Goal: Information Seeking & Learning: Learn about a topic

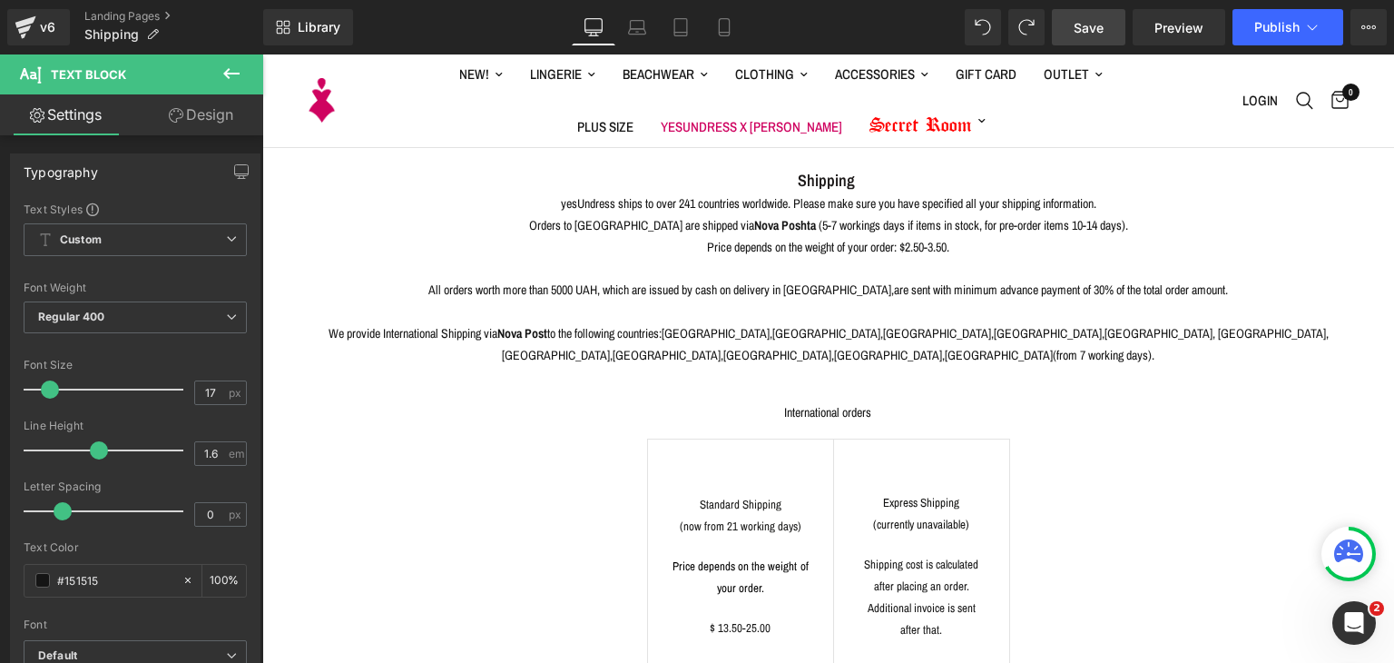
click at [1095, 25] on span "Save" at bounding box center [1089, 27] width 30 height 19
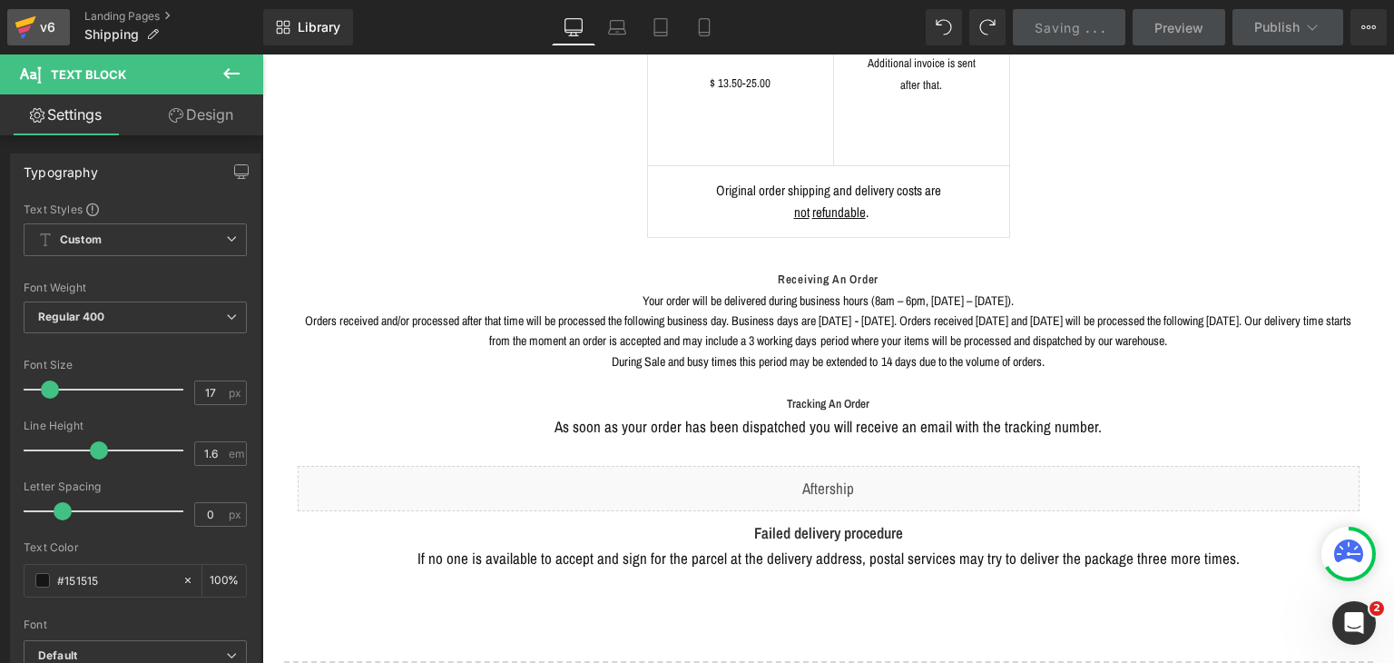
scroll to position [363, 0]
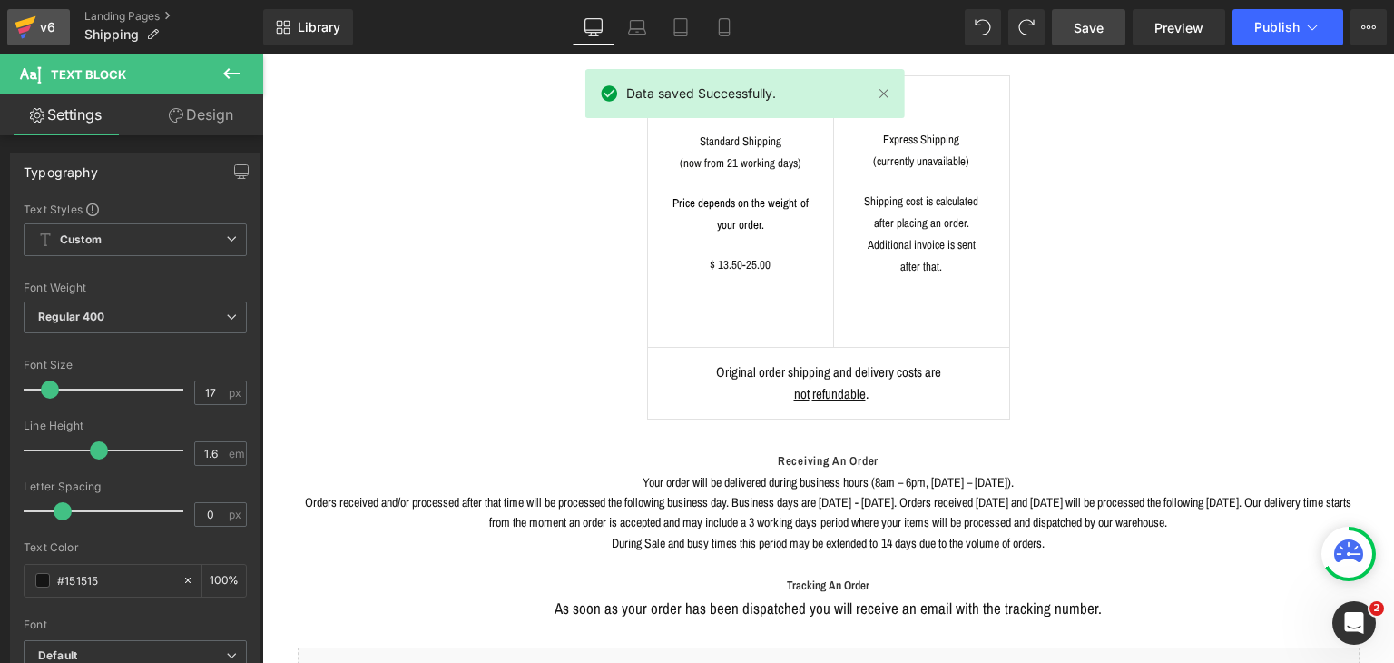
click at [14, 15] on link "v6" at bounding box center [38, 27] width 63 height 36
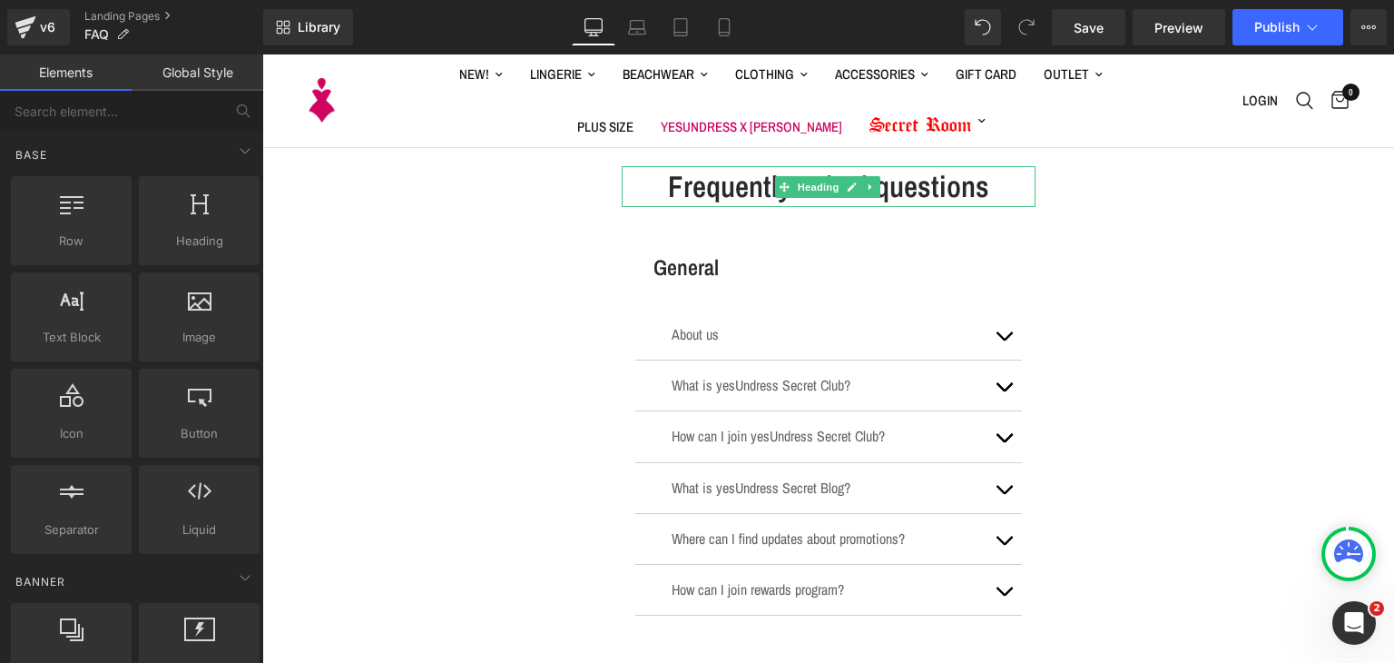
drag, startPoint x: 791, startPoint y: 178, endPoint x: 635, endPoint y: 170, distance: 155.5
click at [794, 178] on span "Heading" at bounding box center [818, 187] width 49 height 22
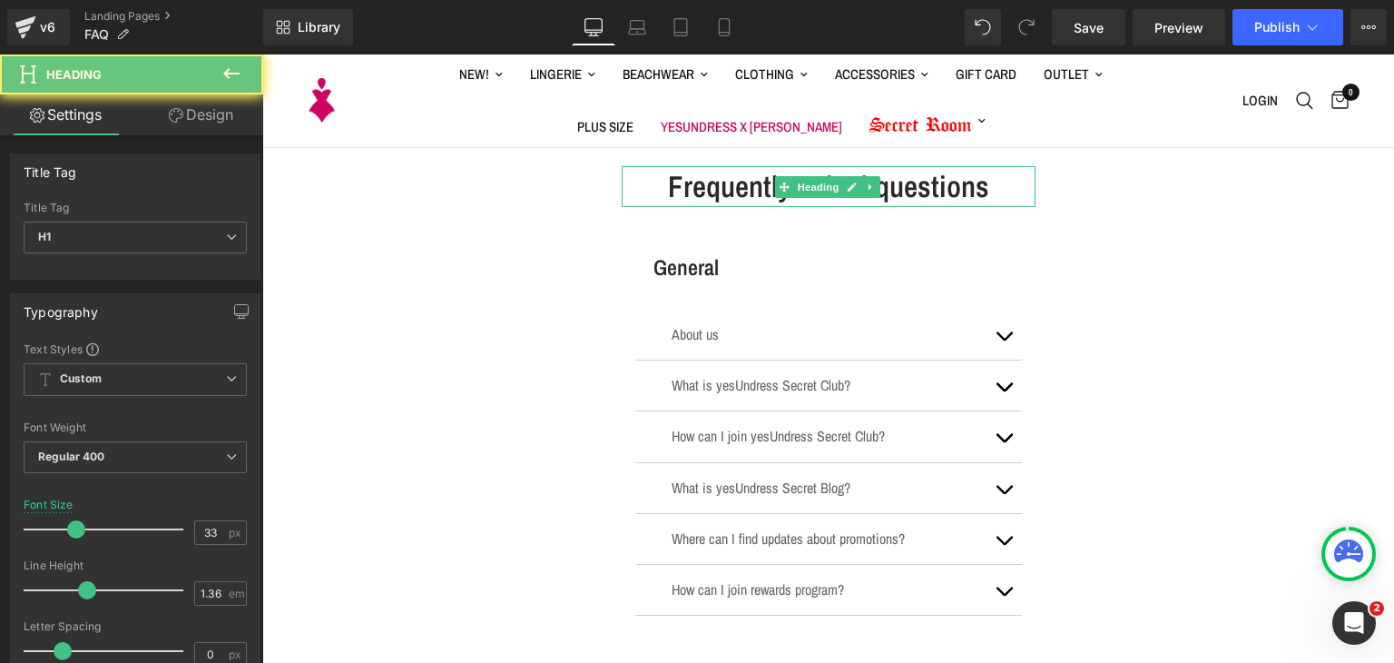
click at [679, 182] on h1 "Frequently asked questions" at bounding box center [829, 186] width 414 height 41
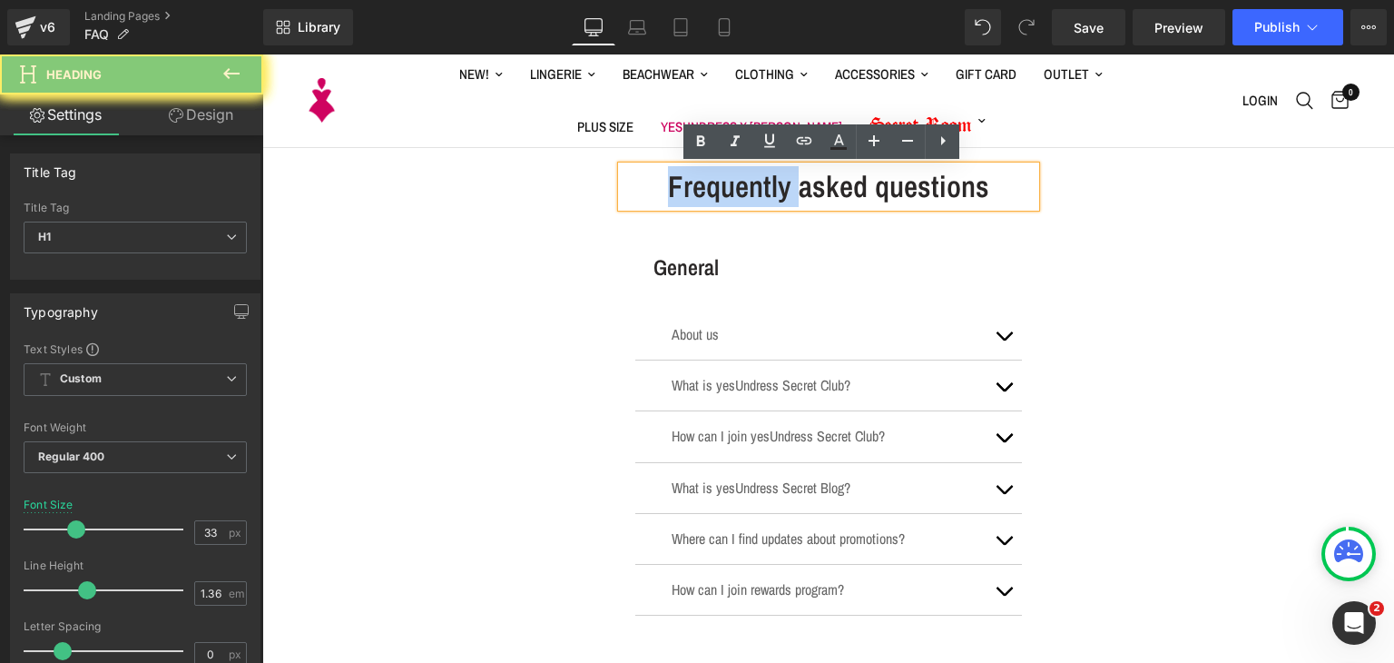
click at [679, 182] on h1 "Frequently asked questions" at bounding box center [829, 186] width 414 height 41
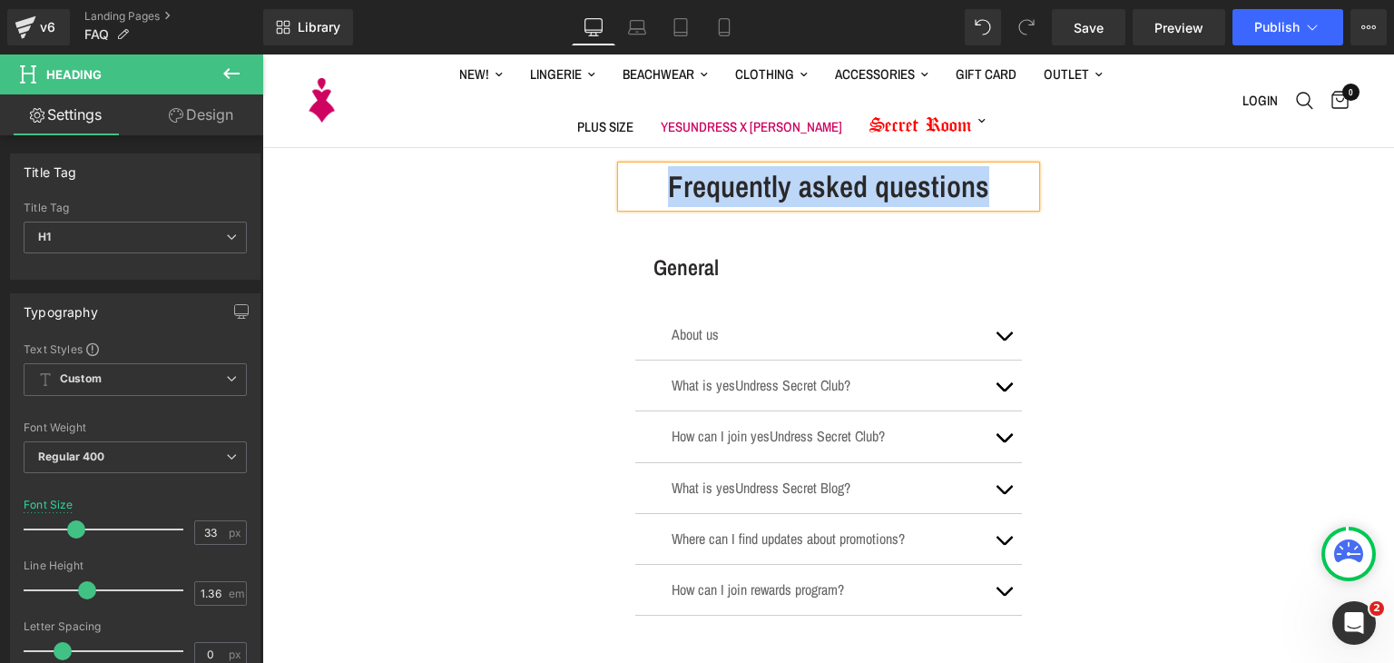
click at [662, 265] on h3 "General" at bounding box center [838, 267] width 369 height 30
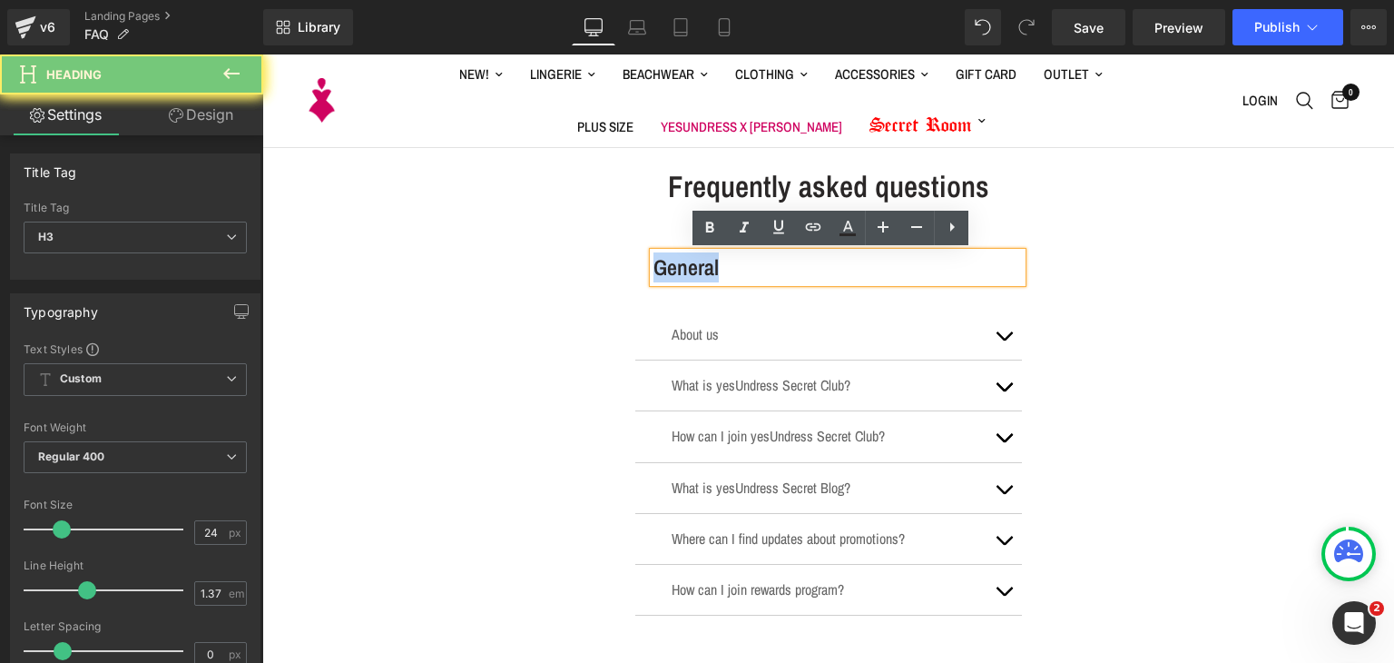
click at [662, 265] on h3 "General" at bounding box center [838, 267] width 369 height 30
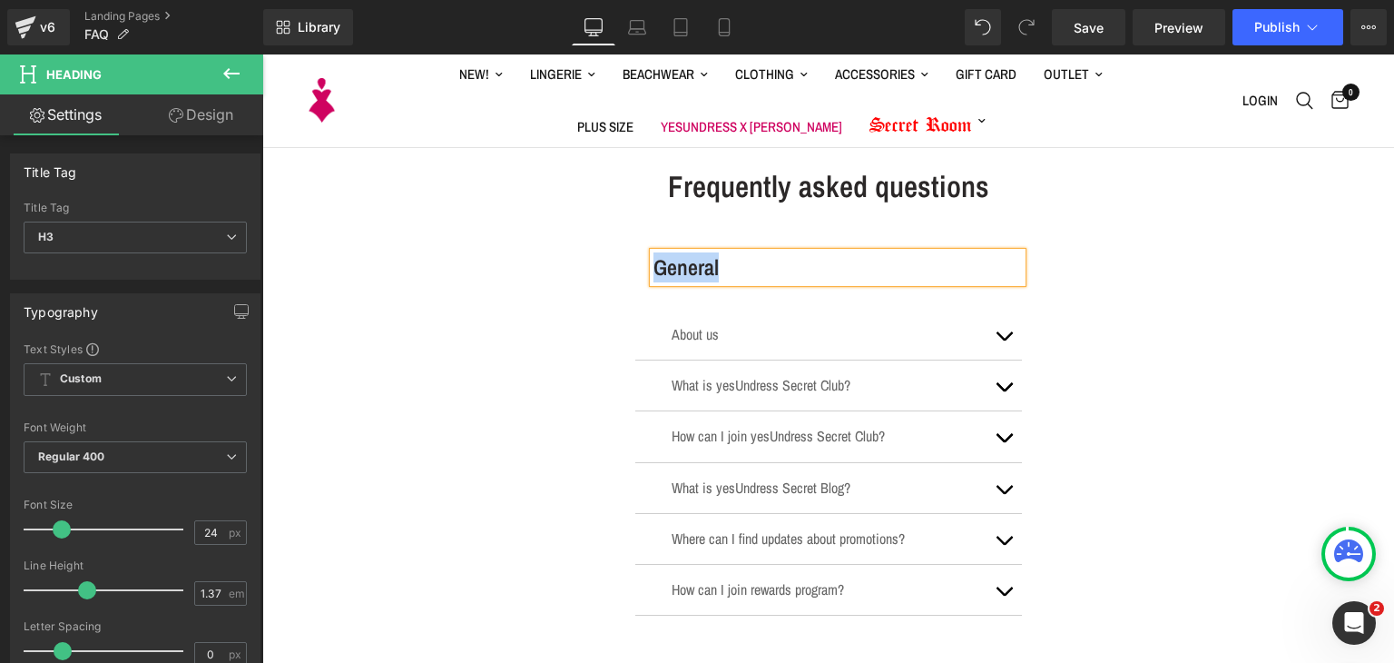
click at [690, 339] on p "About us" at bounding box center [829, 334] width 314 height 23
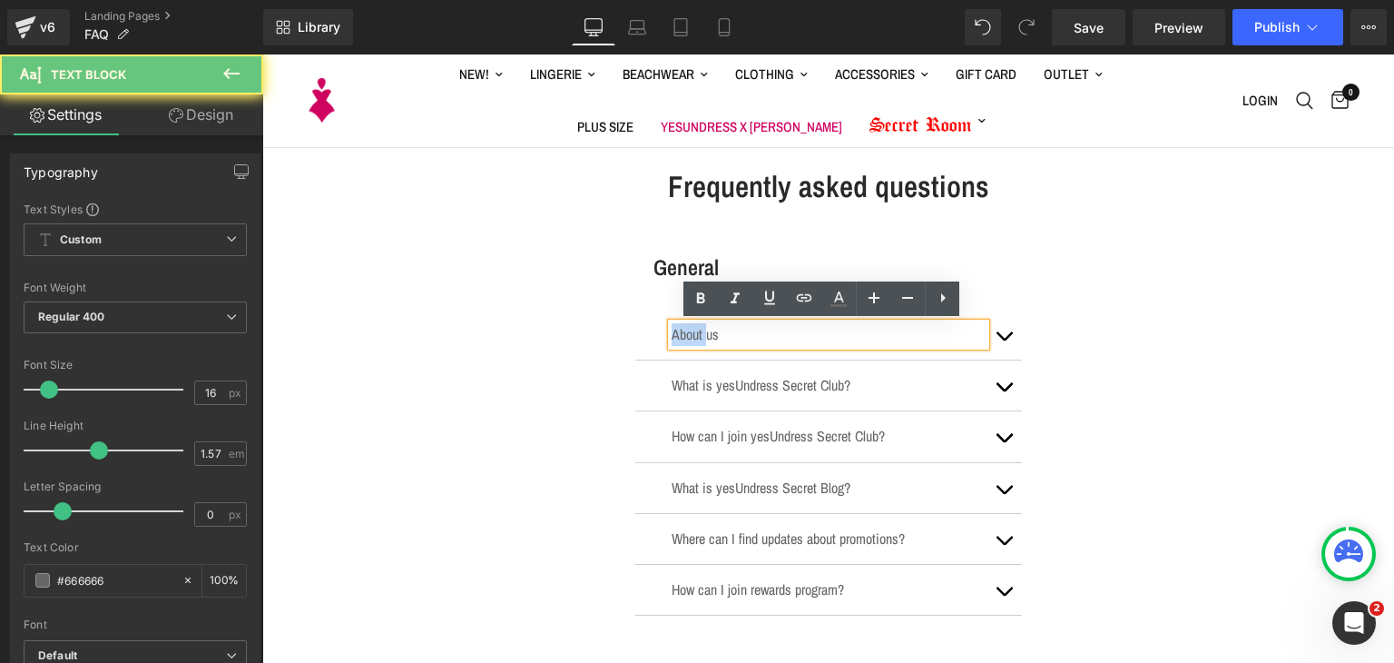
click at [690, 339] on p "About us" at bounding box center [829, 334] width 314 height 23
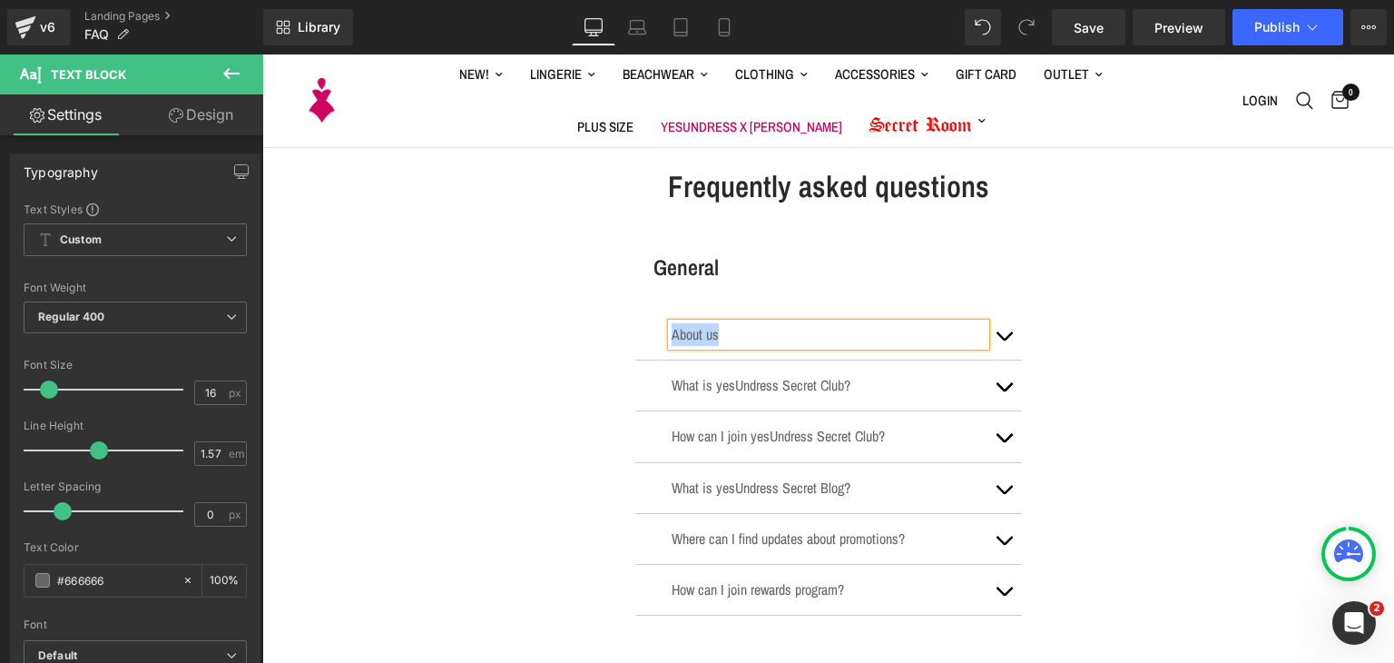
click at [1002, 342] on button "button" at bounding box center [1004, 335] width 36 height 50
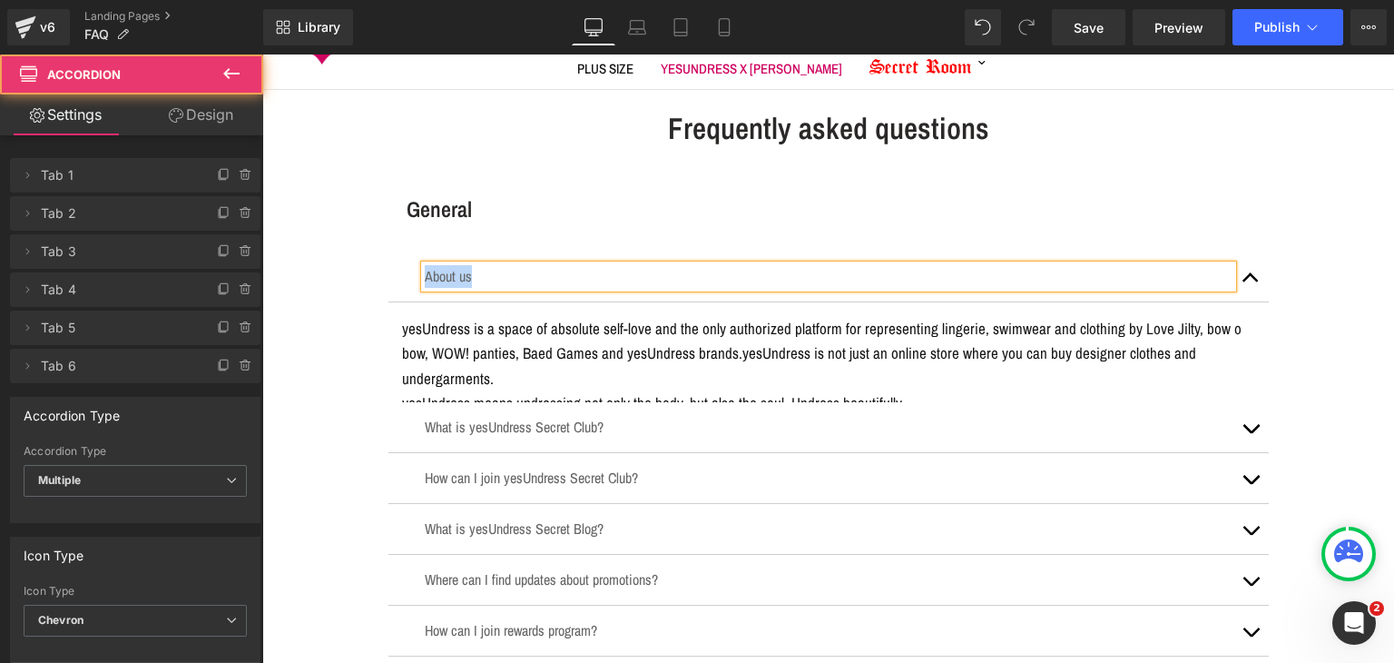
scroll to position [91, 0]
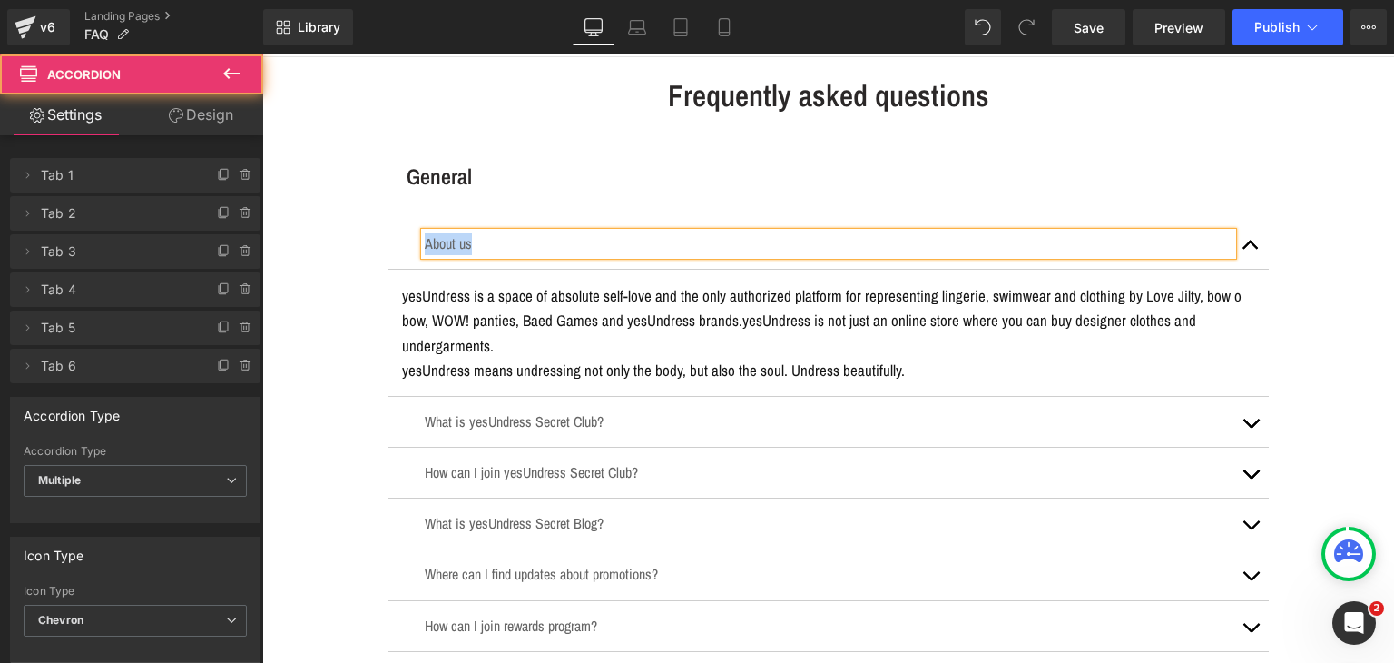
click at [575, 292] on p "yesUndress is a space of absolute self-love and the only authorized platform fo…" at bounding box center [828, 320] width 853 height 74
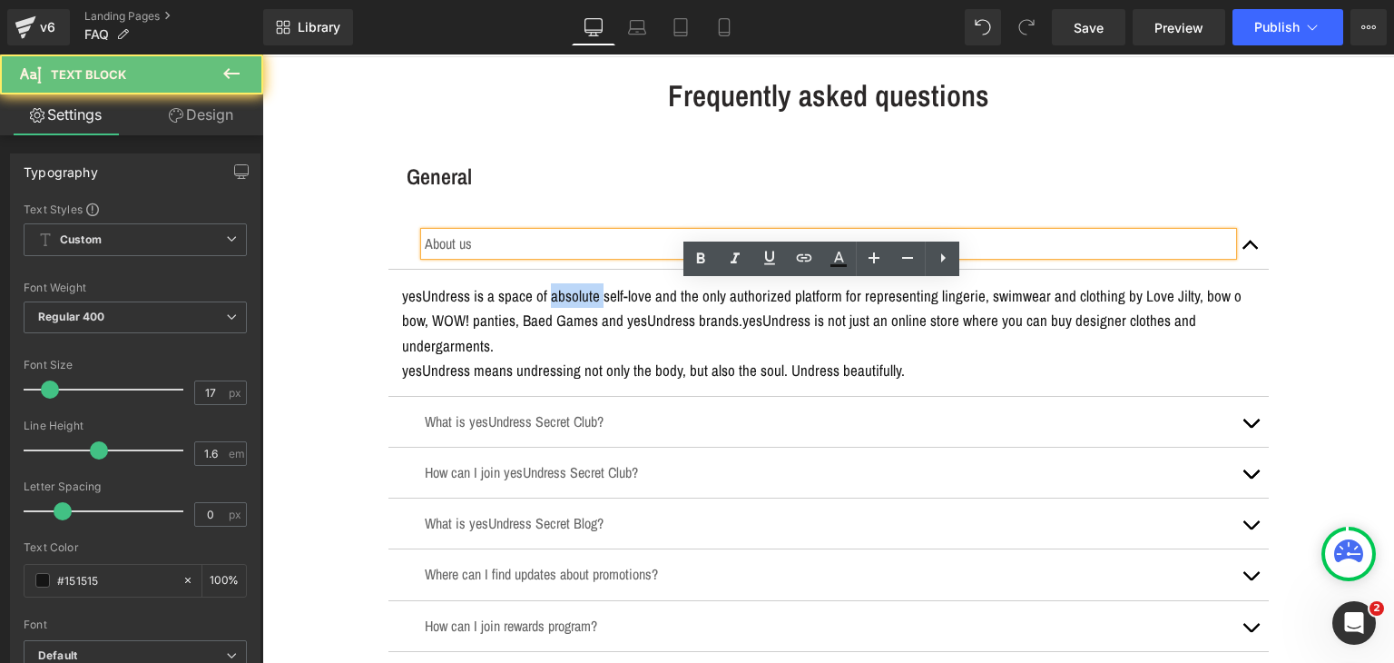
click at [575, 292] on p "yesUndress is a space of absolute self-love and the only authorized platform fo…" at bounding box center [828, 320] width 853 height 74
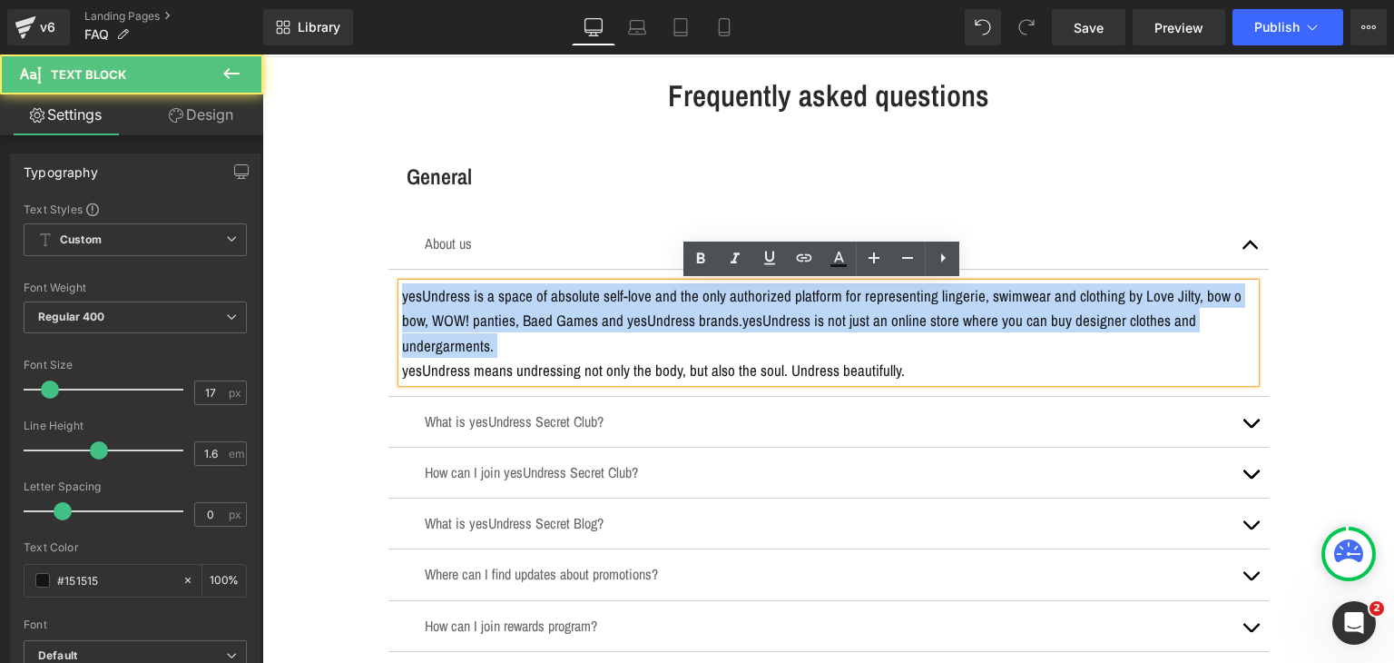
click at [575, 292] on p "yesUndress is a space of absolute self-love and the only authorized platform fo…" at bounding box center [828, 320] width 853 height 74
copy p "yesUndress is a space of absolute self-love and the only authorized platform fo…"
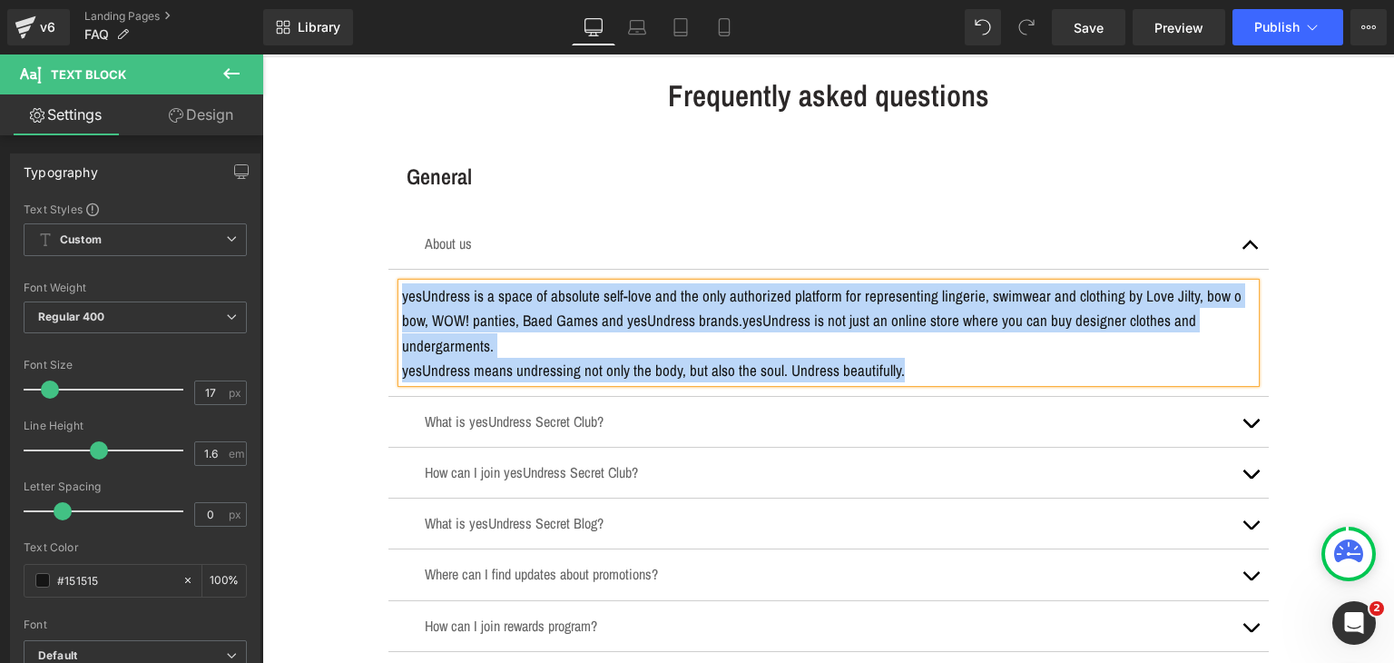
copy div "yesUndress is a space of absolute self-love and the only authorized platform fo…"
click at [507, 410] on p "What is yesUndress Secret Club?" at bounding box center [829, 421] width 808 height 23
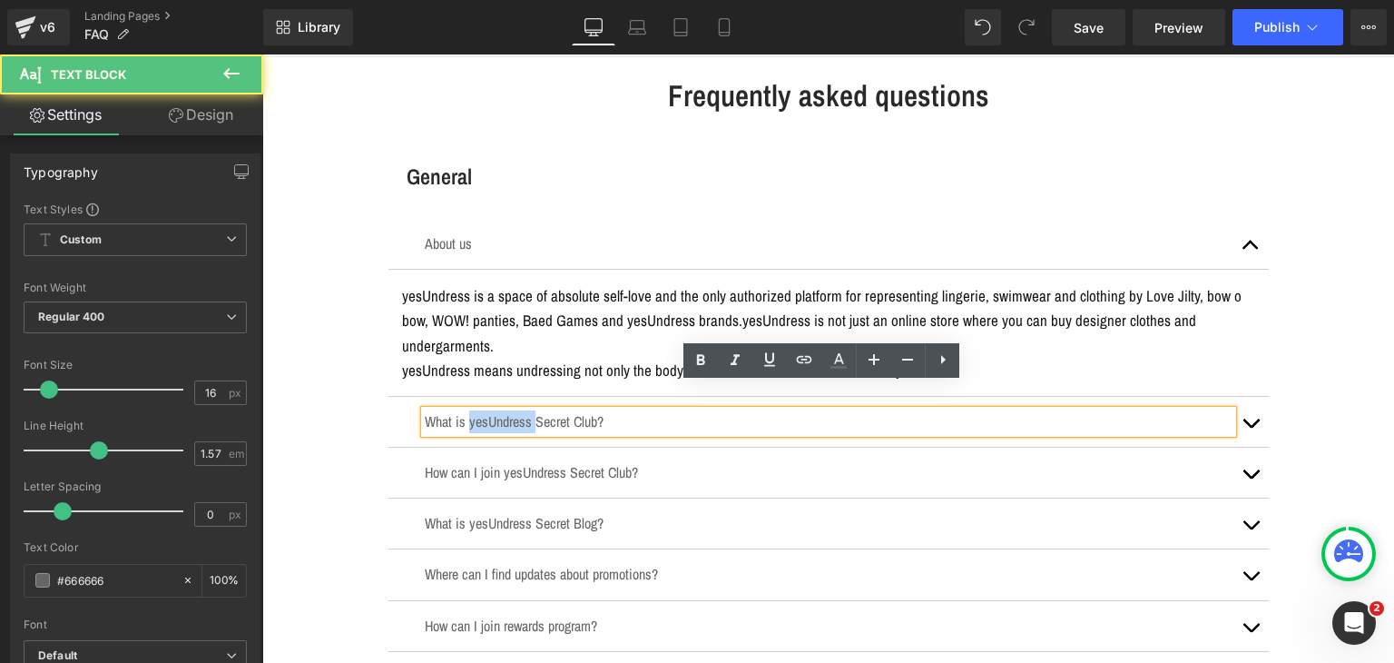
click at [507, 410] on p "What is yesUndress Secret Club?" at bounding box center [829, 421] width 808 height 23
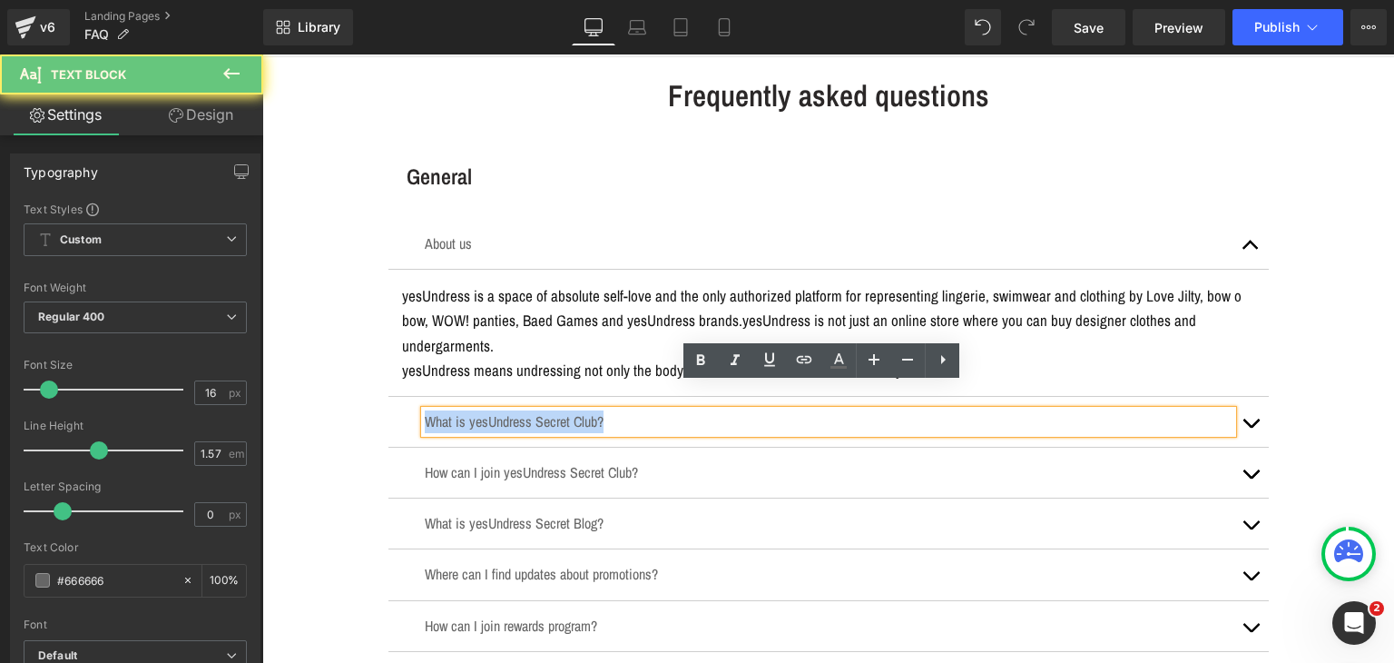
click at [507, 410] on p "What is yesUndress Secret Club?" at bounding box center [829, 421] width 808 height 23
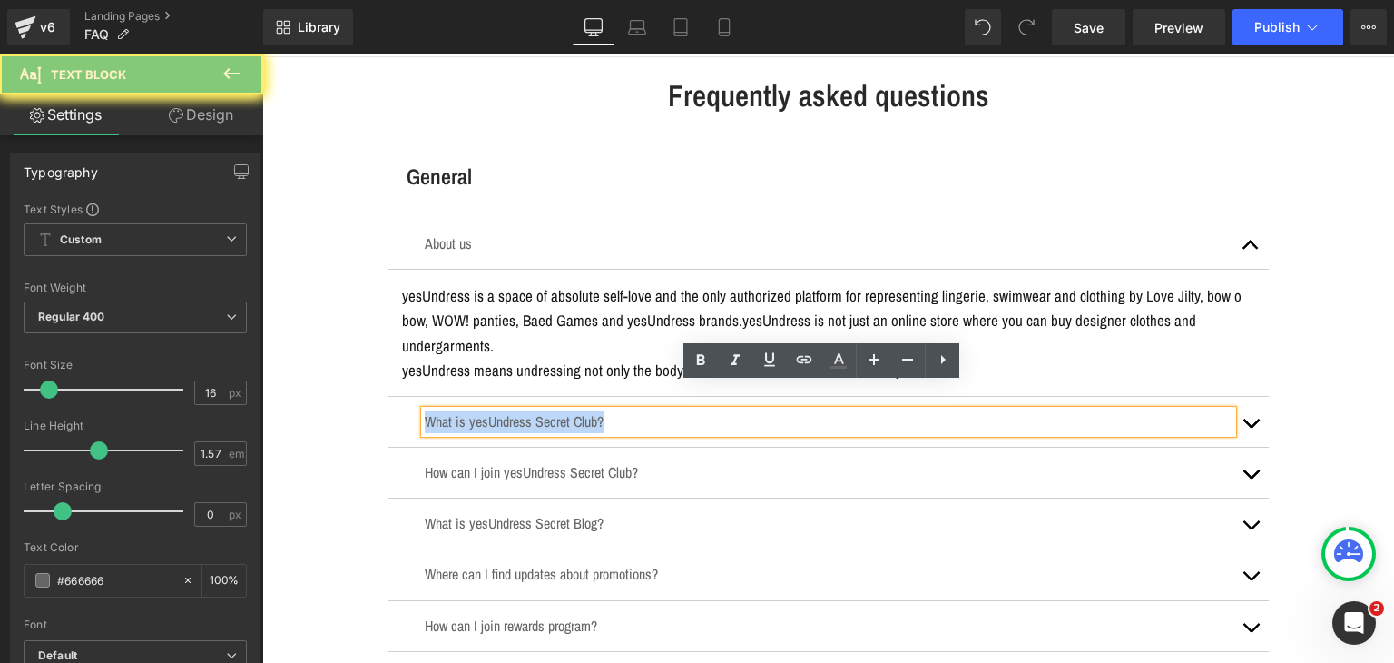
copy p "What is yesUndress Secret Club?"
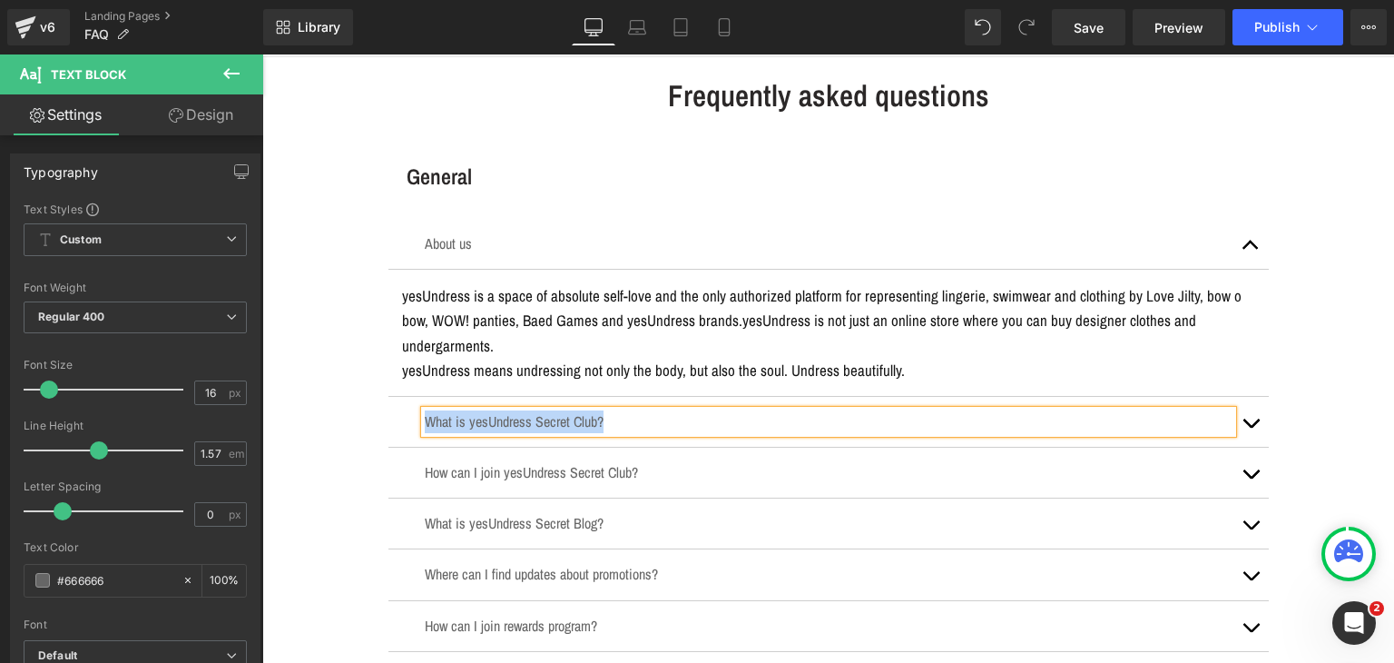
click at [1246, 397] on button "button" at bounding box center [1251, 422] width 36 height 50
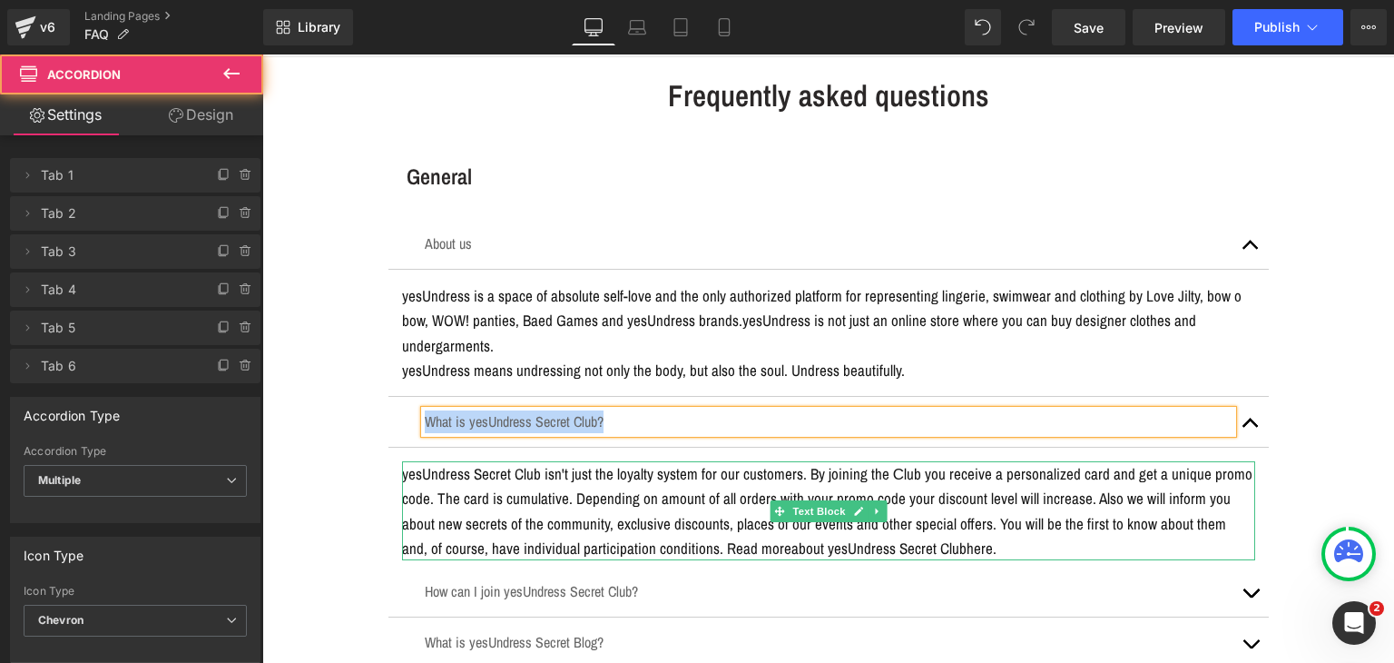
click at [686, 461] on p "yesUndress Secret Club isn't just the loyalty system for our customers. By join…" at bounding box center [828, 510] width 853 height 99
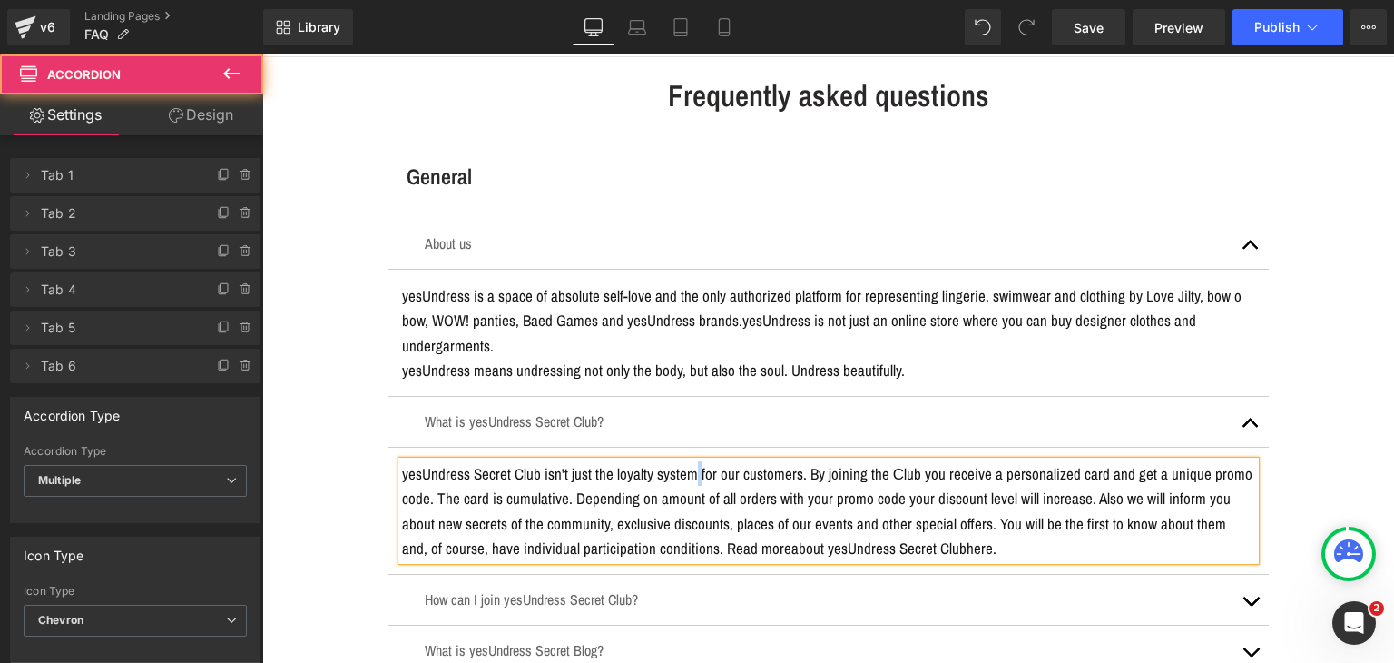
click at [686, 461] on p "yesUndress Secret Club isn't just the loyalty system for our customers. By join…" at bounding box center [828, 510] width 853 height 99
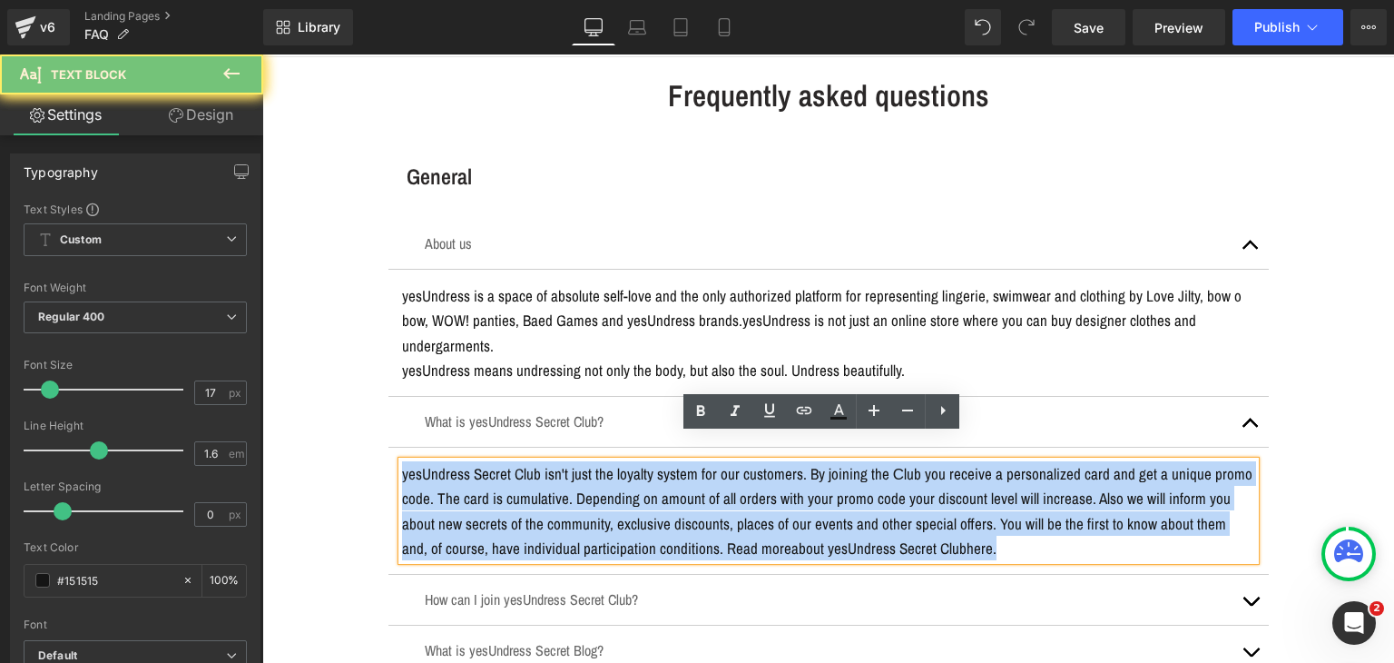
click at [686, 461] on p "yesUndress Secret Club isn't just the loyalty system for our customers. By join…" at bounding box center [828, 510] width 853 height 99
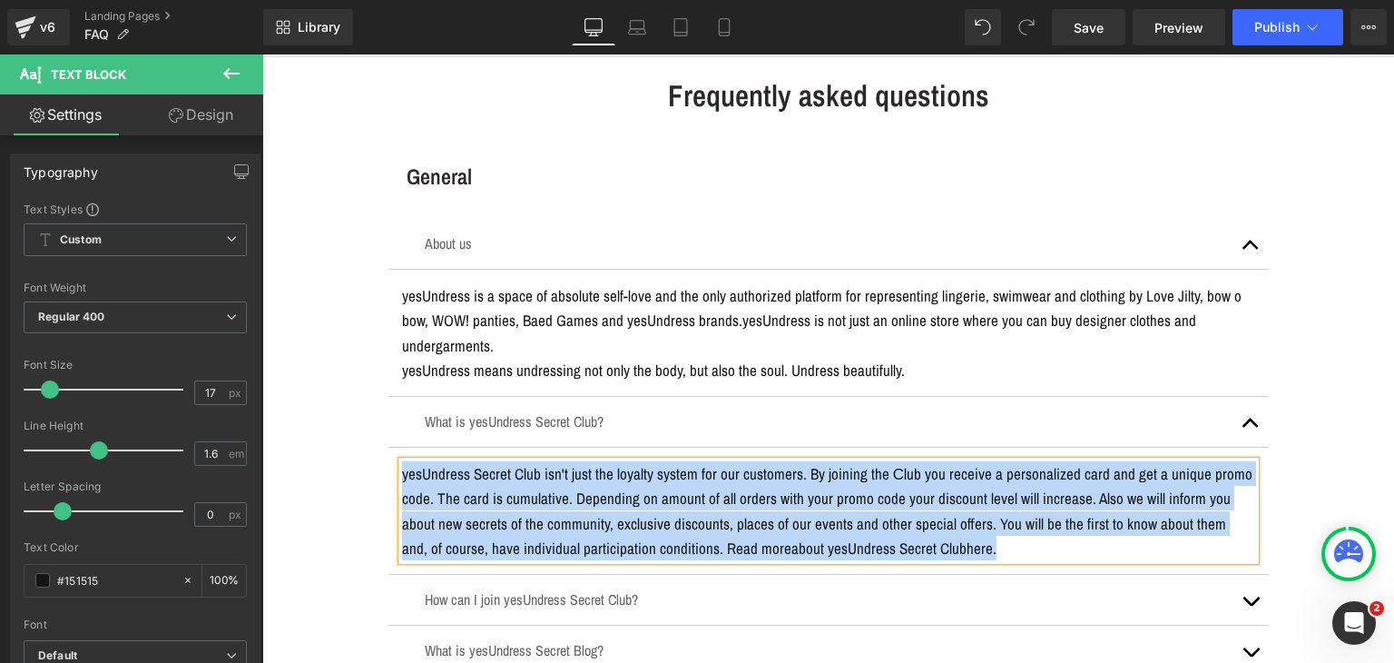
copy p "yesUndress Secret Club isn't just the loyalty system for our customers. By join…"
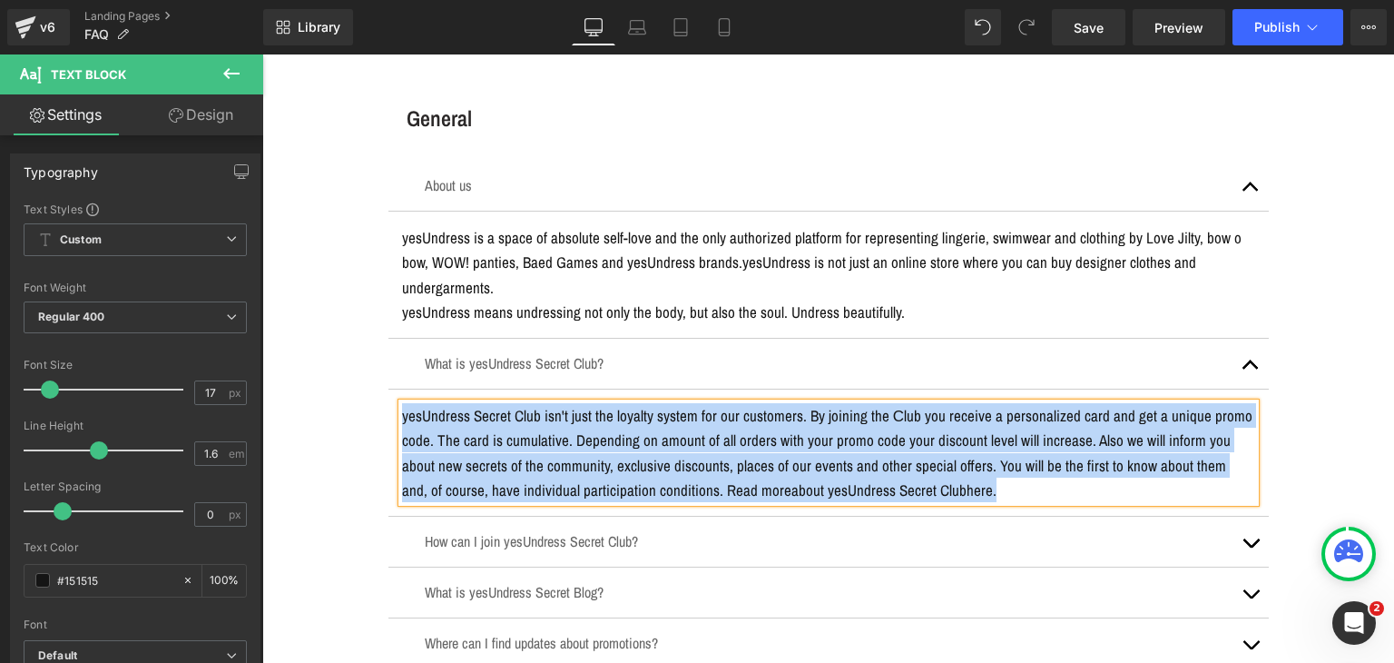
scroll to position [182, 0]
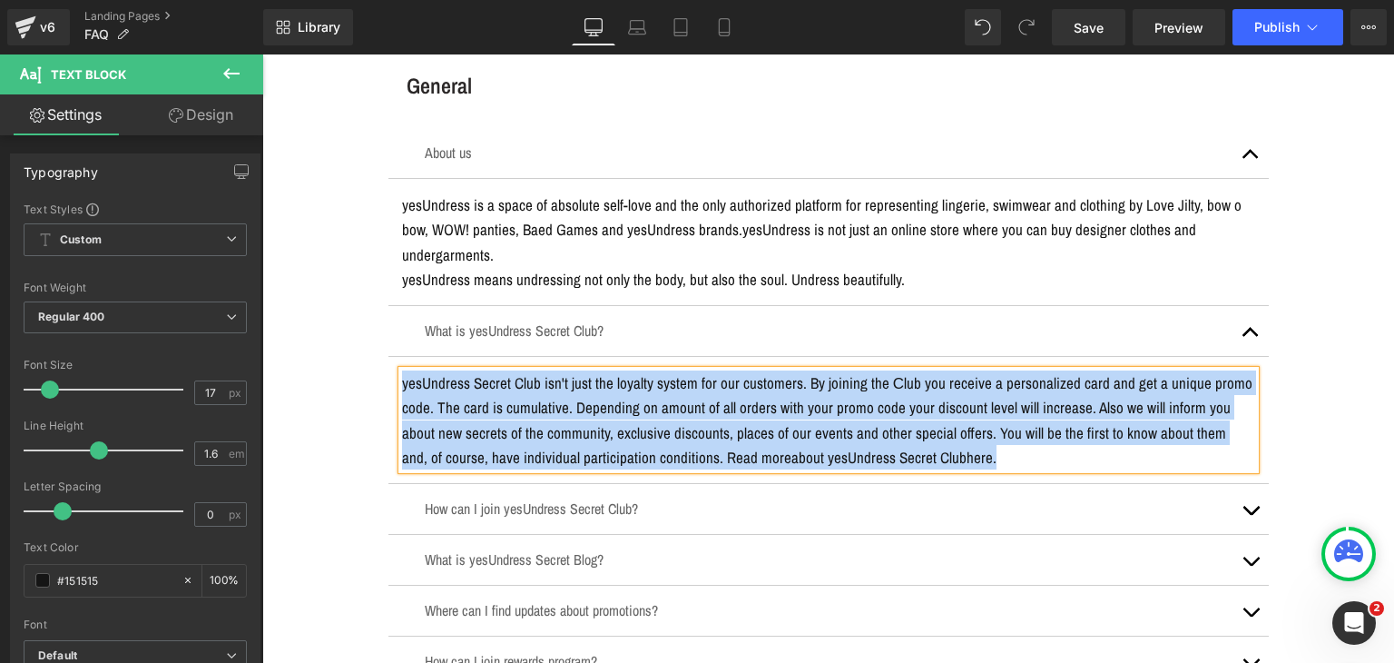
click at [477, 497] on div "How can I join yesUndress Secret Club? Text Block" at bounding box center [829, 508] width 808 height 23
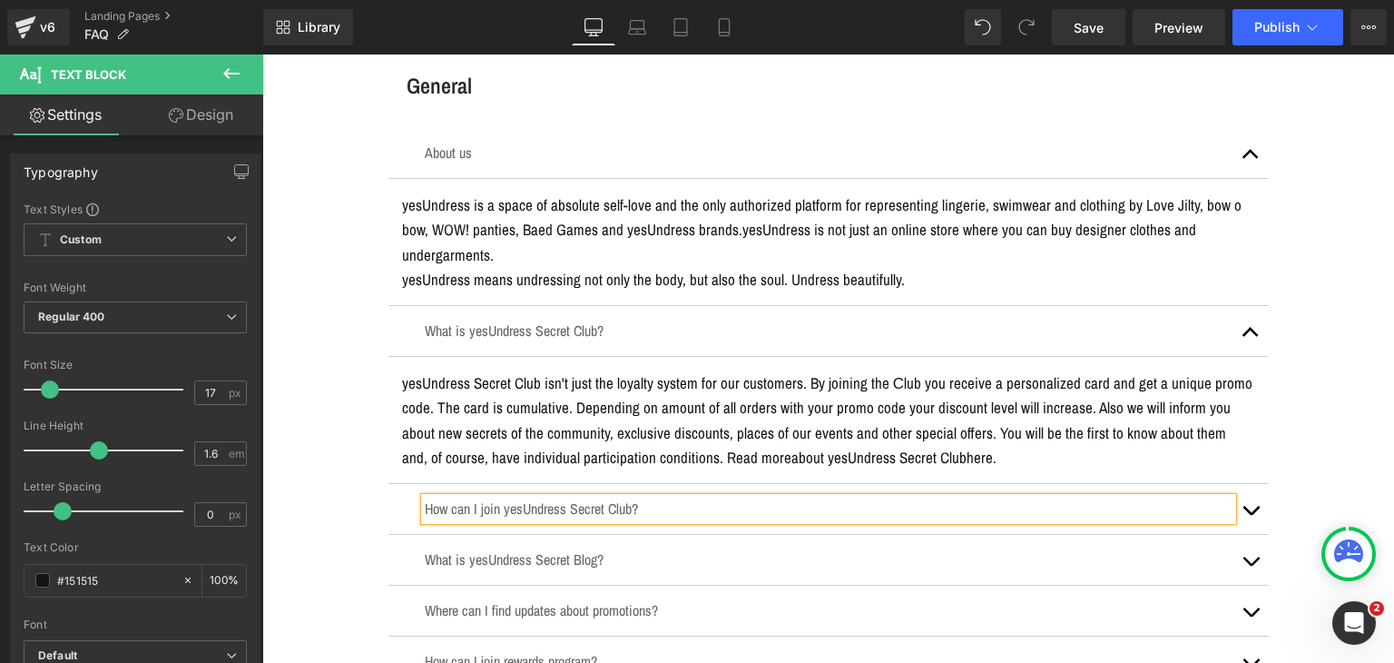
click at [477, 497] on div "How can I join yesUndress Secret Club? Text Block" at bounding box center [829, 508] width 808 height 23
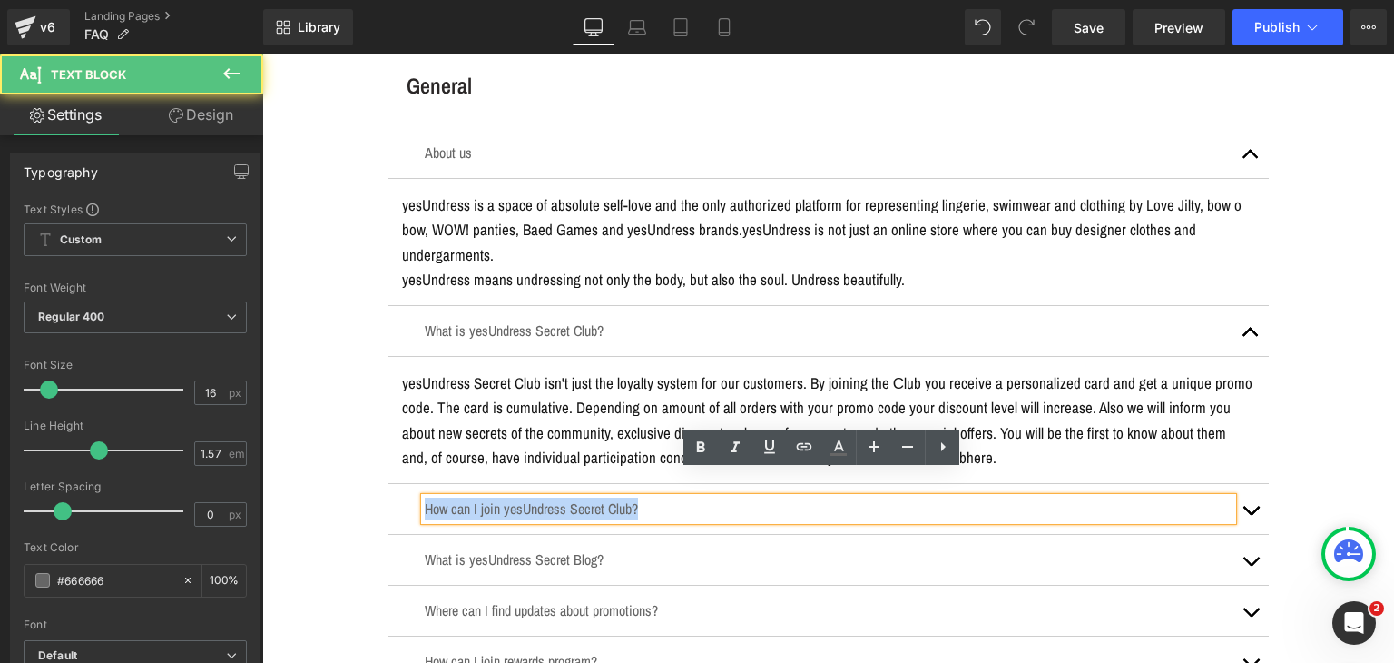
click at [477, 497] on p "How can I join yesUndress Secret Club?" at bounding box center [829, 508] width 808 height 23
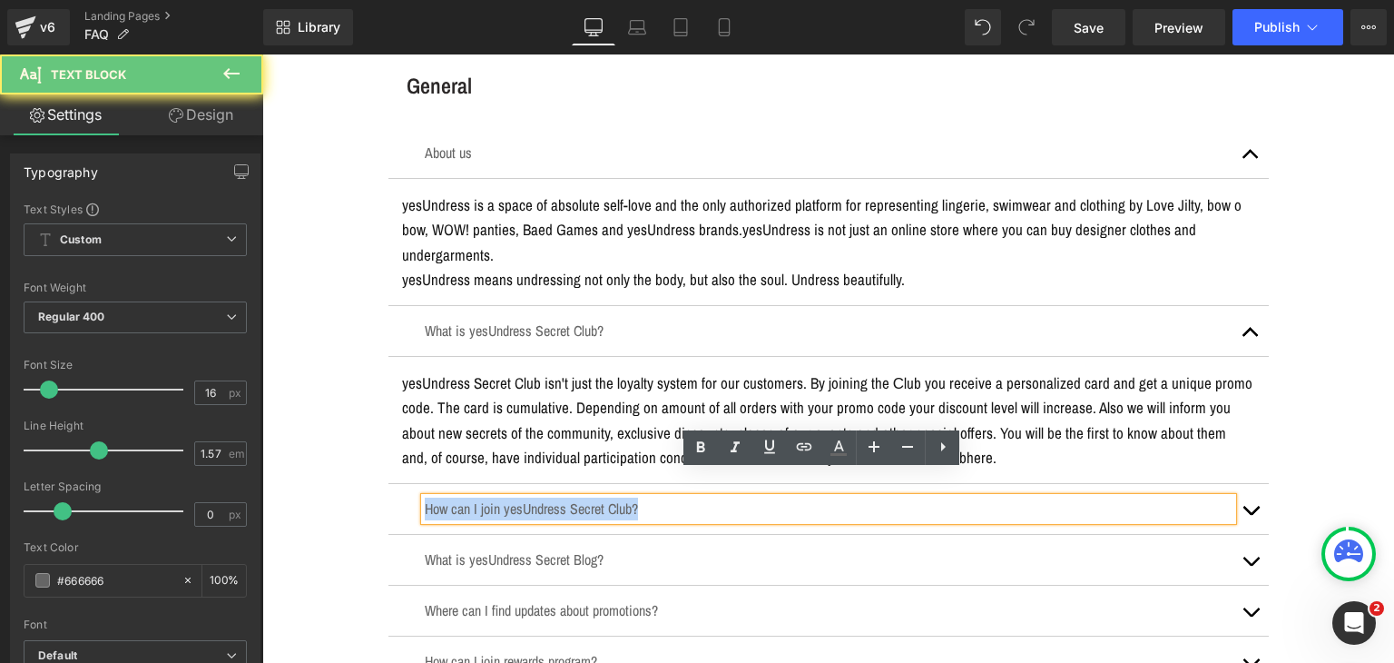
click at [477, 497] on p "How can I join yesUndress Secret Club?" at bounding box center [829, 508] width 808 height 23
copy p "How can I join yesUndress Secret Club?"
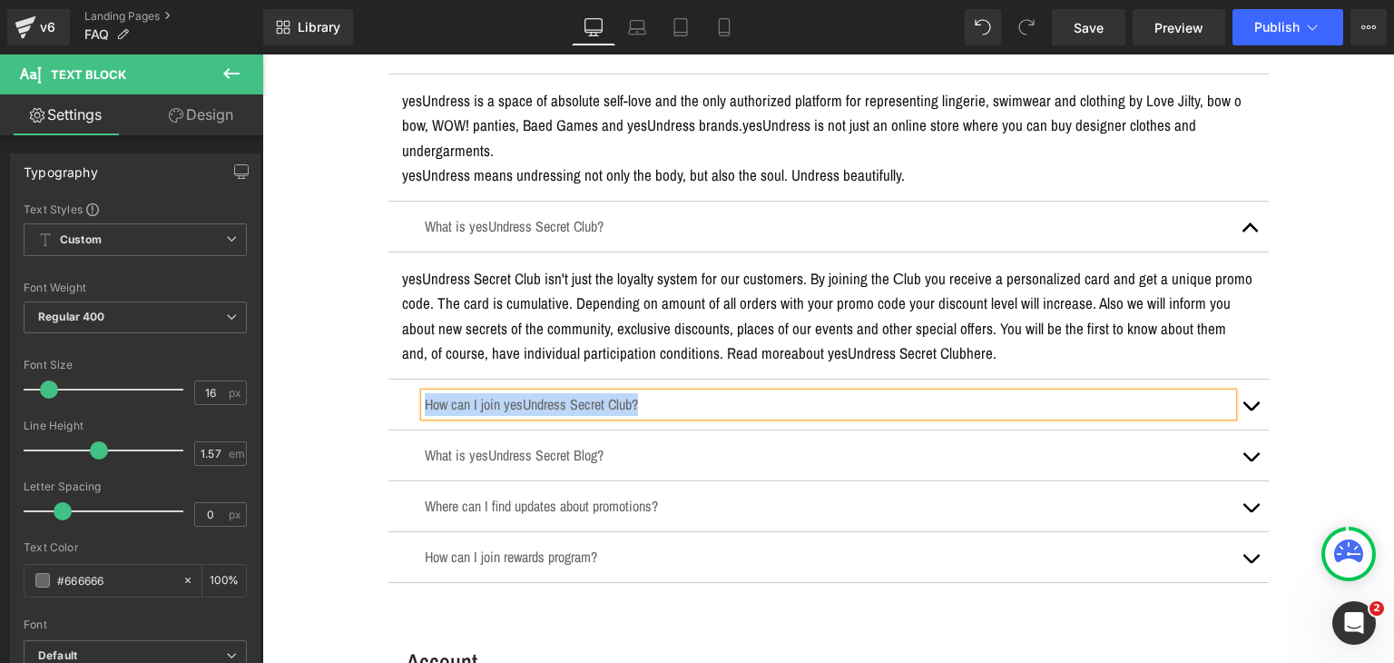
scroll to position [363, 0]
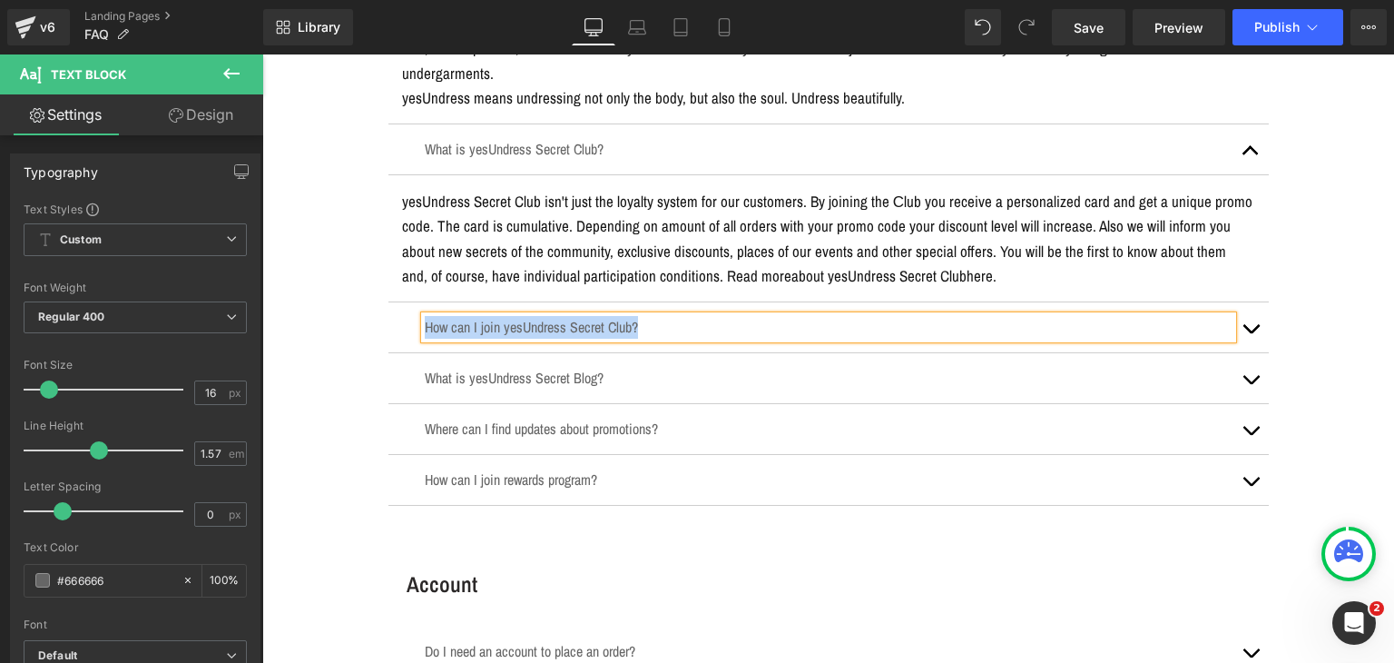
click at [1251, 333] on span "button" at bounding box center [1251, 333] width 0 height 0
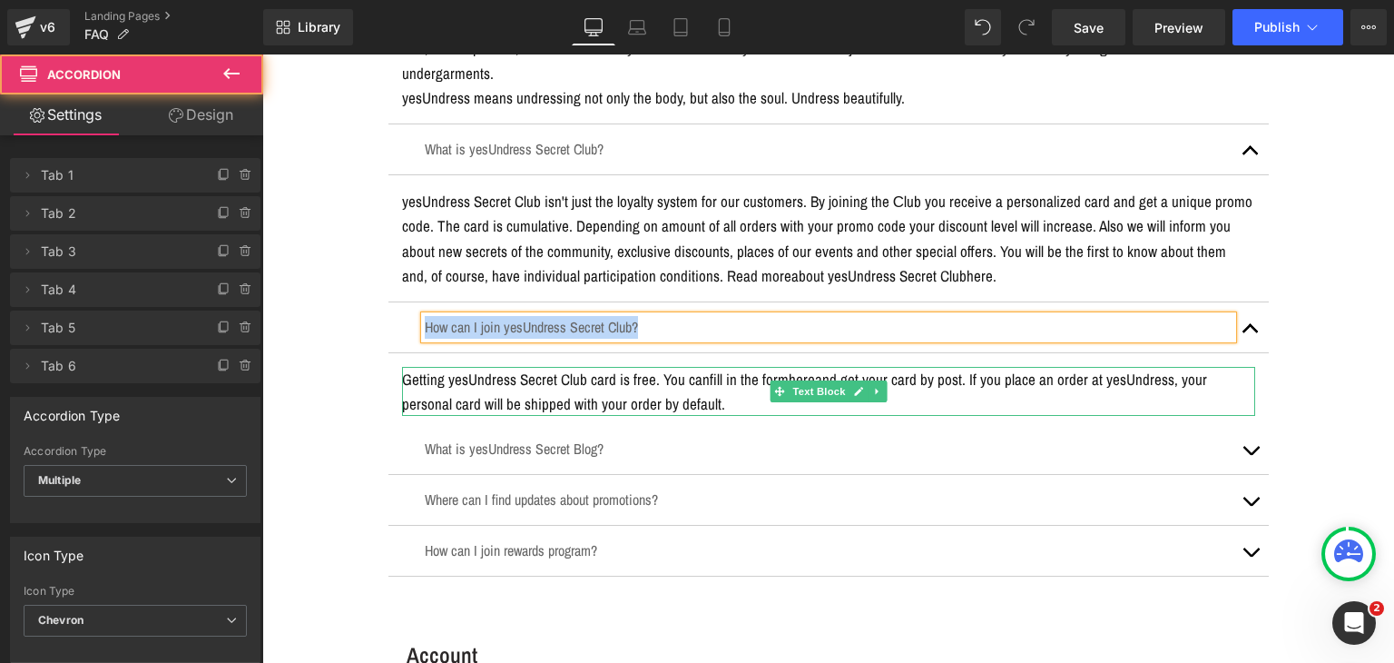
click at [745, 369] on span "fill in the form here and get your card by post. If you place an order at yesUn…" at bounding box center [804, 391] width 805 height 45
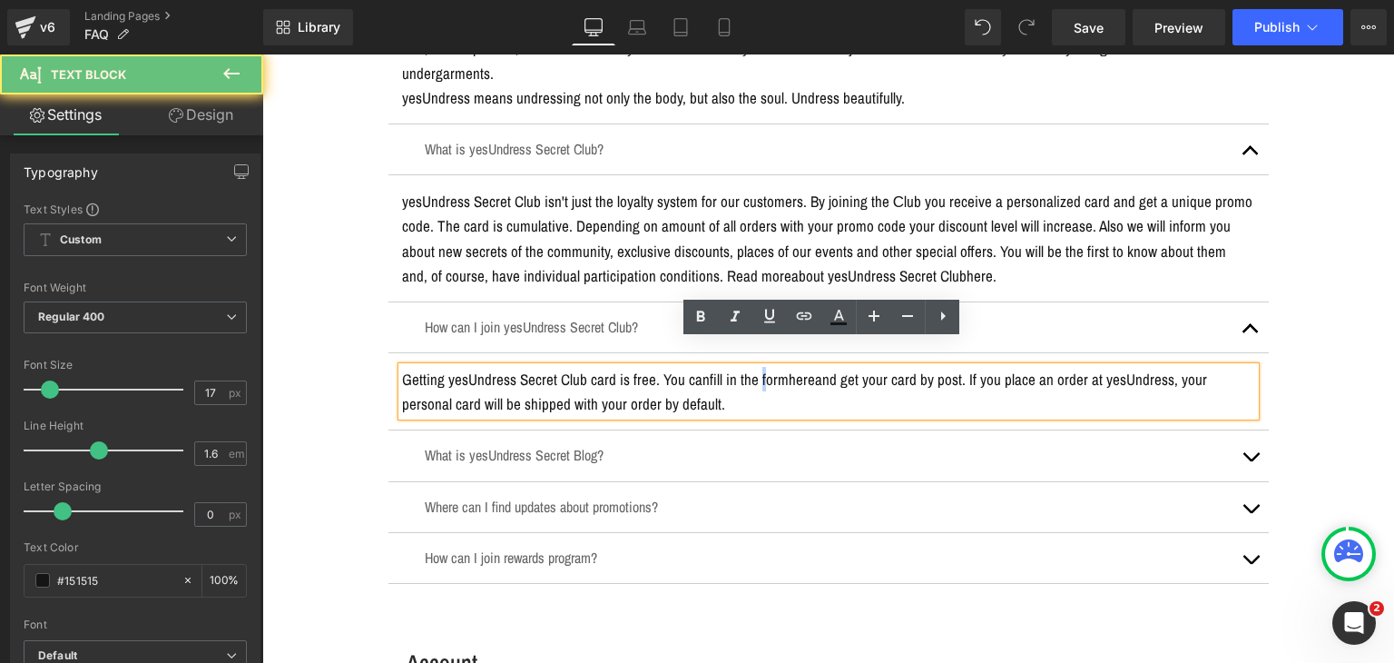
click at [745, 369] on span "fill in the form here and get your card by post. If you place an order at yesUn…" at bounding box center [804, 391] width 805 height 45
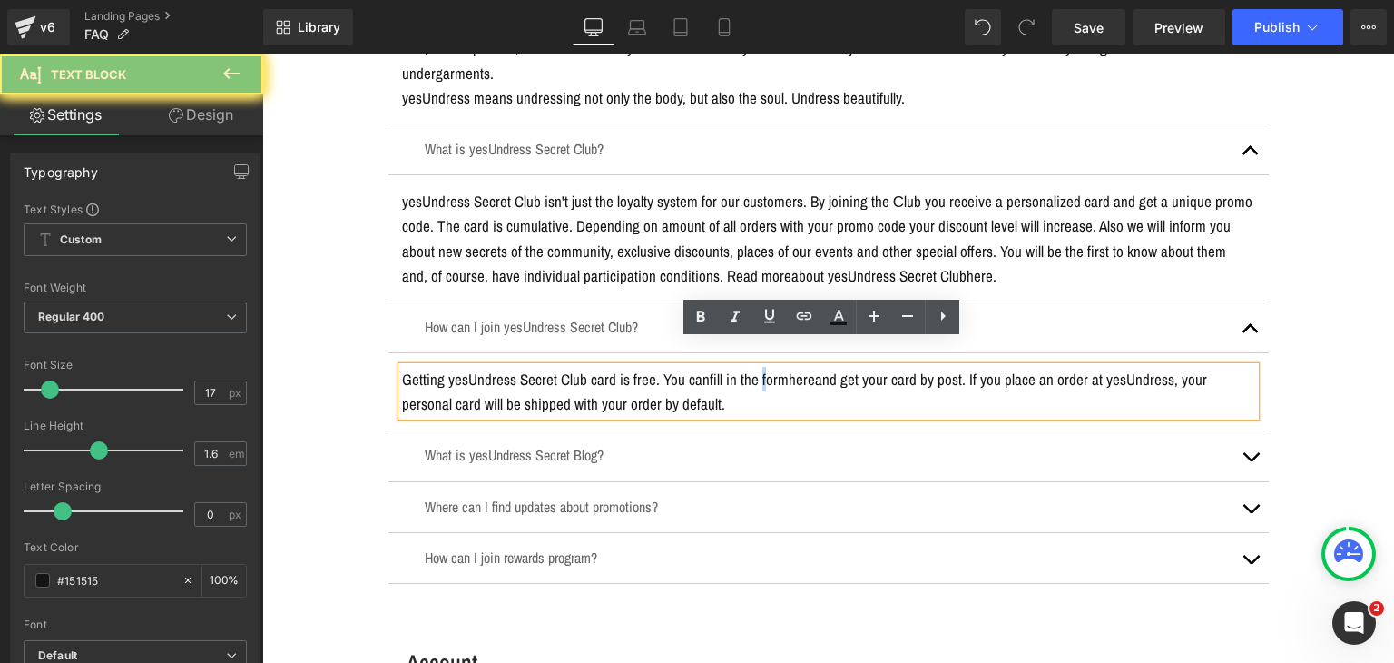
click at [745, 369] on span "fill in the form here and get your card by post. If you place an order at yesUn…" at bounding box center [804, 391] width 805 height 45
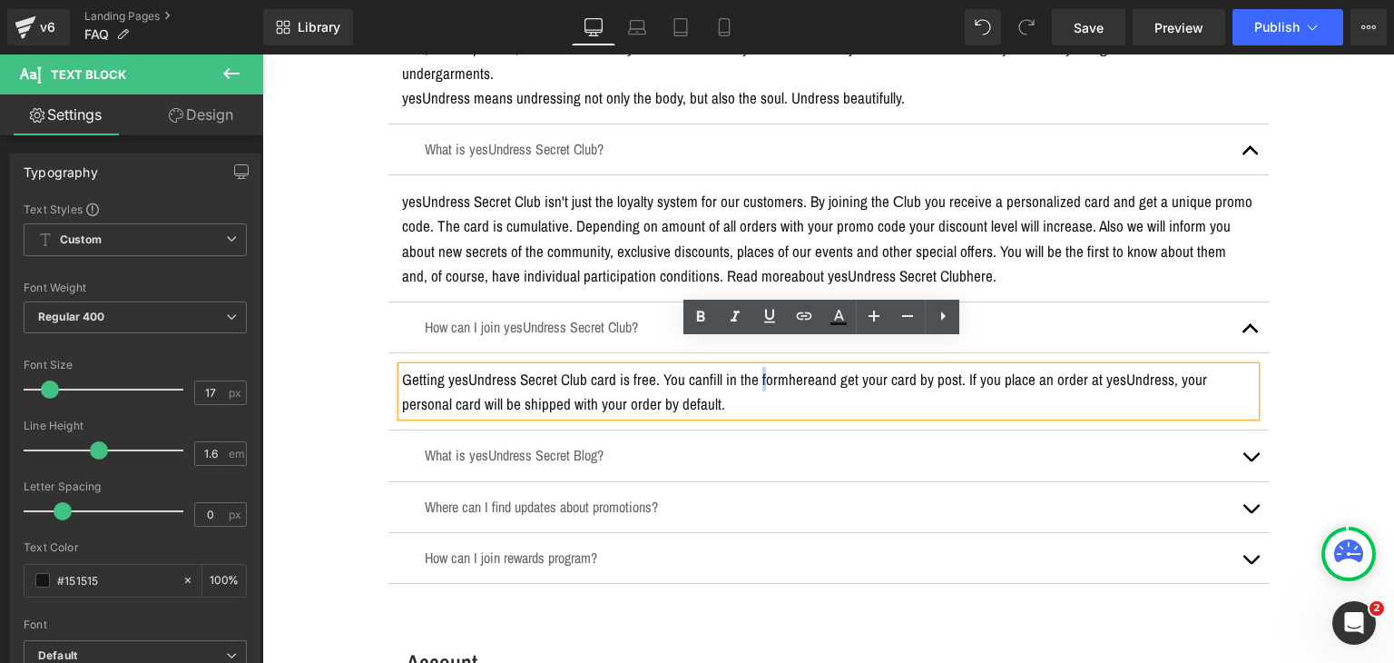
copy p "Getting yesUndress Secret Club card is free. You can fill in the form here and …"
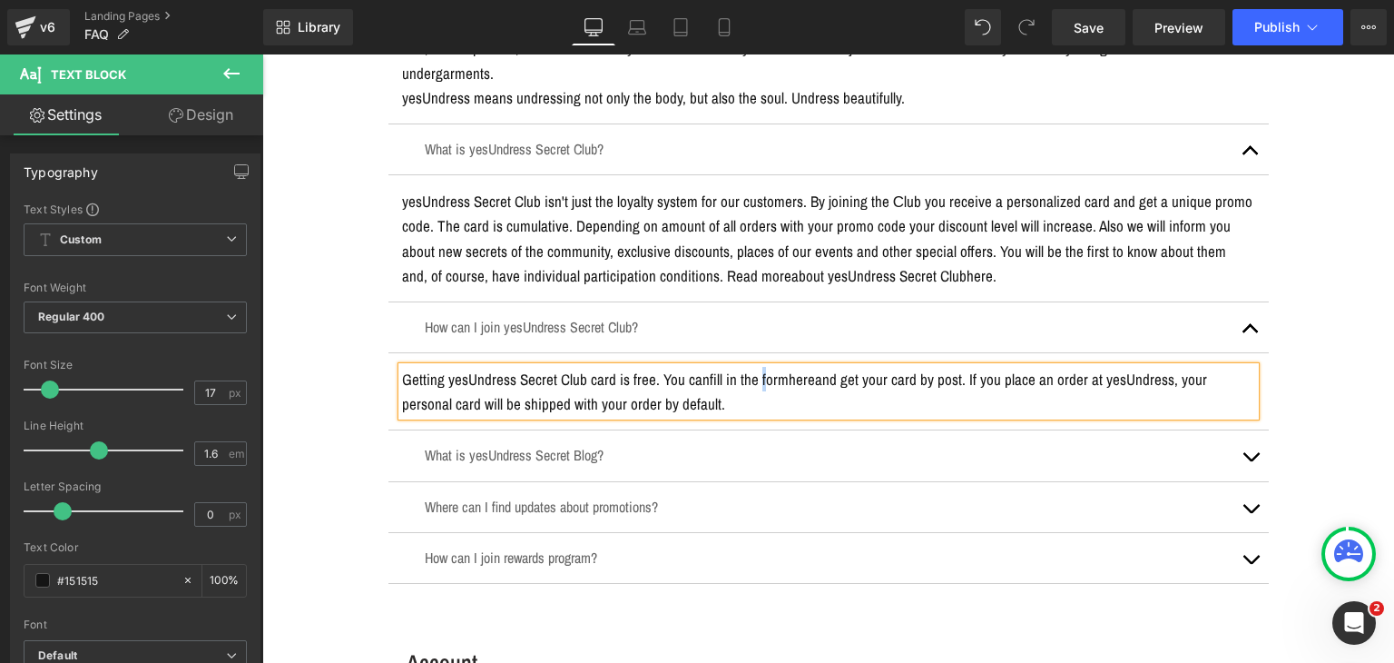
click at [541, 444] on div "What is yesUndress Secret Blog? Text Block" at bounding box center [829, 455] width 808 height 23
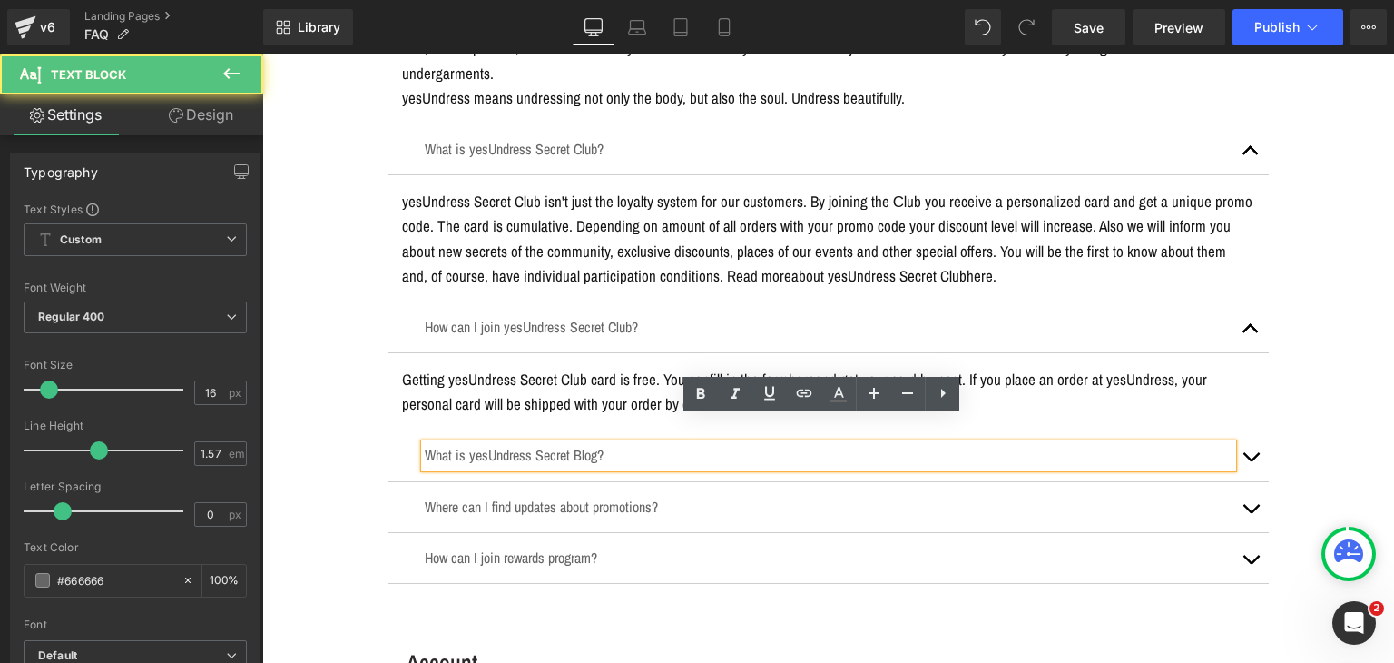
click at [541, 444] on div "What is yesUndress Secret Blog? Text Block" at bounding box center [829, 455] width 808 height 23
click at [541, 444] on p "What is yesUndress Secret Blog?" at bounding box center [829, 455] width 808 height 23
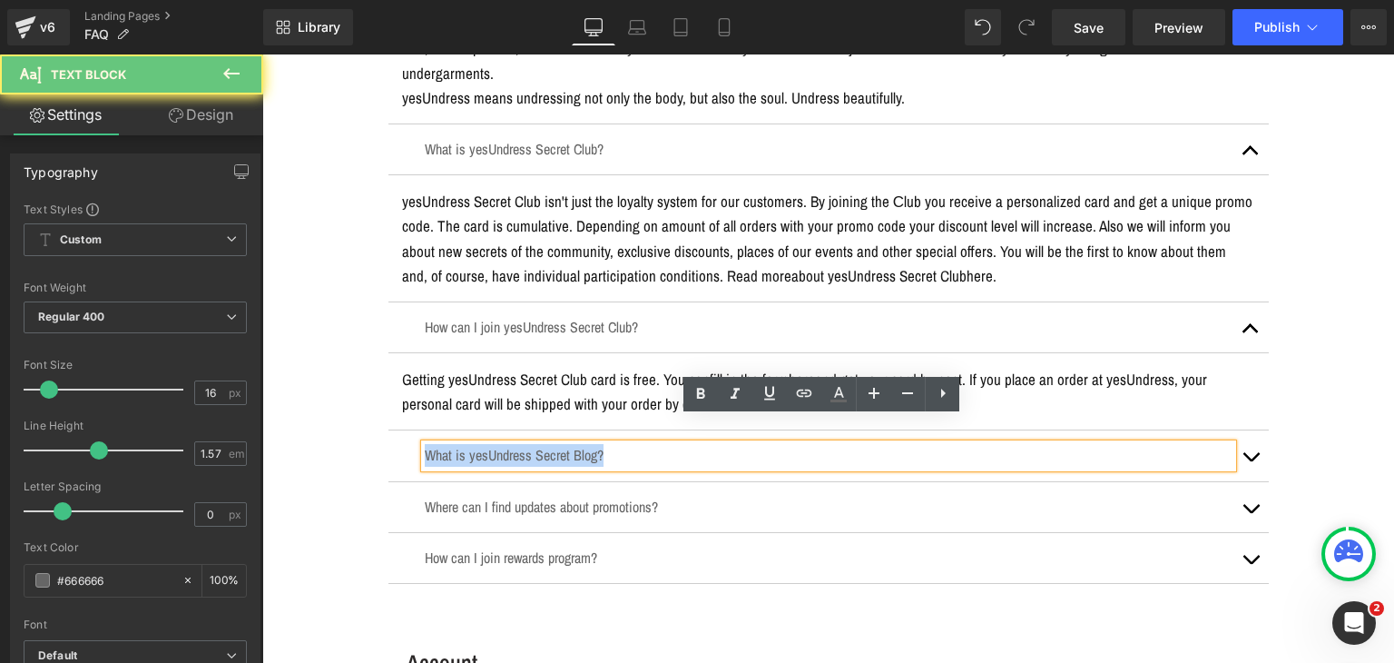
click at [541, 444] on p "What is yesUndress Secret Blog?" at bounding box center [829, 455] width 808 height 23
copy p "What is yesUndress Secret Blog?"
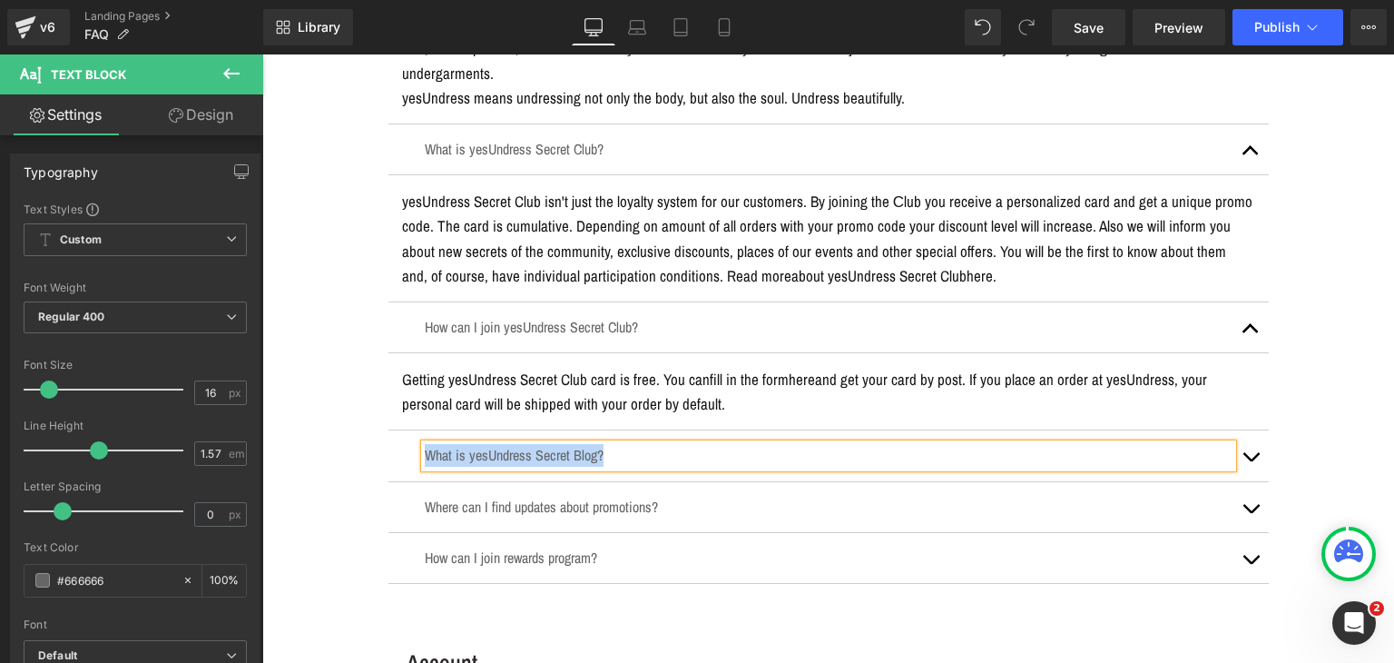
click at [1236, 430] on button "button" at bounding box center [1251, 455] width 36 height 50
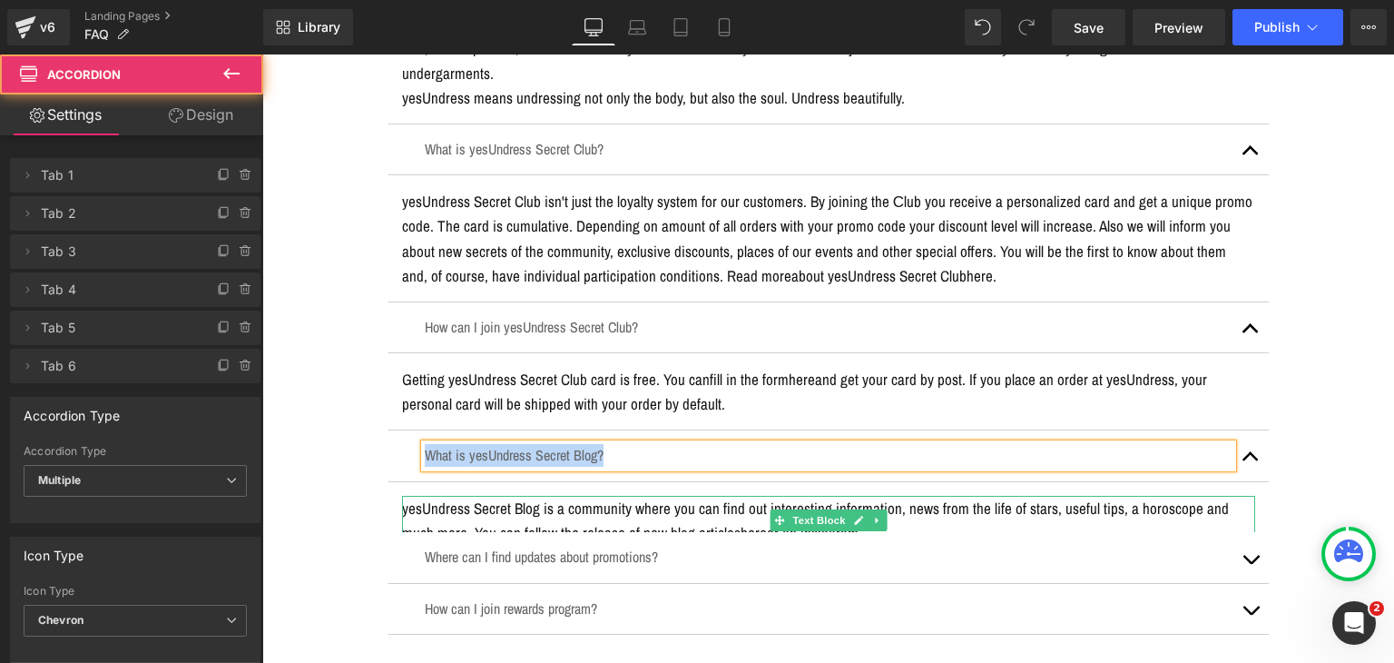
click at [724, 496] on p "yesUndress Secret Blog is a community where you can find out interesting inform…" at bounding box center [828, 520] width 853 height 49
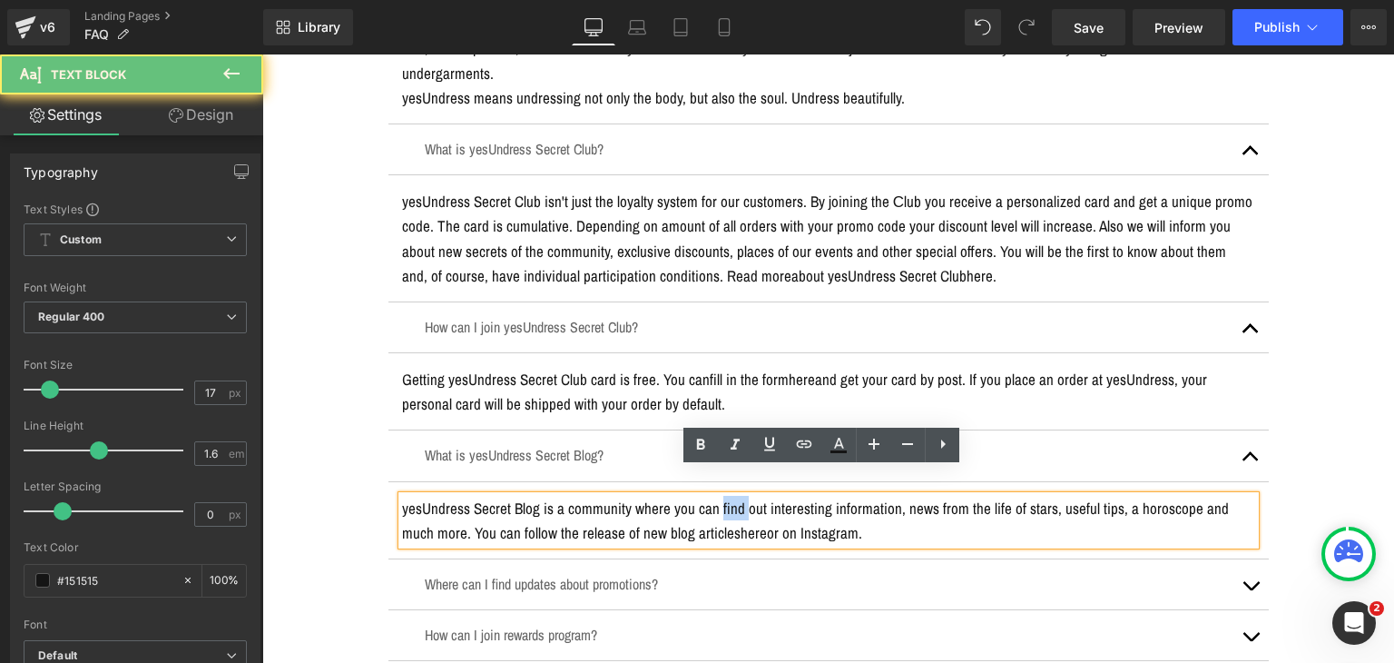
click at [724, 496] on p "yesUndress Secret Blog is a community where you can find out interesting inform…" at bounding box center [828, 520] width 853 height 49
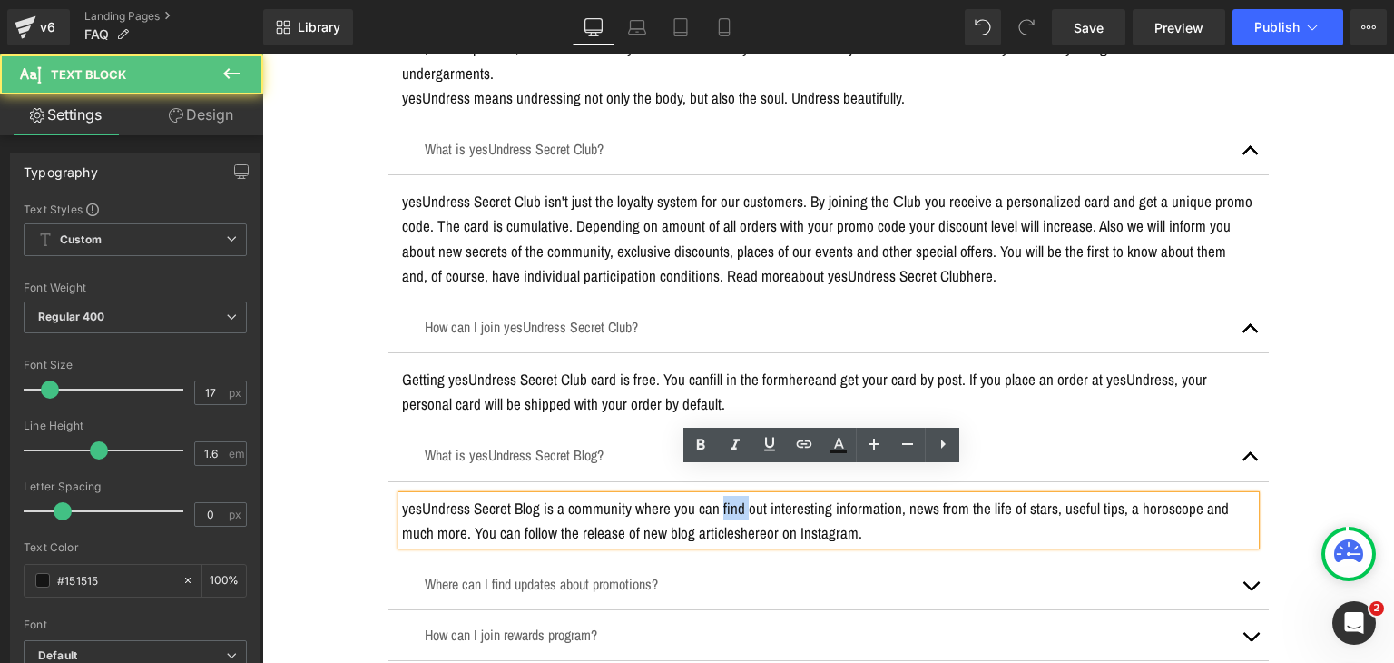
copy p "yesUndress Secret Blog is a community where you can find out interesting inform…"
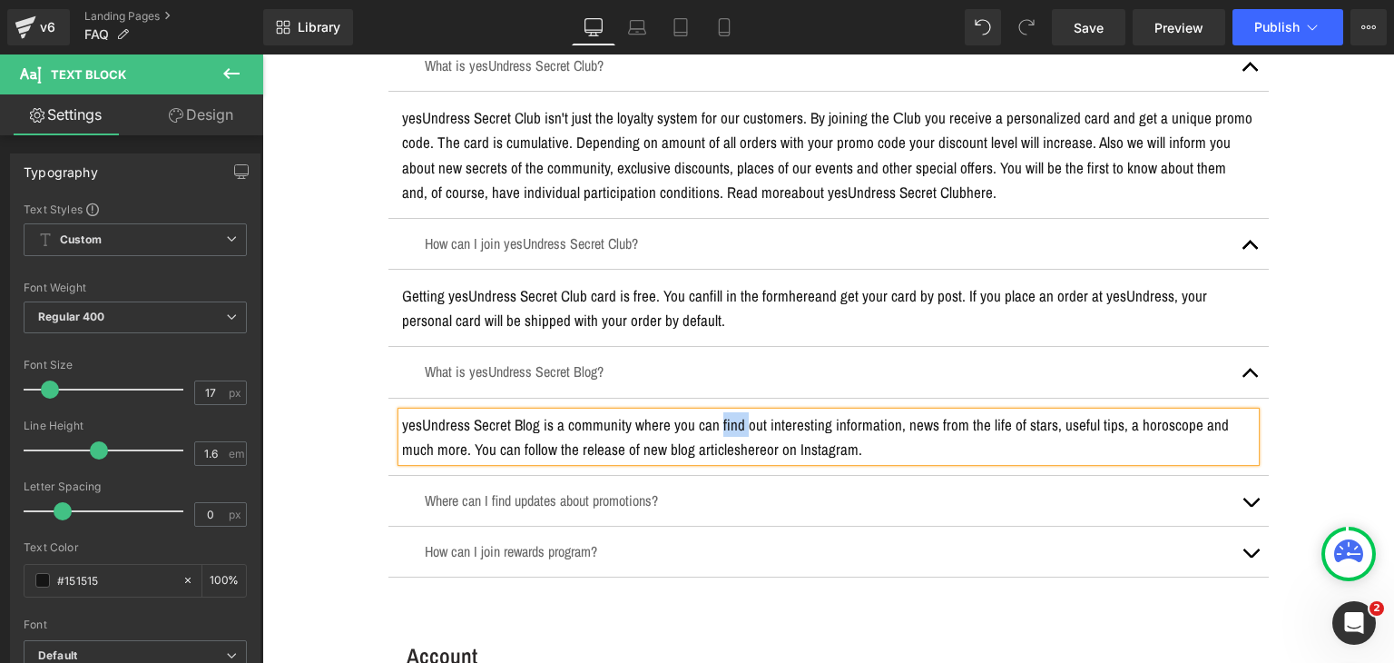
scroll to position [545, 0]
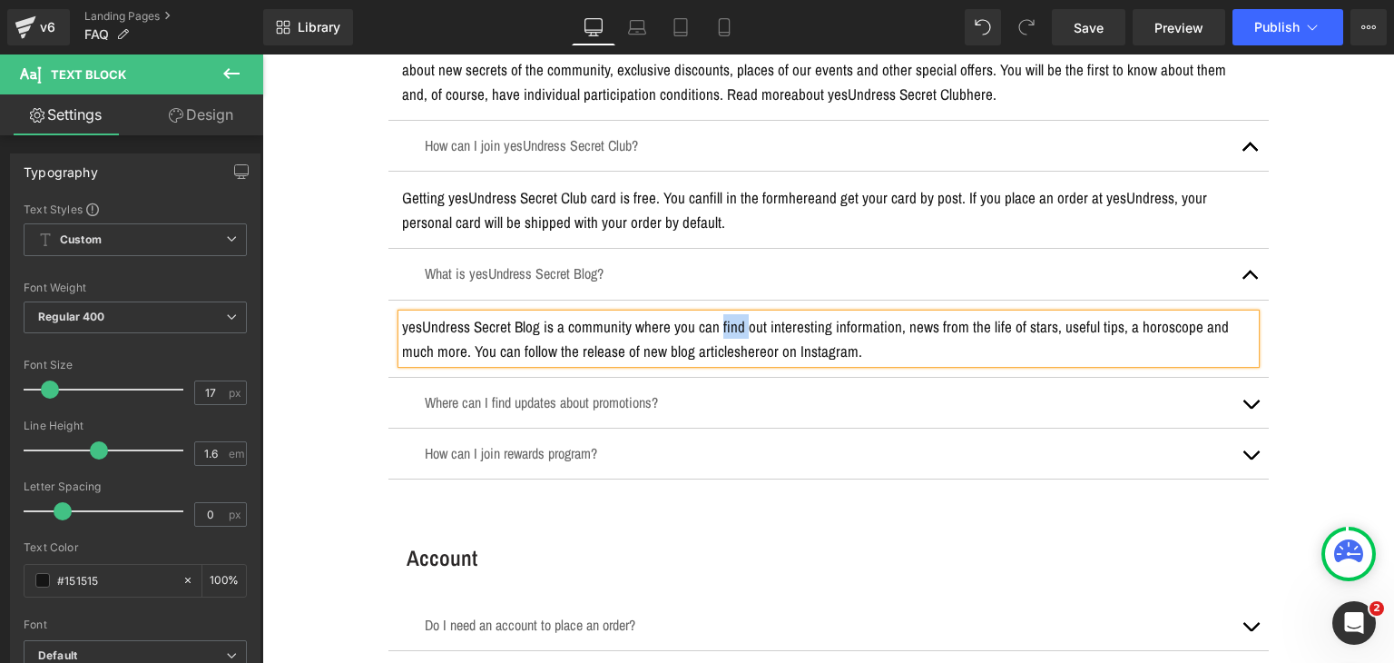
click at [549, 391] on div "Where can I find updates about promotions? Text Block" at bounding box center [829, 402] width 808 height 23
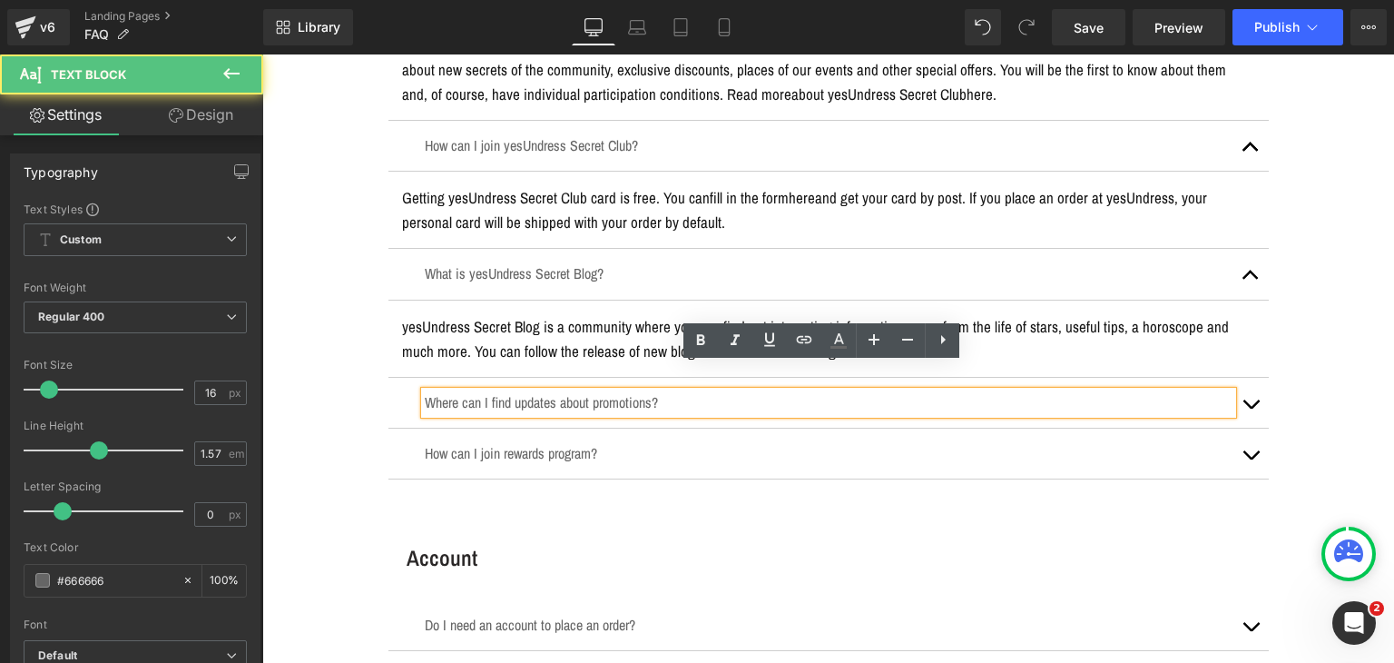
click at [549, 391] on div "Where can I find updates about promotions? Text Block" at bounding box center [829, 402] width 808 height 23
click at [549, 391] on p "Where can I find updates about promotions?" at bounding box center [829, 402] width 808 height 23
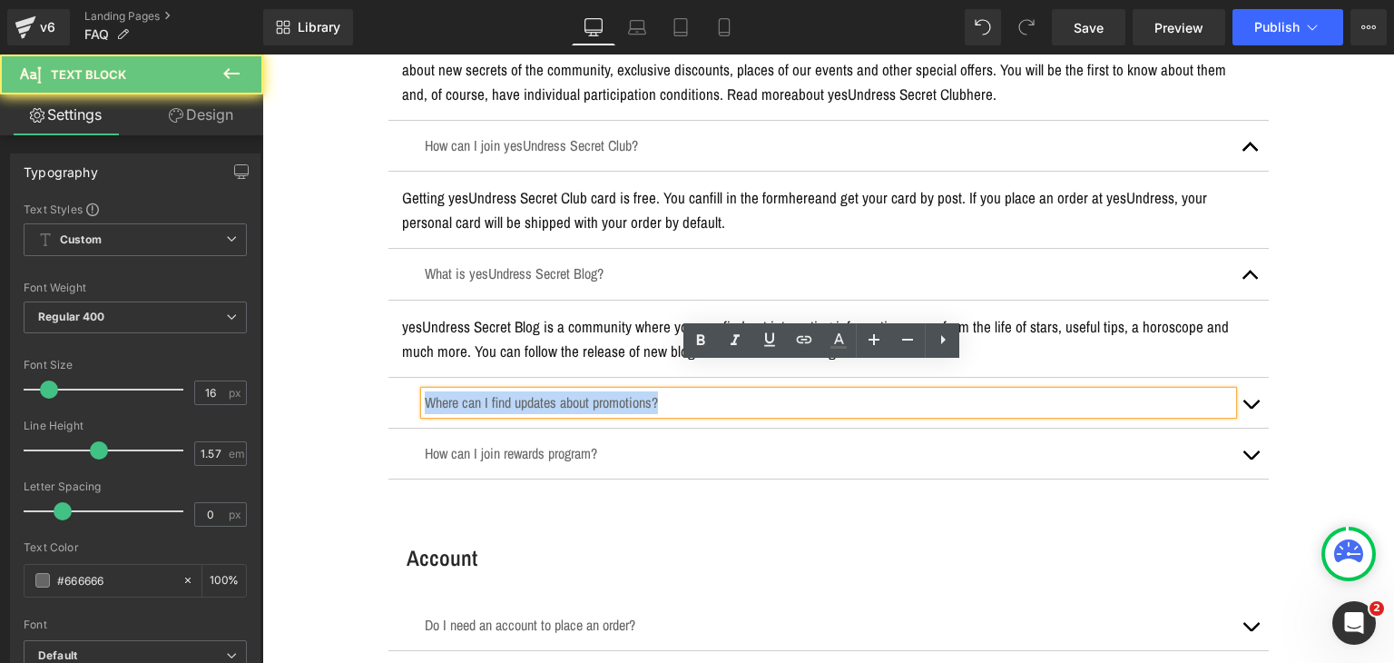
copy p "Where can I find updates about promotions?"
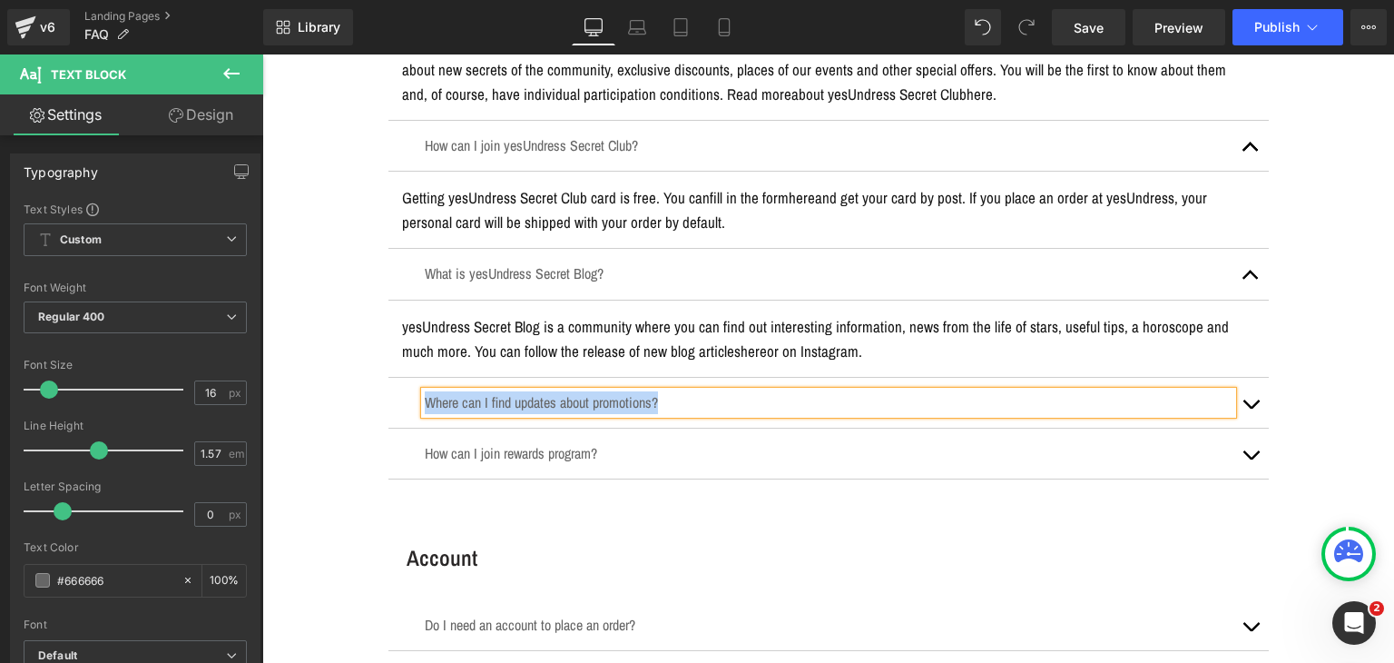
click at [1246, 382] on button "button" at bounding box center [1251, 403] width 36 height 50
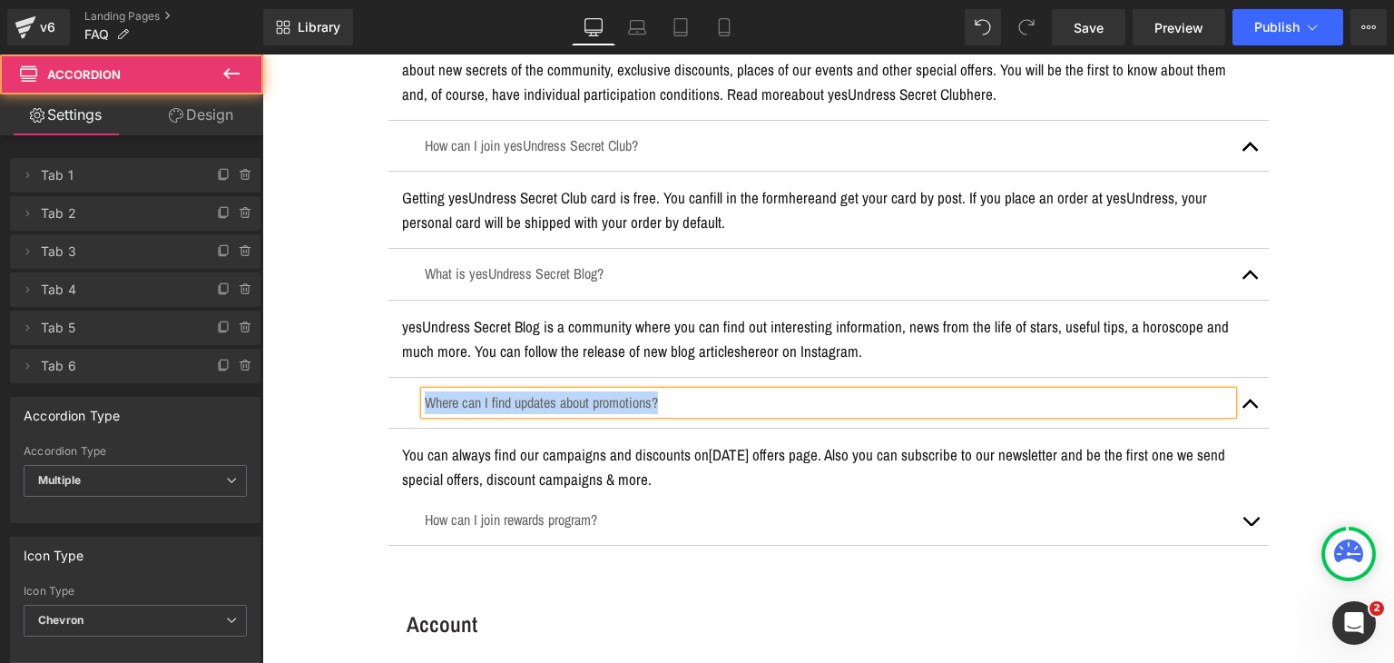
click at [727, 442] on p "You can always find our campaigns and discounts on Today's offers page . Also y…" at bounding box center [828, 466] width 853 height 49
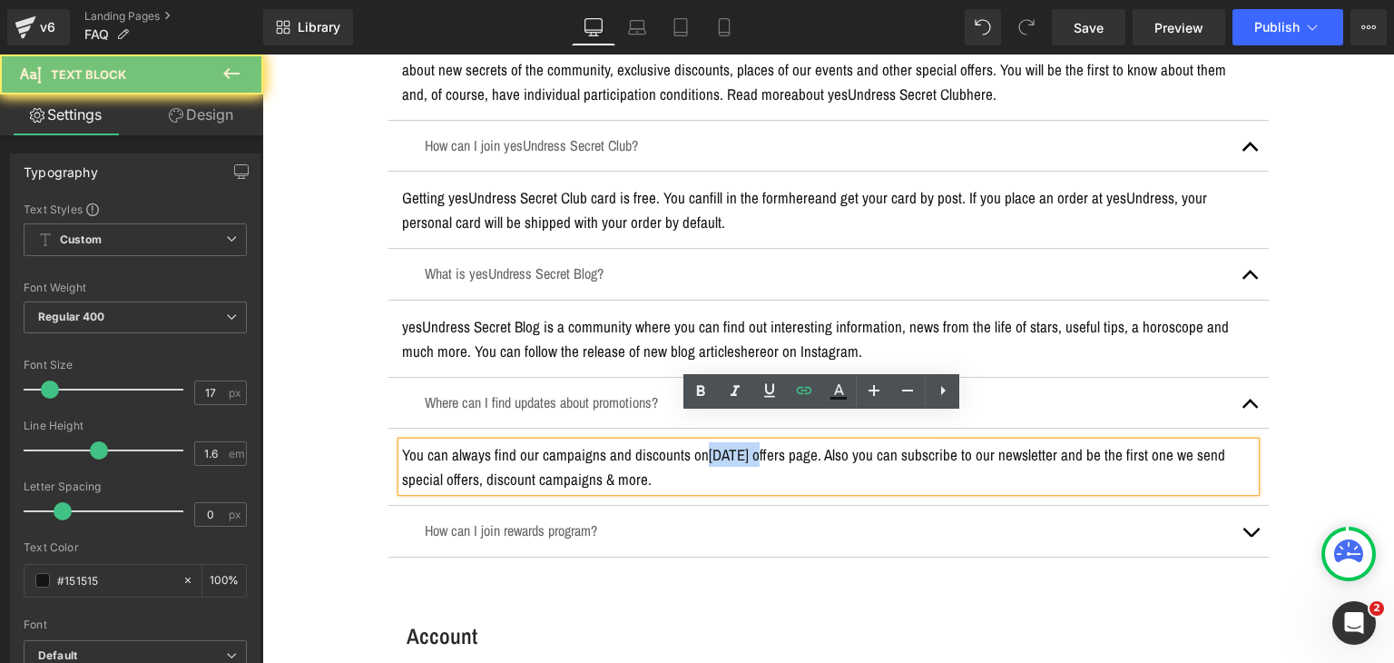
click at [727, 442] on p "You can always find our campaigns and discounts on Today's offers page . Also y…" at bounding box center [828, 466] width 853 height 49
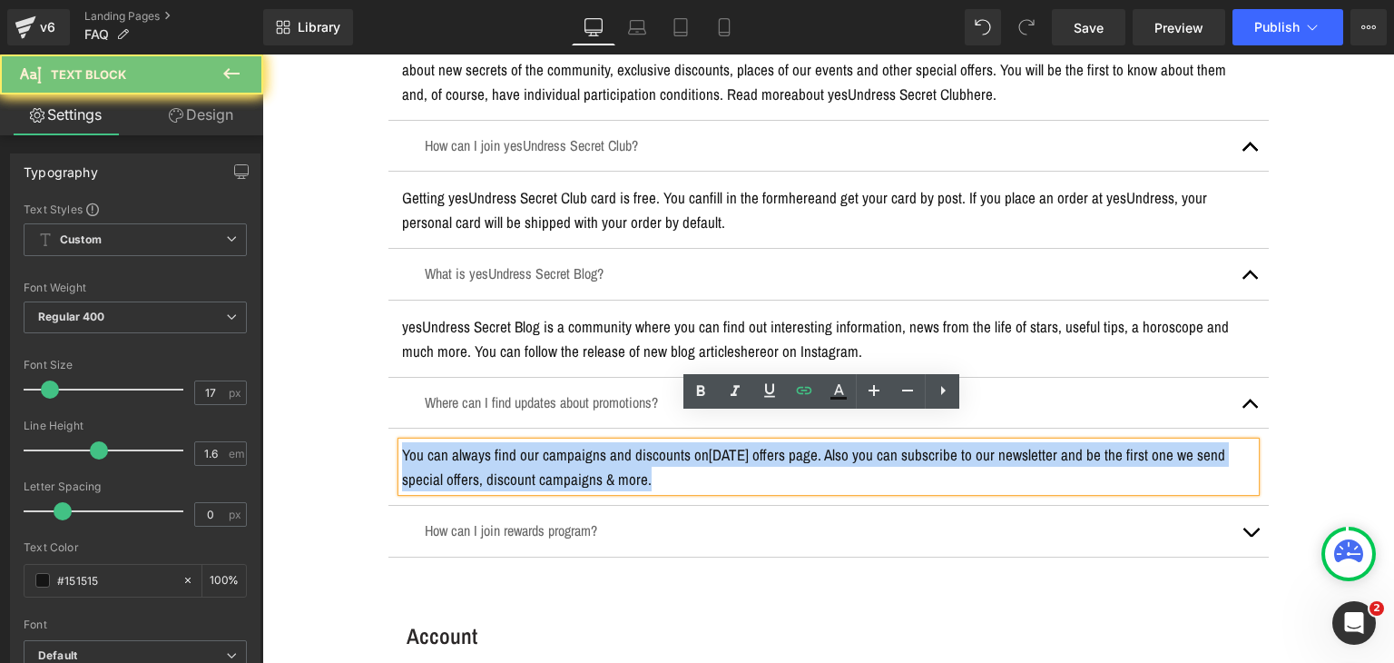
click at [727, 442] on p "You can always find our campaigns and discounts on Today's offers page . Also y…" at bounding box center [828, 466] width 853 height 49
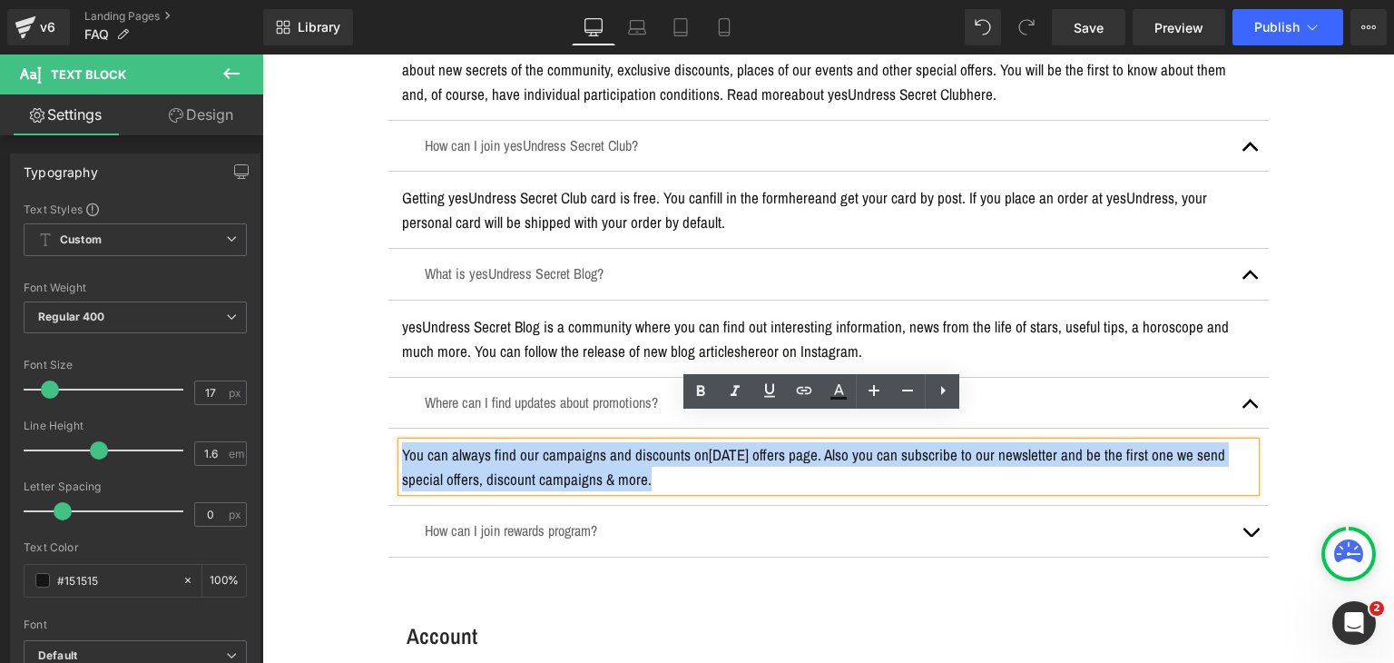
copy p "You can always find our campaigns and discounts on Today's offers page . Also y…"
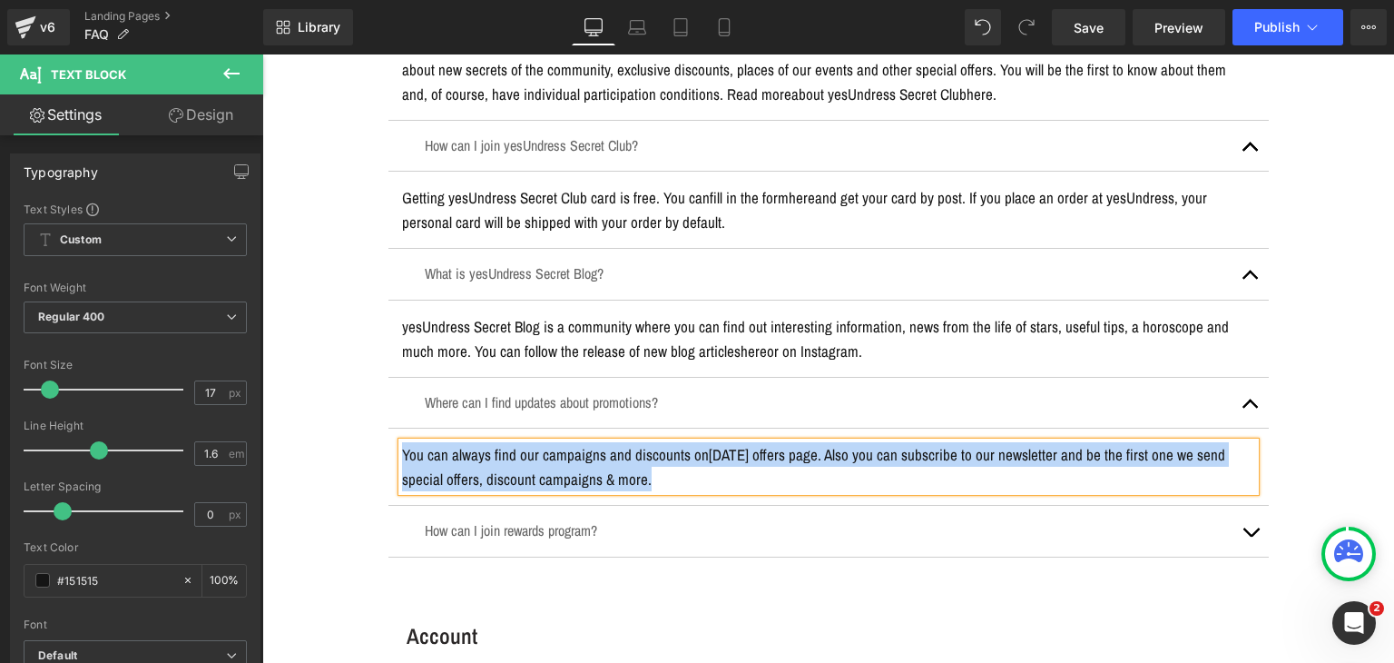
click at [577, 519] on p "How can I join rewards program?" at bounding box center [829, 530] width 808 height 23
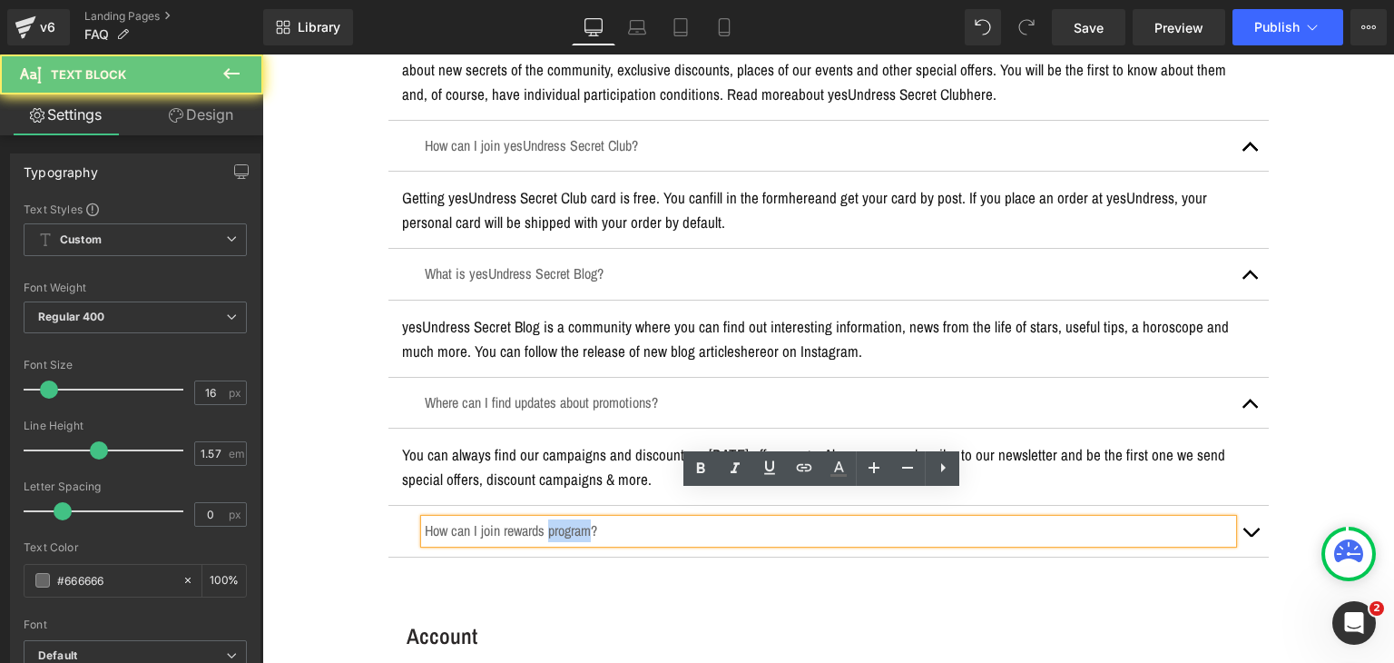
click at [577, 519] on p "How can I join rewards program?" at bounding box center [829, 530] width 808 height 23
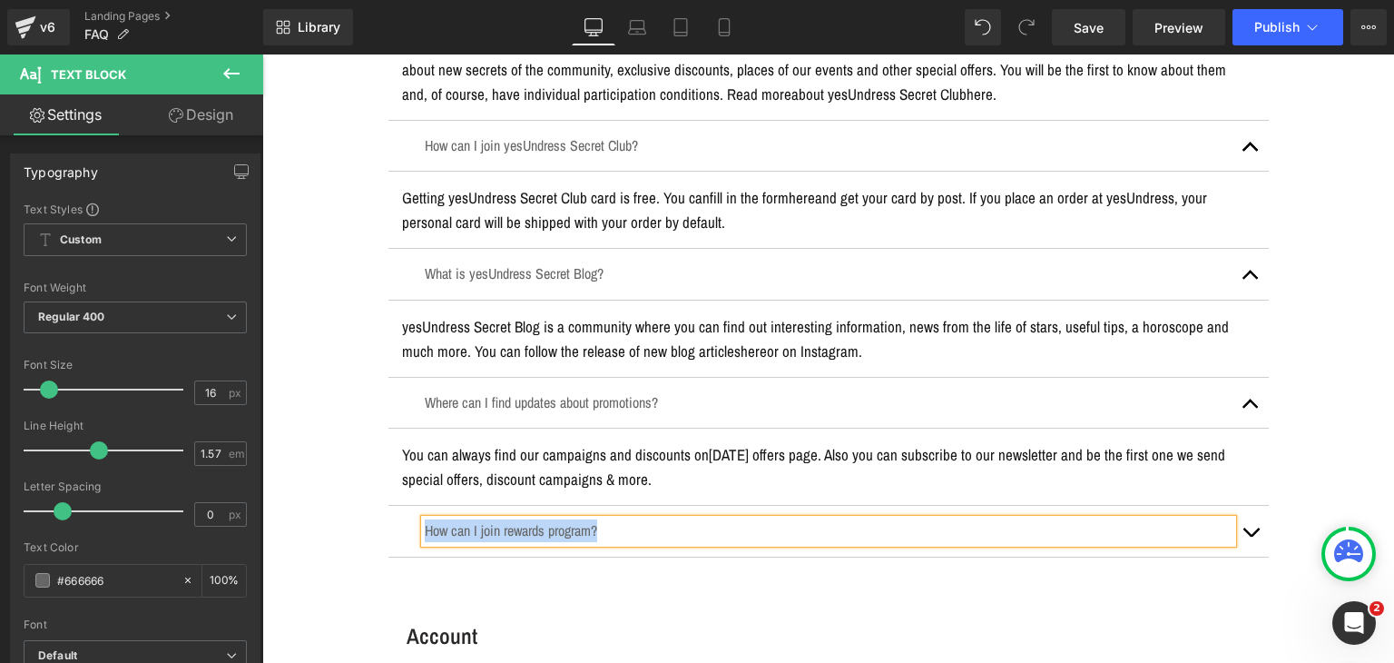
click at [1255, 506] on button "button" at bounding box center [1251, 531] width 36 height 50
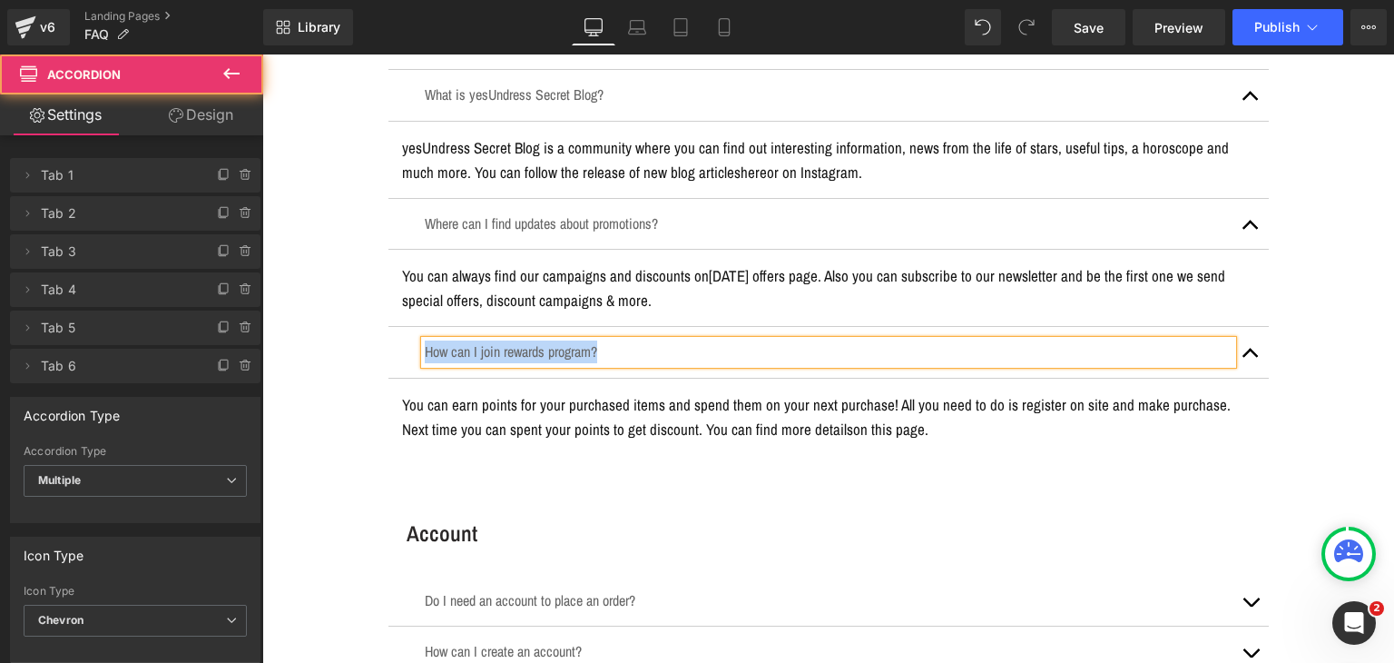
scroll to position [726, 0]
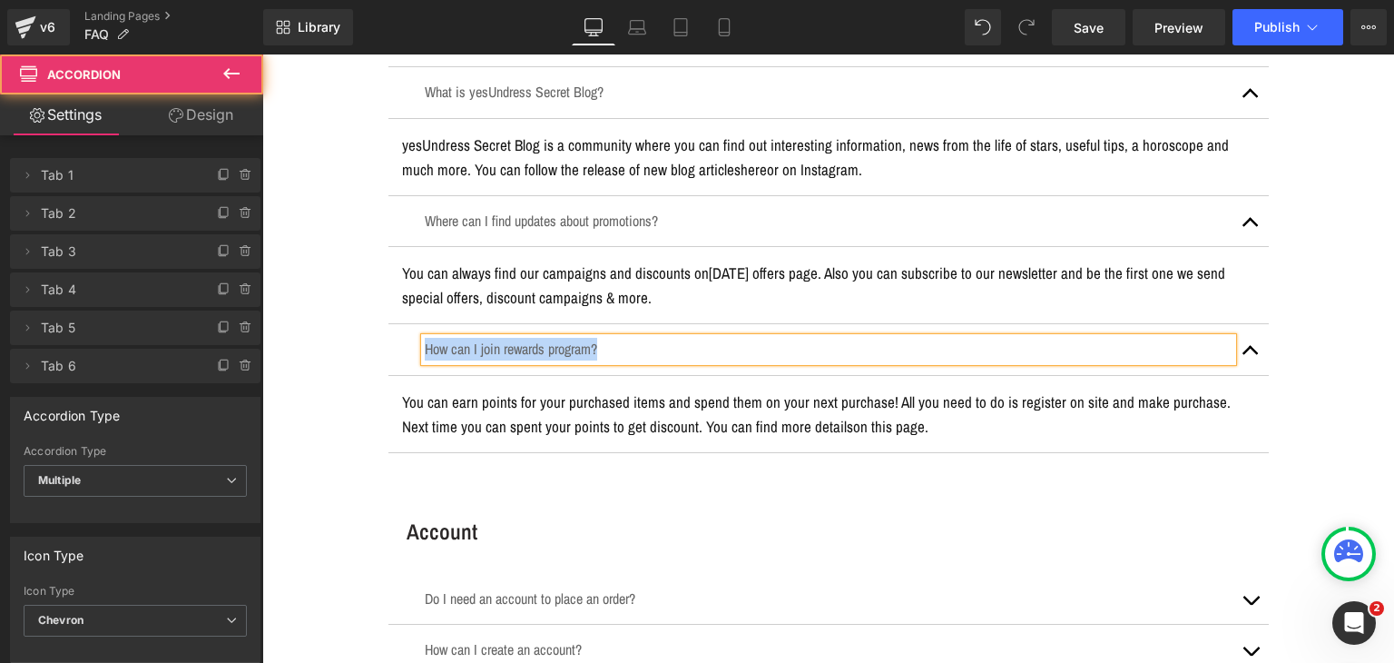
click at [640, 389] on p "You can earn points for your purchased items and spend them on your next purcha…" at bounding box center [828, 413] width 853 height 49
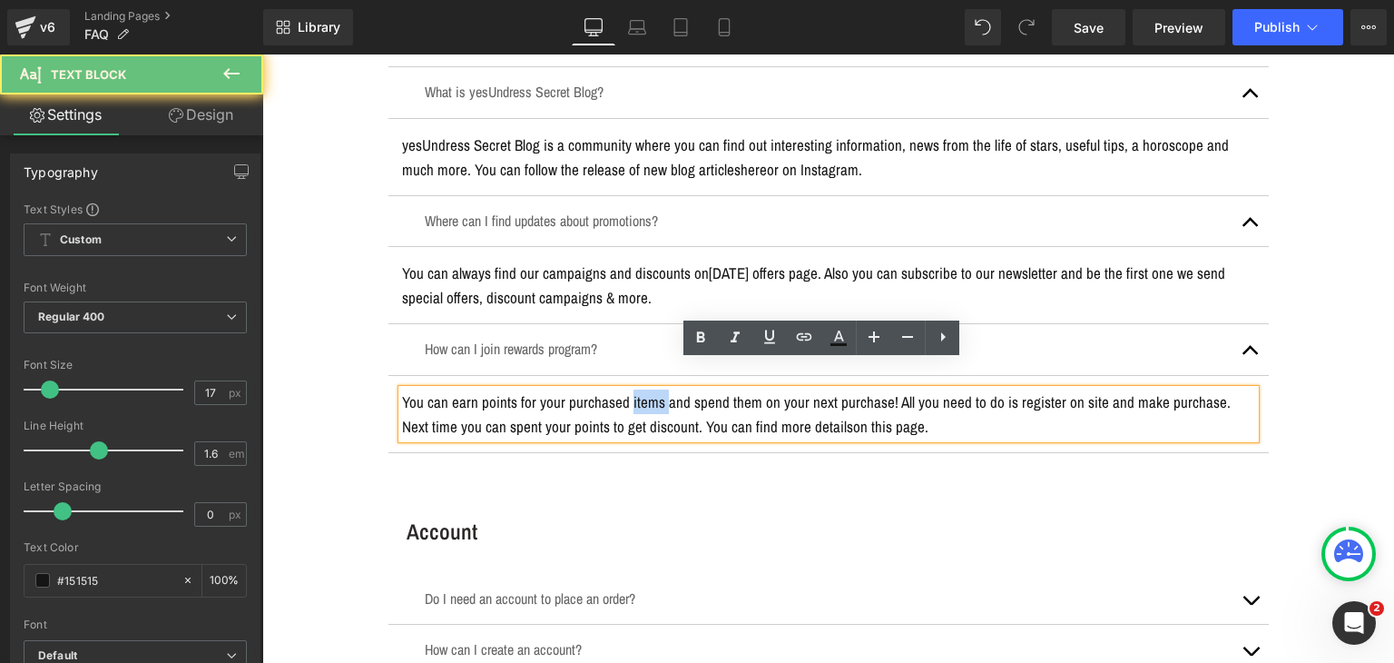
click at [640, 389] on p "You can earn points for your purchased items and spend them on your next purcha…" at bounding box center [828, 413] width 853 height 49
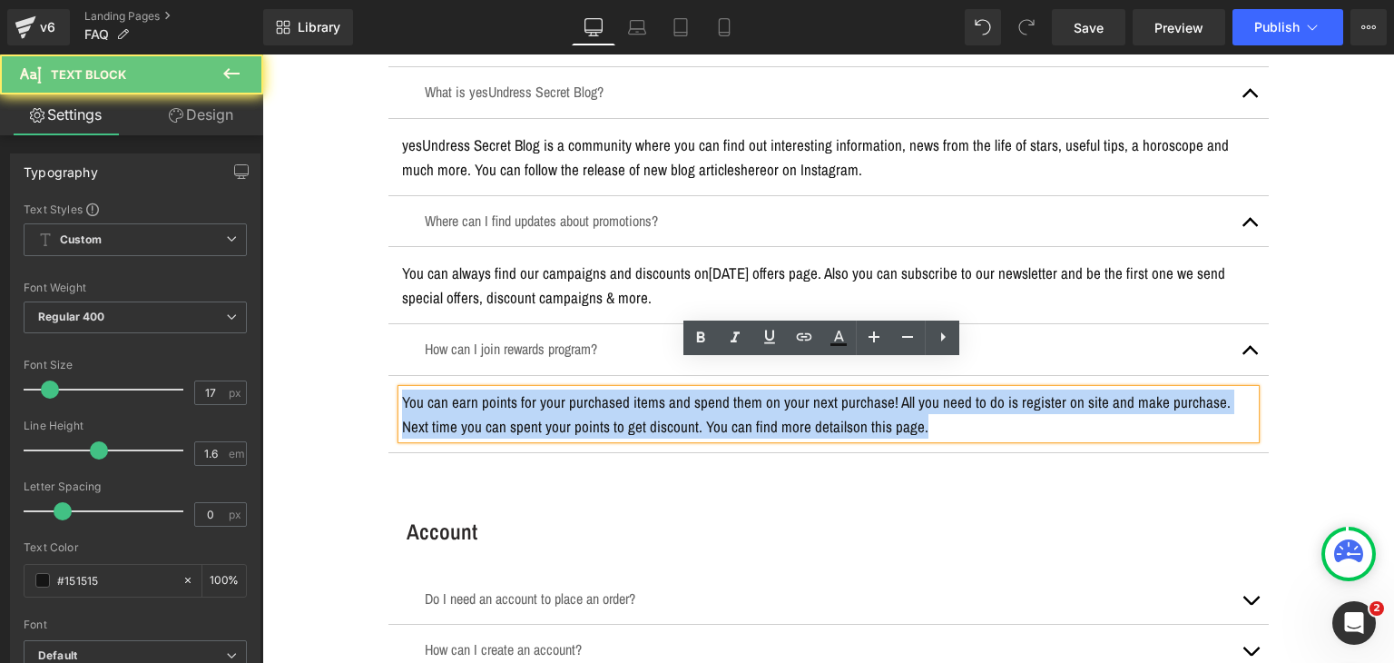
click at [640, 389] on p "You can earn points for your purchased items and spend them on your next purcha…" at bounding box center [828, 413] width 853 height 49
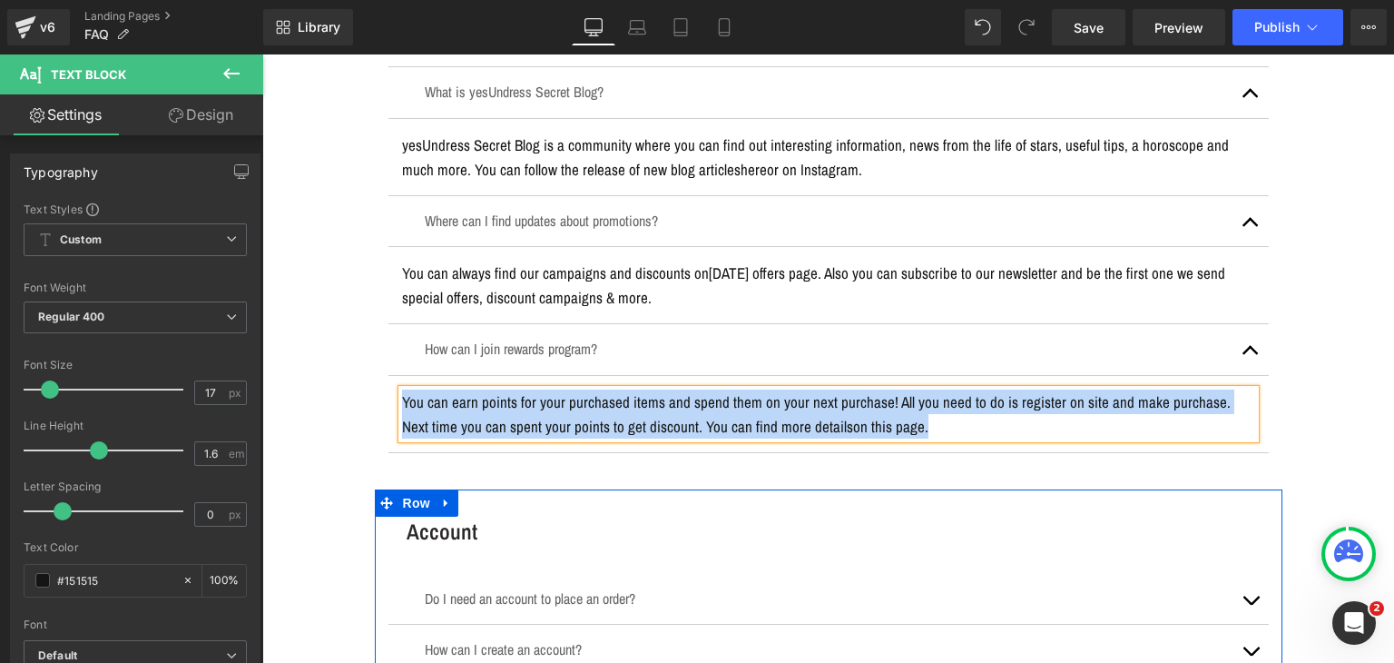
scroll to position [908, 0]
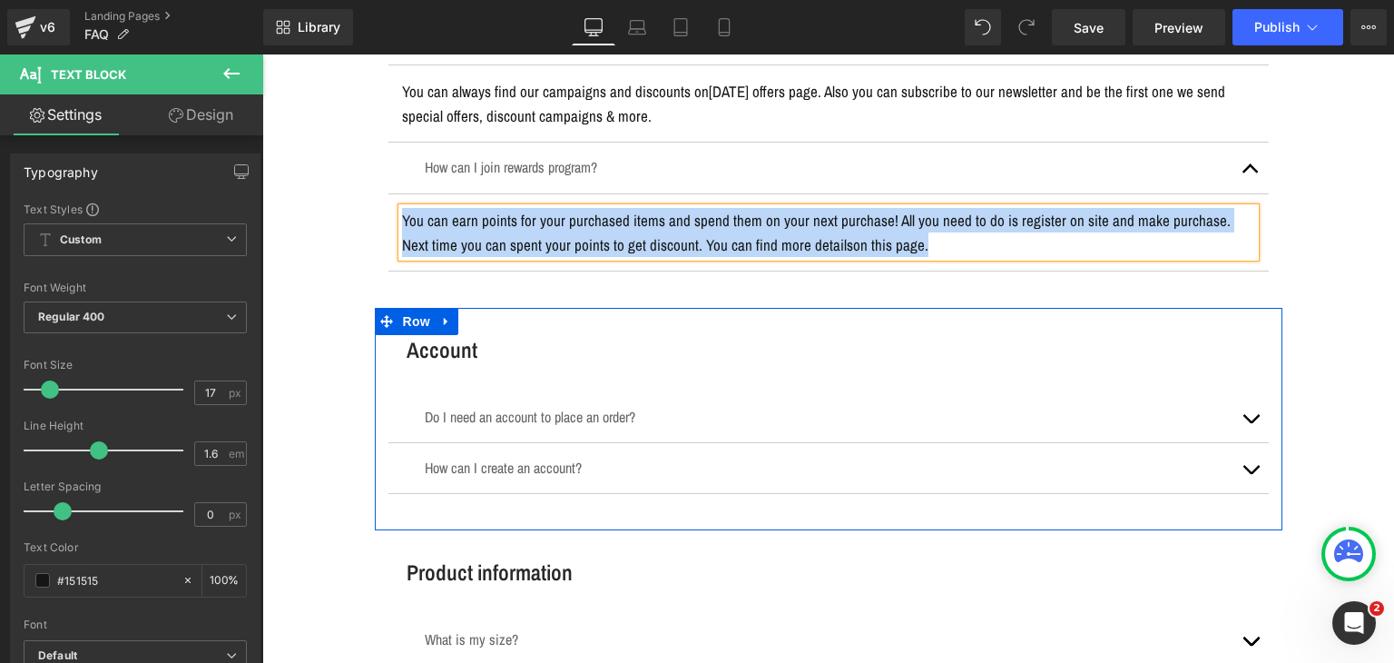
click at [432, 335] on h3 "Account" at bounding box center [838, 350] width 862 height 30
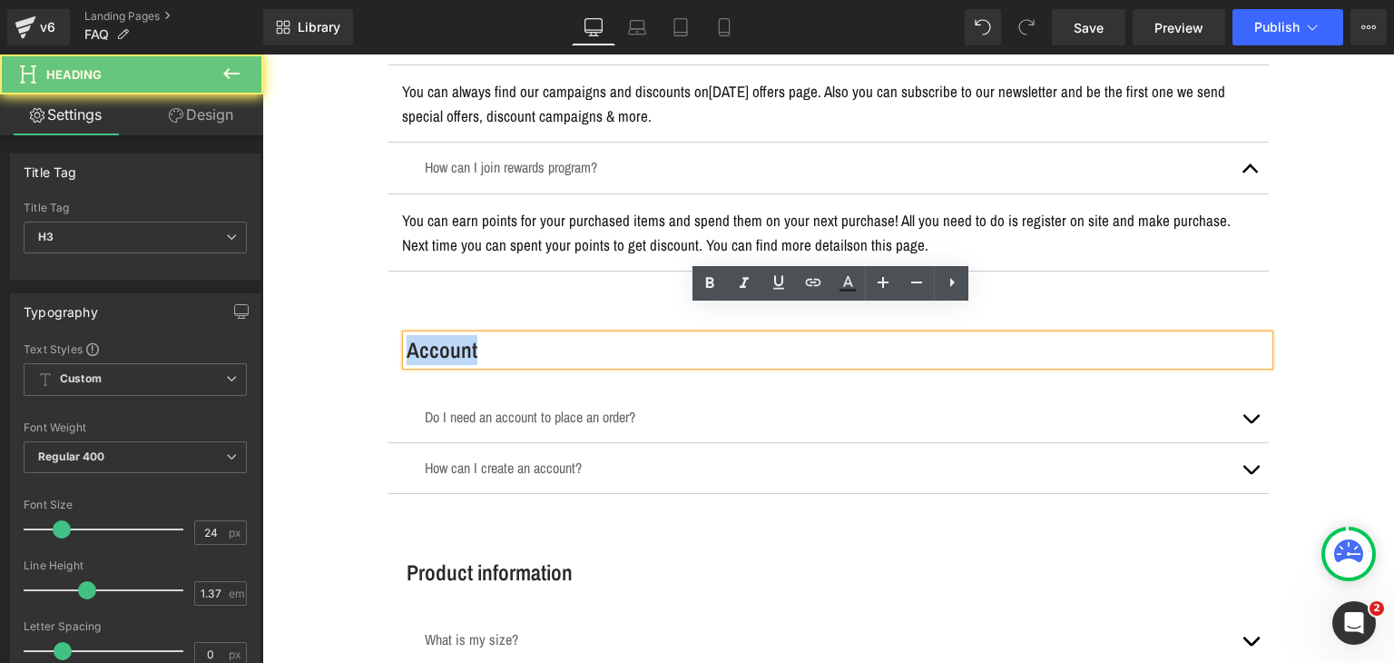
click at [432, 335] on h3 "Account" at bounding box center [838, 350] width 862 height 30
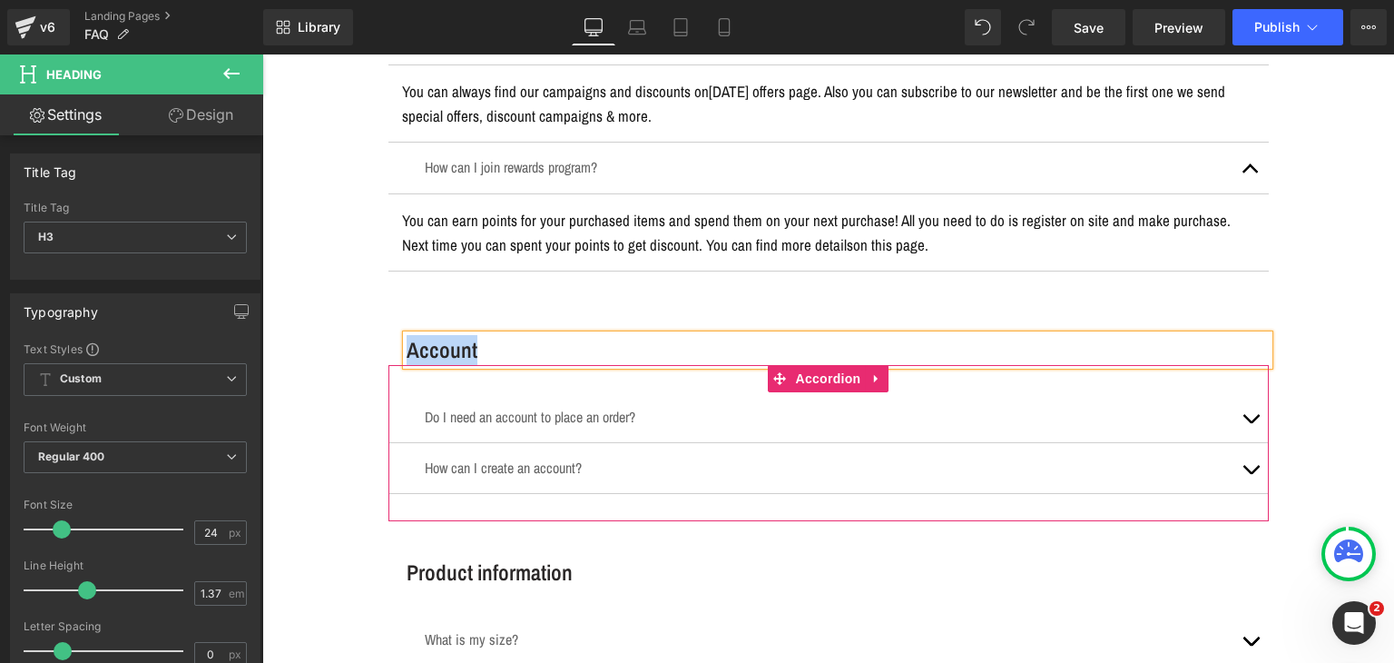
click at [528, 406] on p "Do I need an account to place an order?" at bounding box center [829, 417] width 808 height 23
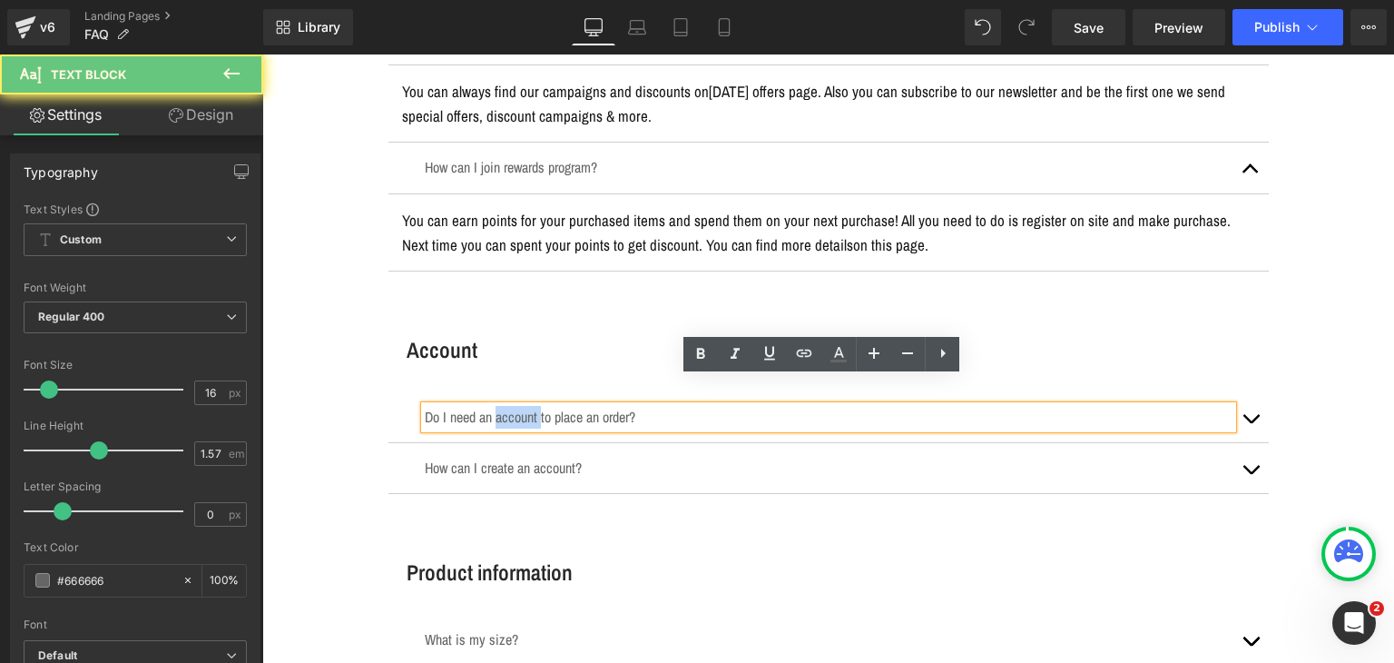
click at [528, 406] on p "Do I need an account to place an order?" at bounding box center [829, 417] width 808 height 23
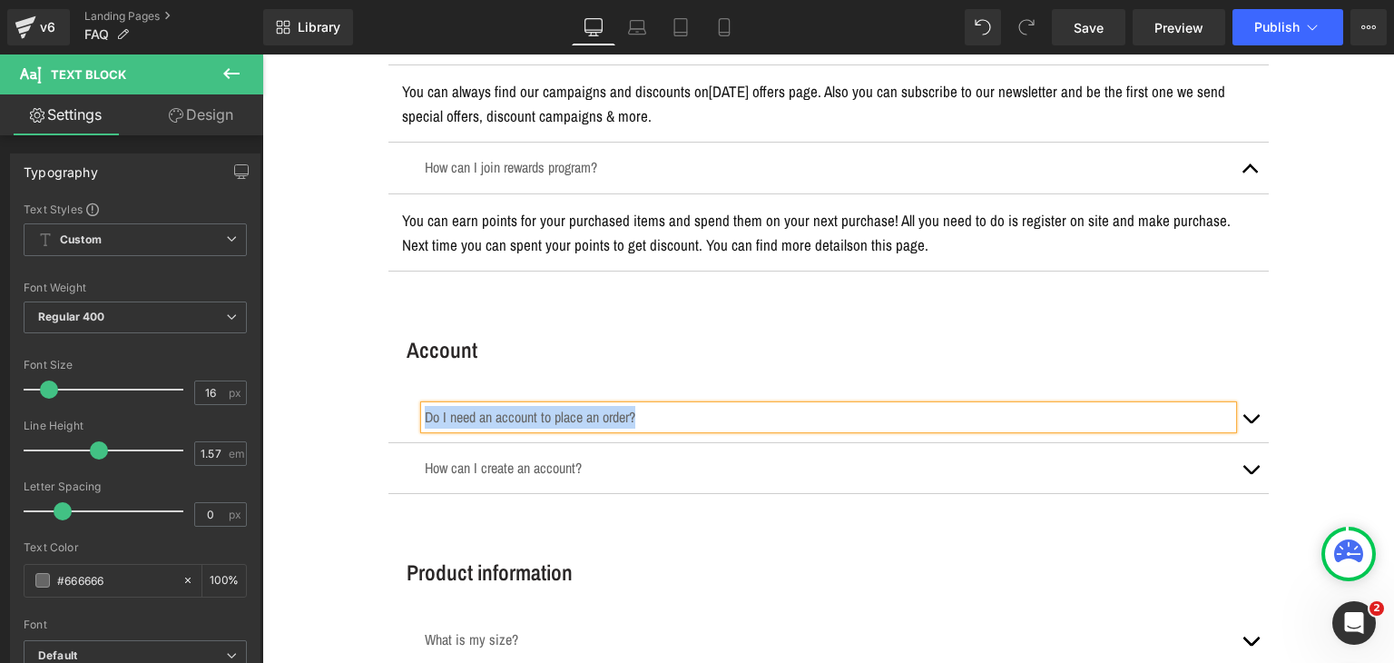
click at [1251, 423] on span "button" at bounding box center [1251, 423] width 0 height 0
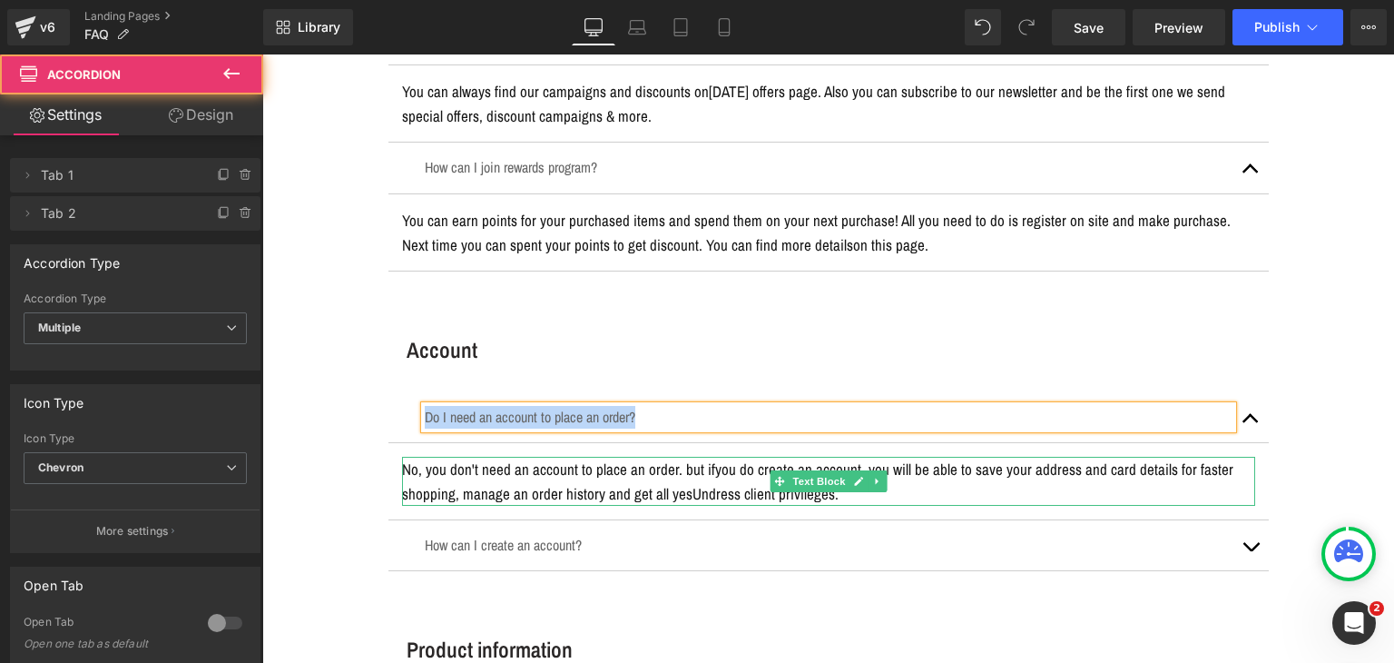
click at [732, 458] on span "you do create an account, you will be able to save your address and card detail…" at bounding box center [818, 480] width 832 height 45
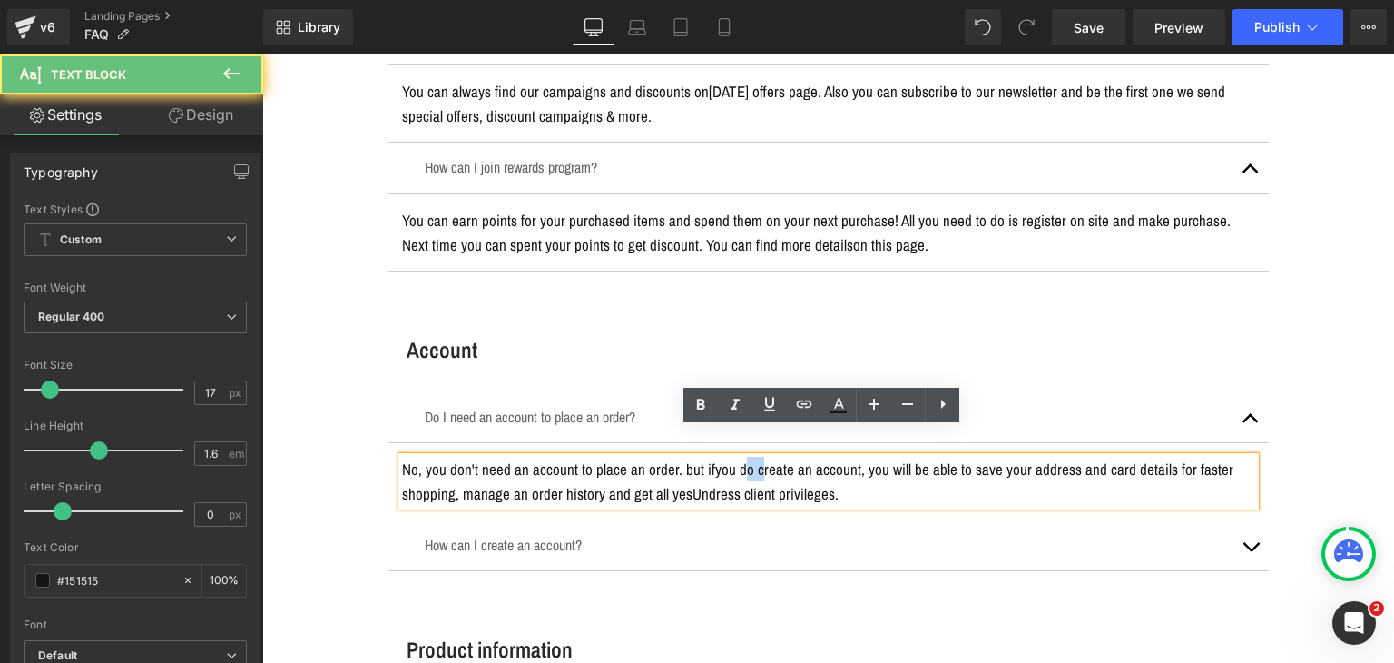
click at [732, 458] on span "you do create an account, you will be able to save your address and card detail…" at bounding box center [818, 480] width 832 height 45
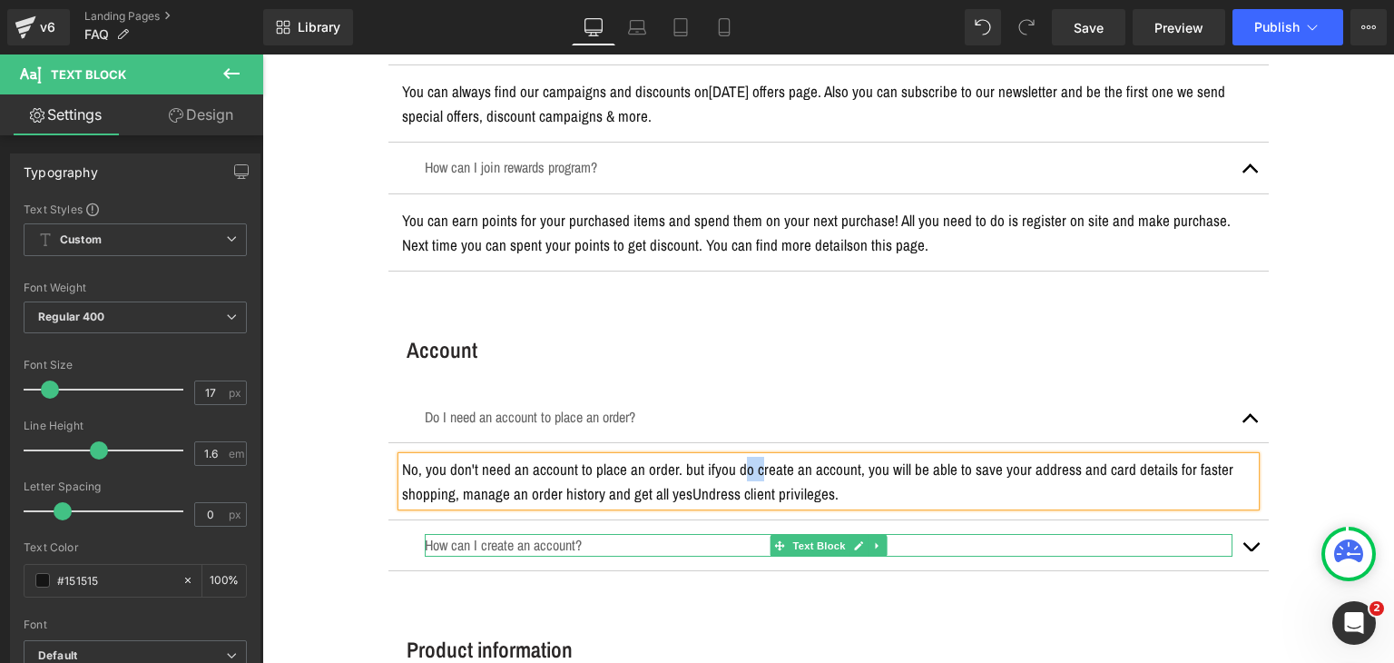
click at [455, 534] on p "How can I create an account?" at bounding box center [829, 545] width 808 height 23
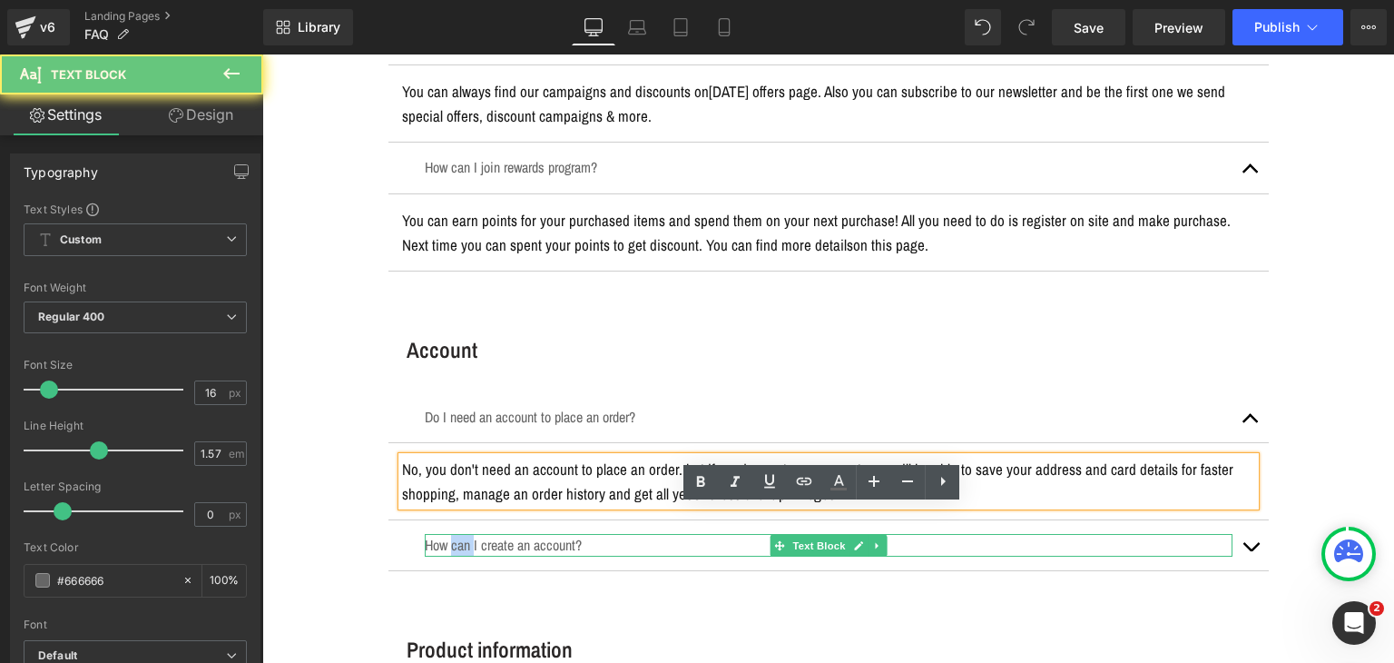
click at [455, 534] on p "How can I create an account?" at bounding box center [829, 545] width 808 height 23
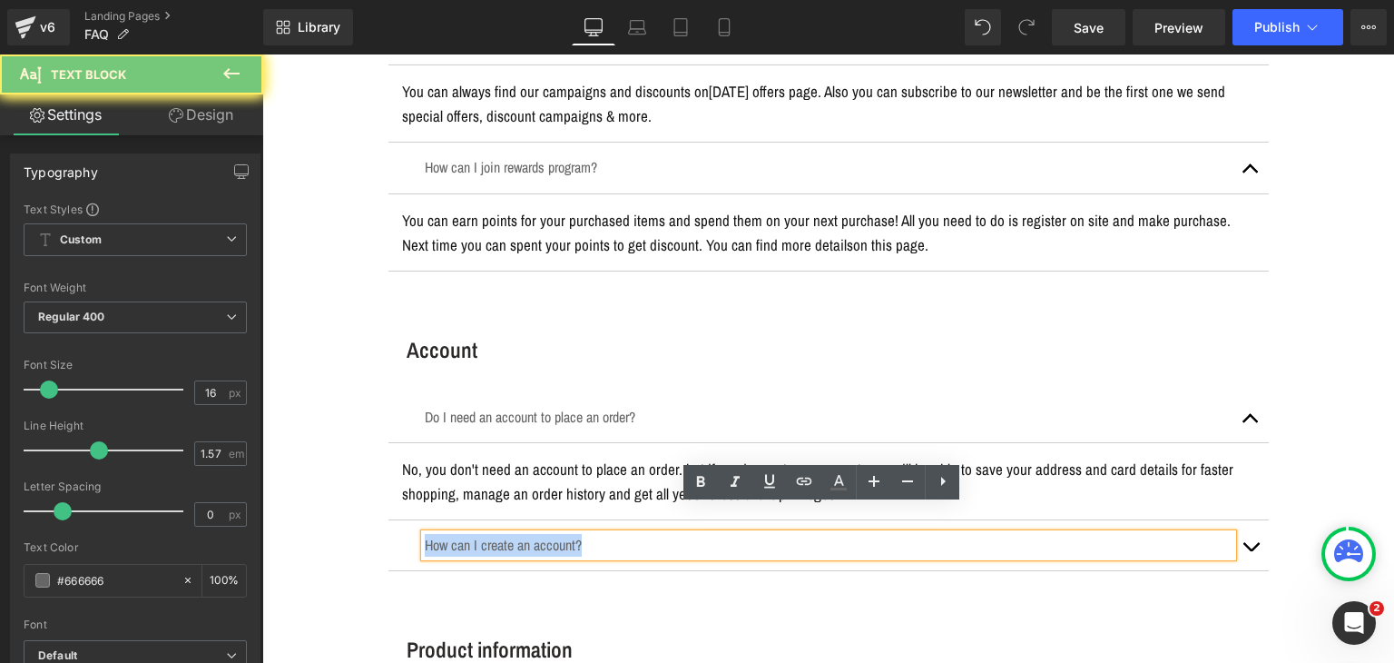
click at [455, 534] on p "How can I create an account?" at bounding box center [829, 545] width 808 height 23
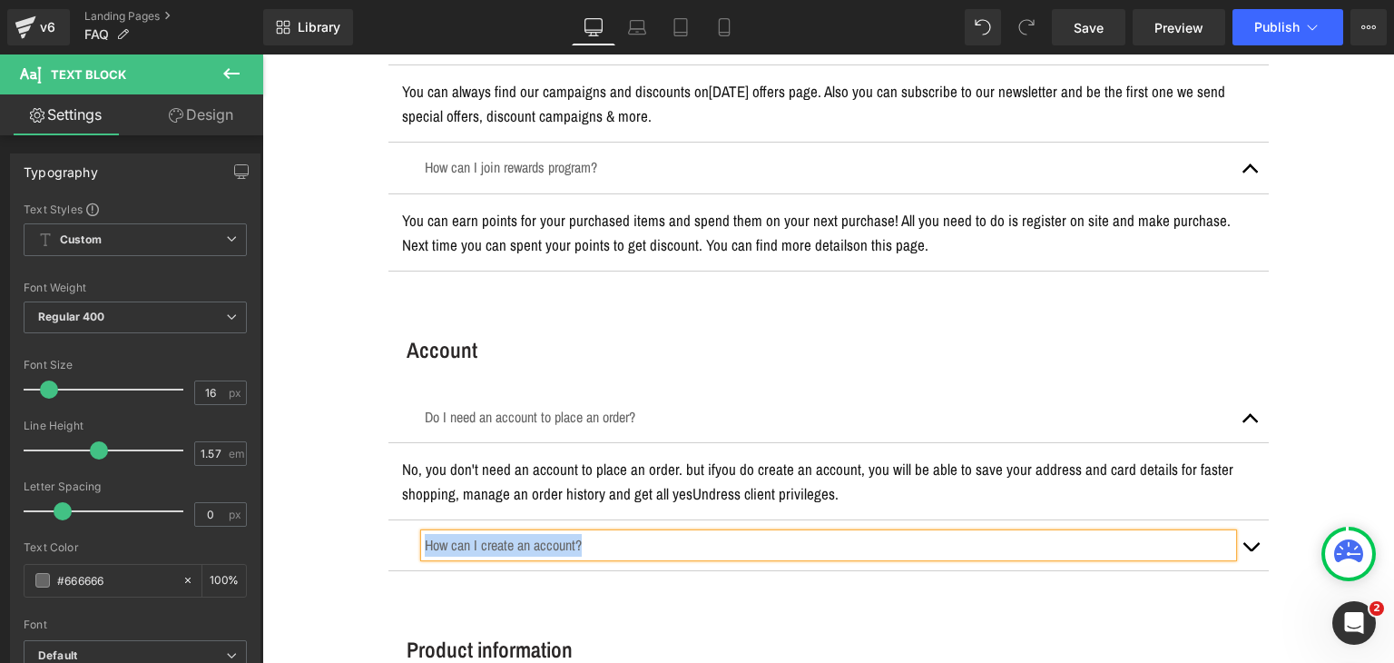
click at [1240, 520] on button "button" at bounding box center [1251, 545] width 36 height 50
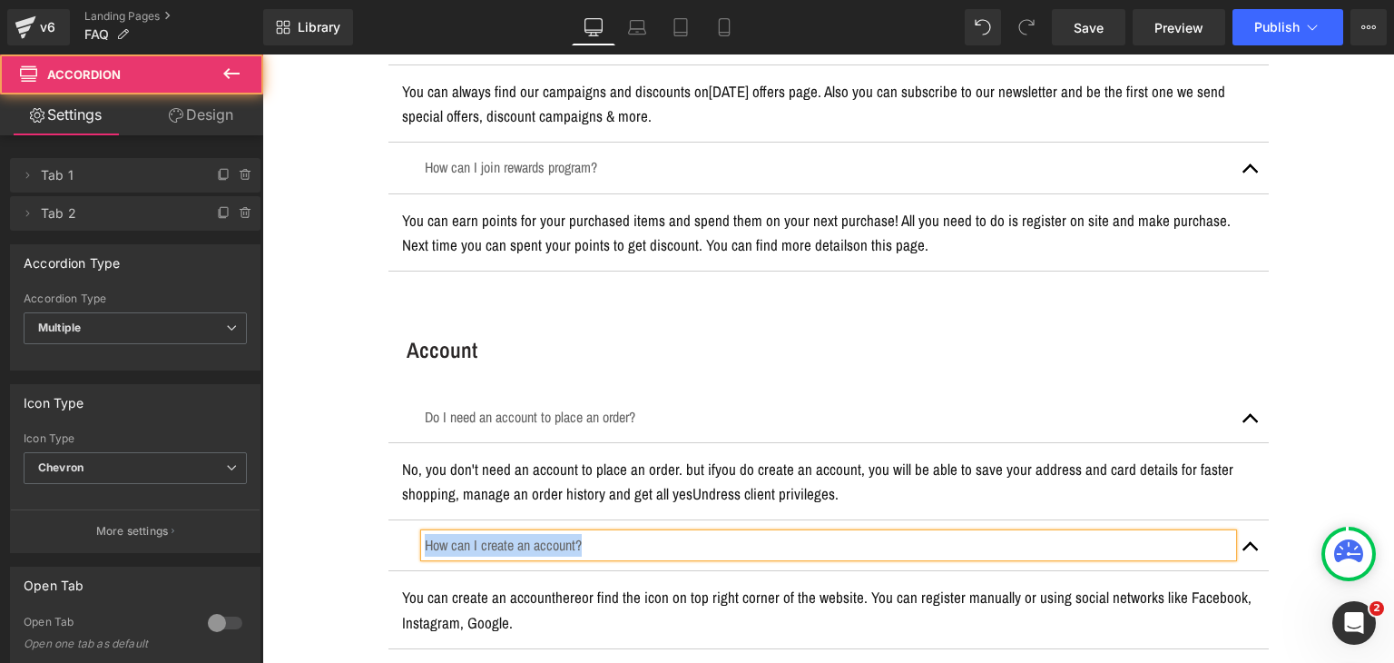
click at [545, 585] on p "You can create an account here or find the icon on top right corner of the webs…" at bounding box center [828, 609] width 853 height 49
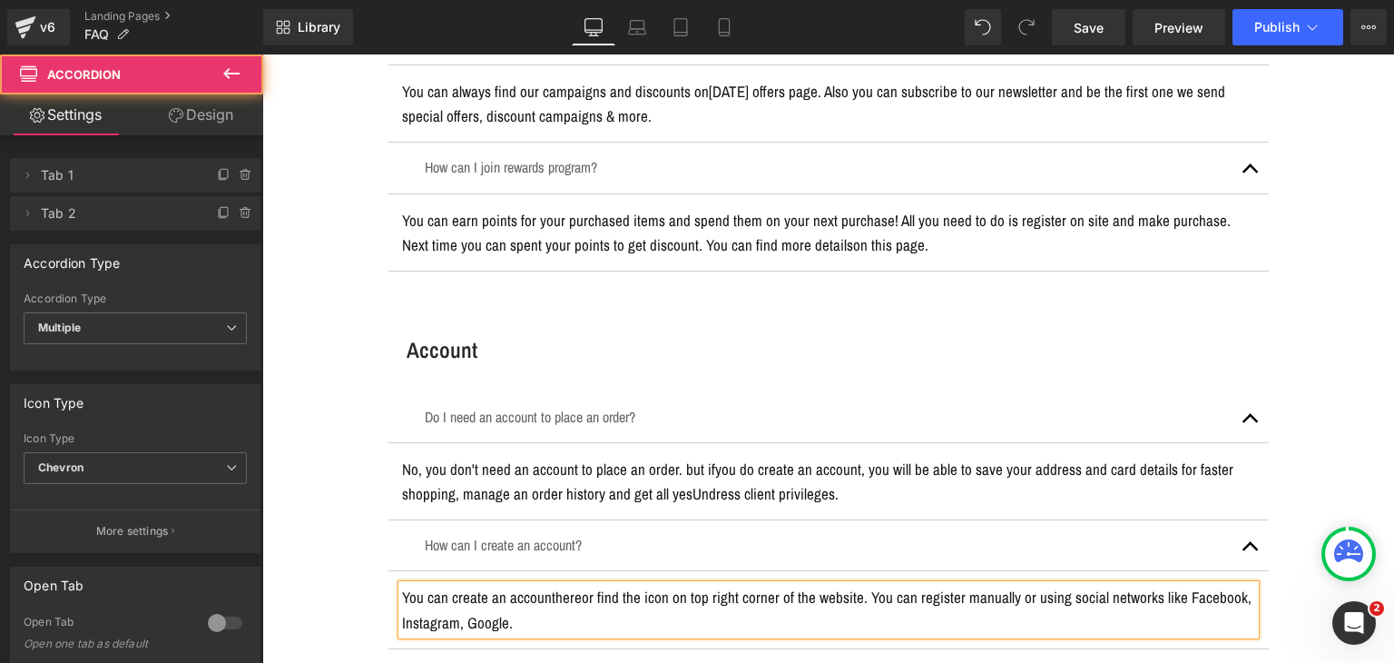
click at [545, 585] on p "You can create an account here or find the icon on top right corner of the webs…" at bounding box center [828, 609] width 853 height 49
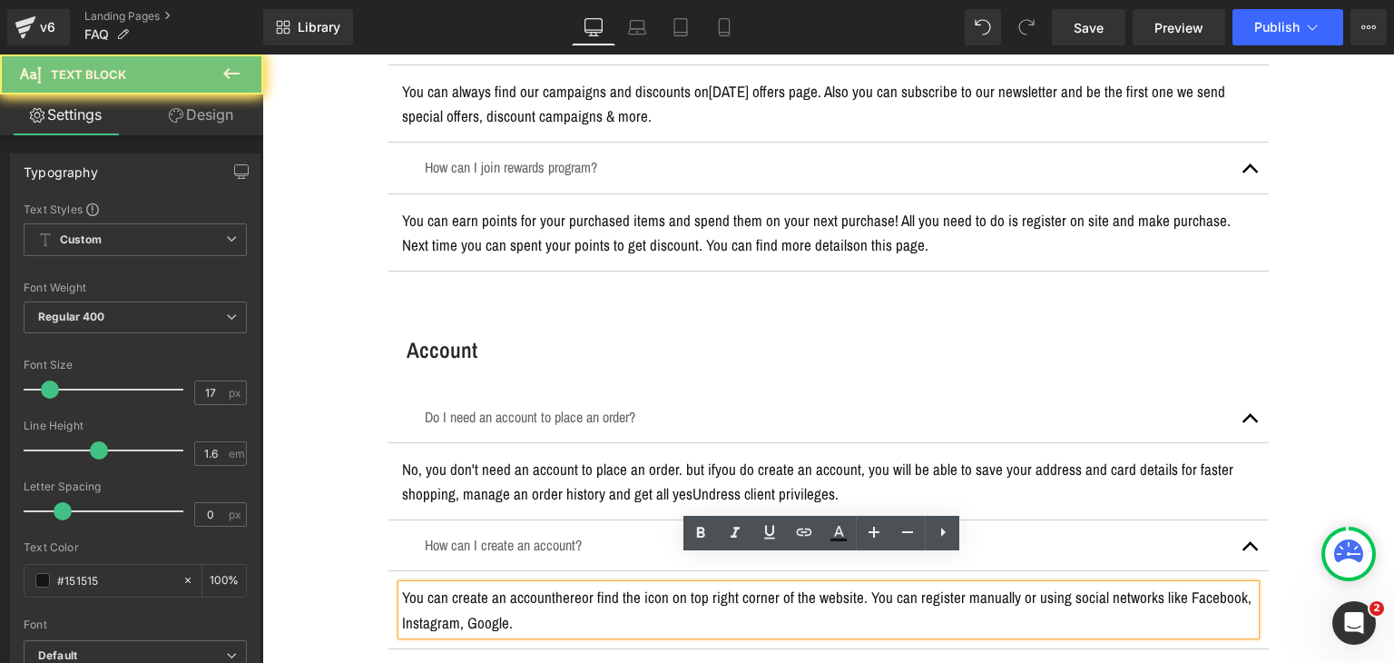
click at [545, 585] on p "You can create an account here or find the icon on top right corner of the webs…" at bounding box center [828, 609] width 853 height 49
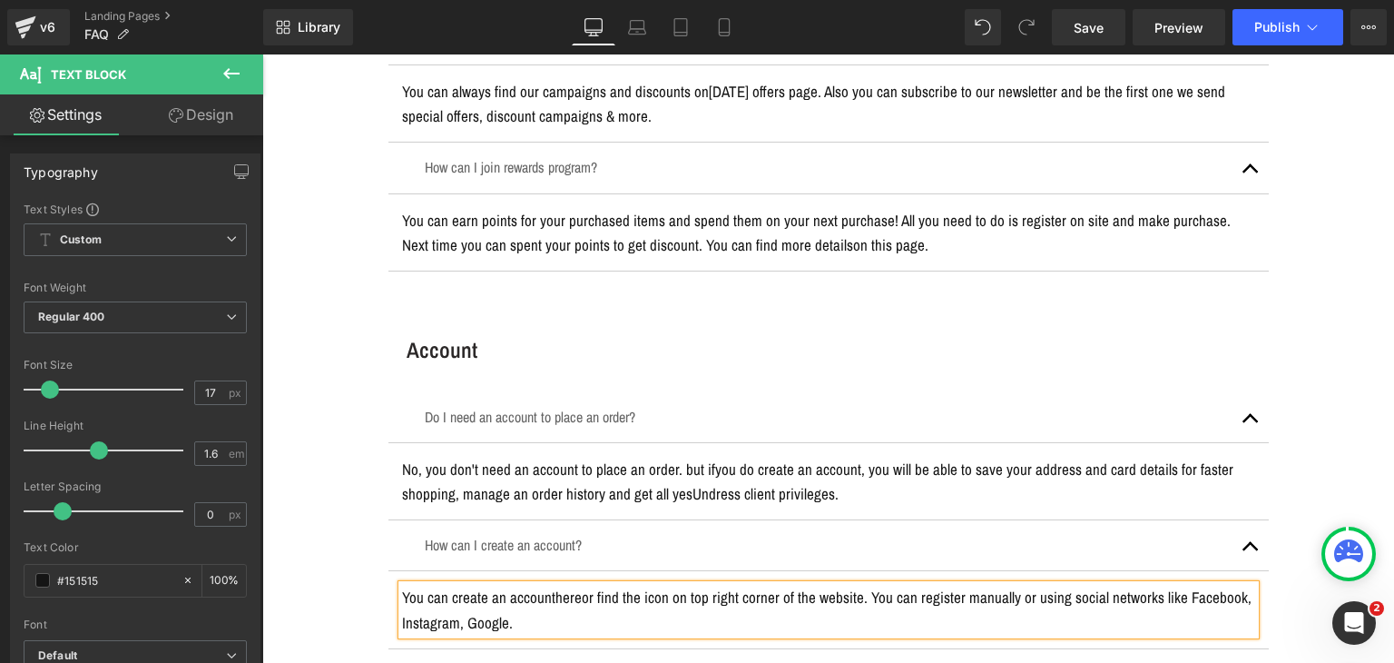
click at [1251, 423] on span "button" at bounding box center [1251, 423] width 0 height 0
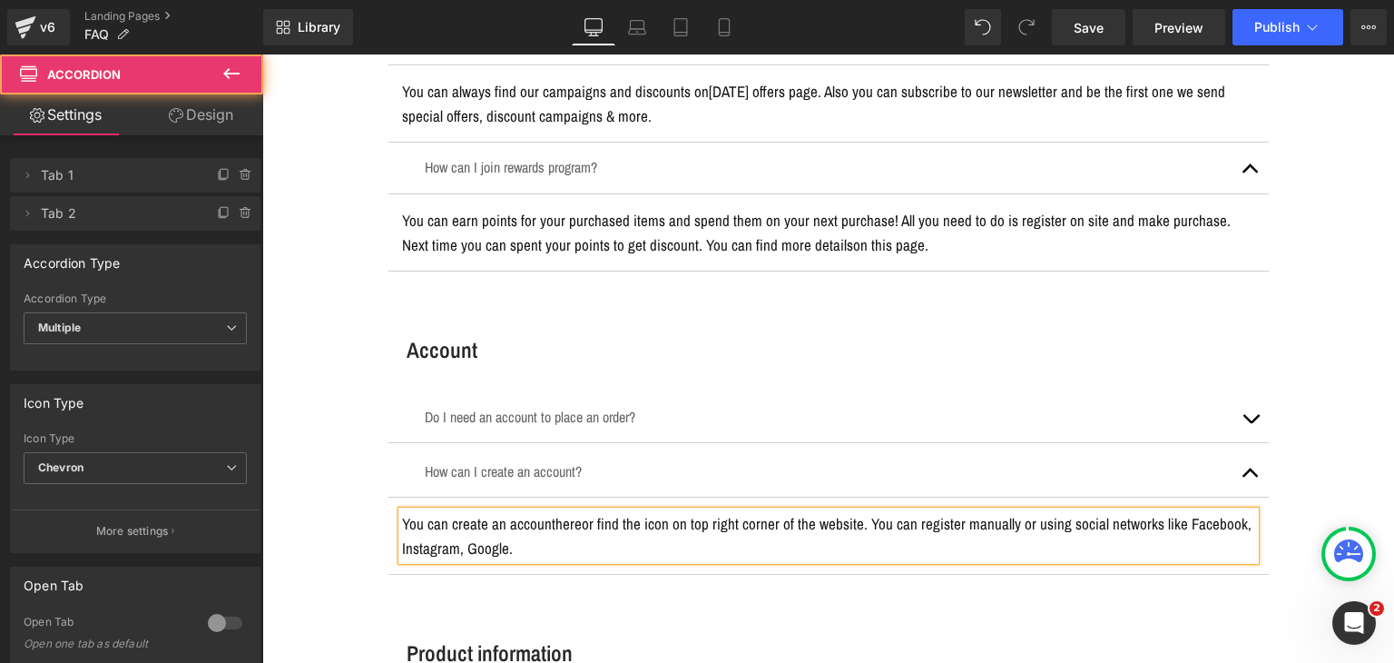
click at [1244, 456] on button "button" at bounding box center [1251, 472] width 36 height 50
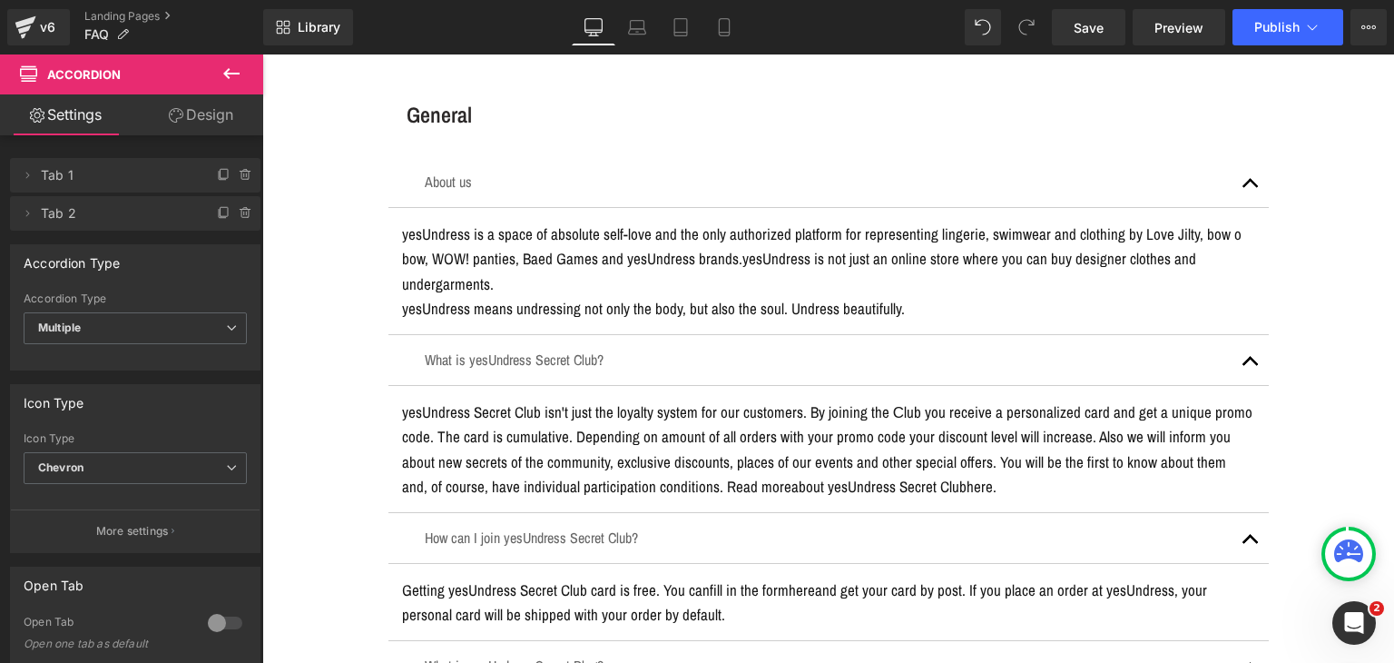
scroll to position [0, 0]
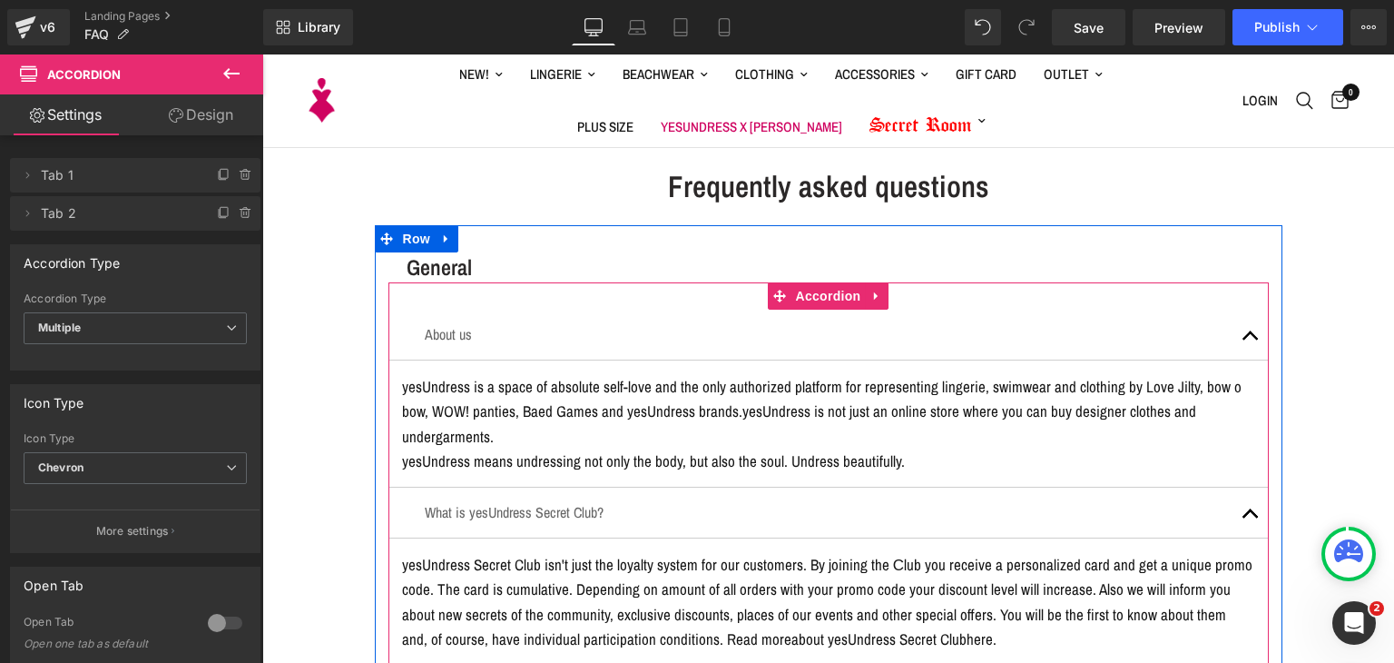
click at [1233, 347] on button "button" at bounding box center [1251, 335] width 36 height 50
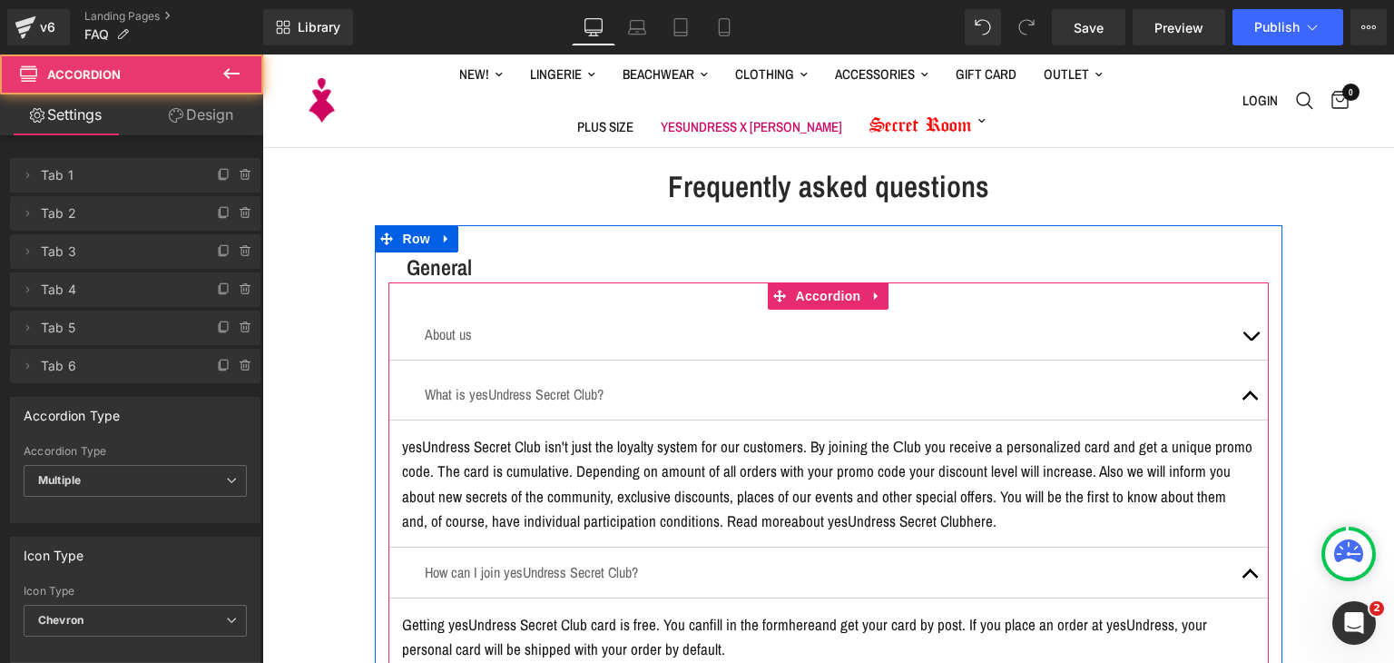
click at [1243, 375] on button "button" at bounding box center [1251, 394] width 36 height 50
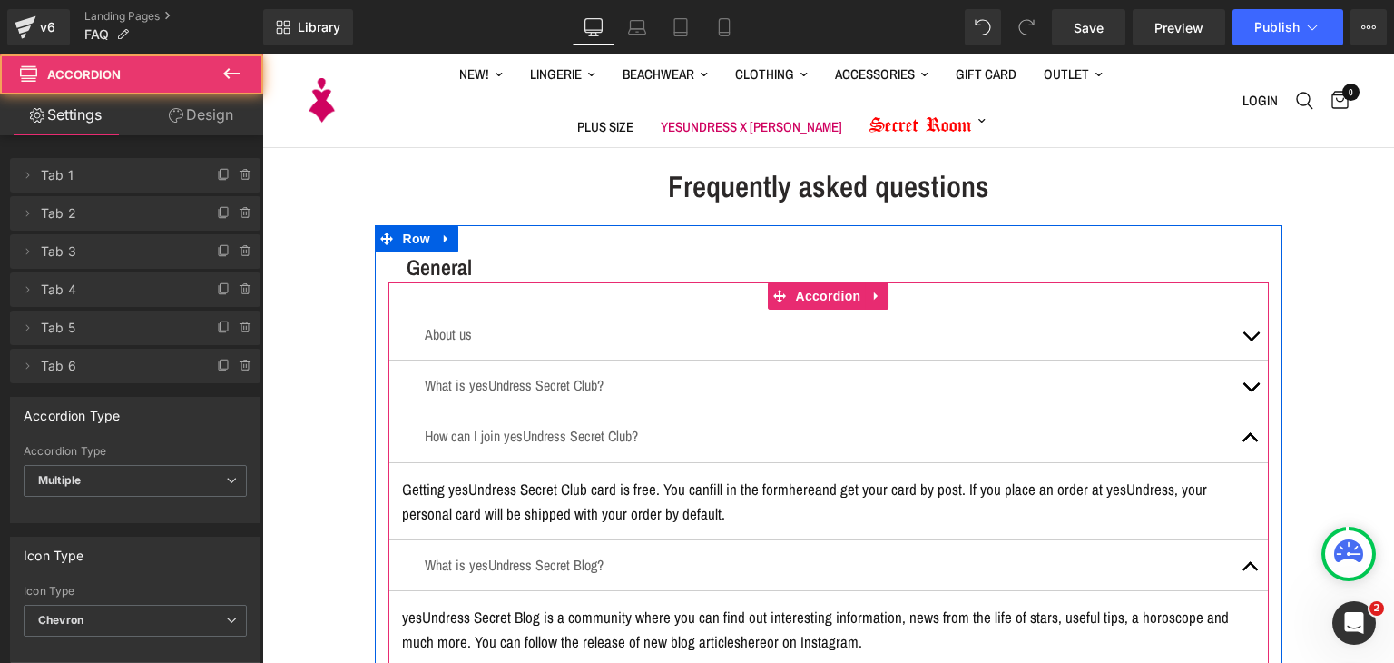
click at [1227, 462] on div "How can I join yesUndress Secret Club? Text Block Getting yesUndress Secret Clu…" at bounding box center [829, 475] width 881 height 129
click at [1236, 440] on button "button" at bounding box center [1251, 436] width 36 height 50
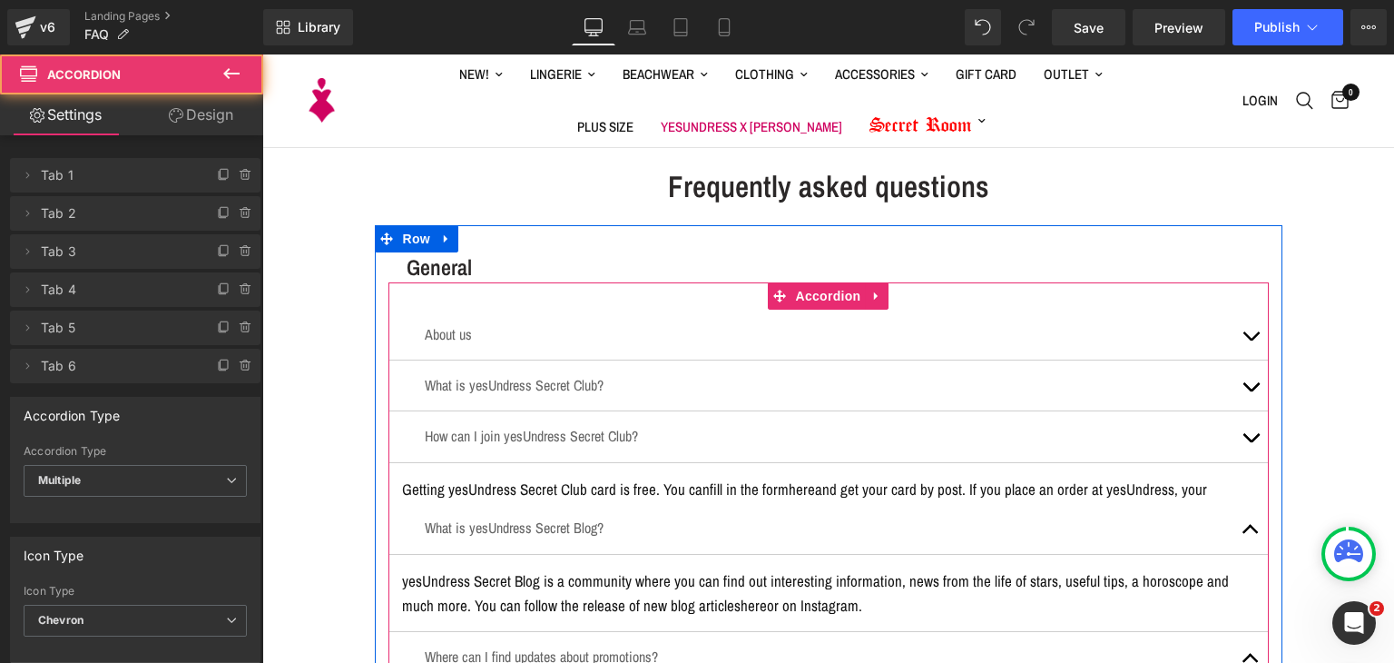
click at [1235, 568] on div "yesUndress Secret Blog is a community where you can find out interesting inform…" at bounding box center [828, 592] width 853 height 49
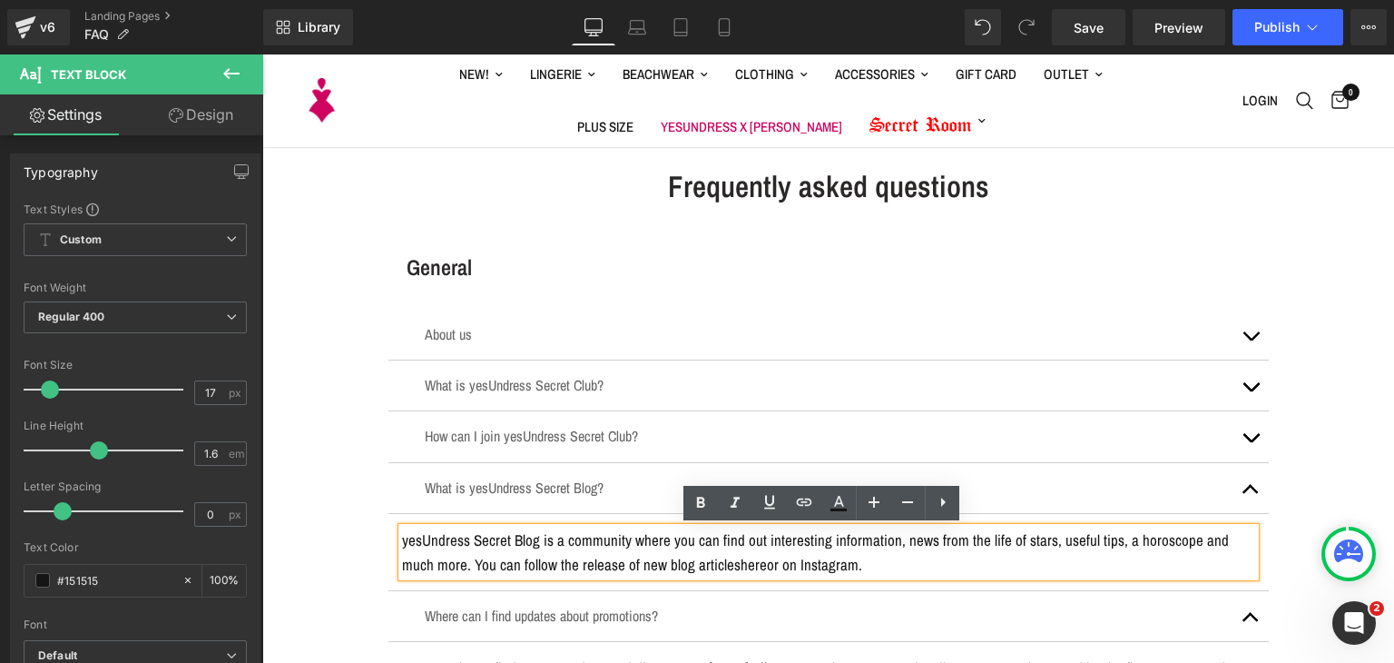
click at [1251, 494] on span "button" at bounding box center [1251, 494] width 0 height 0
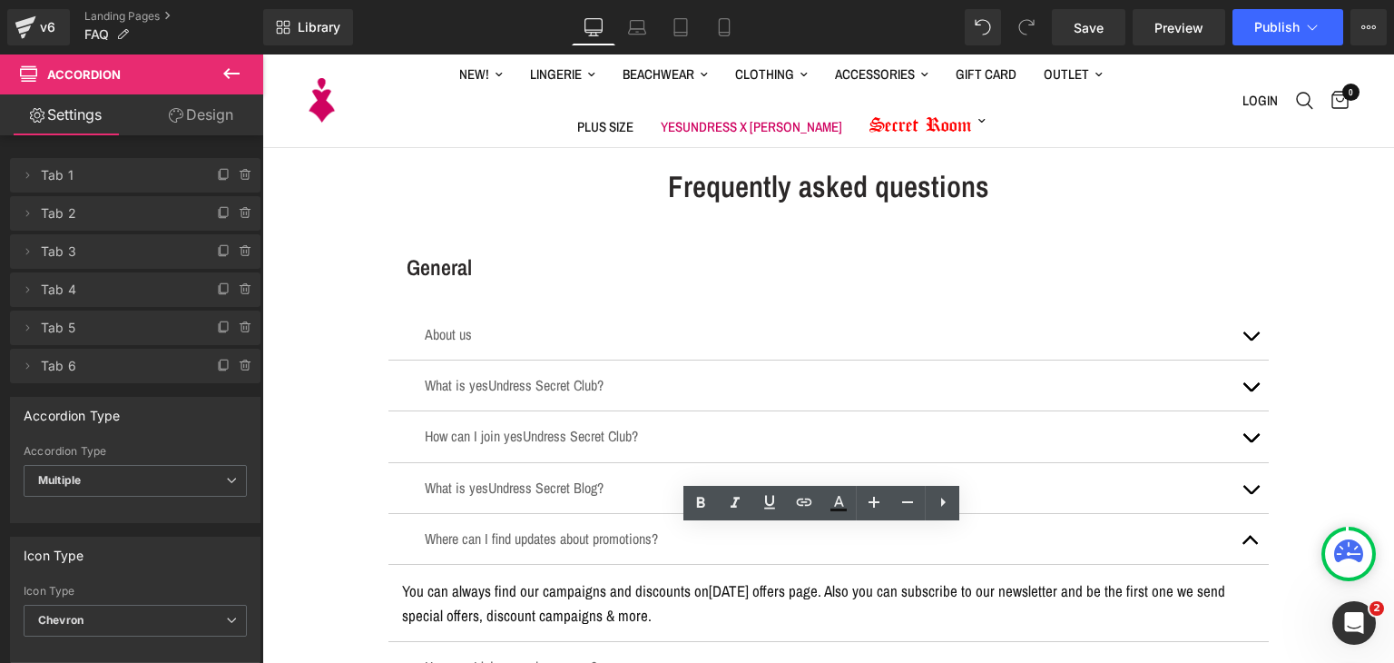
click at [1233, 571] on article "You can always find our campaigns and discounts on Today's offers page . Also y…" at bounding box center [829, 603] width 881 height 77
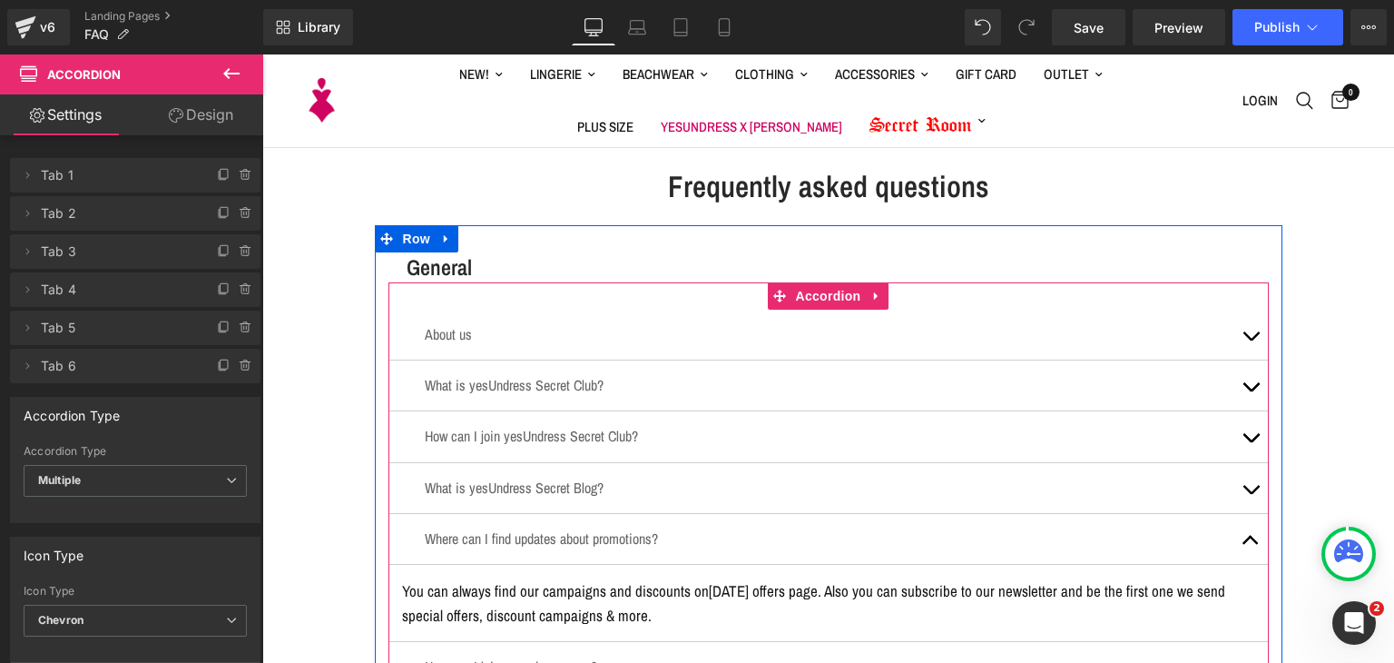
click at [1233, 549] on button "button" at bounding box center [1251, 539] width 36 height 50
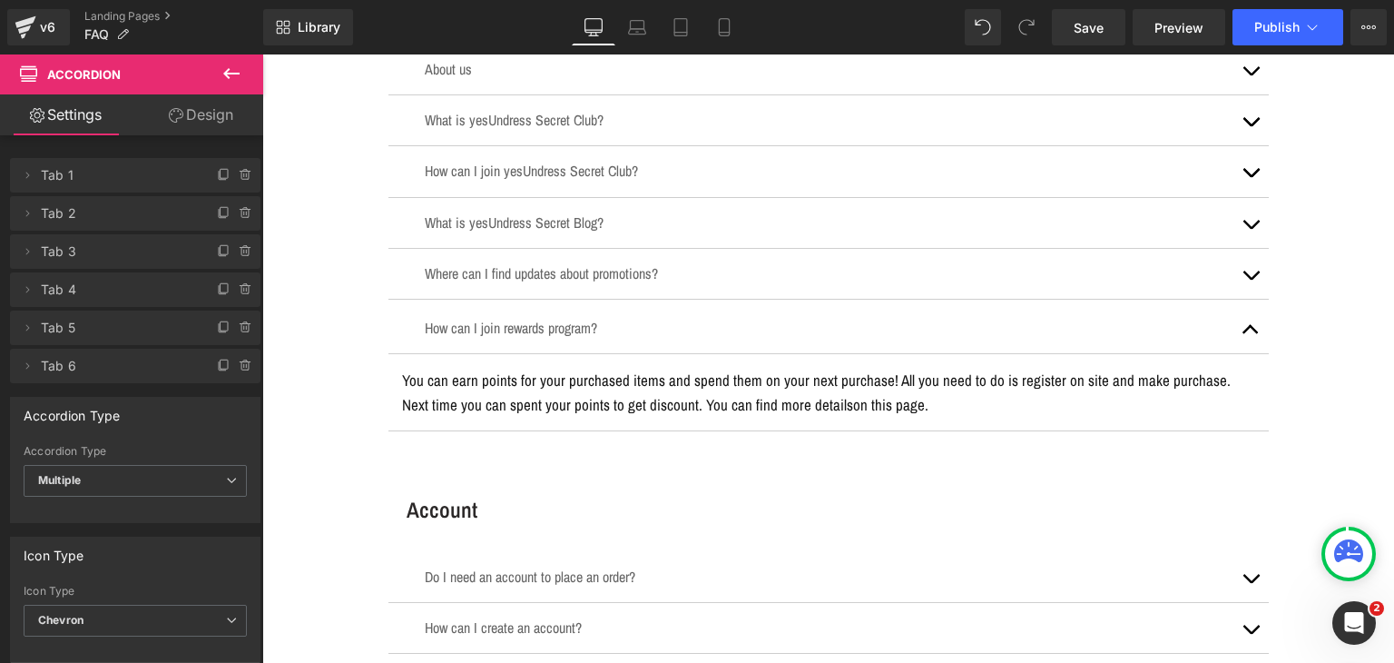
scroll to position [272, 0]
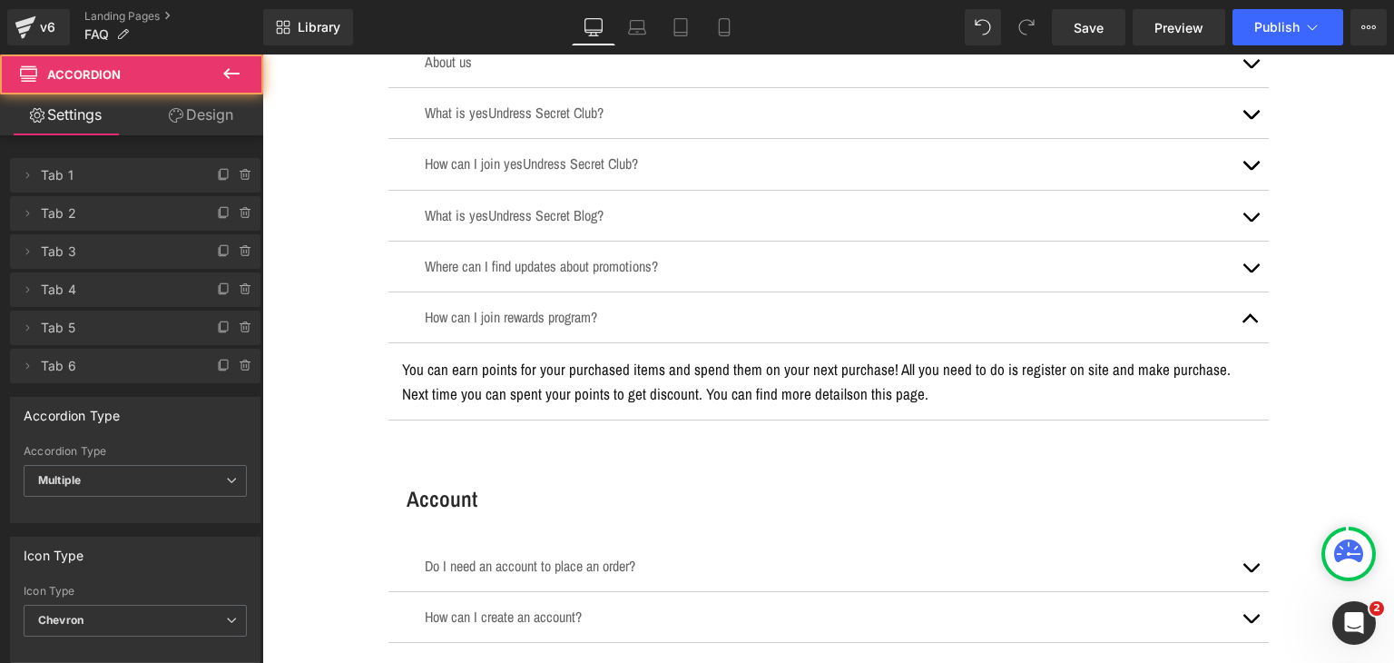
click at [1236, 321] on button "button" at bounding box center [1251, 317] width 36 height 50
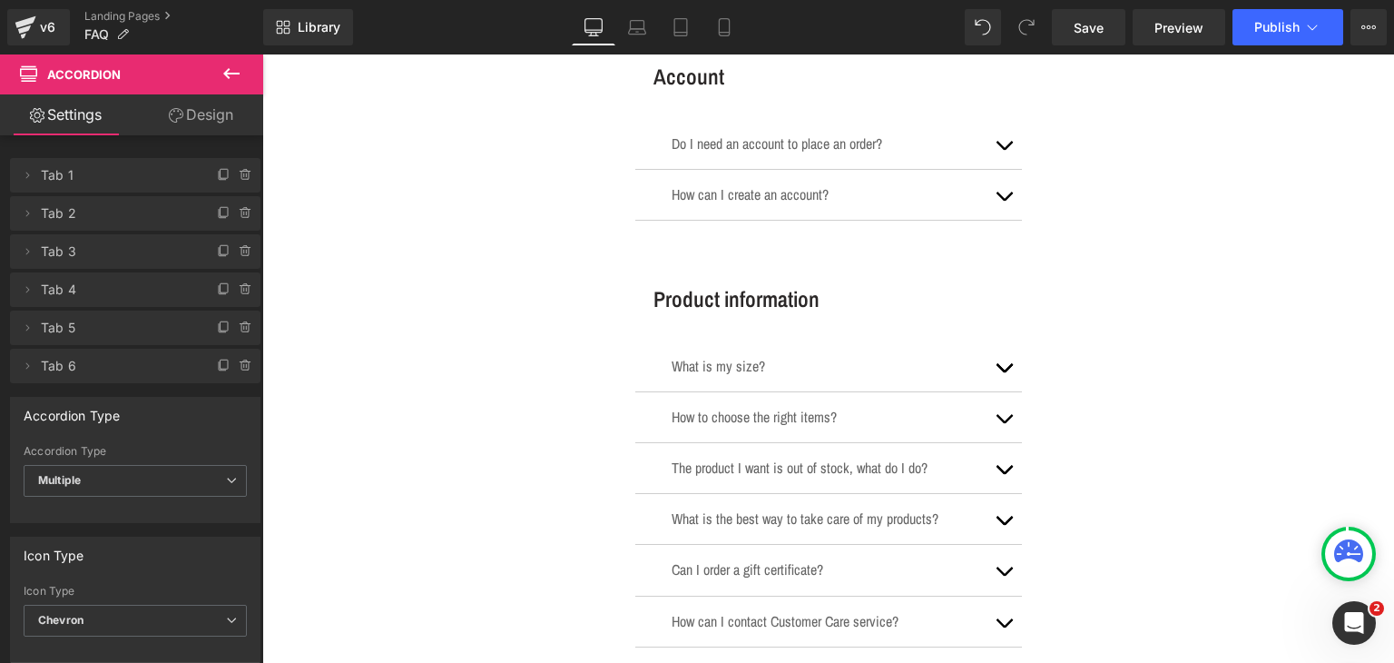
scroll to position [635, 0]
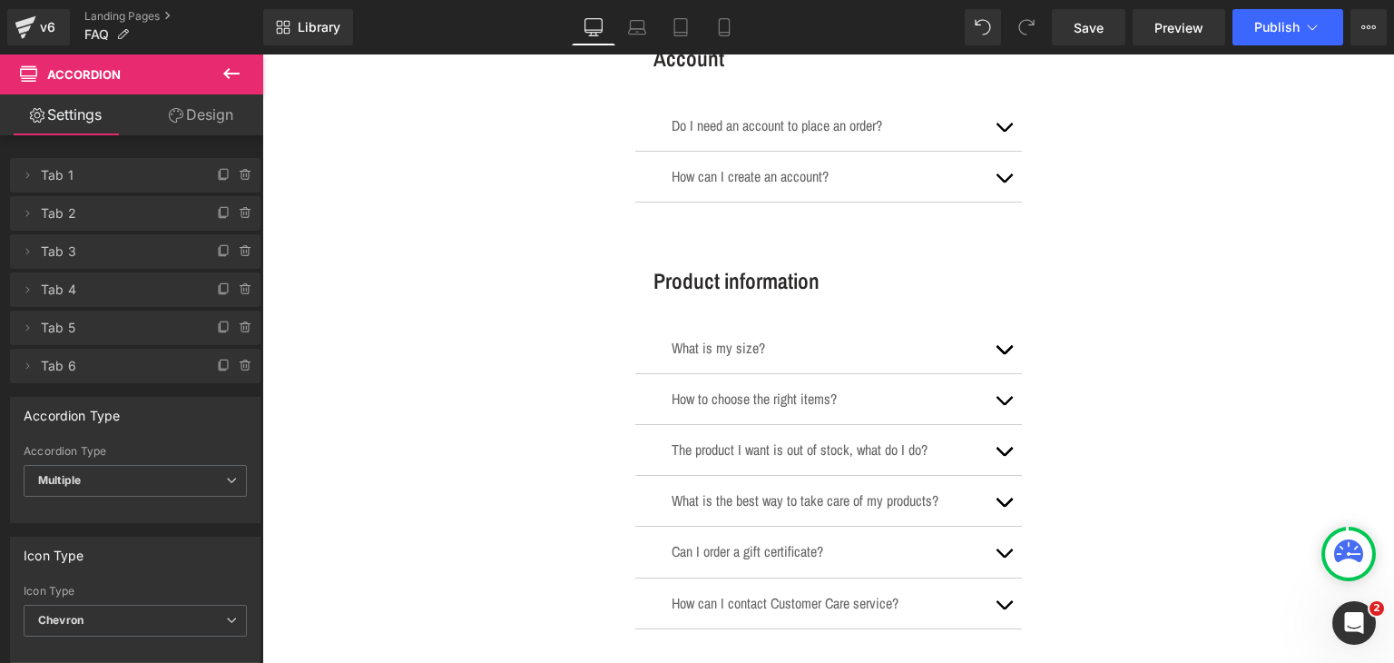
click at [737, 274] on h3 "Product information" at bounding box center [838, 281] width 369 height 30
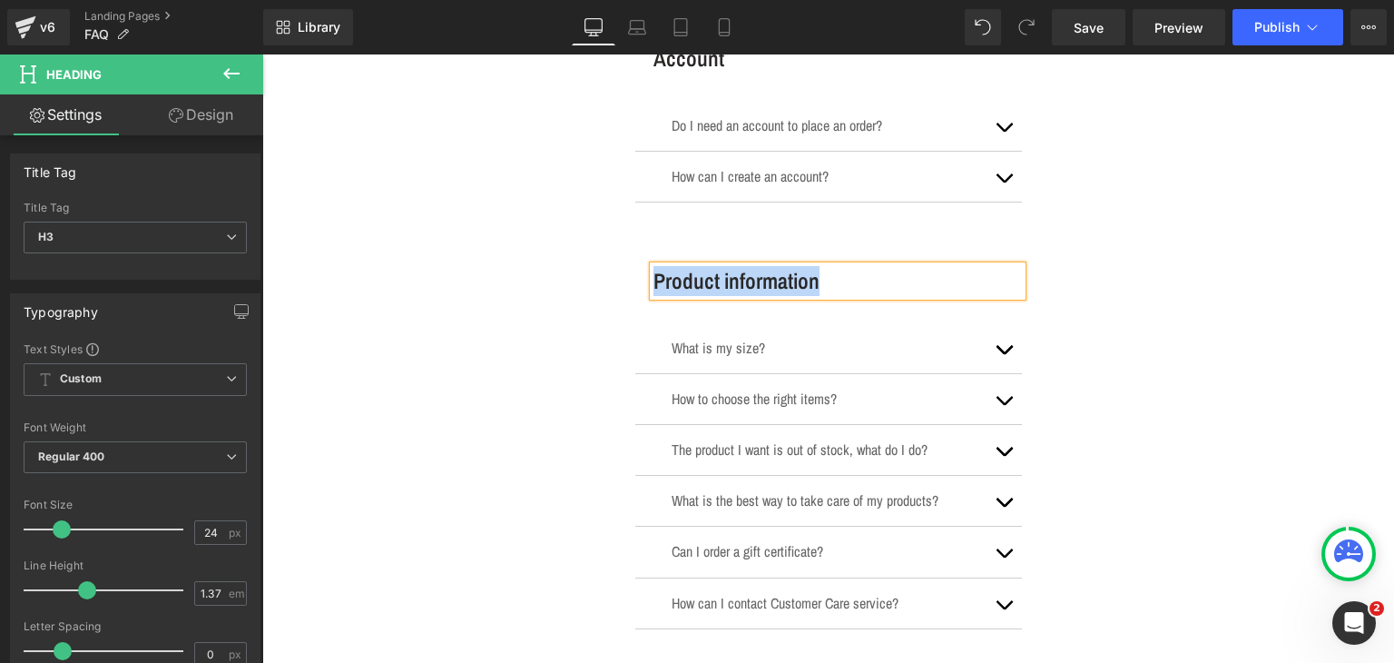
click at [723, 346] on p "What is my size?" at bounding box center [829, 348] width 314 height 23
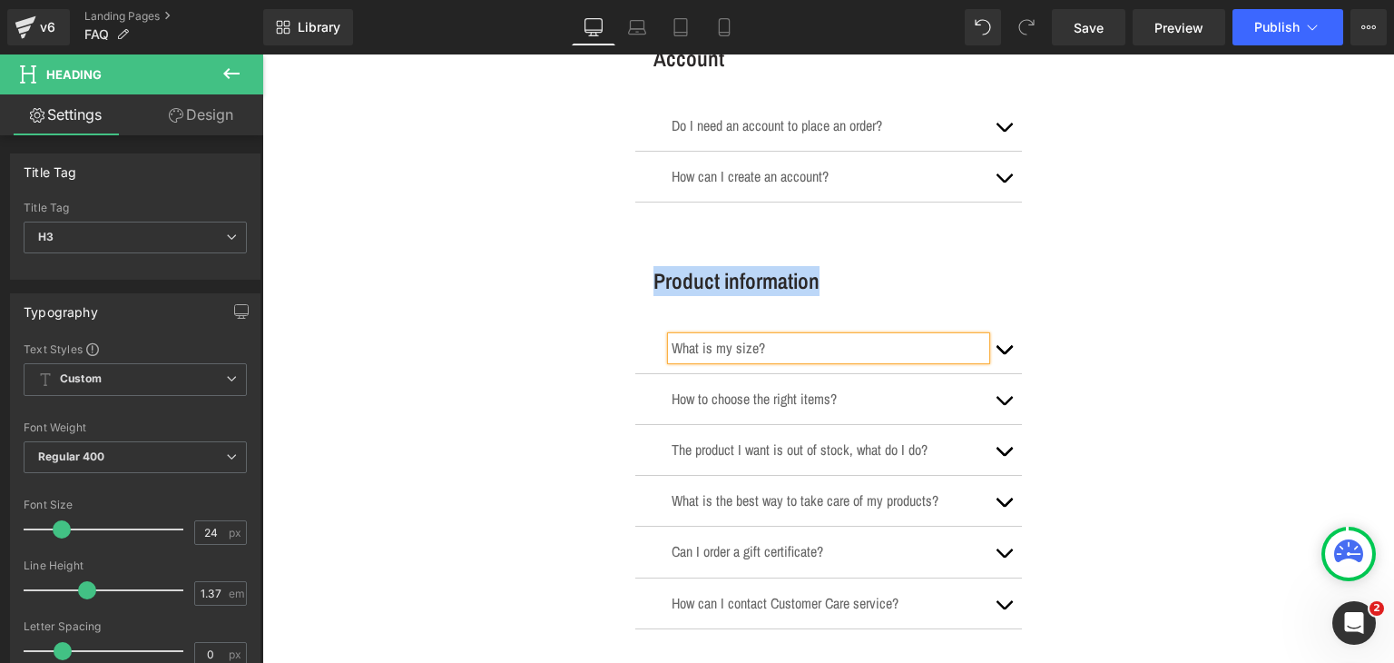
click at [723, 346] on p "What is my size?" at bounding box center [829, 348] width 314 height 23
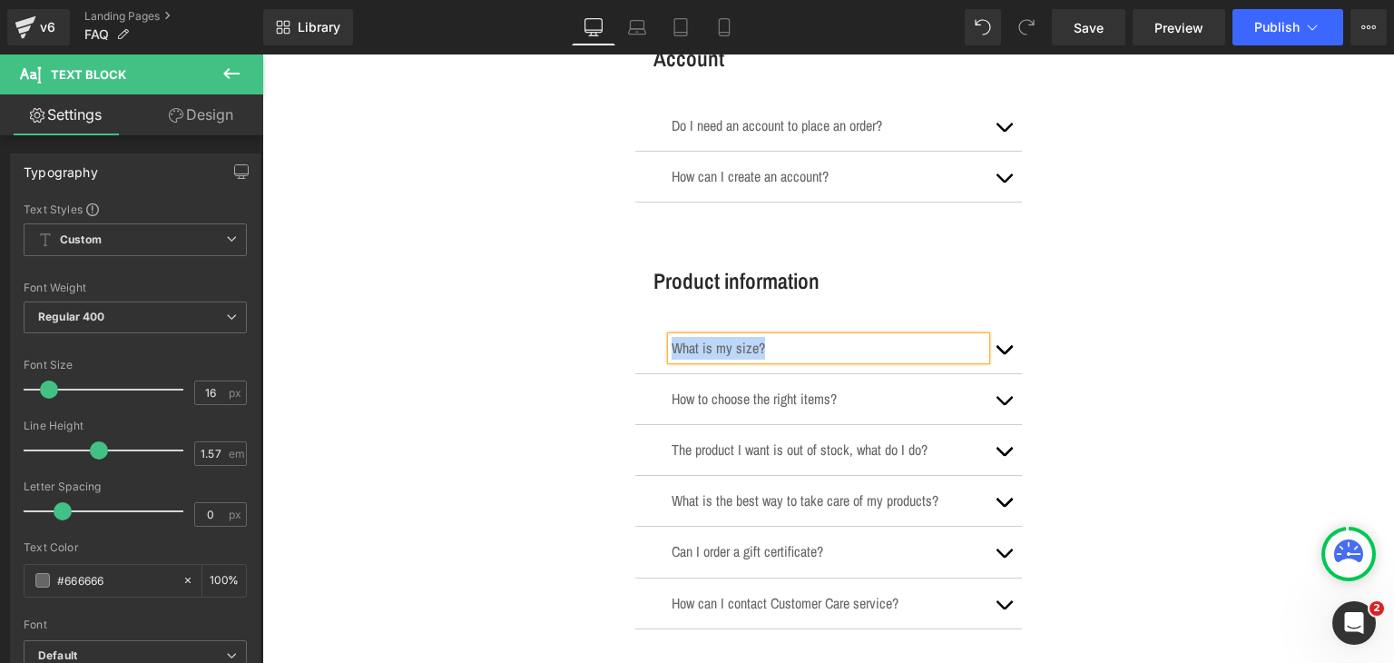
click at [995, 353] on button "button" at bounding box center [1004, 348] width 36 height 50
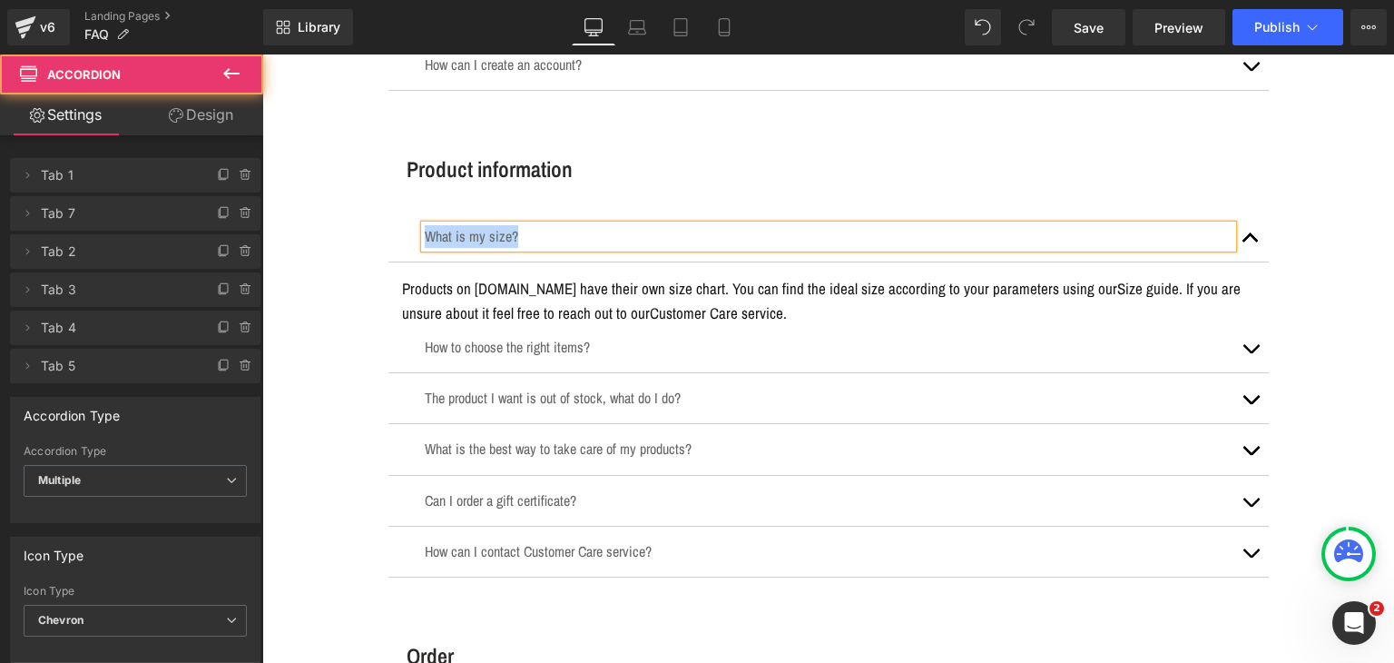
scroll to position [817, 0]
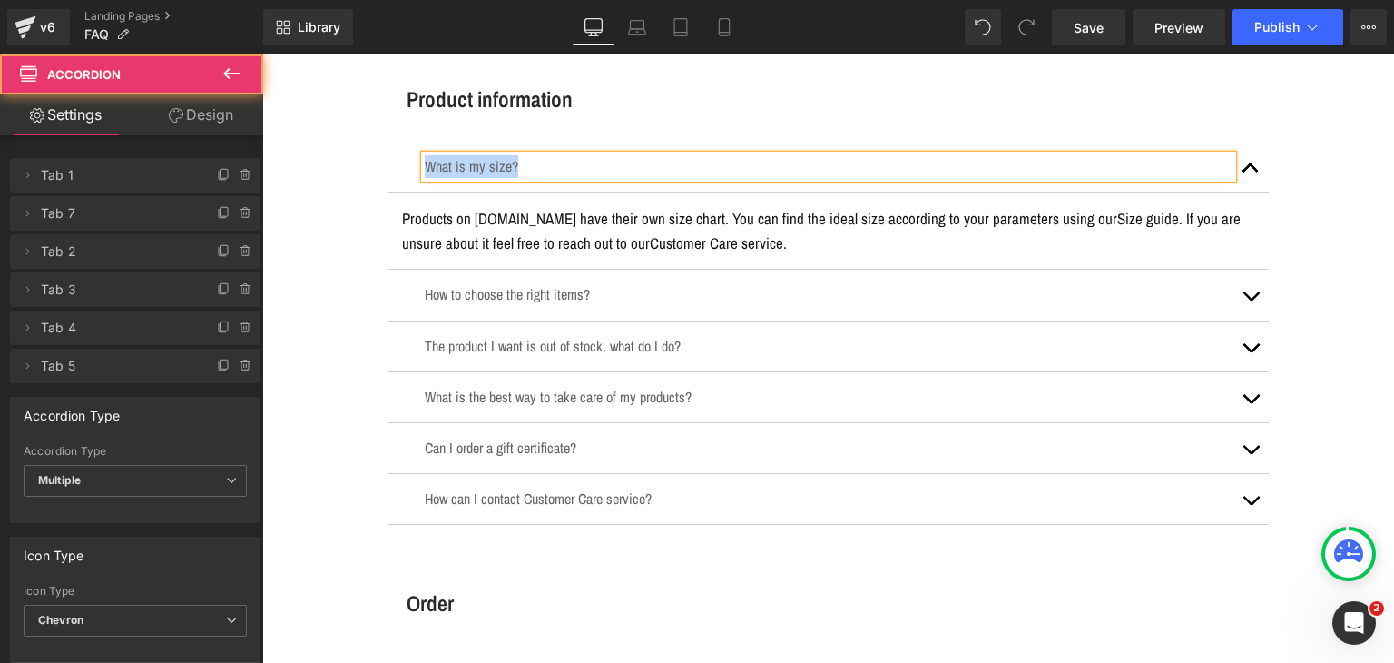
click at [861, 224] on div "Products on yesUndress.com have their own size chart. You can find the ideal si…" at bounding box center [828, 230] width 853 height 49
click at [861, 224] on p "Products on yesUndress.com have their own size chart. You can find the ideal si…" at bounding box center [828, 230] width 853 height 49
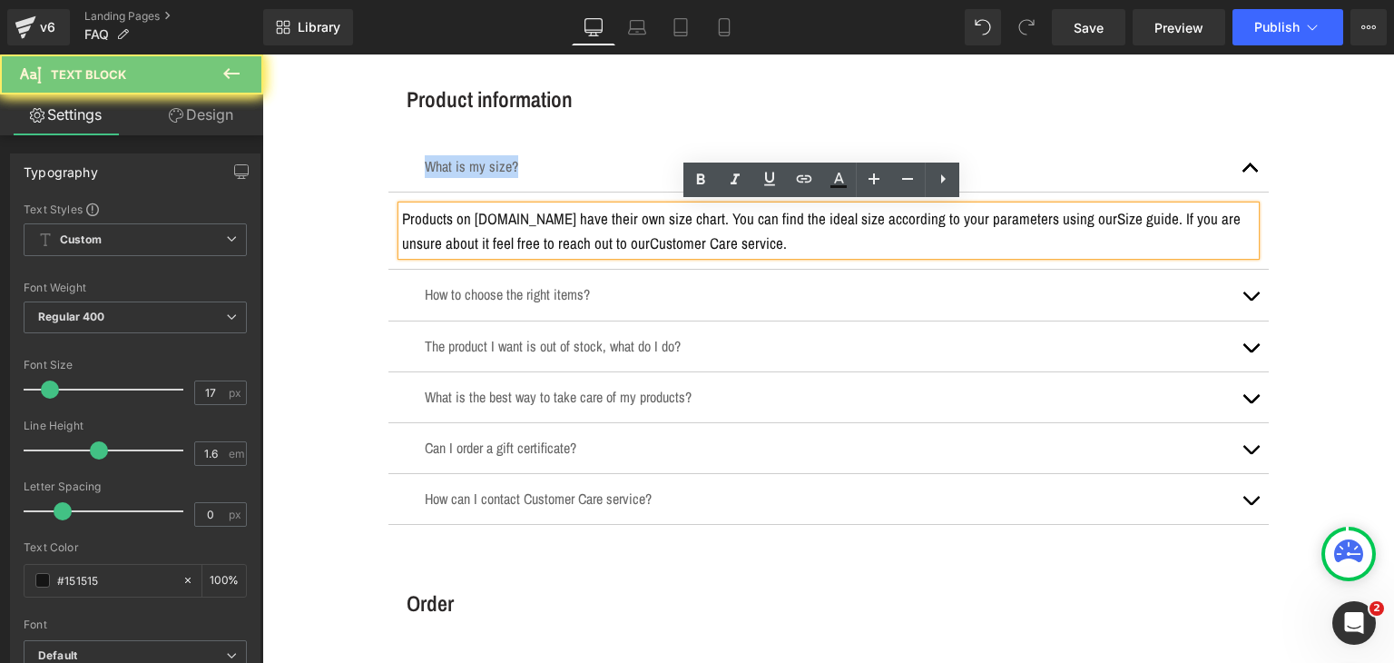
click at [861, 224] on p "Products on yesUndress.com have their own size chart. You can find the ideal si…" at bounding box center [828, 230] width 853 height 49
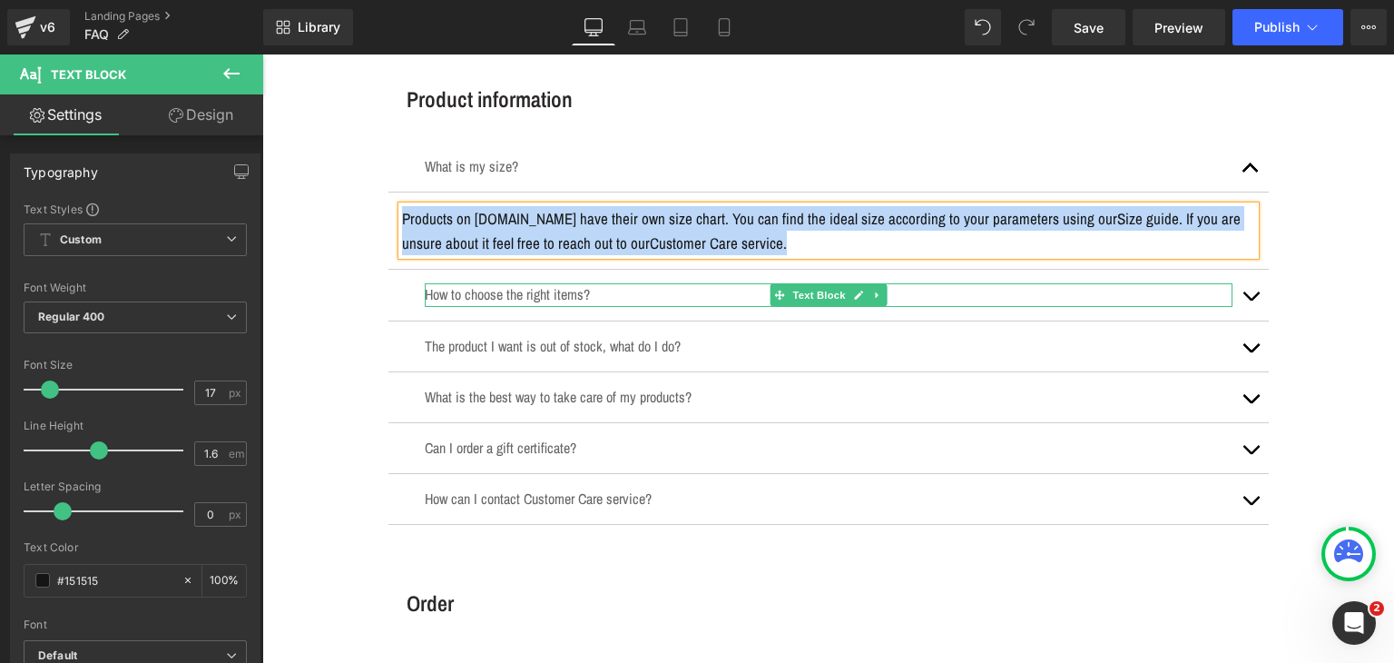
click at [520, 291] on p "How to choose the right items?" at bounding box center [829, 294] width 808 height 23
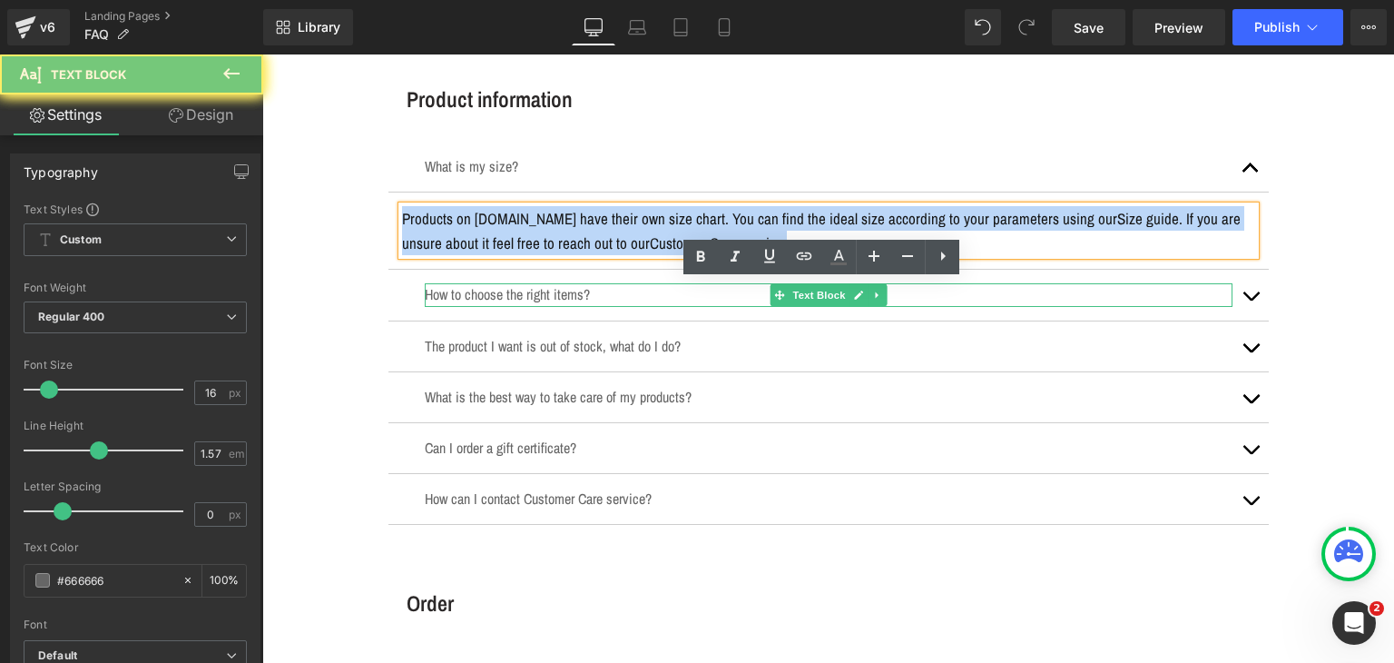
click at [520, 291] on p "How to choose the right items?" at bounding box center [829, 294] width 808 height 23
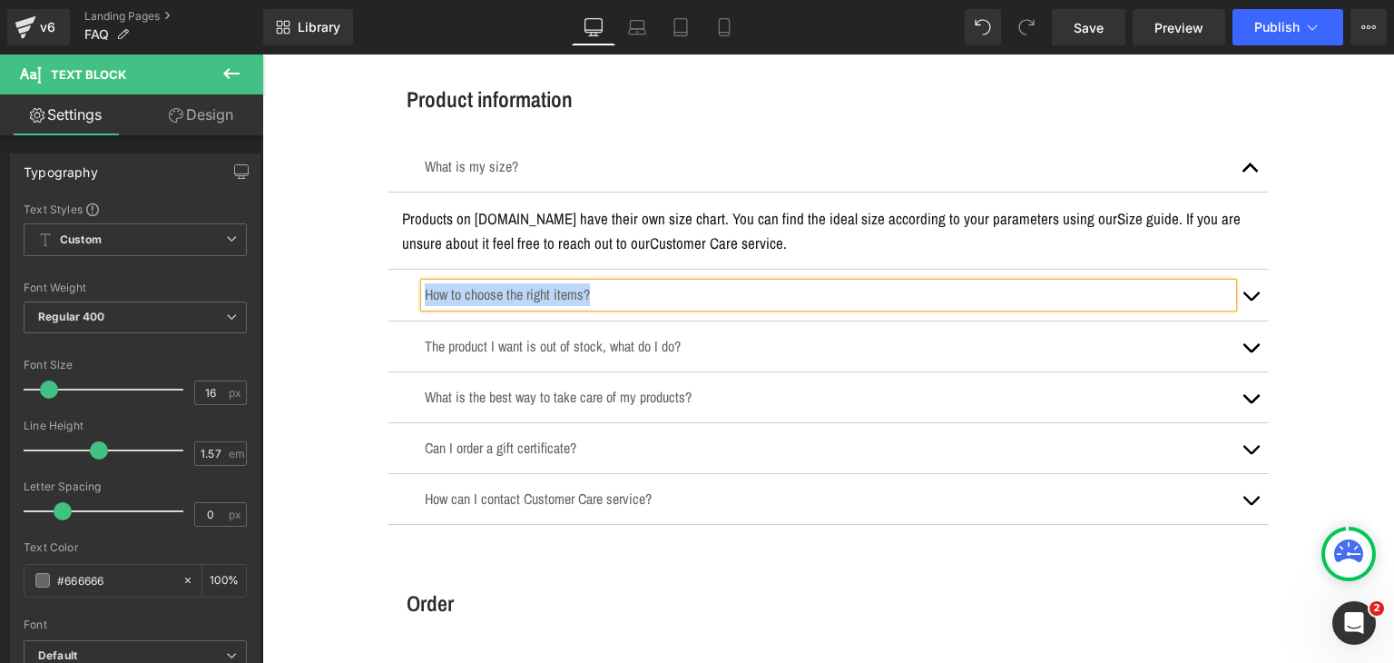
click at [1244, 294] on button "button" at bounding box center [1251, 295] width 36 height 50
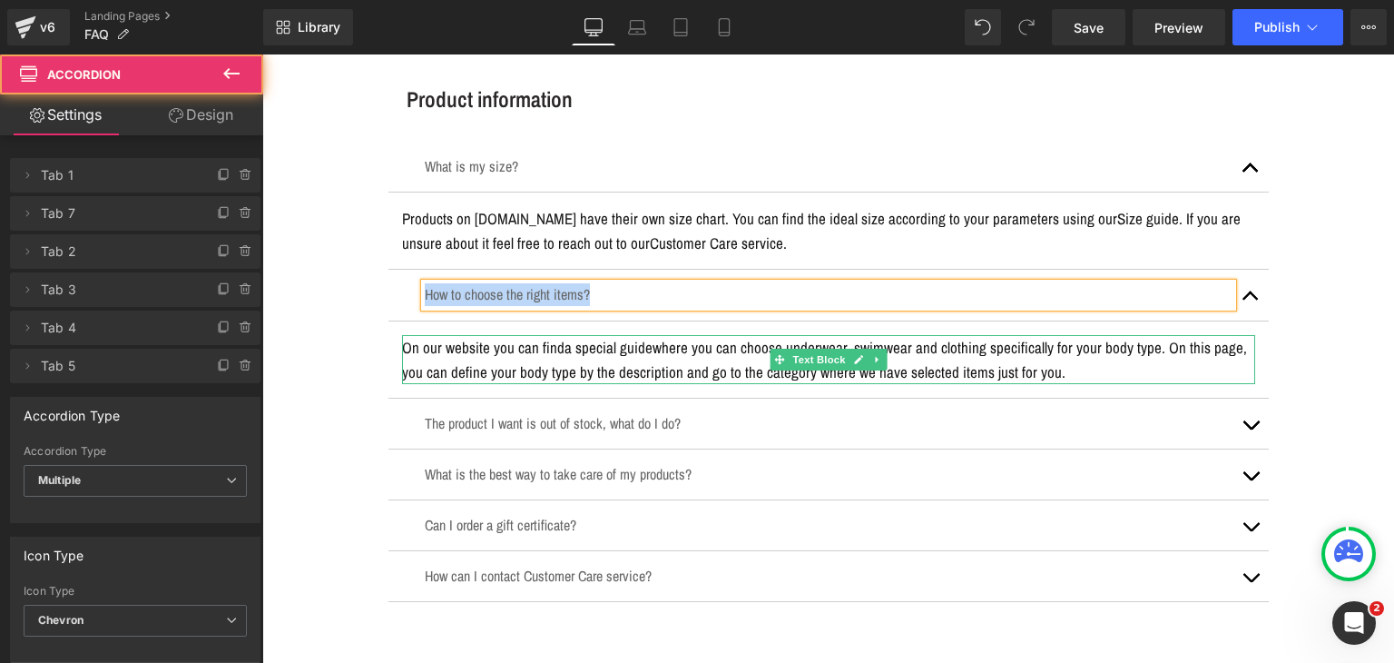
click at [614, 358] on p "On our website you can find a special guide where you can choose underwear, swi…" at bounding box center [828, 359] width 853 height 49
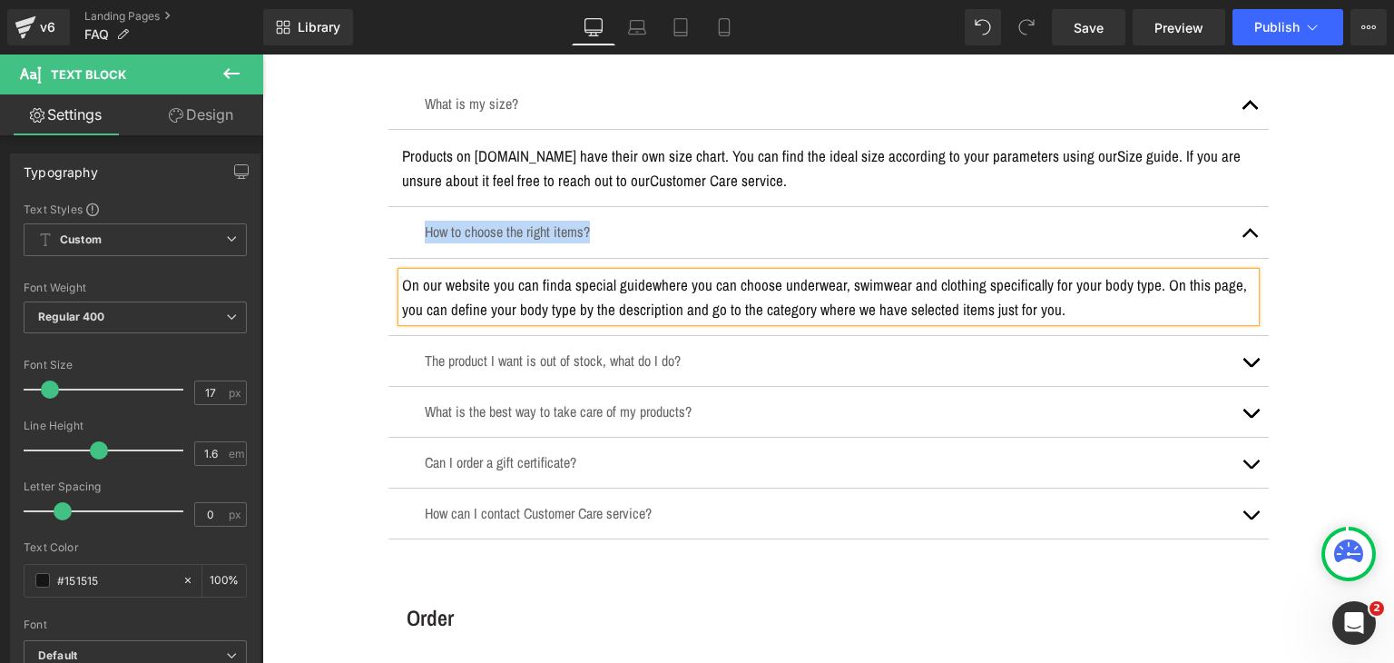
scroll to position [999, 0]
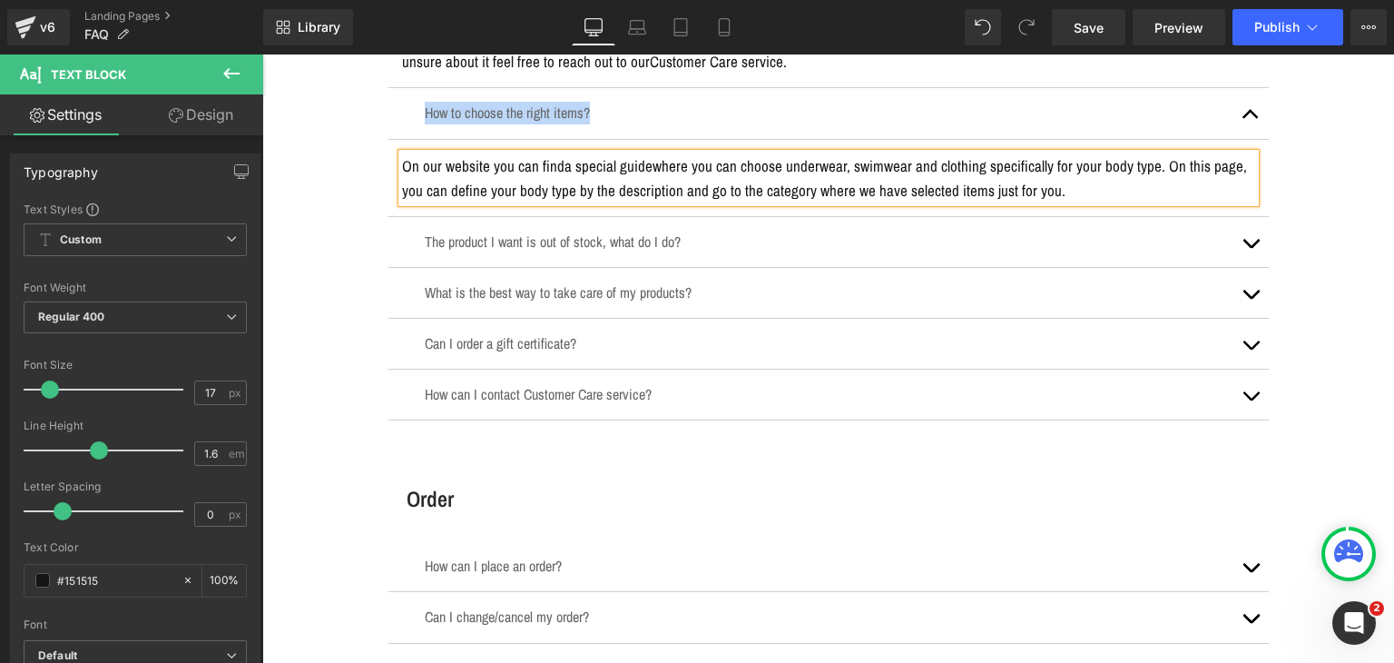
click at [652, 211] on article "On our website you can find a special guide where you can choose underwear, swi…" at bounding box center [829, 178] width 881 height 77
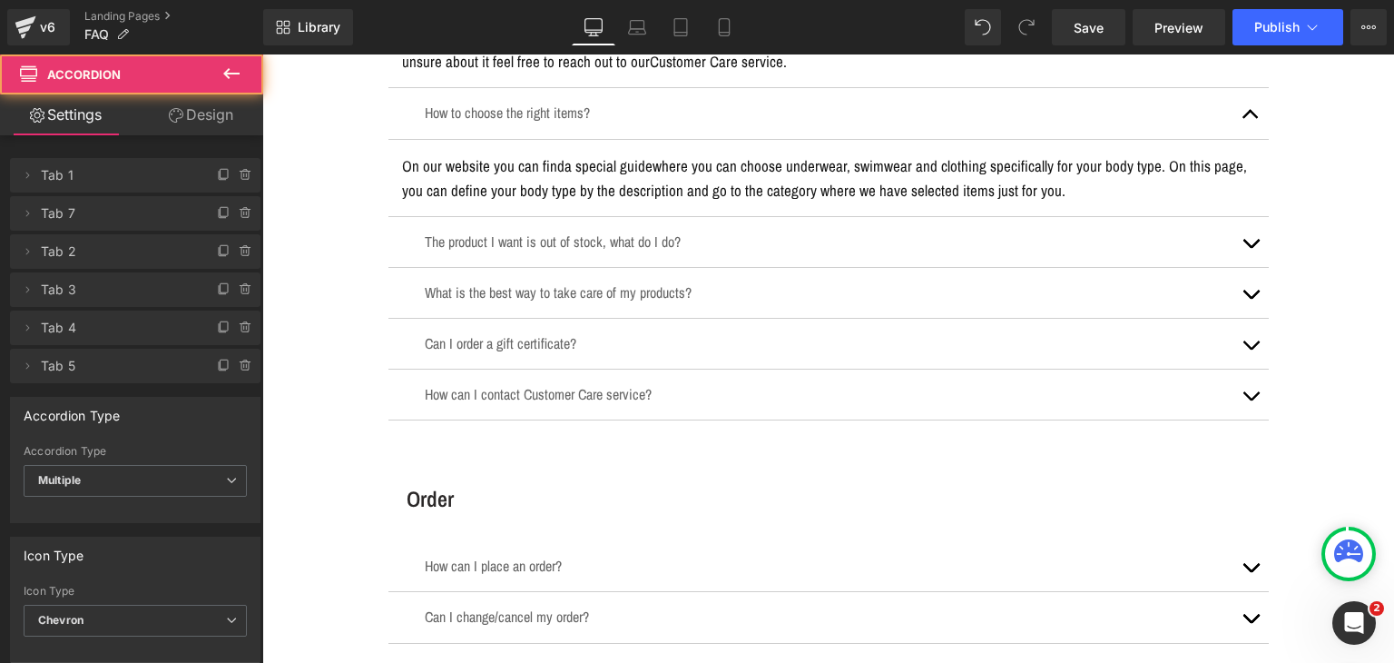
click at [640, 239] on p "The product I want is out of stock, what do I do?" at bounding box center [829, 242] width 808 height 23
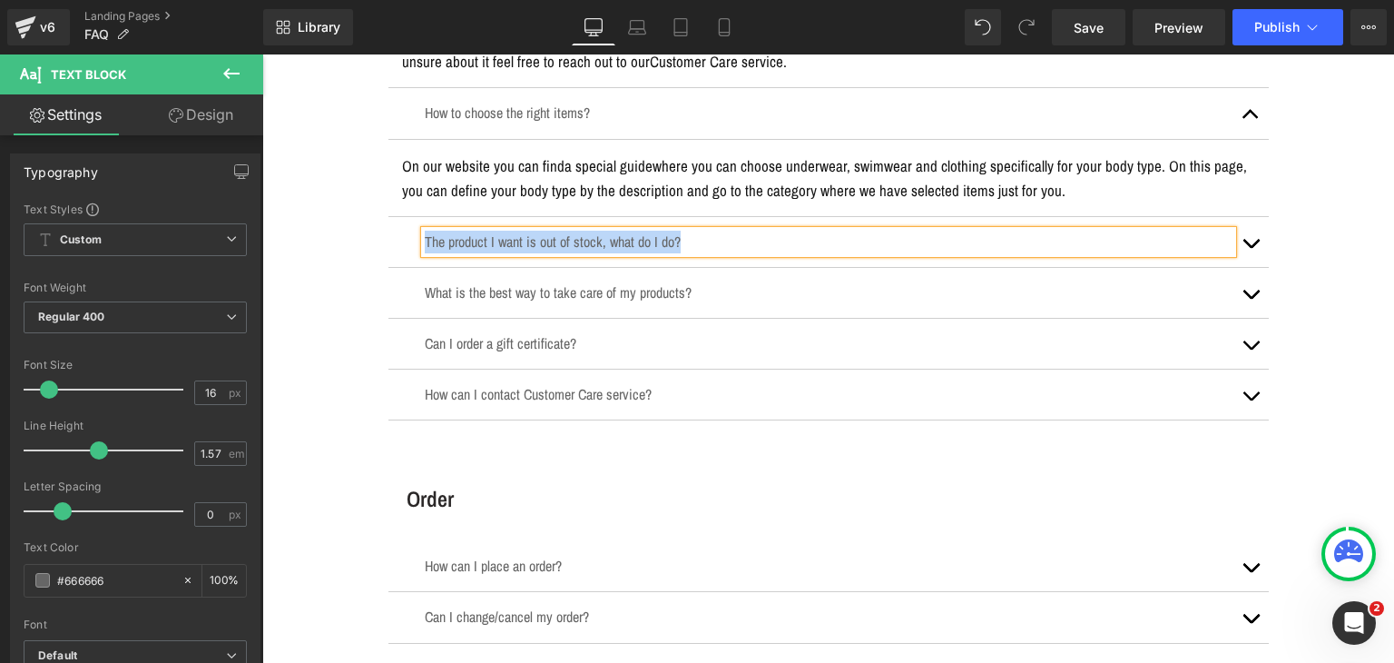
click at [1246, 244] on button "button" at bounding box center [1251, 242] width 36 height 50
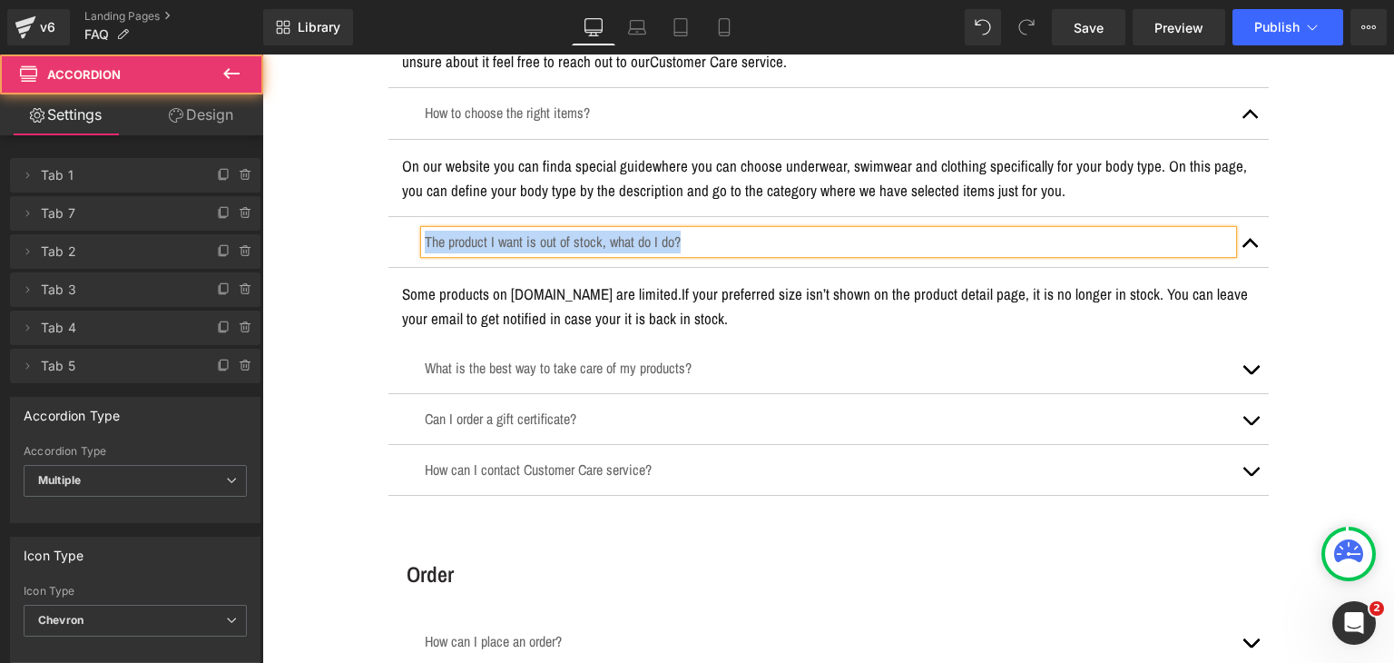
click at [638, 289] on p "Some products on yesUndress.com are limited. If your preferred size isn’t shown…" at bounding box center [828, 305] width 853 height 49
click at [637, 290] on p "Some products on yesUndress.com are limited. If your preferred size isn’t shown…" at bounding box center [828, 305] width 853 height 49
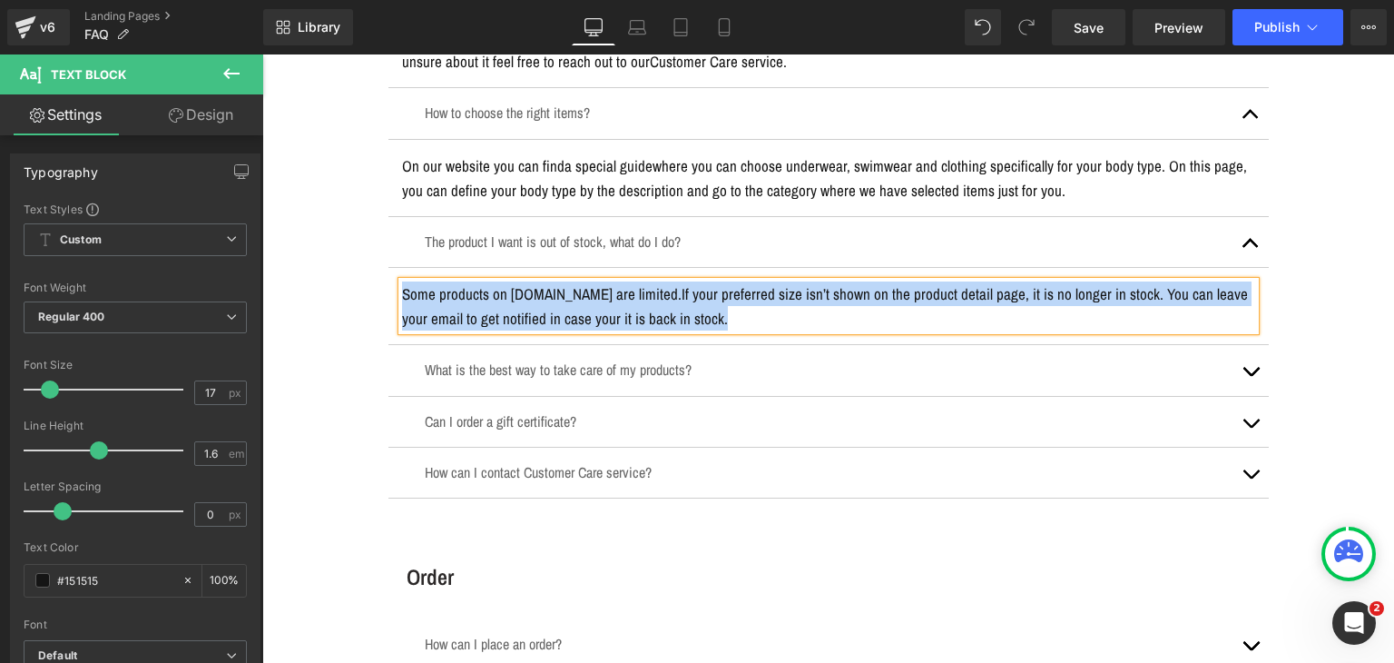
click at [634, 363] on p "What is the best way to take care of my products?" at bounding box center [829, 370] width 808 height 23
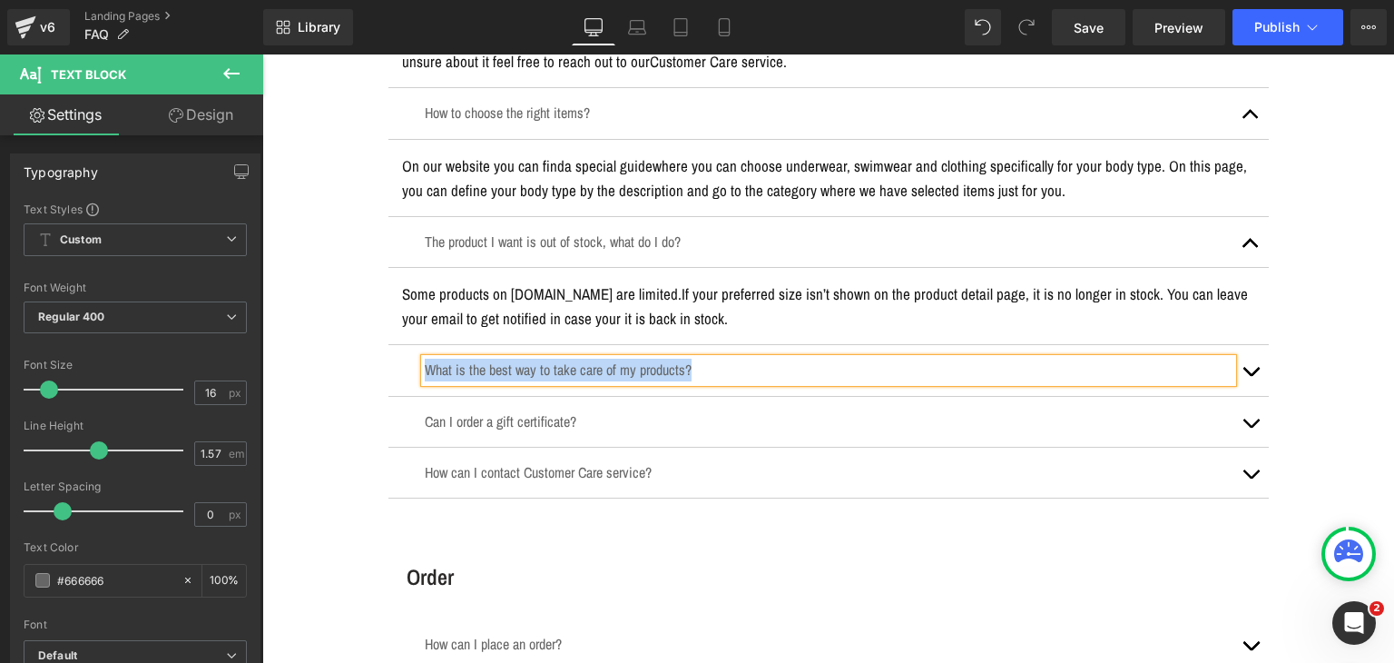
click at [1242, 386] on button "button" at bounding box center [1251, 370] width 36 height 50
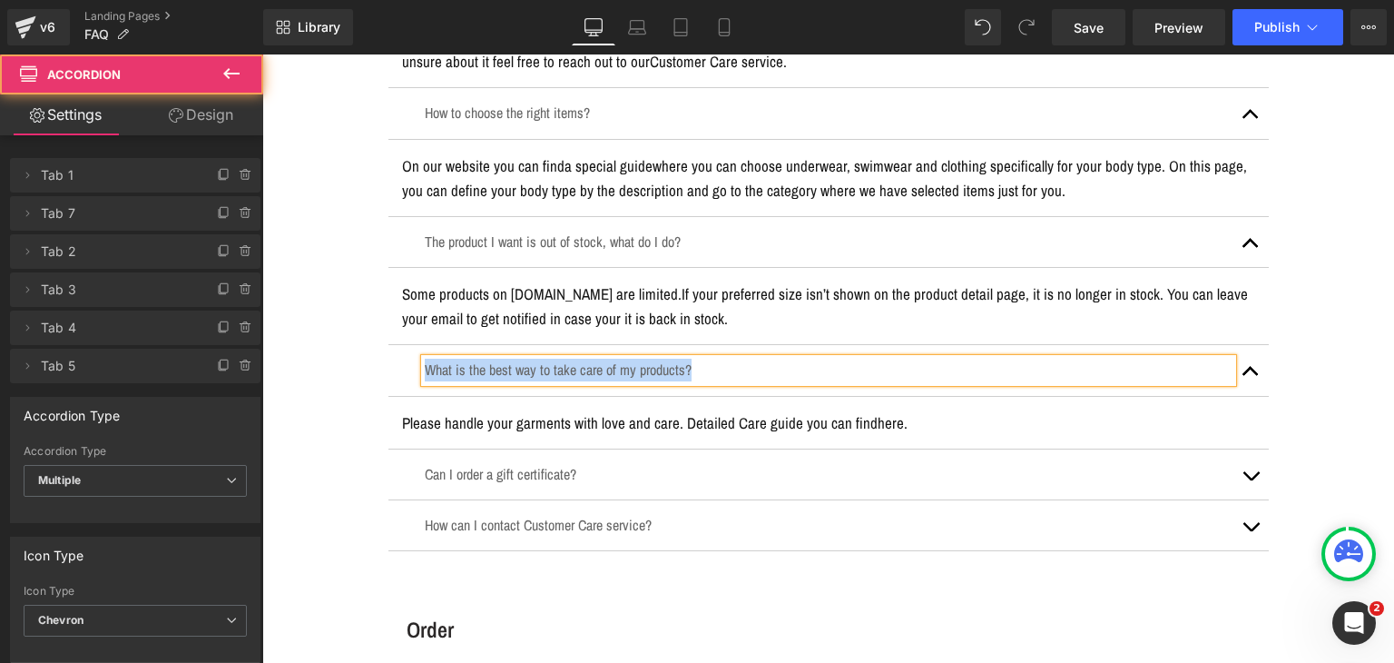
click at [713, 412] on p "Please handle your garments with love and care. Detailed Care guide you can fin…" at bounding box center [828, 422] width 853 height 25
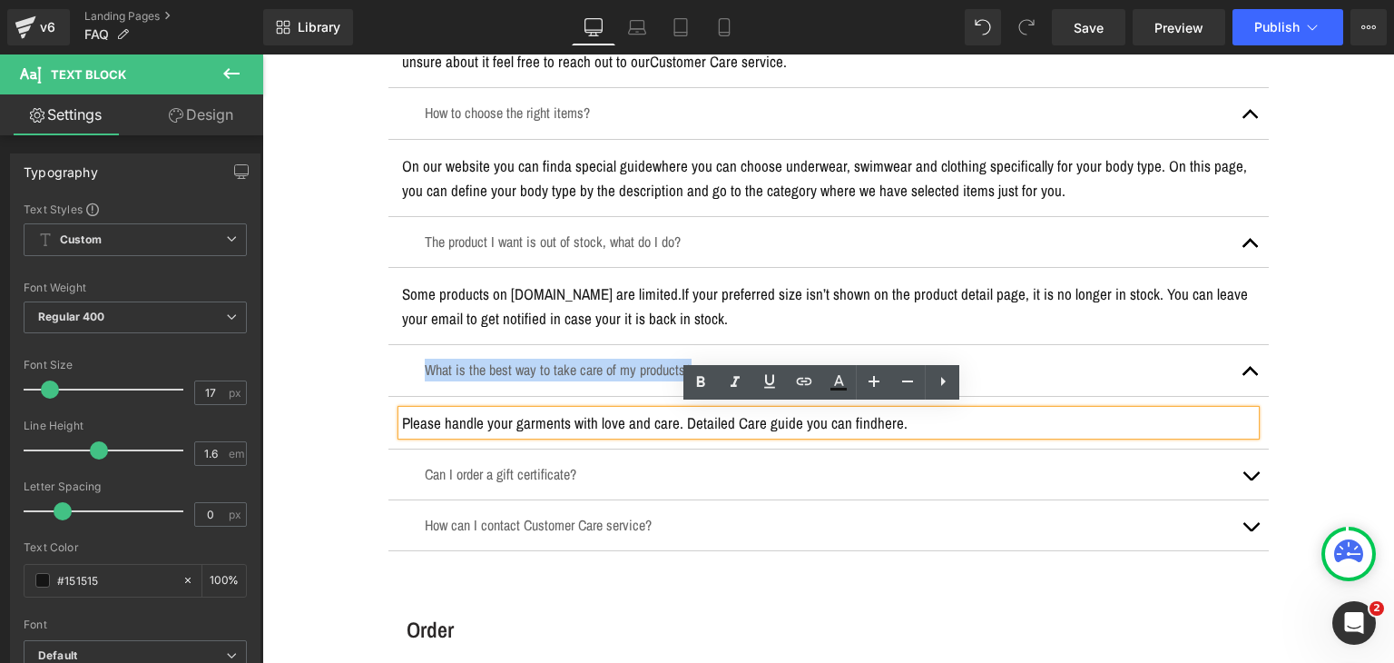
click at [713, 412] on p "Please handle your garments with love and care. Detailed Care guide you can fin…" at bounding box center [828, 422] width 853 height 25
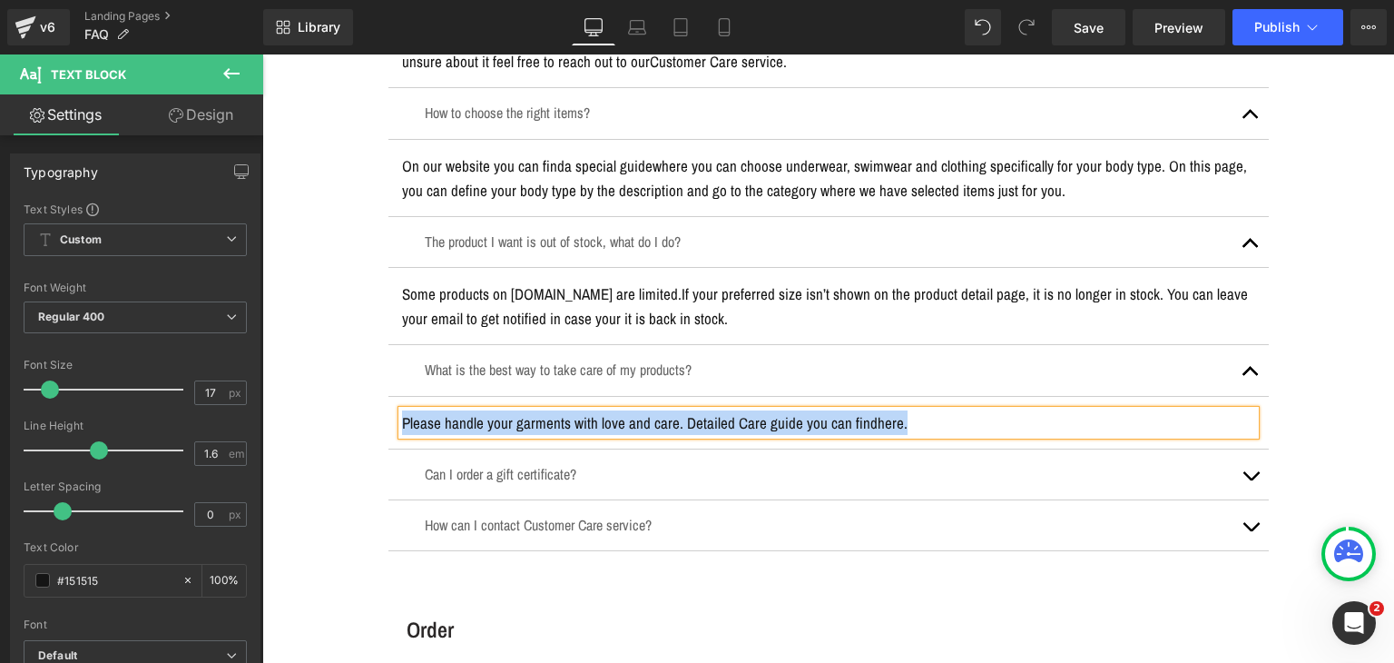
click at [524, 466] on p "Can I order a gift certificate?" at bounding box center [829, 474] width 808 height 23
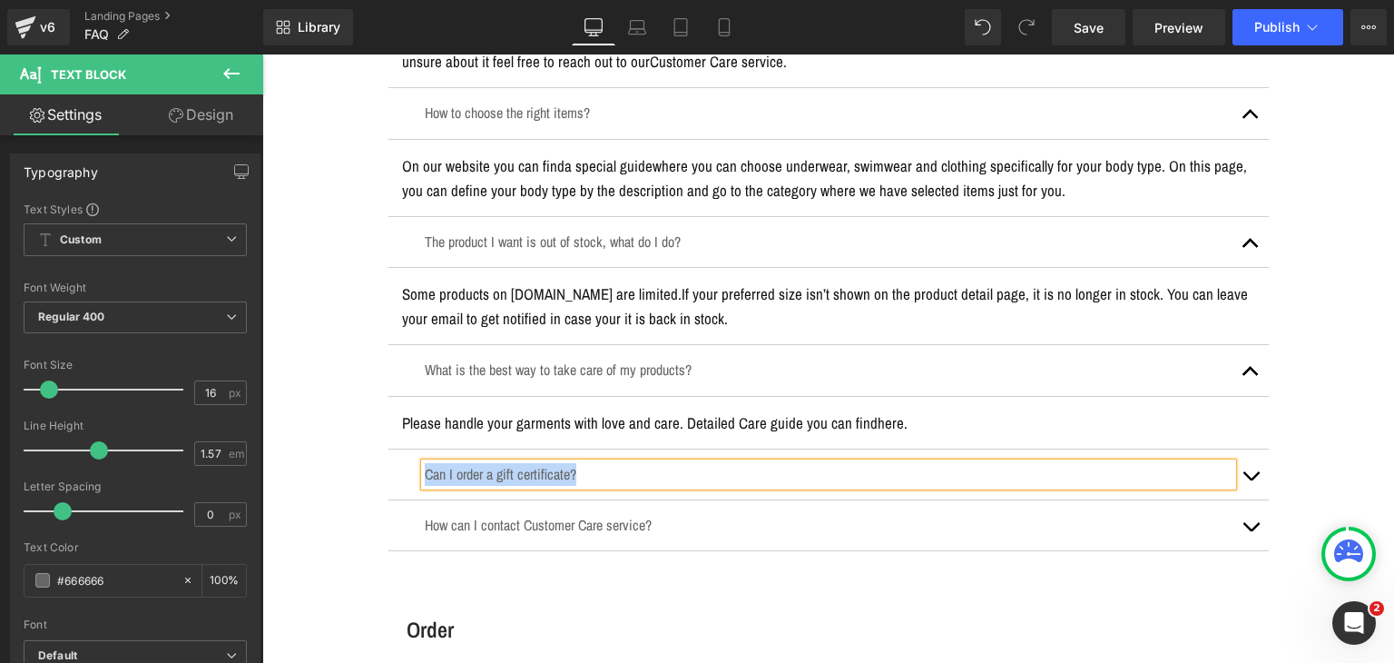
click at [1238, 480] on button "button" at bounding box center [1251, 474] width 36 height 50
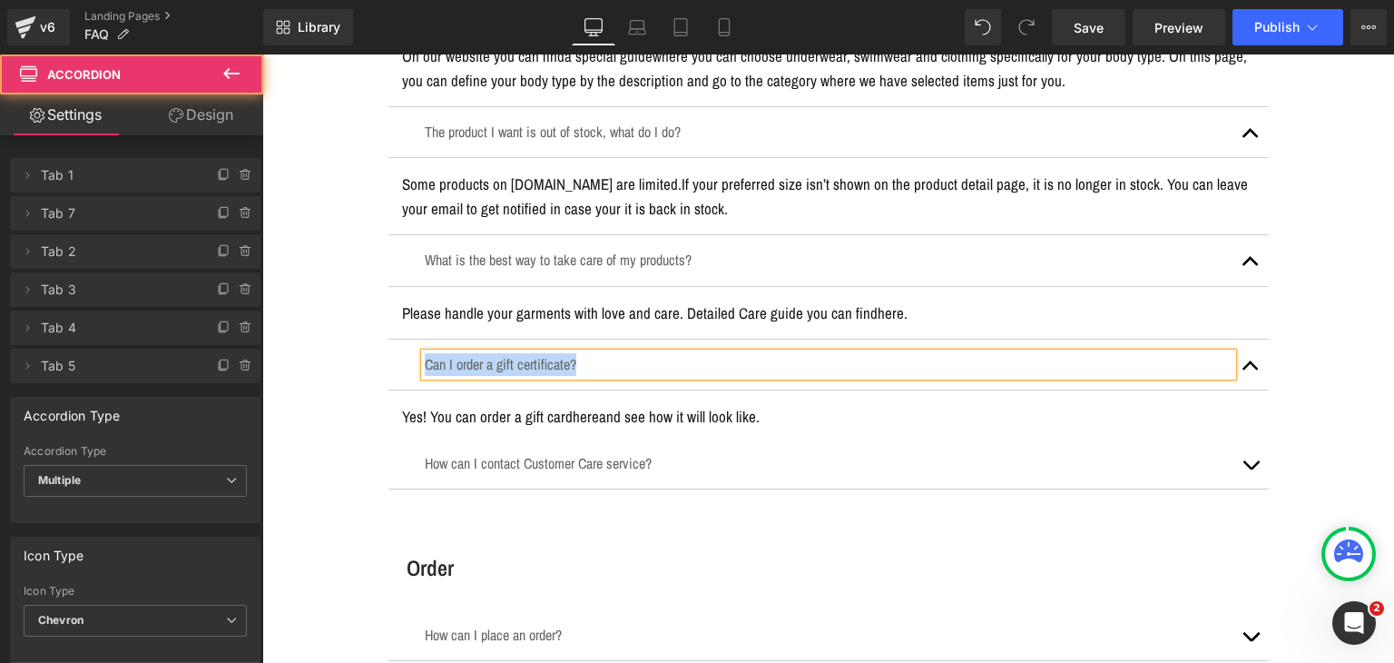
scroll to position [1180, 0]
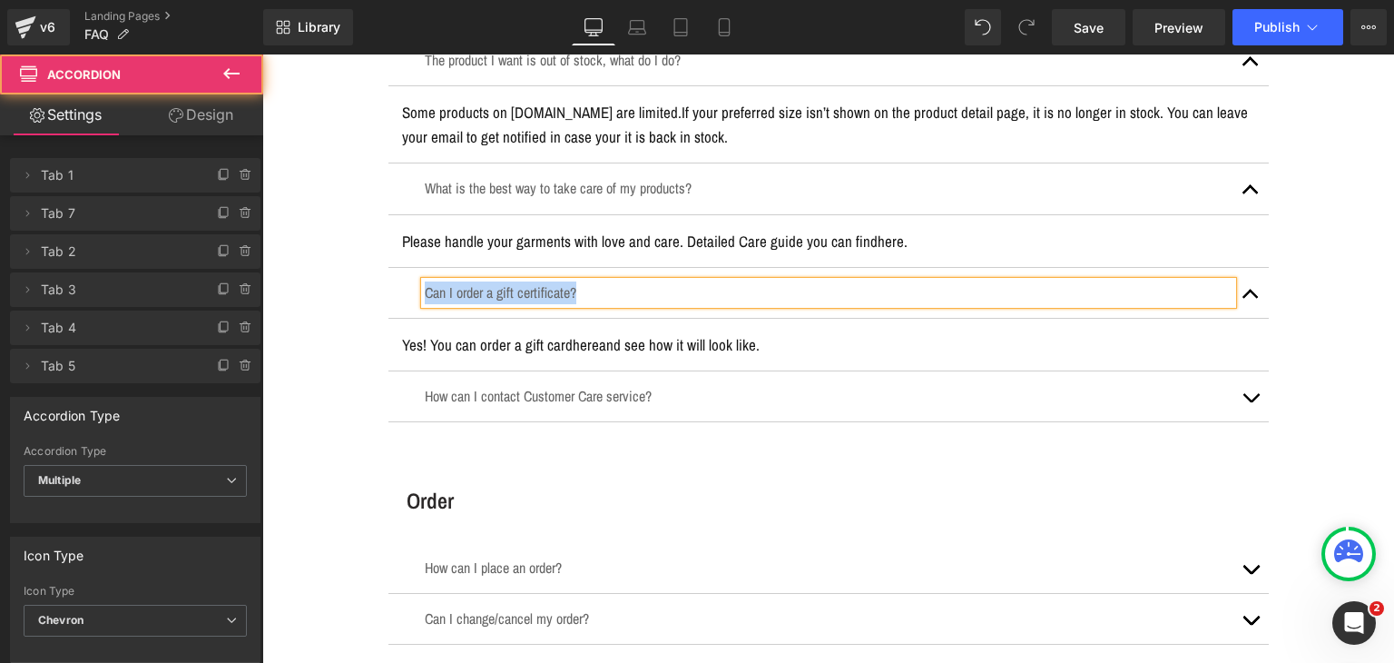
click at [643, 346] on p "Yes! You can order a gift card here and see how it will look like." at bounding box center [828, 344] width 853 height 25
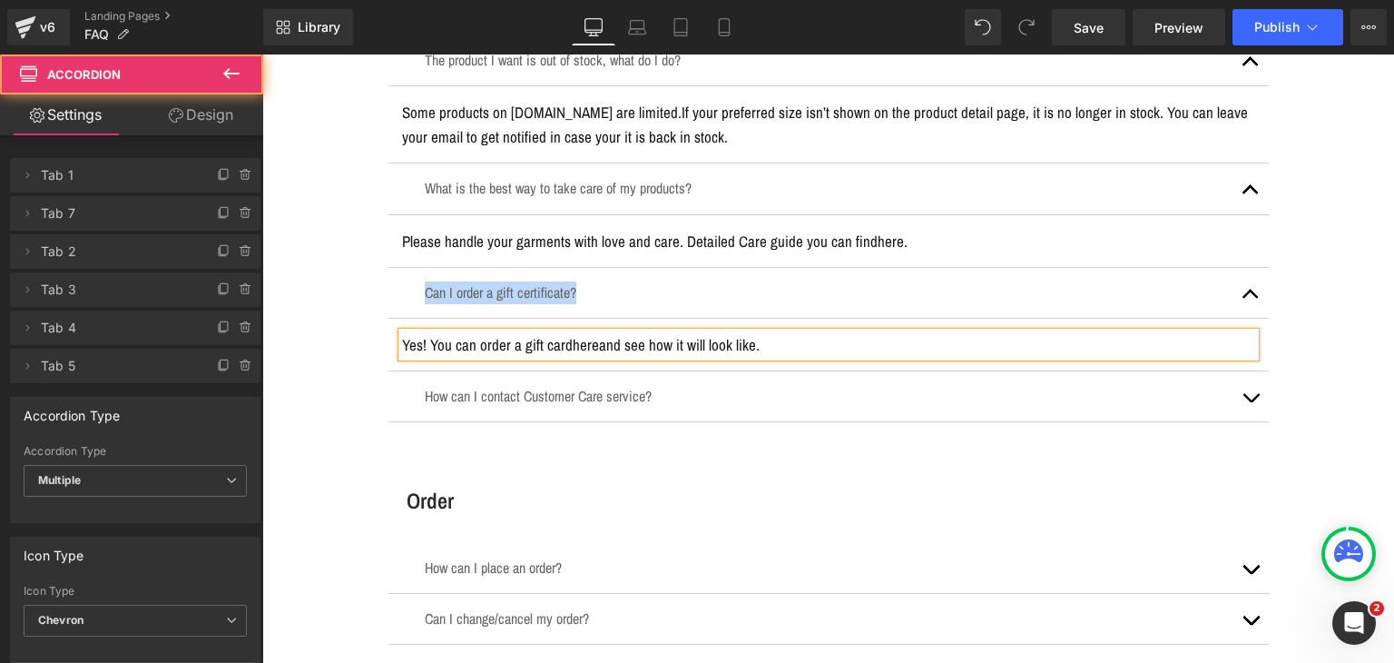
click at [643, 346] on p "Yes! You can order a gift card here and see how it will look like." at bounding box center [828, 344] width 853 height 25
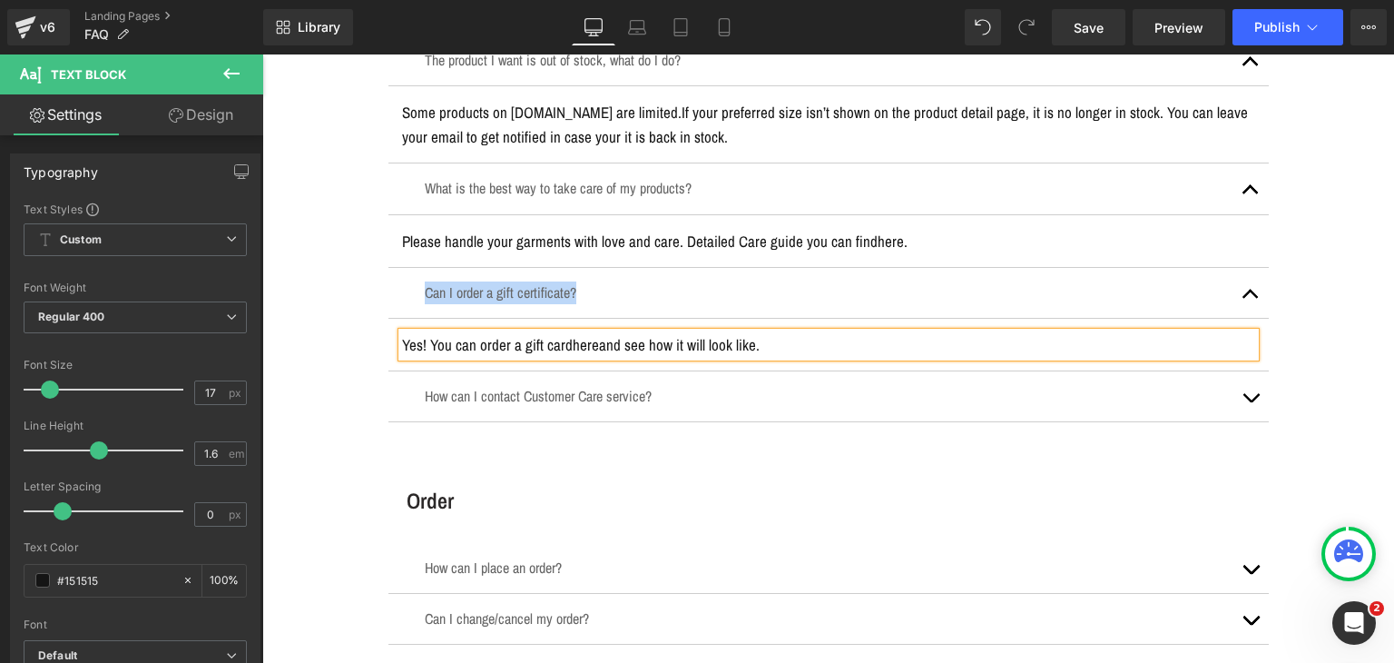
click at [530, 387] on p "How can I contact Customer Care service?" at bounding box center [829, 396] width 808 height 23
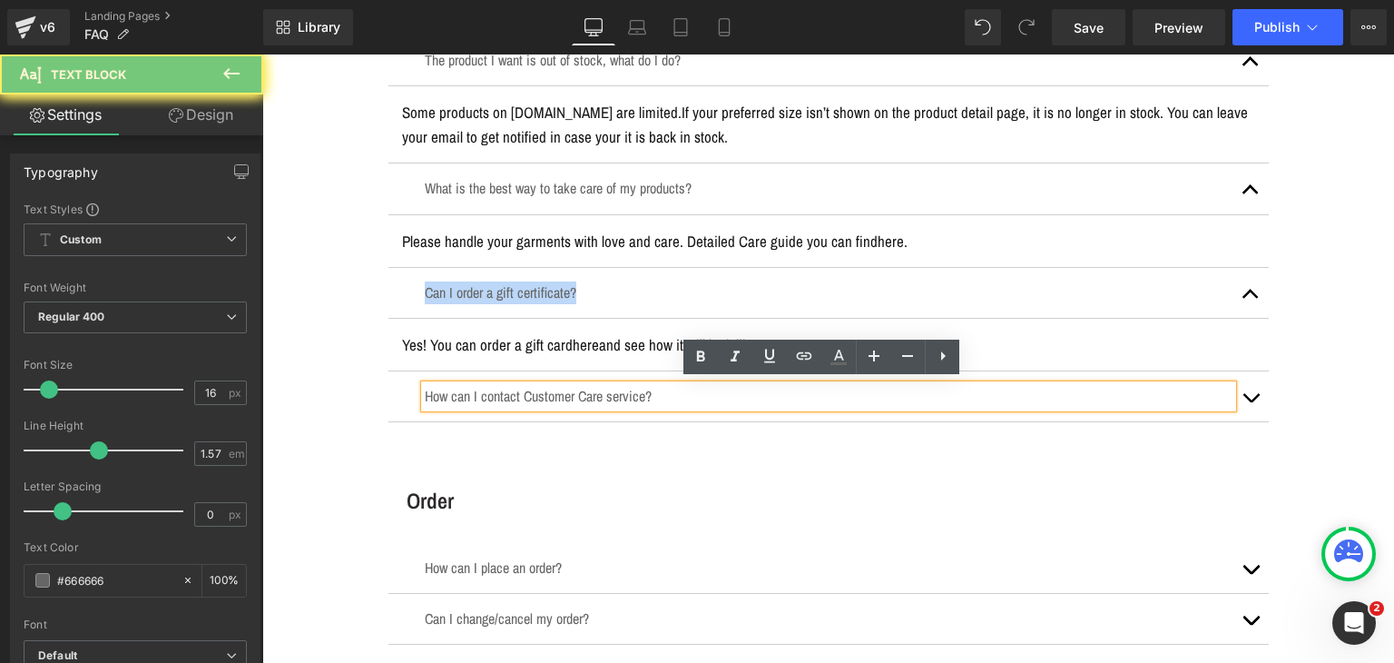
click at [530, 387] on p "How can I contact Customer Care service?" at bounding box center [829, 396] width 808 height 23
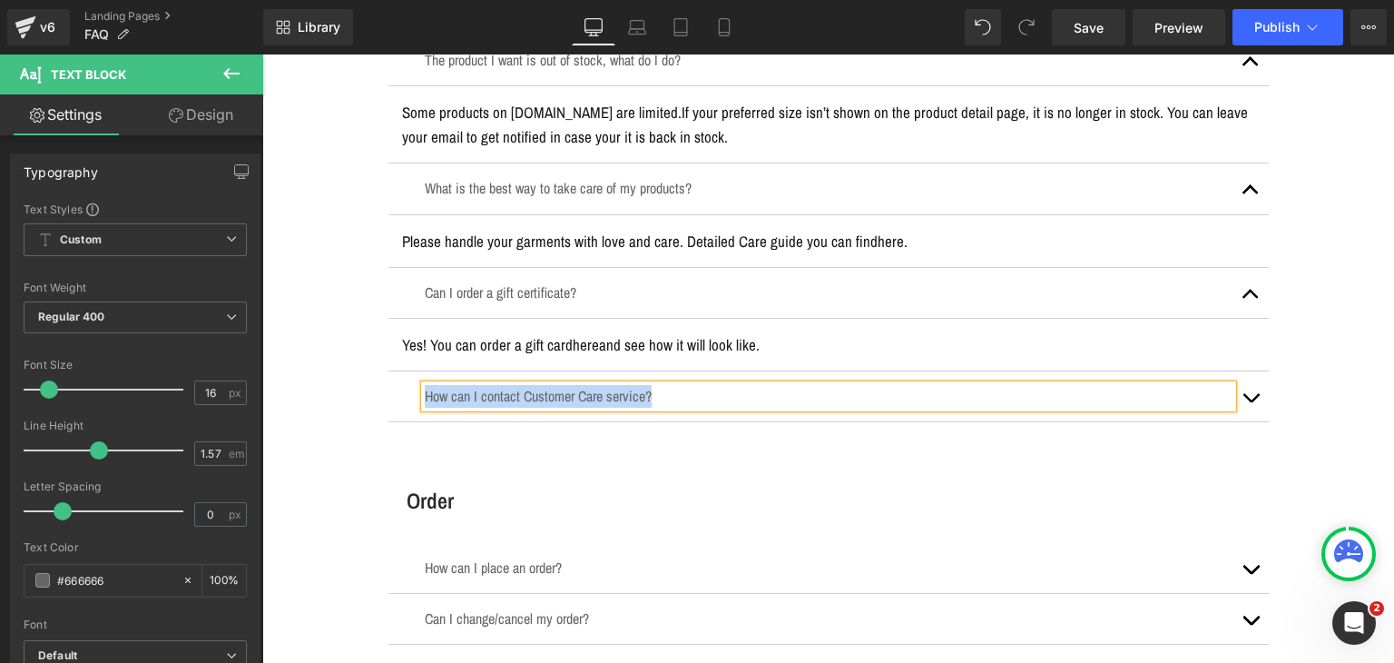
click at [1246, 402] on button "button" at bounding box center [1251, 396] width 36 height 50
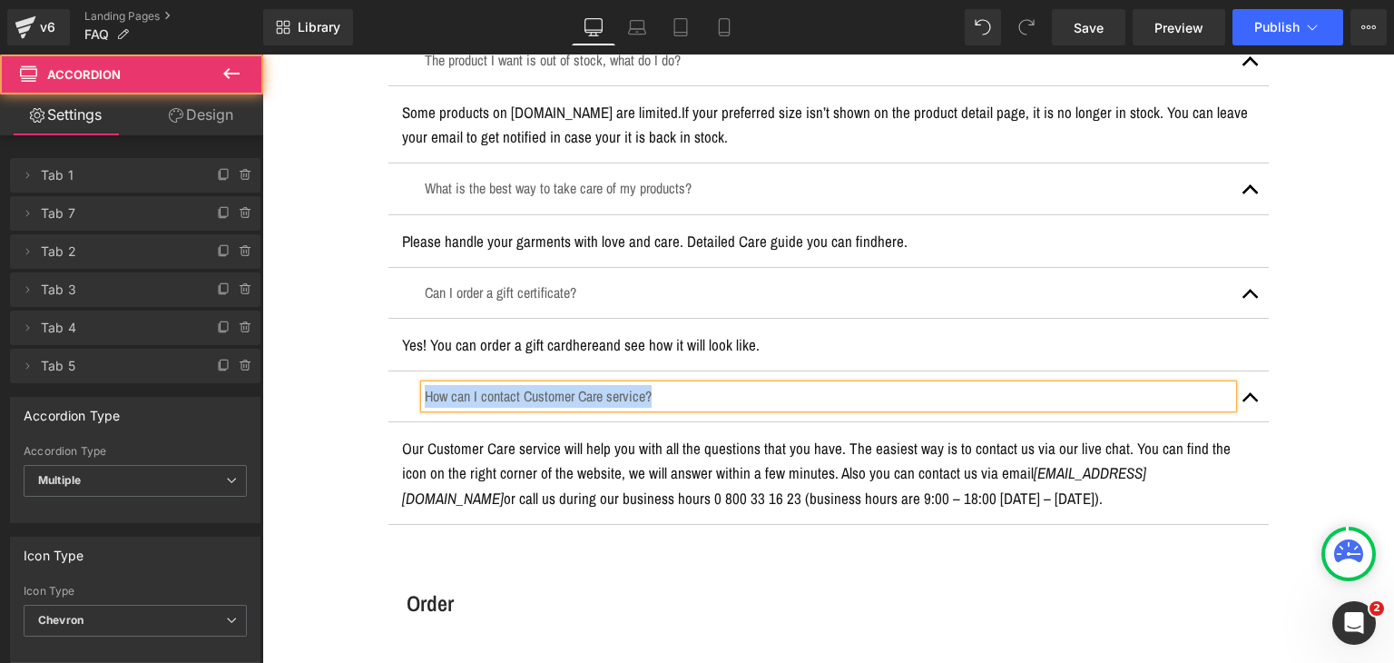
click at [581, 451] on p "Our Customer Care service will help you with all the questions that you have. T…" at bounding box center [828, 473] width 853 height 74
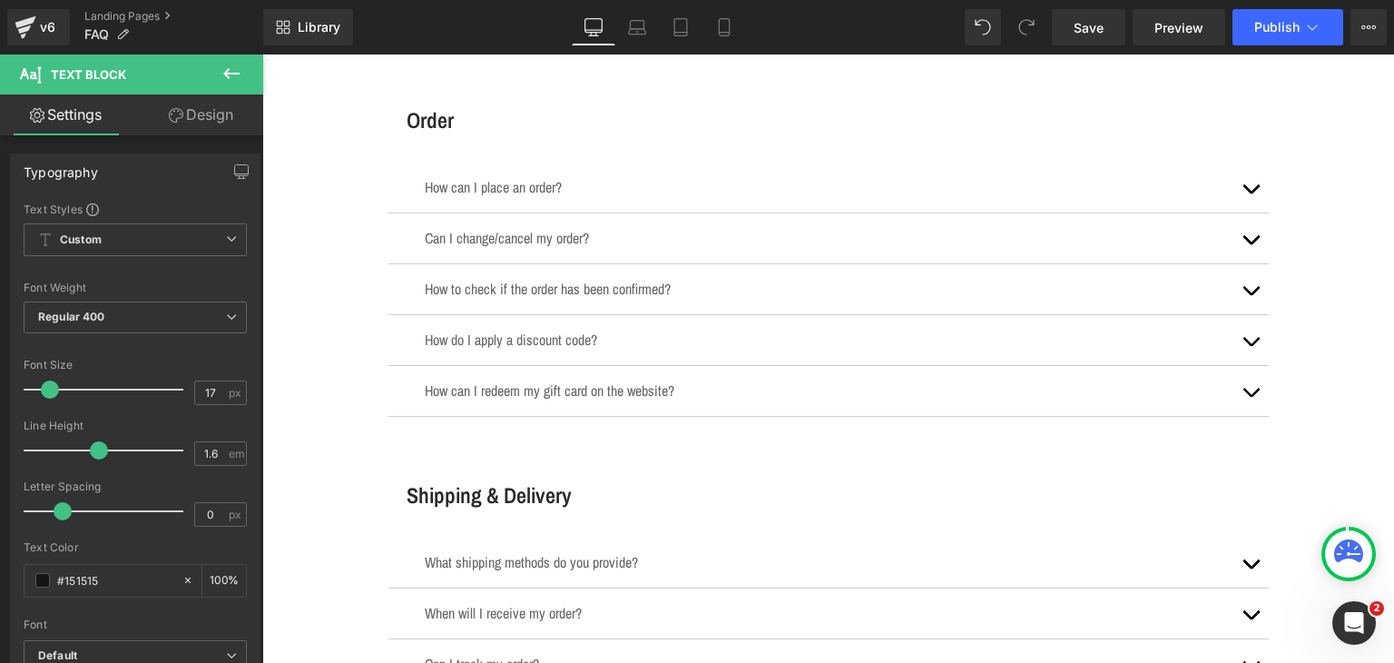
scroll to position [1634, 0]
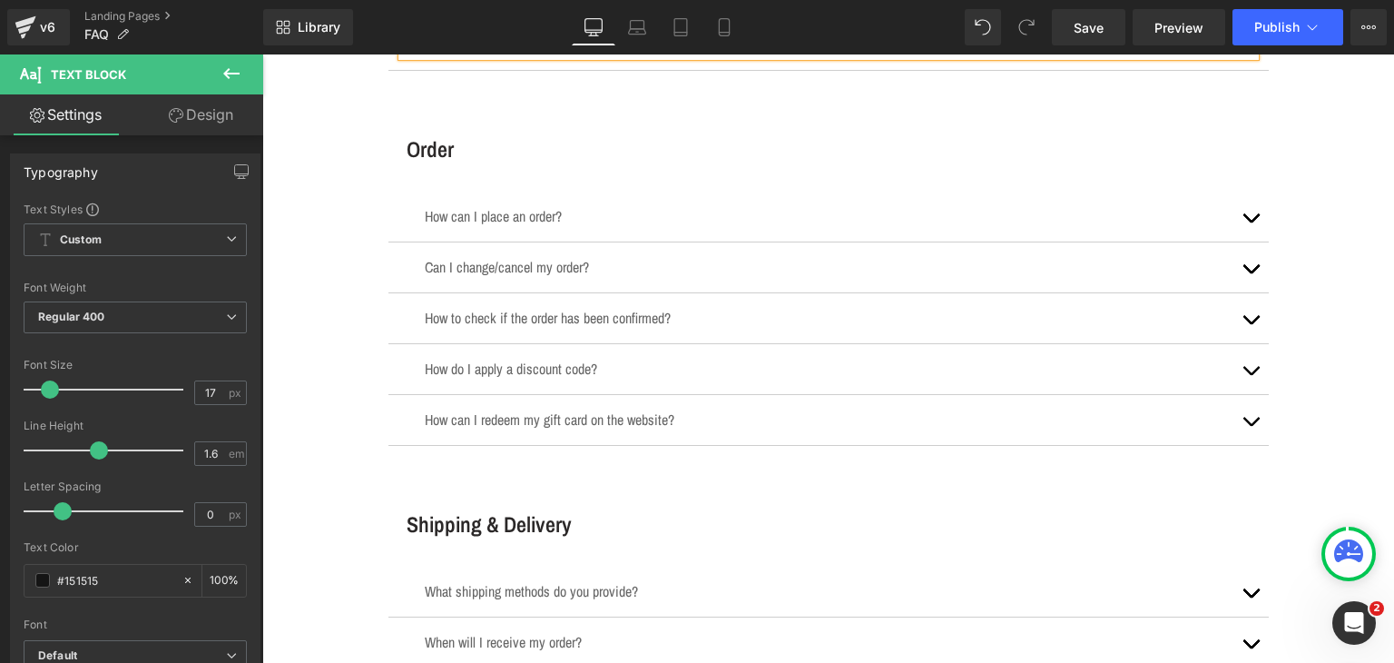
click at [432, 151] on h3 "Order" at bounding box center [838, 149] width 862 height 30
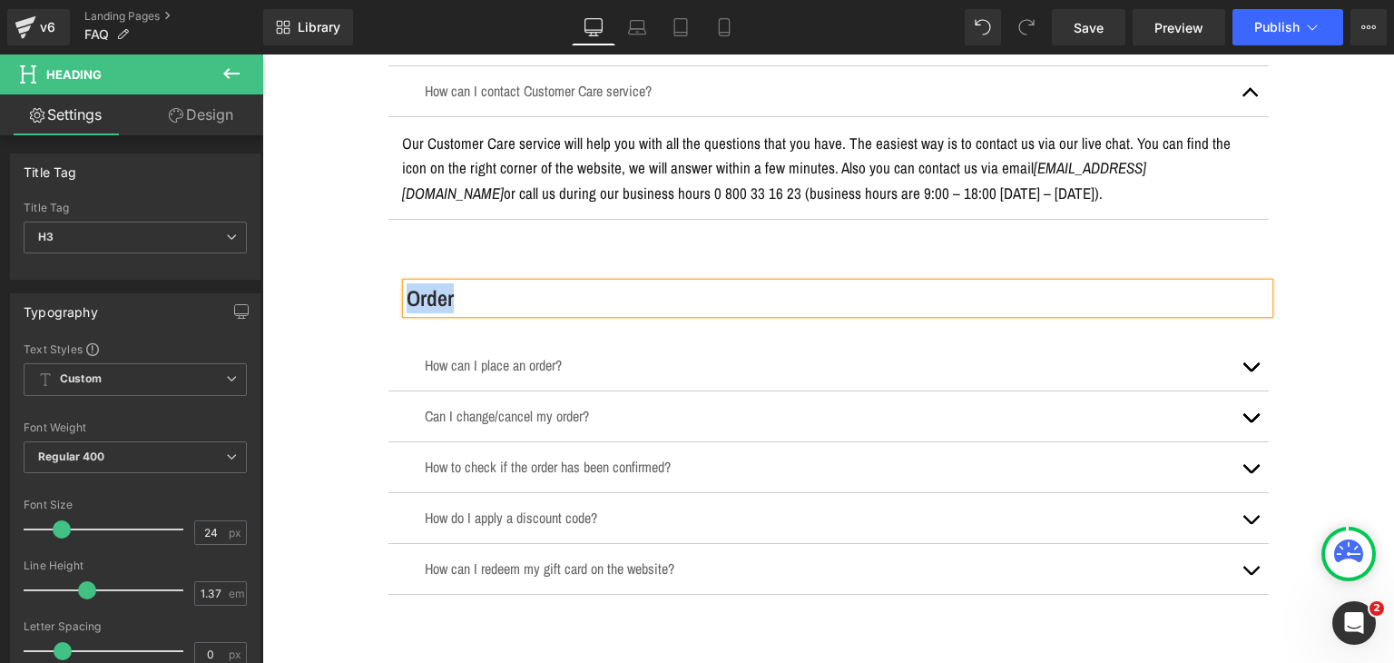
scroll to position [1543, 0]
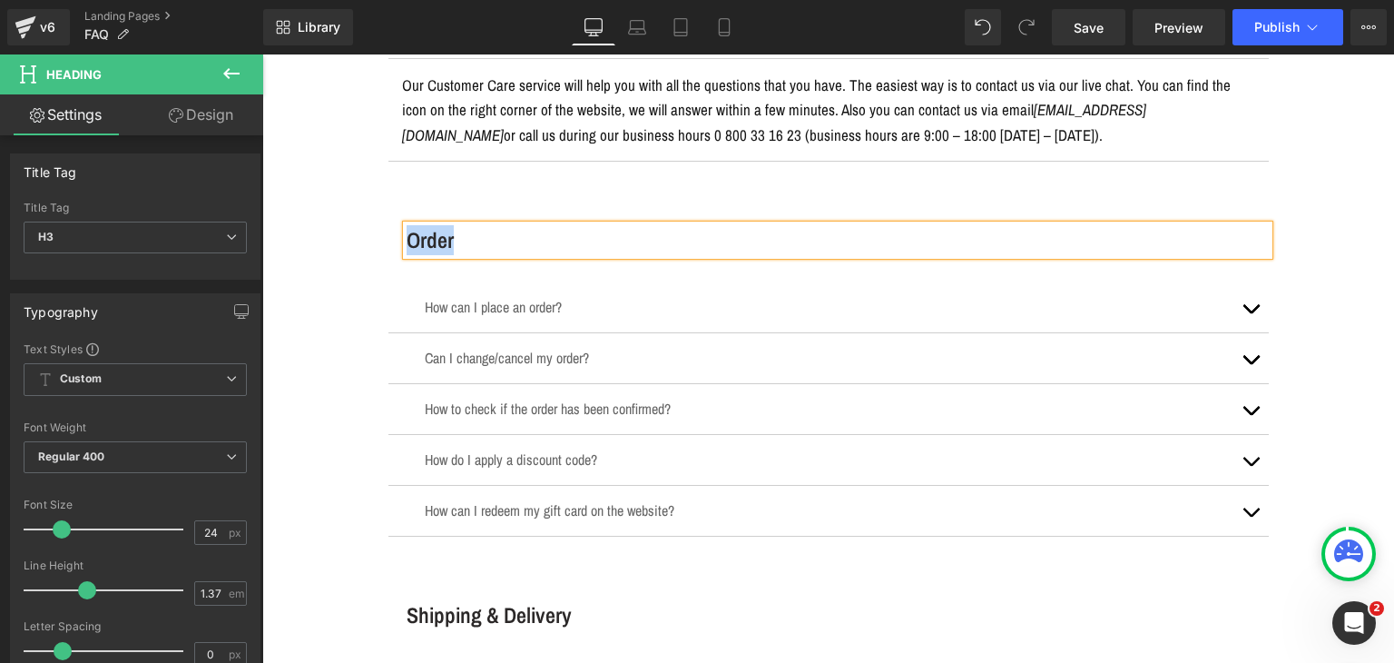
click at [505, 303] on p "How can I place an order?" at bounding box center [829, 307] width 808 height 23
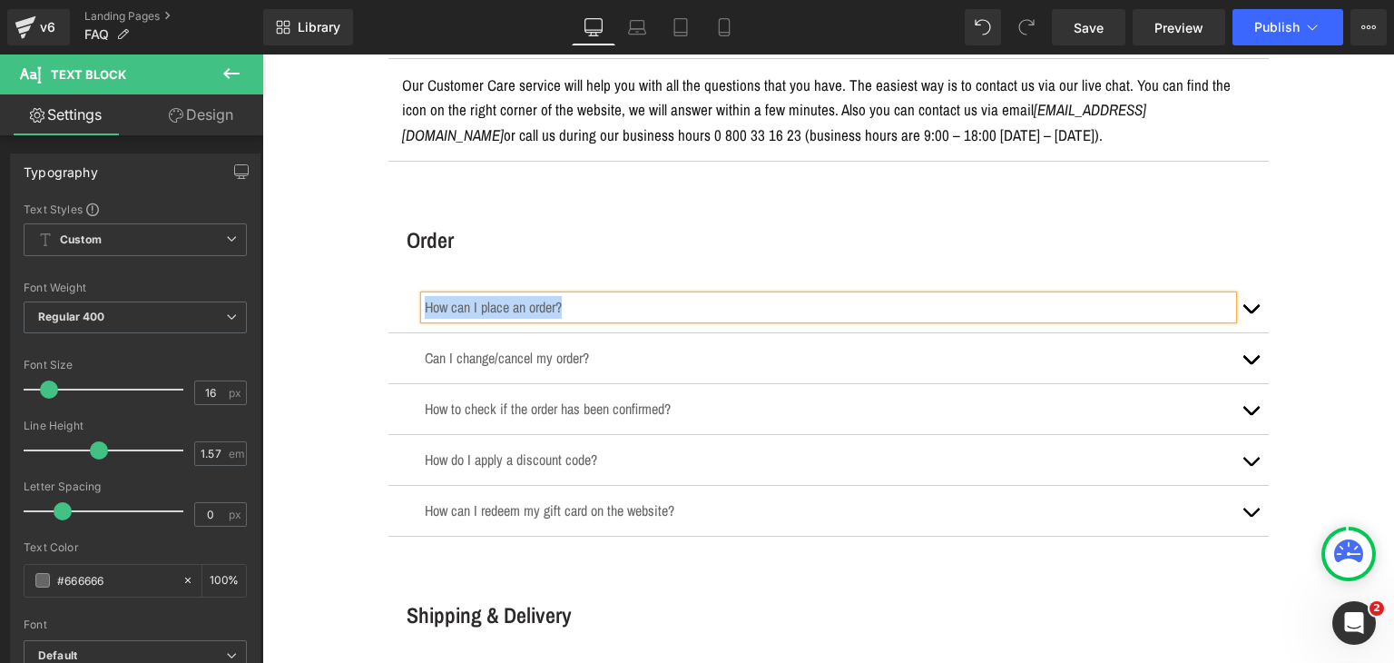
click at [1245, 302] on button "button" at bounding box center [1251, 307] width 36 height 50
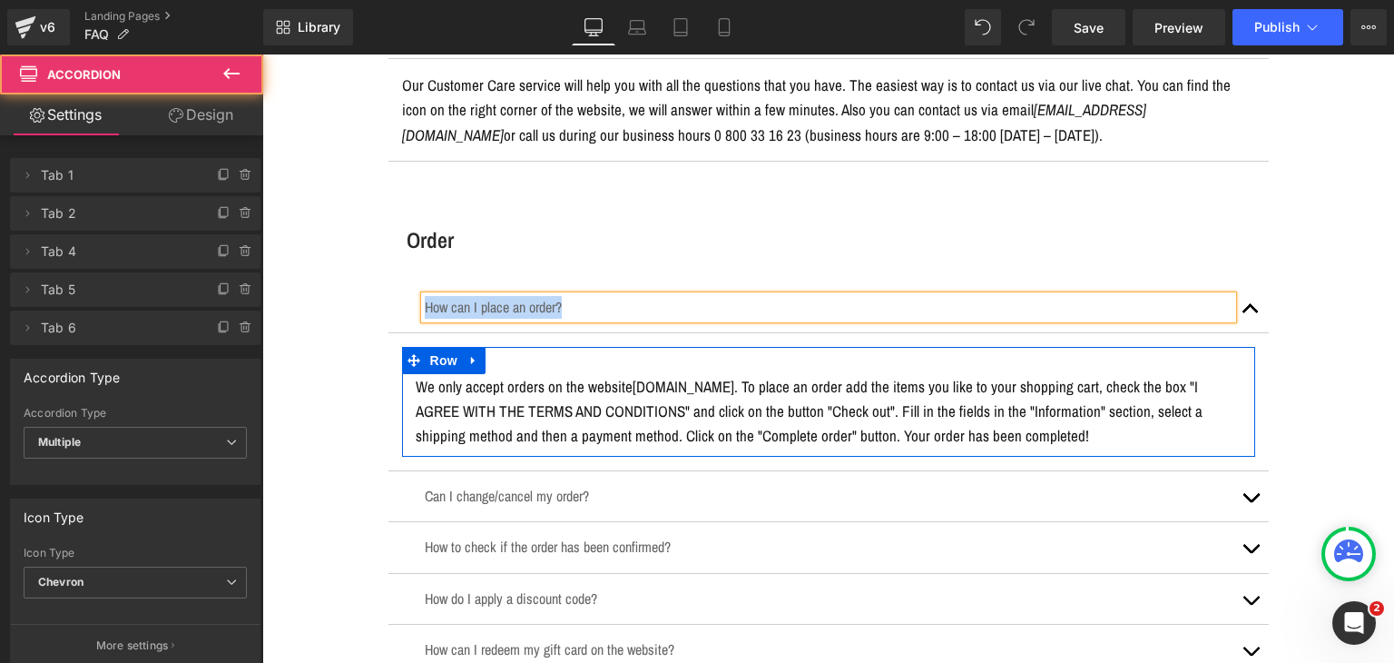
click at [538, 393] on p "We only accept orders on the website yesUndress.com . To place an order add the…" at bounding box center [829, 411] width 826 height 74
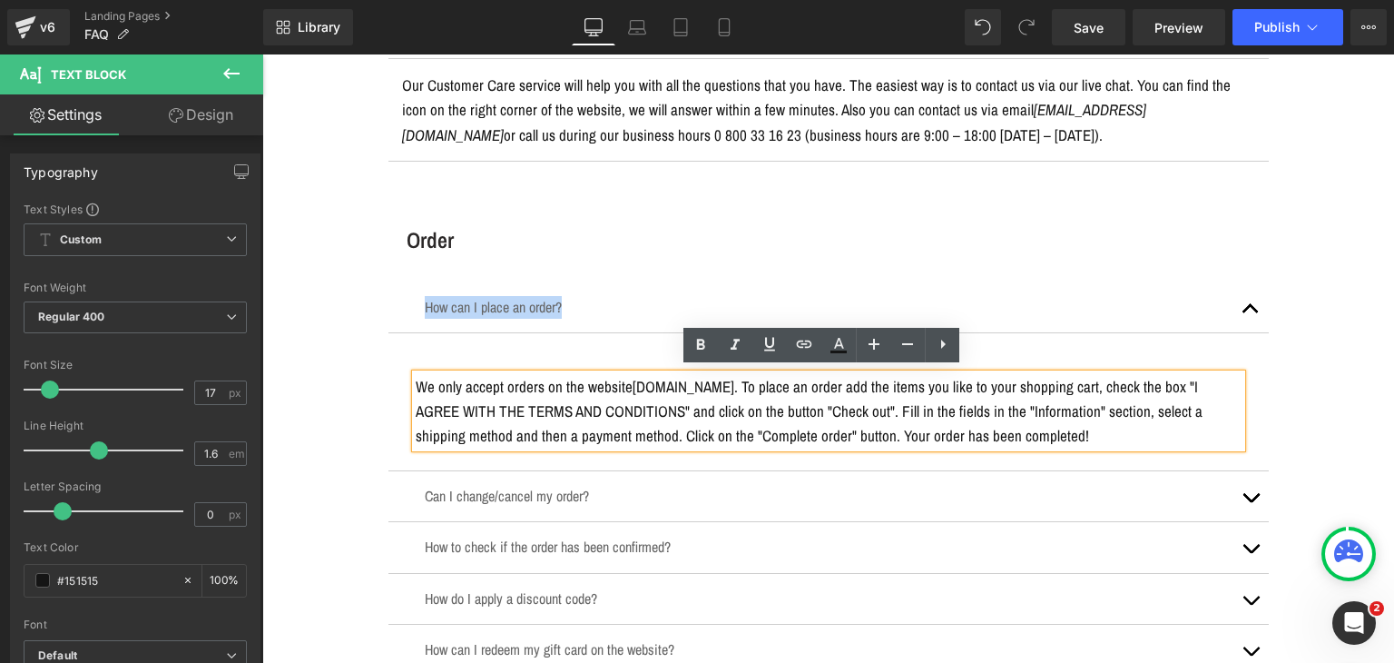
click at [538, 393] on p "We only accept orders on the website yesUndress.com . To place an order add the…" at bounding box center [829, 411] width 826 height 74
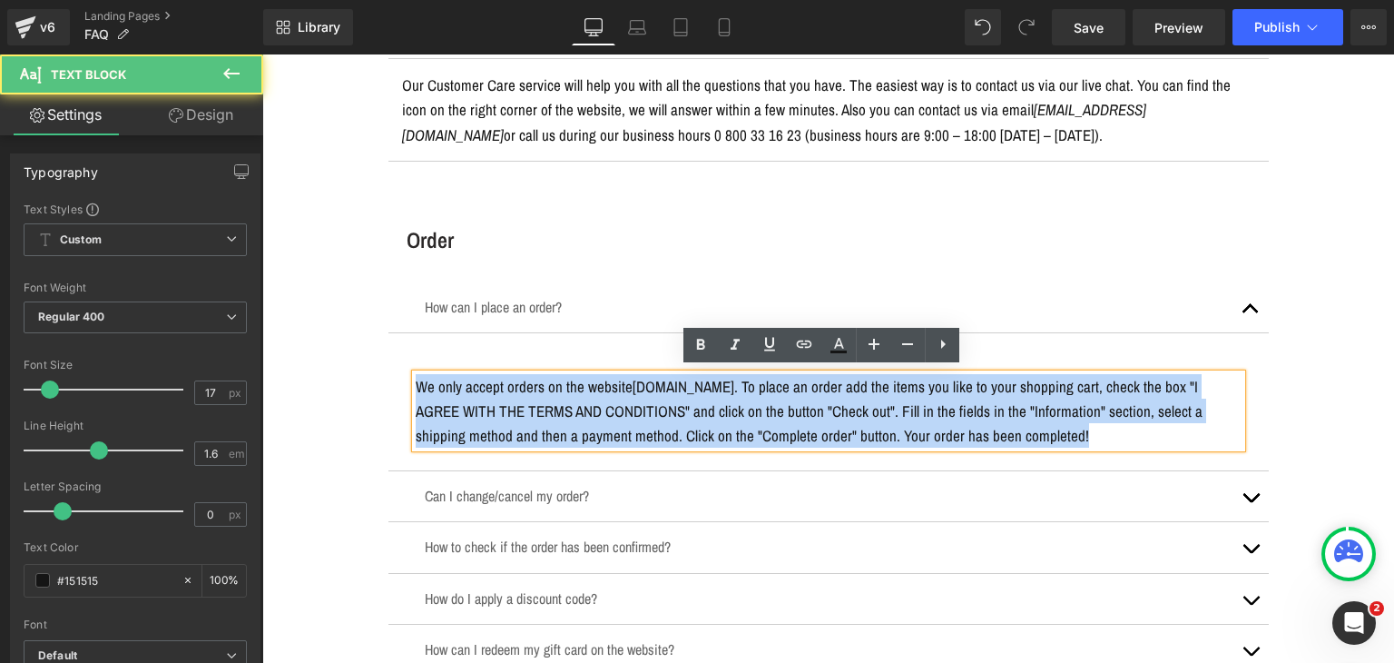
click at [538, 393] on p "We only accept orders on the website yesUndress.com . To place an order add the…" at bounding box center [829, 411] width 826 height 74
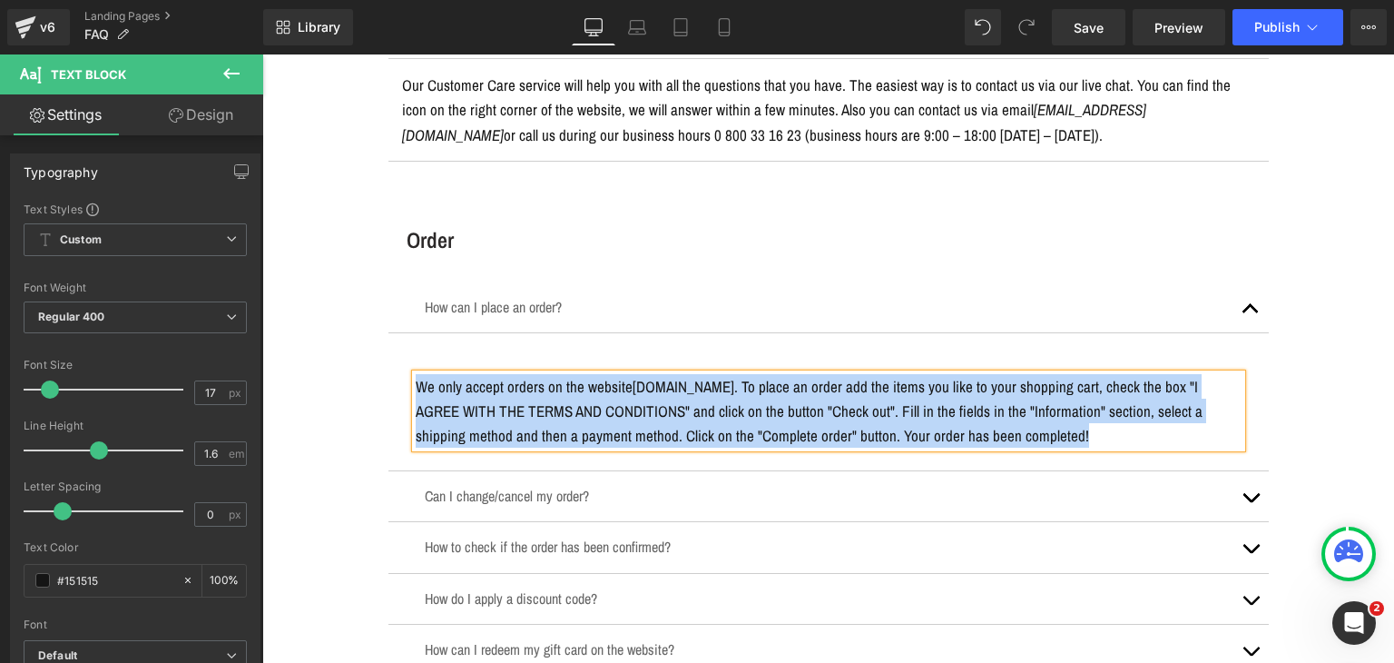
click at [570, 488] on p "Can I change/cancel my order?" at bounding box center [829, 496] width 808 height 23
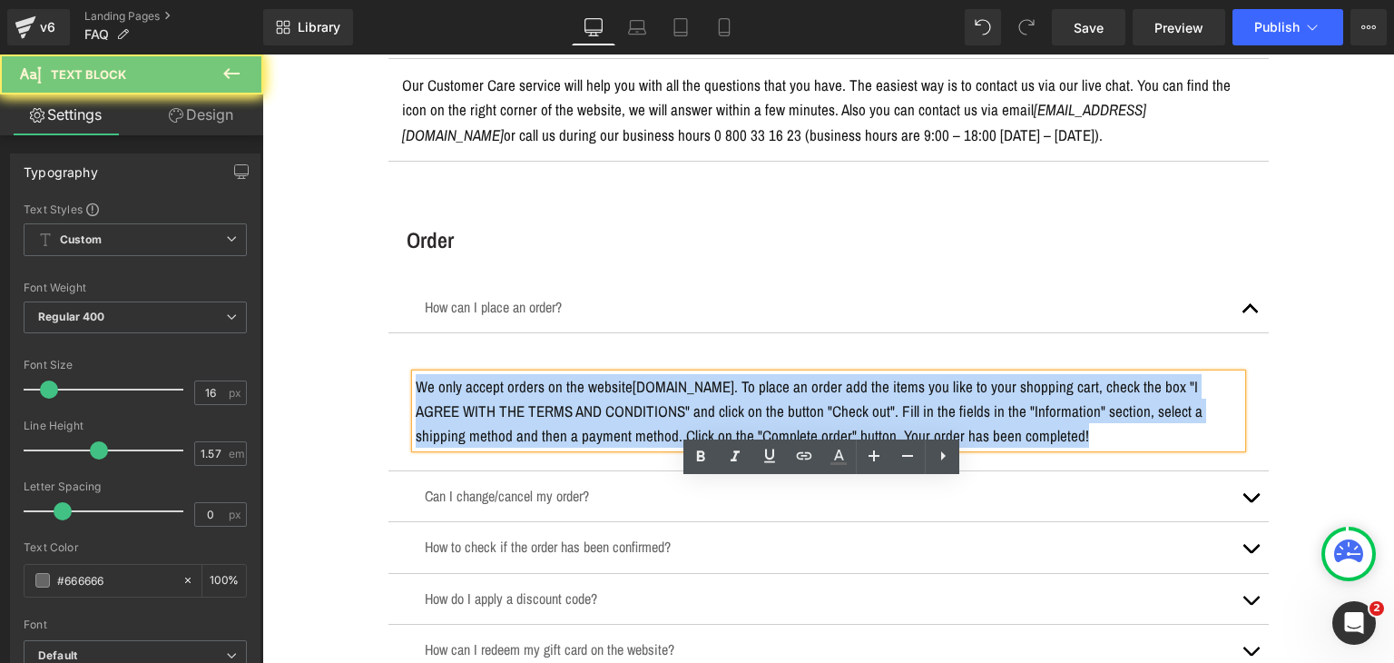
click at [570, 488] on p "Can I change/cancel my order?" at bounding box center [829, 496] width 808 height 23
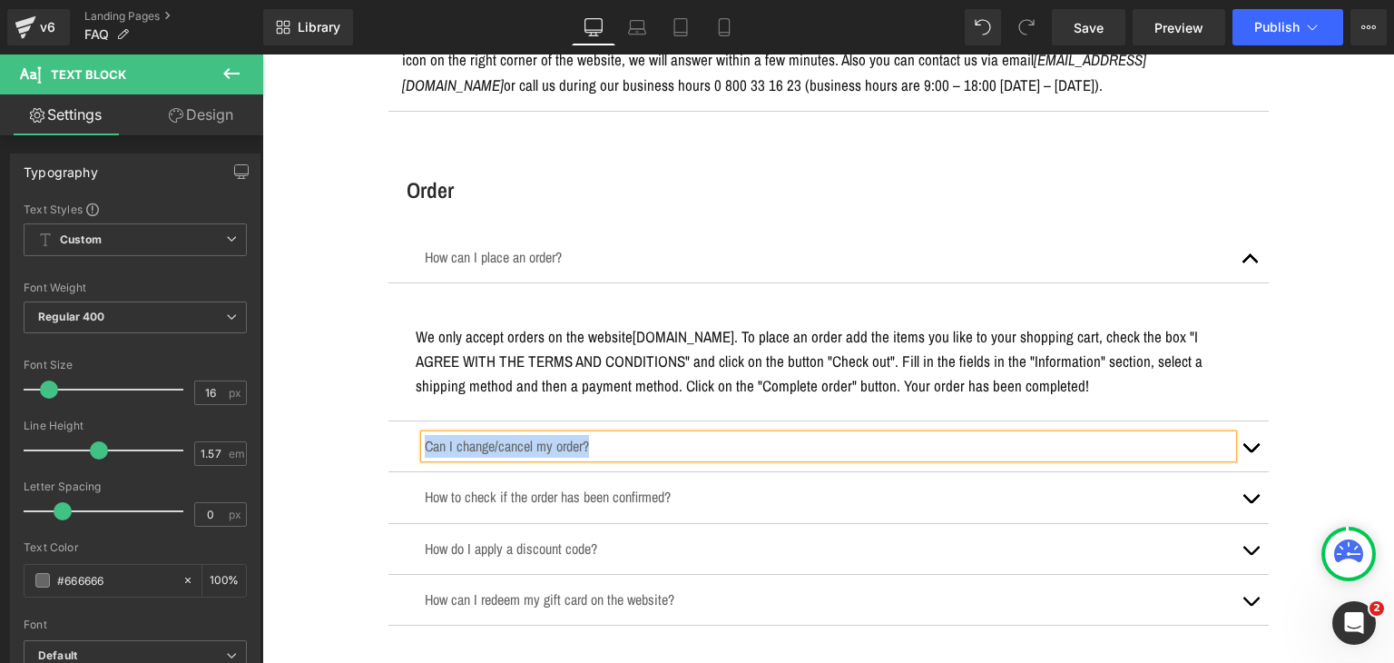
scroll to position [1725, 0]
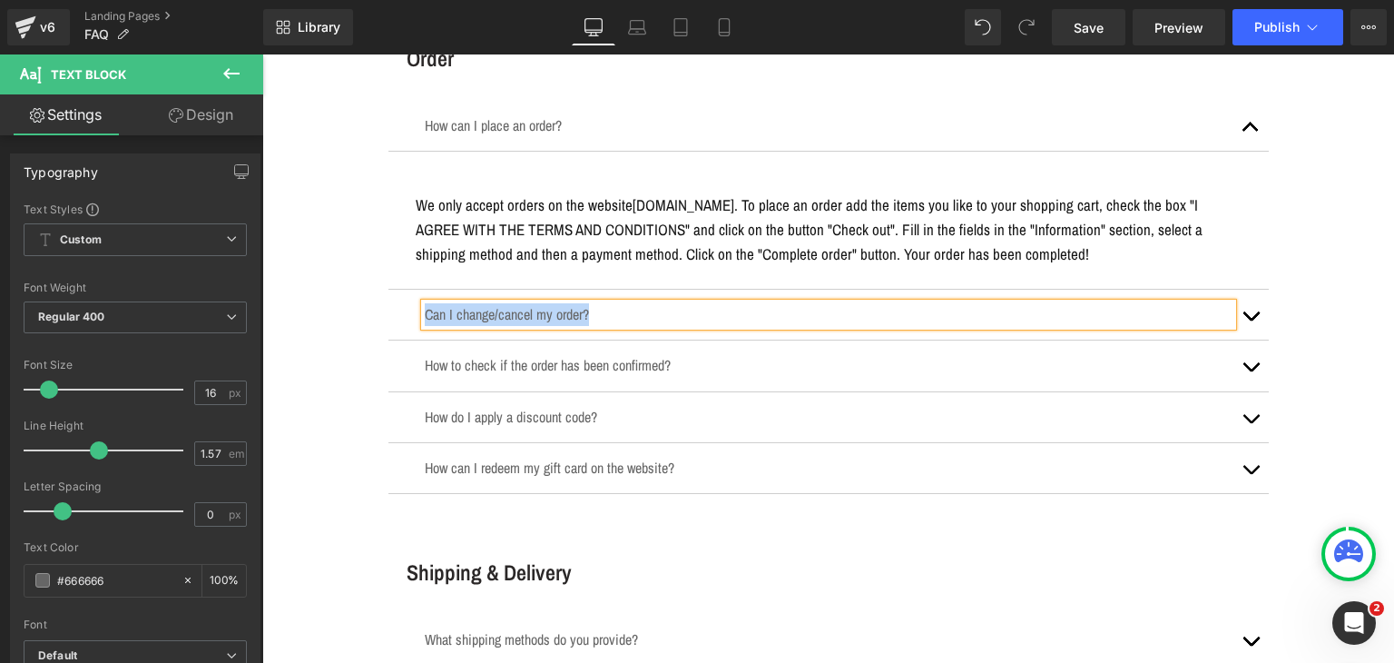
click at [1238, 317] on button "button" at bounding box center [1251, 315] width 36 height 50
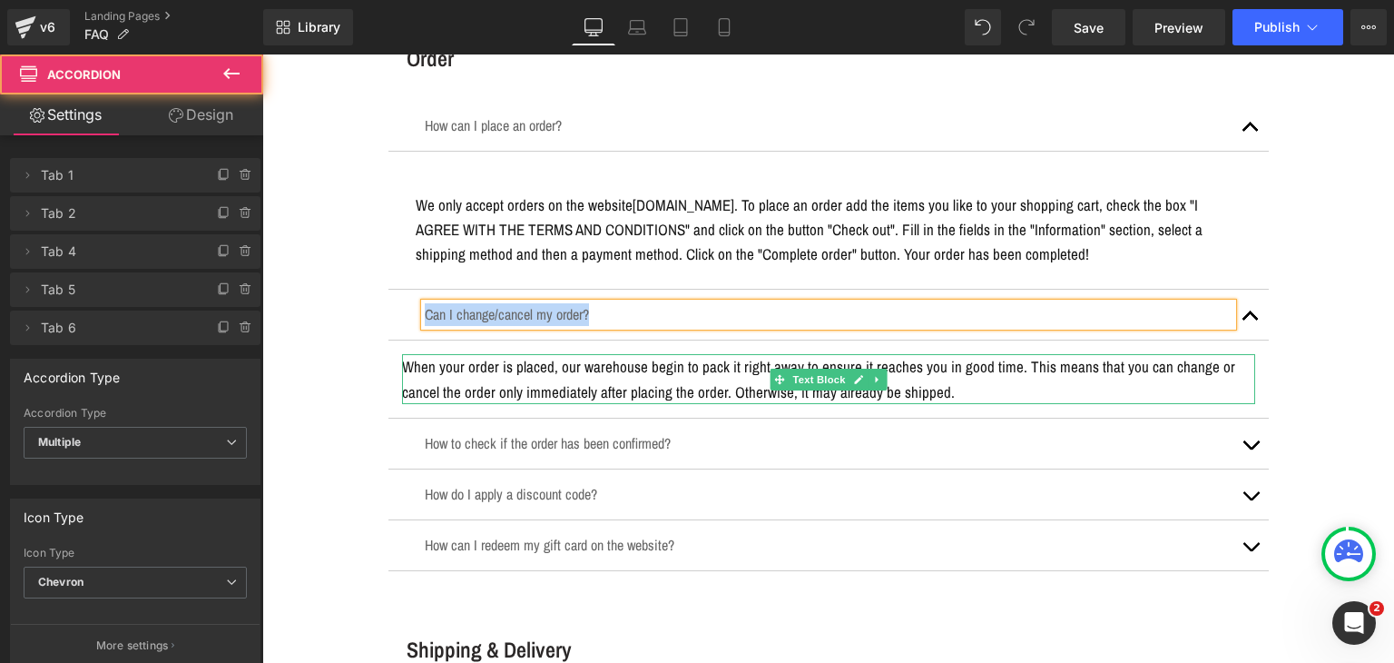
click at [623, 385] on p "When your order is placed, our warehouse begin to pack it right away to ensure …" at bounding box center [828, 378] width 853 height 49
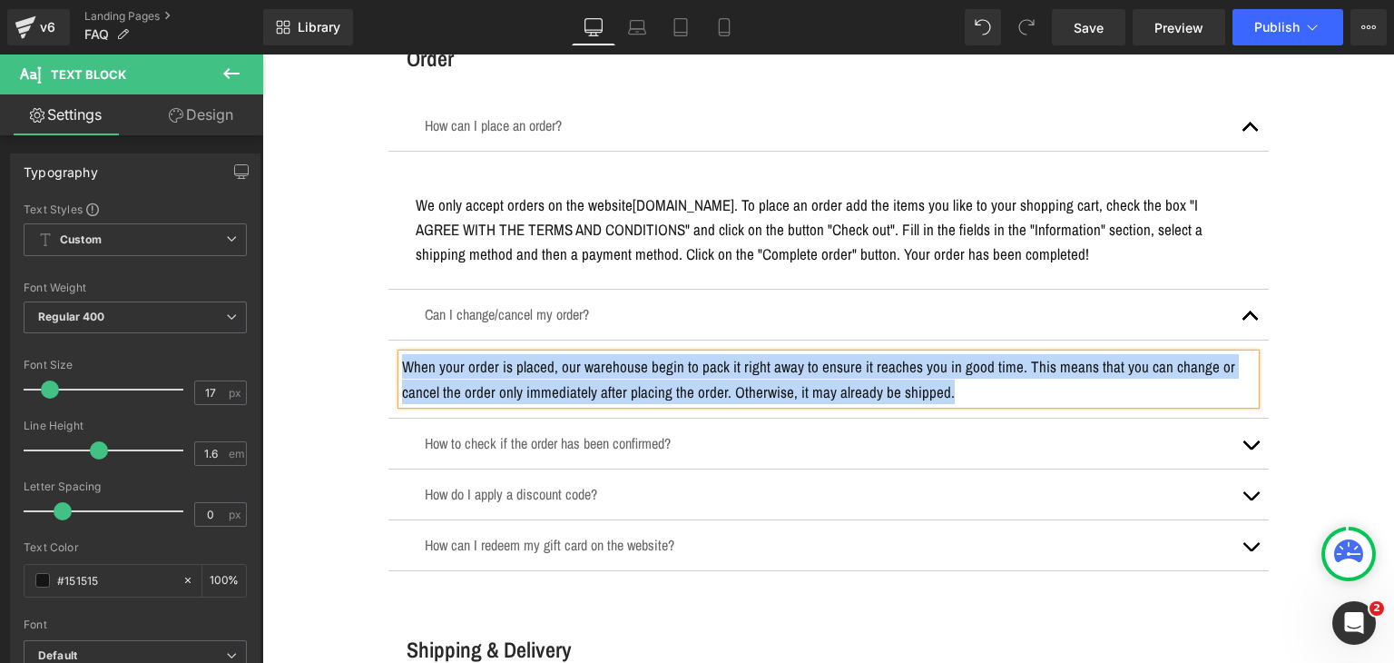
click at [1220, 444] on p "How to check if the order has been confirmed?" at bounding box center [829, 443] width 808 height 23
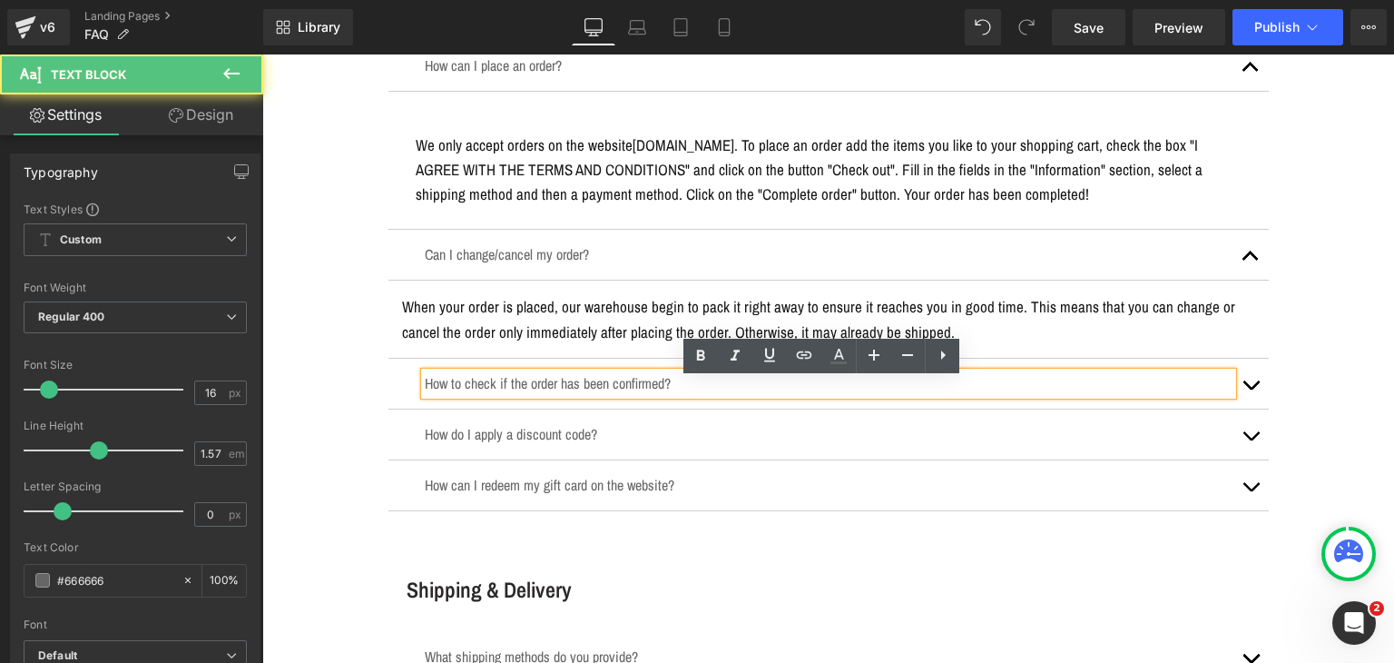
scroll to position [1816, 0]
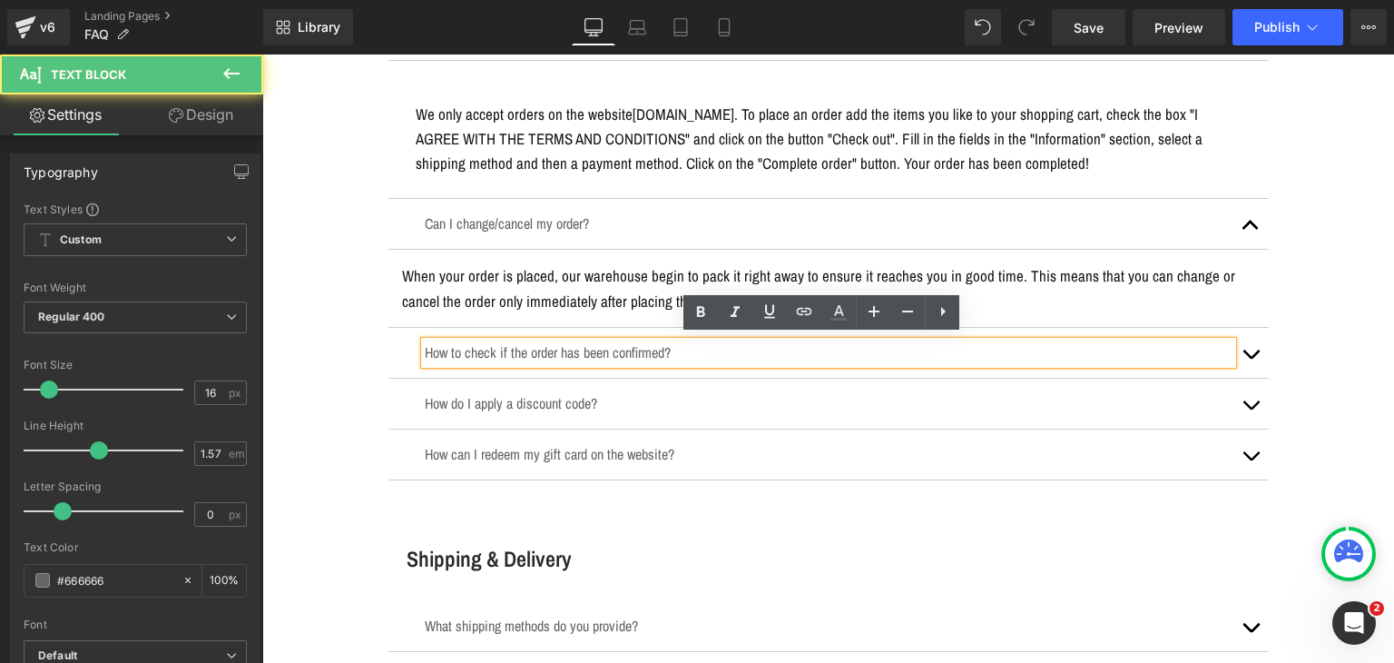
click at [606, 346] on p "How to check if the order has been confirmed?" at bounding box center [829, 352] width 808 height 23
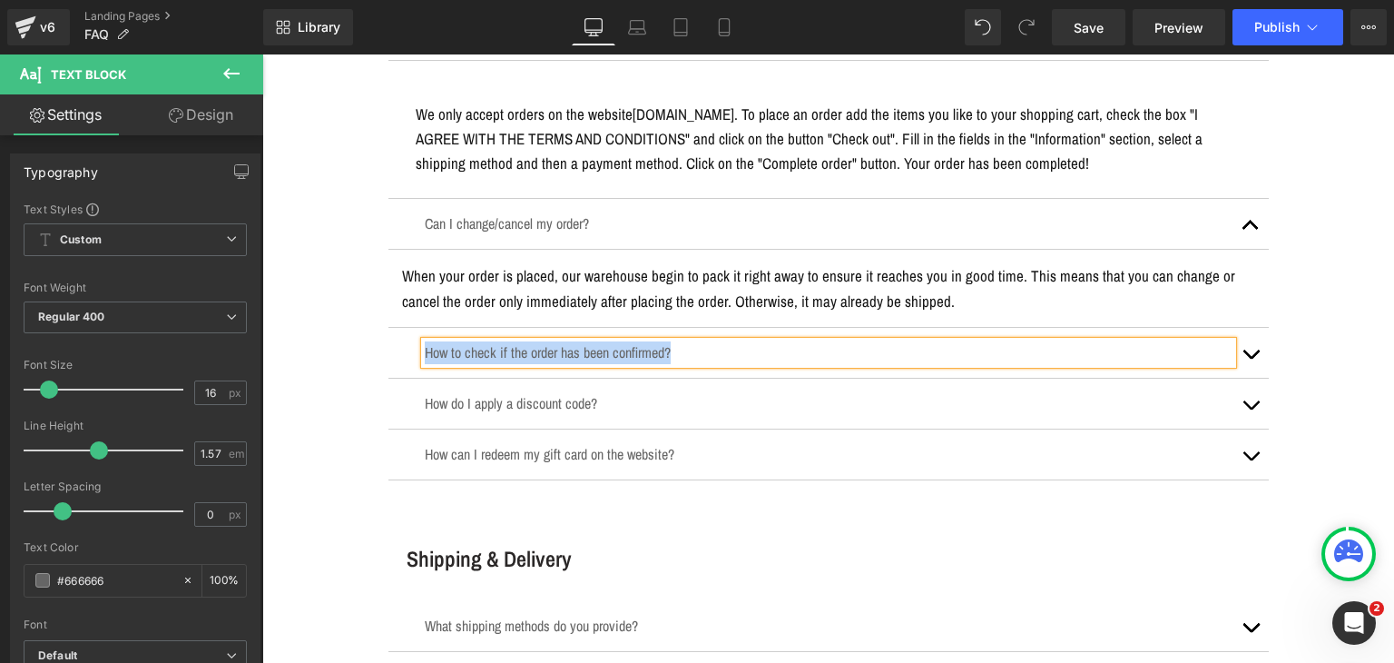
click at [1243, 340] on button "button" at bounding box center [1251, 353] width 36 height 50
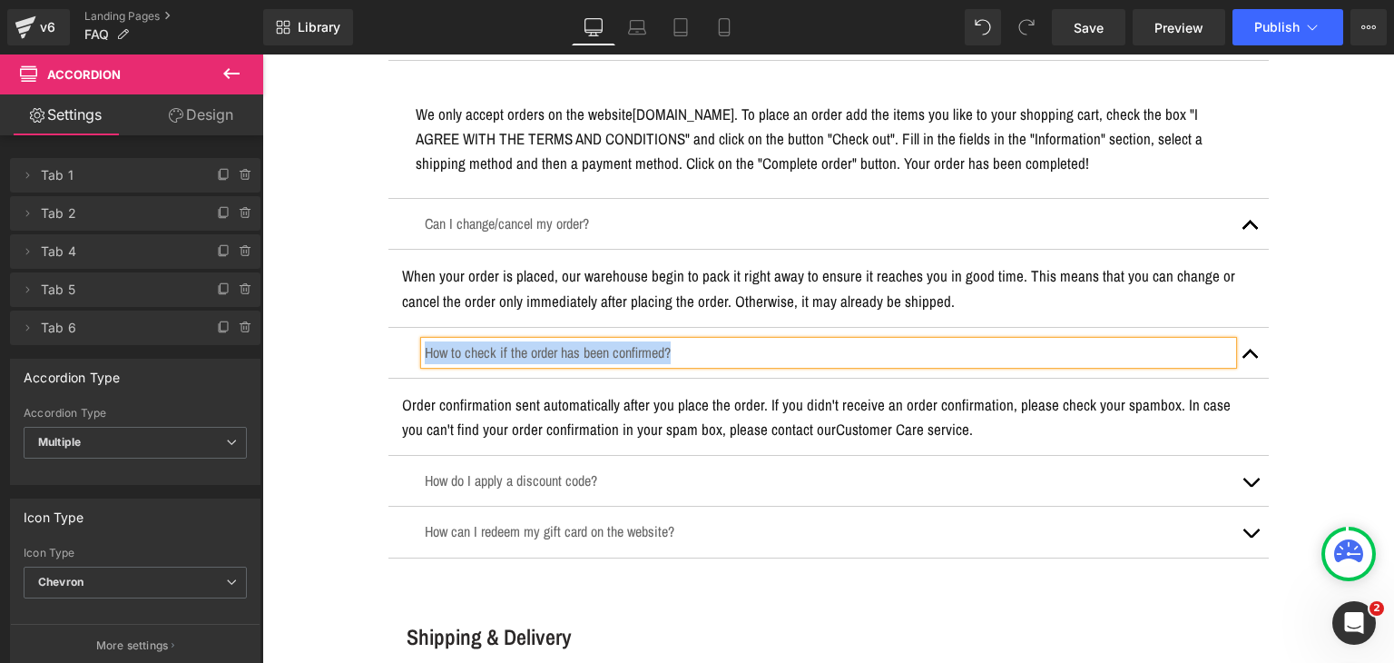
click at [683, 408] on p "Order confirmation sent automatically after you place the order. If you didn't …" at bounding box center [828, 416] width 853 height 49
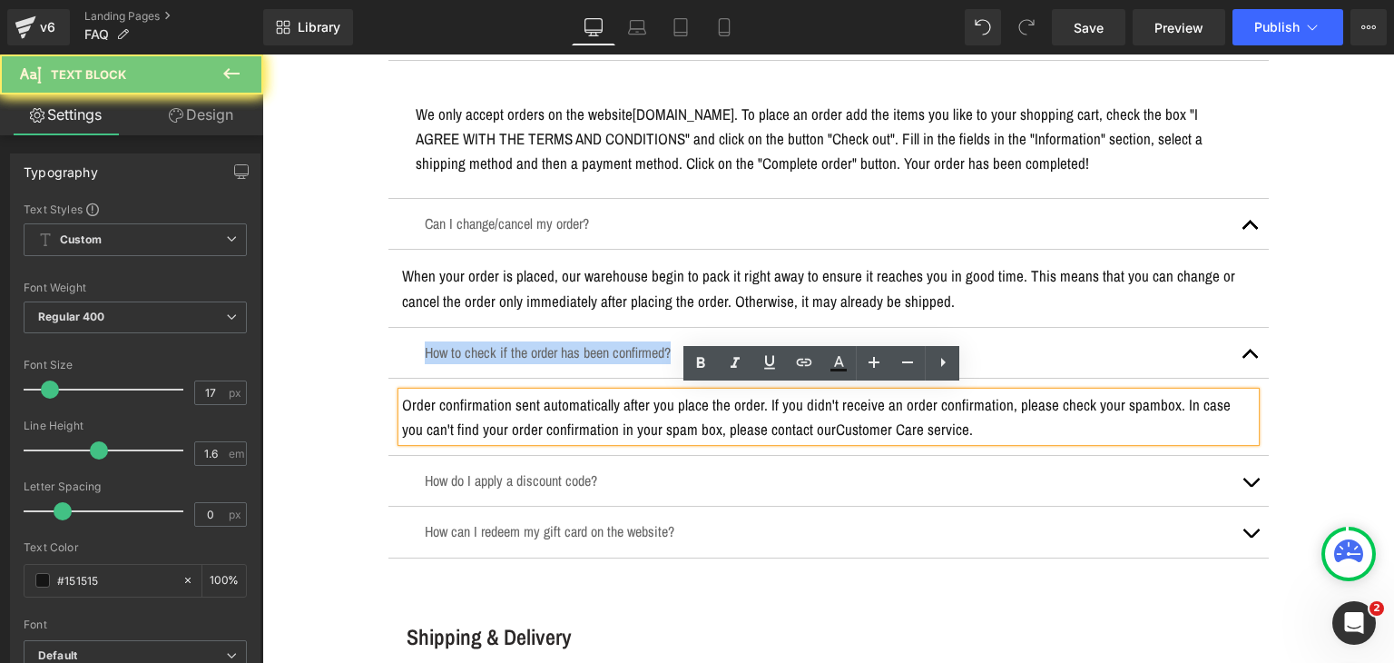
drag, startPoint x: 683, startPoint y: 408, endPoint x: 1094, endPoint y: 66, distance: 534.4
click at [683, 408] on p "Order confirmation sent automatically after you place the order. If you didn't …" at bounding box center [828, 416] width 853 height 49
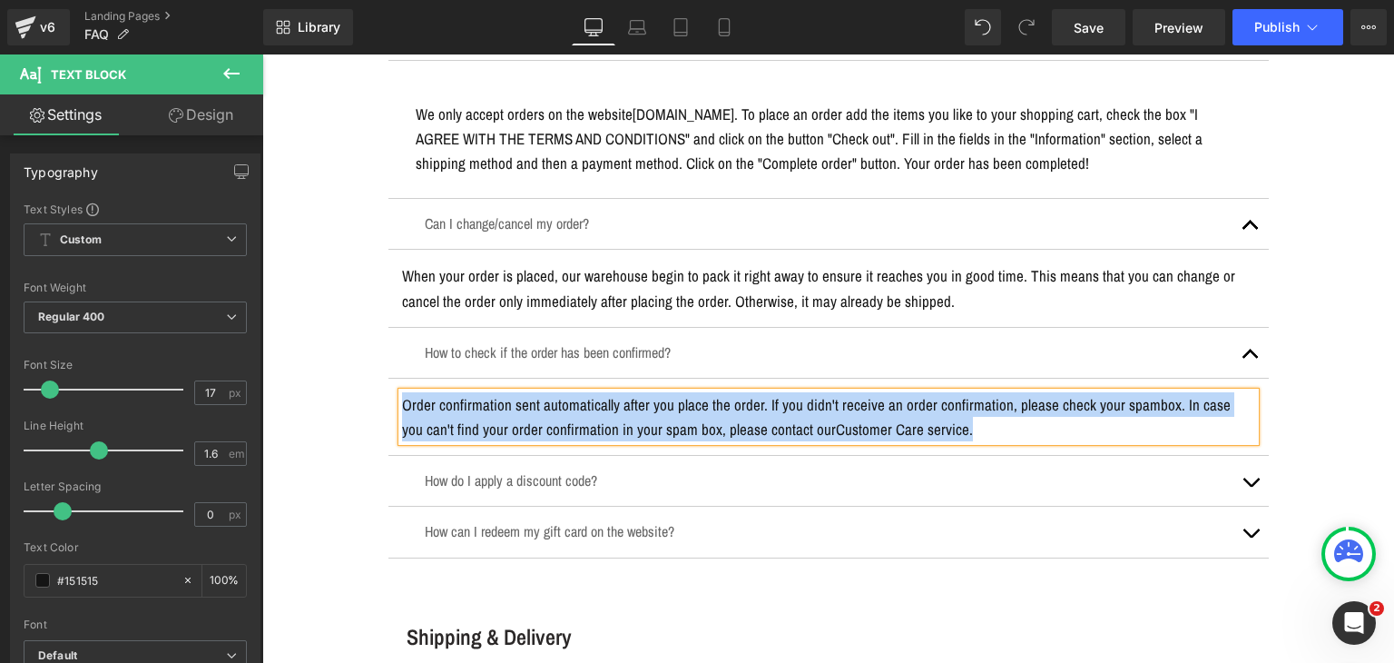
click at [569, 472] on p "How do I apply a discount code?" at bounding box center [829, 480] width 808 height 23
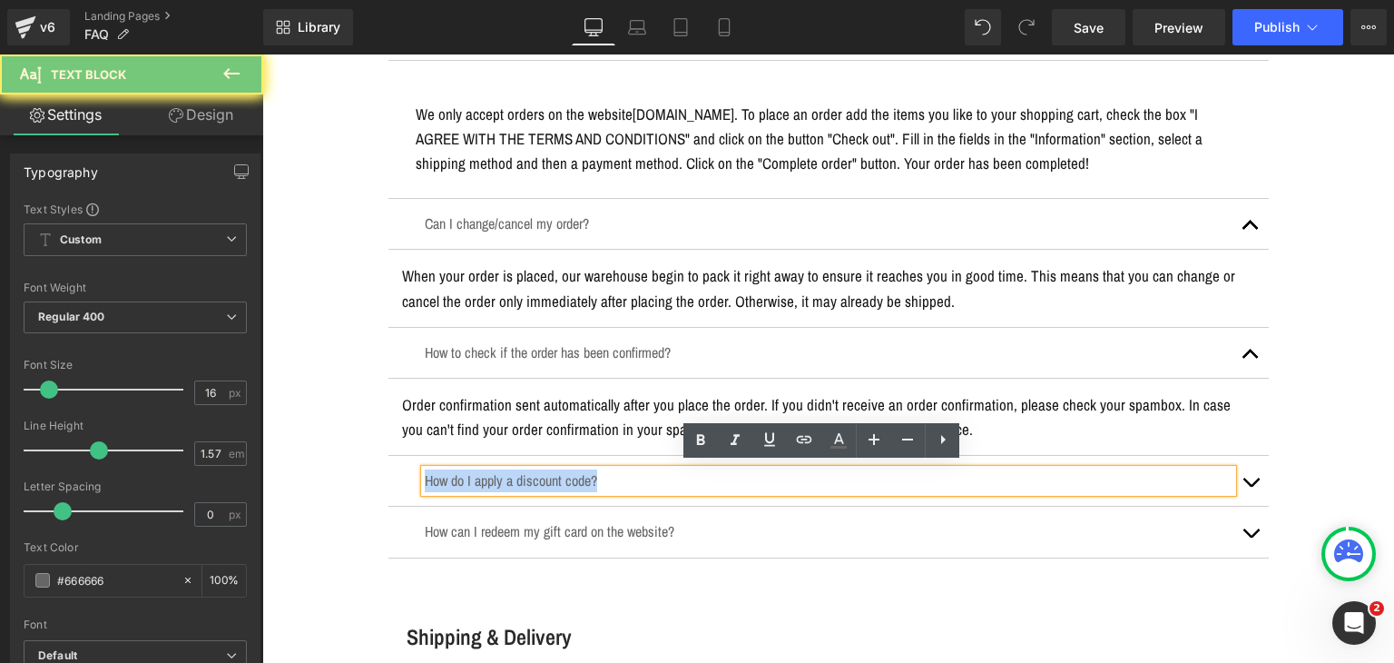
click at [569, 472] on p "How do I apply a discount code?" at bounding box center [829, 480] width 808 height 23
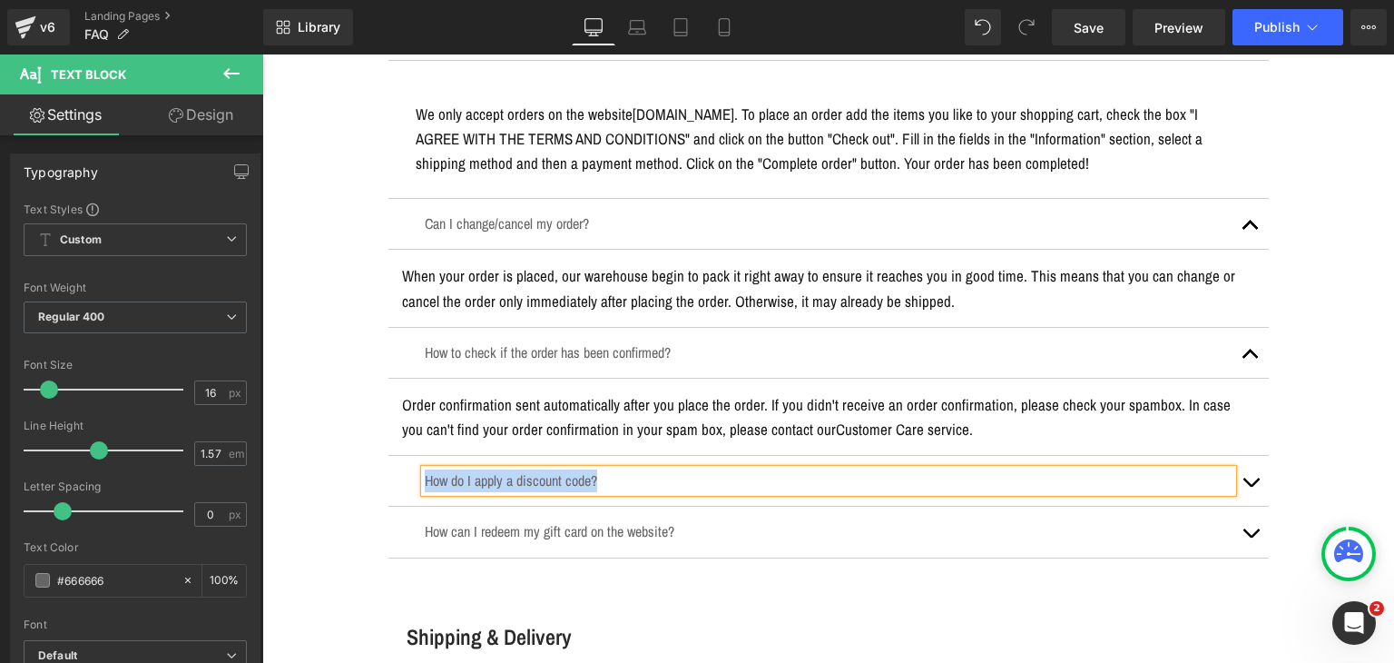
click at [1242, 472] on button "button" at bounding box center [1251, 481] width 36 height 50
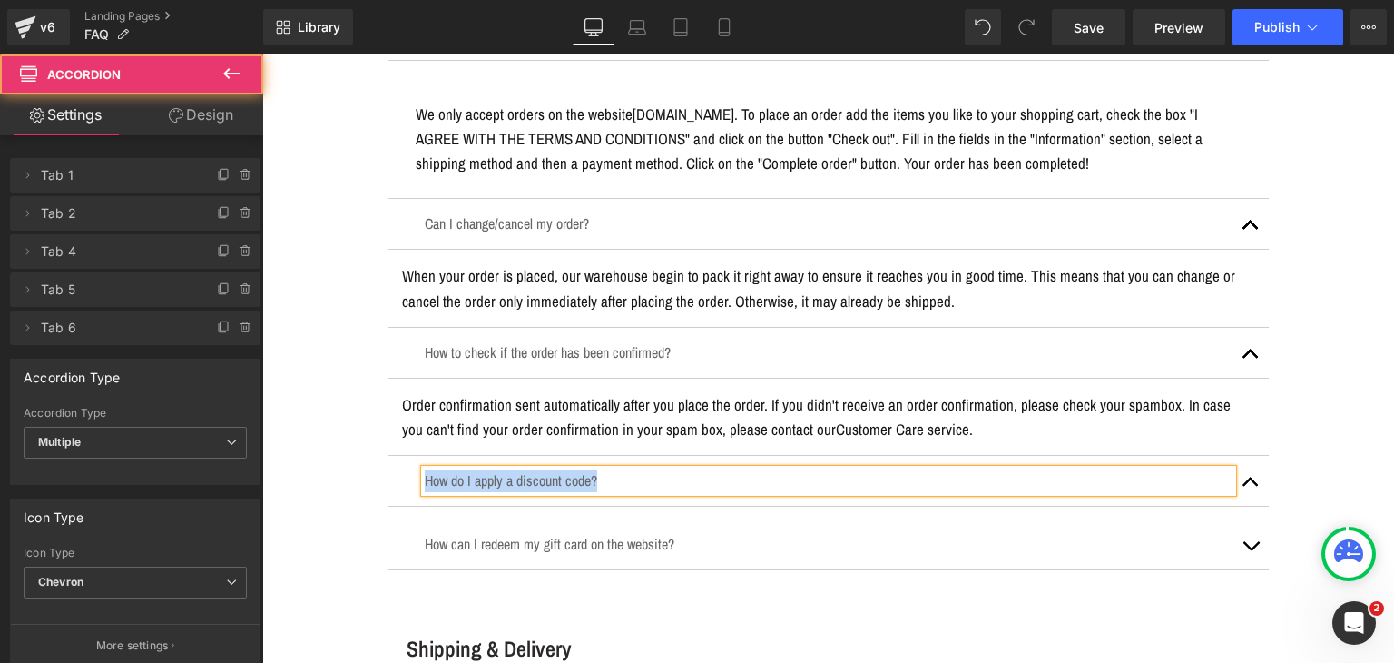
scroll to position [2088, 0]
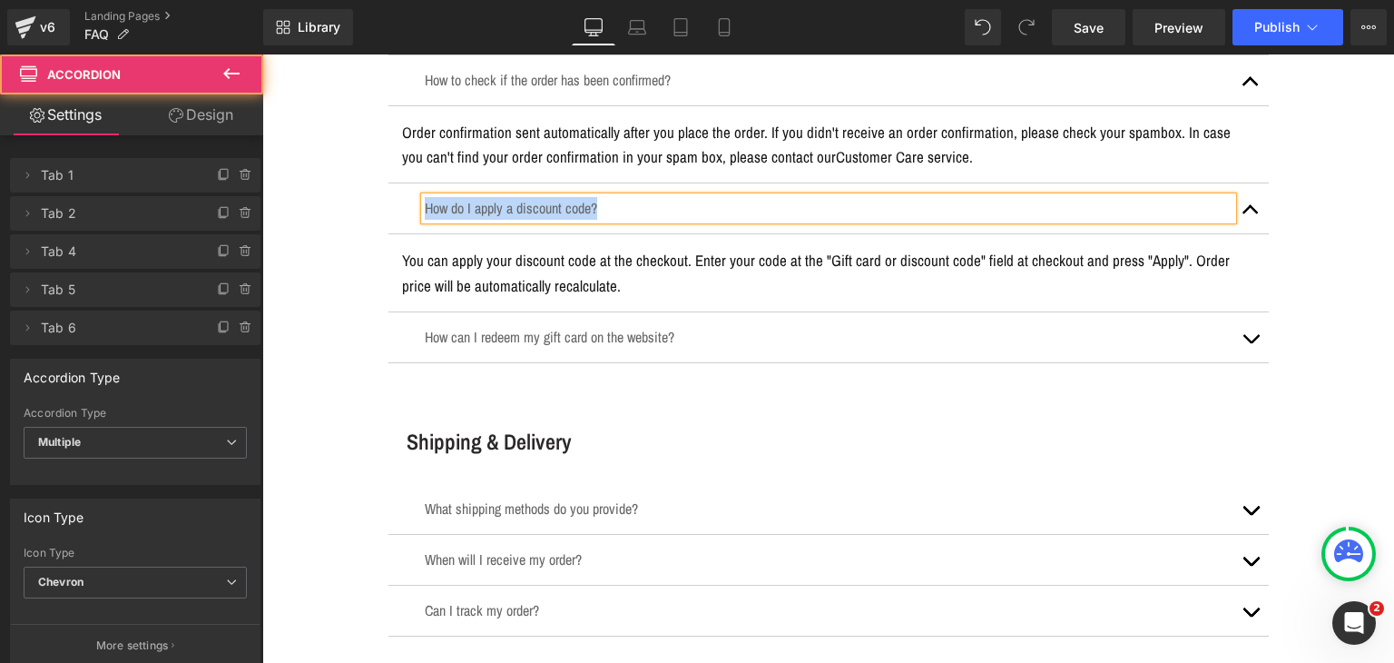
click at [606, 256] on p "You can apply your discount code at the checkout. Enter your code at the "Gift …" at bounding box center [828, 272] width 853 height 49
click at [605, 255] on p "You can apply your discount code at the checkout. Enter your code at the "Gift …" at bounding box center [828, 272] width 853 height 49
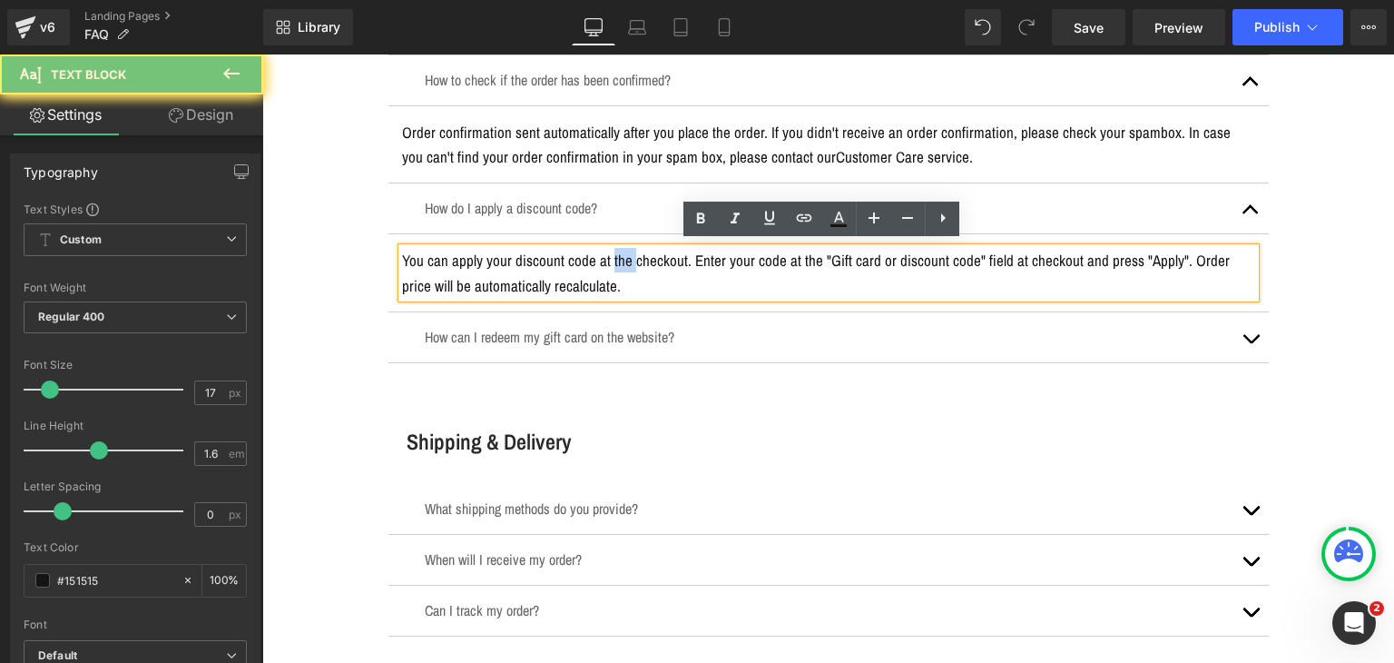
click at [605, 255] on p "You can apply your discount code at the checkout. Enter your code at the "Gift …" at bounding box center [828, 272] width 853 height 49
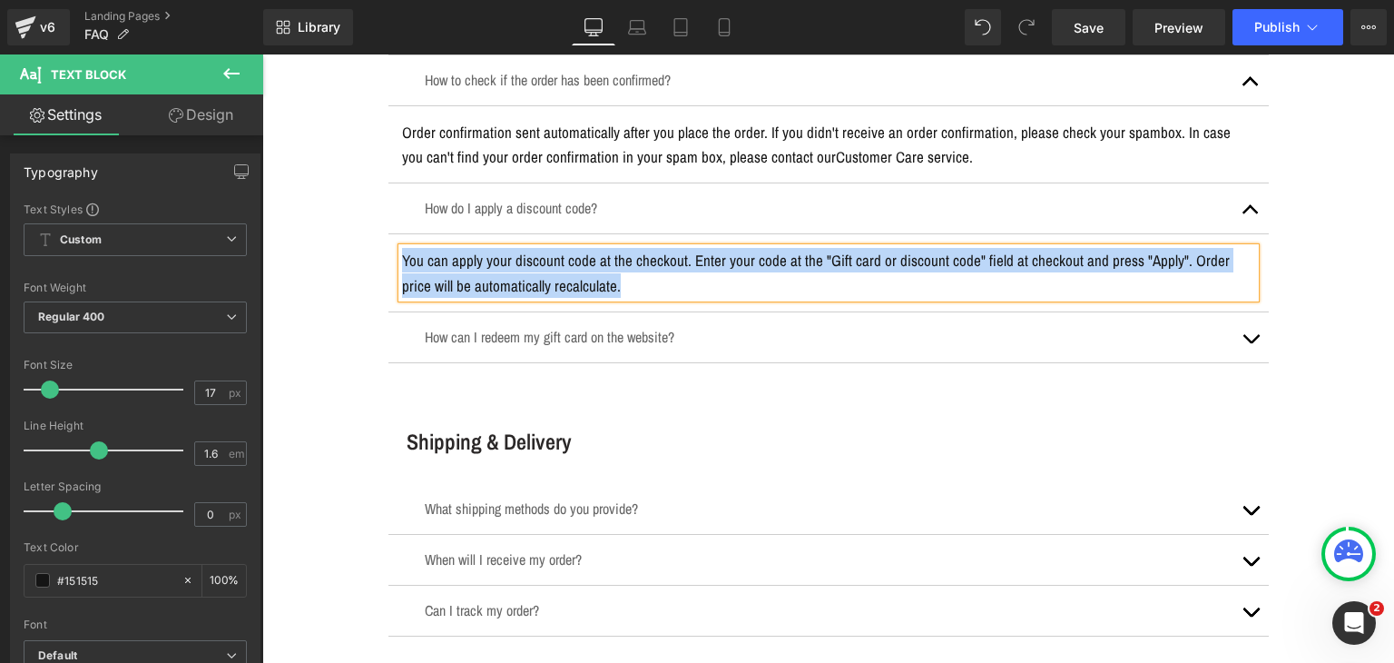
click at [613, 335] on p "How can I redeem my gift card on the website?" at bounding box center [829, 337] width 808 height 23
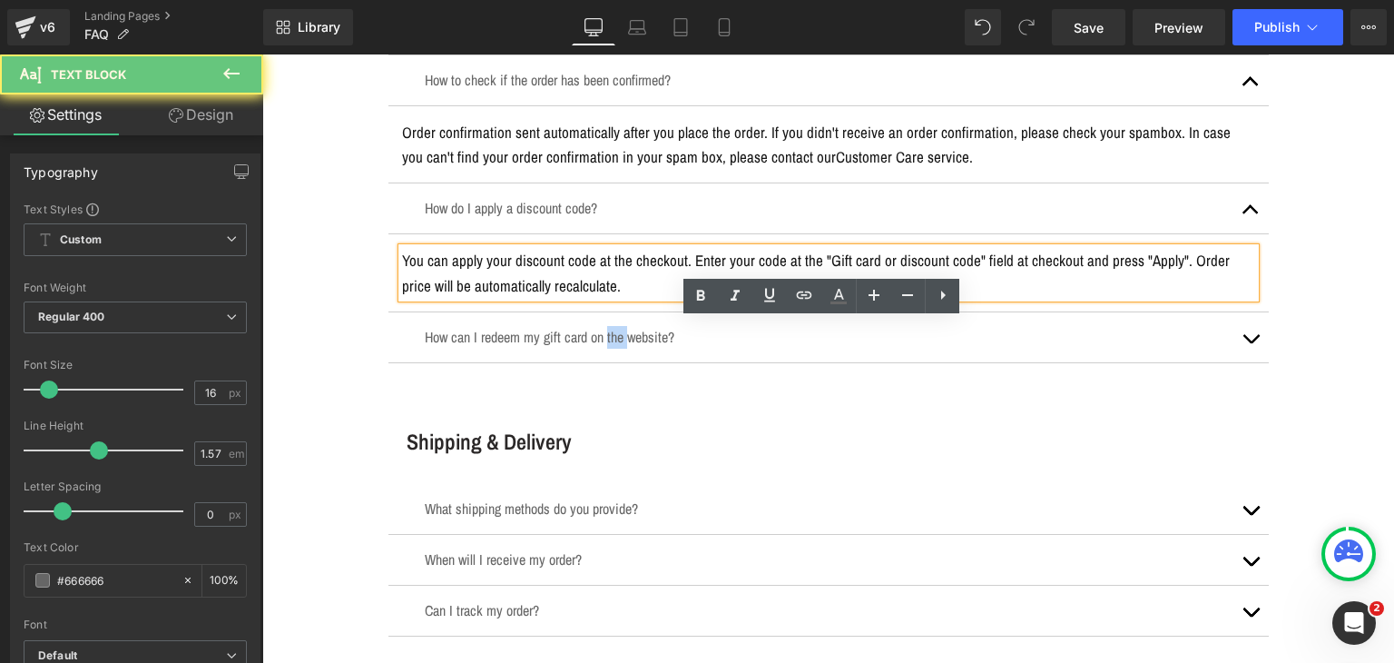
click at [613, 335] on p "How can I redeem my gift card on the website?" at bounding box center [829, 337] width 808 height 23
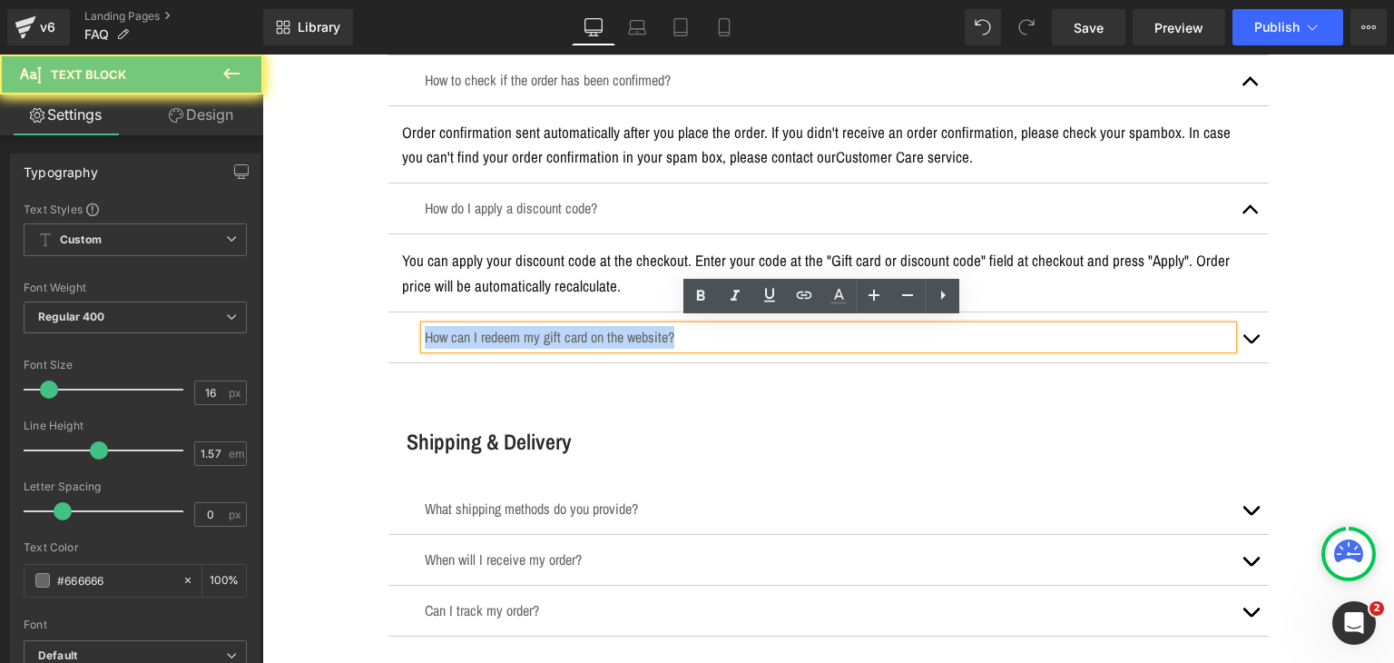
click at [613, 335] on p "How can I redeem my gift card on the website?" at bounding box center [829, 337] width 808 height 23
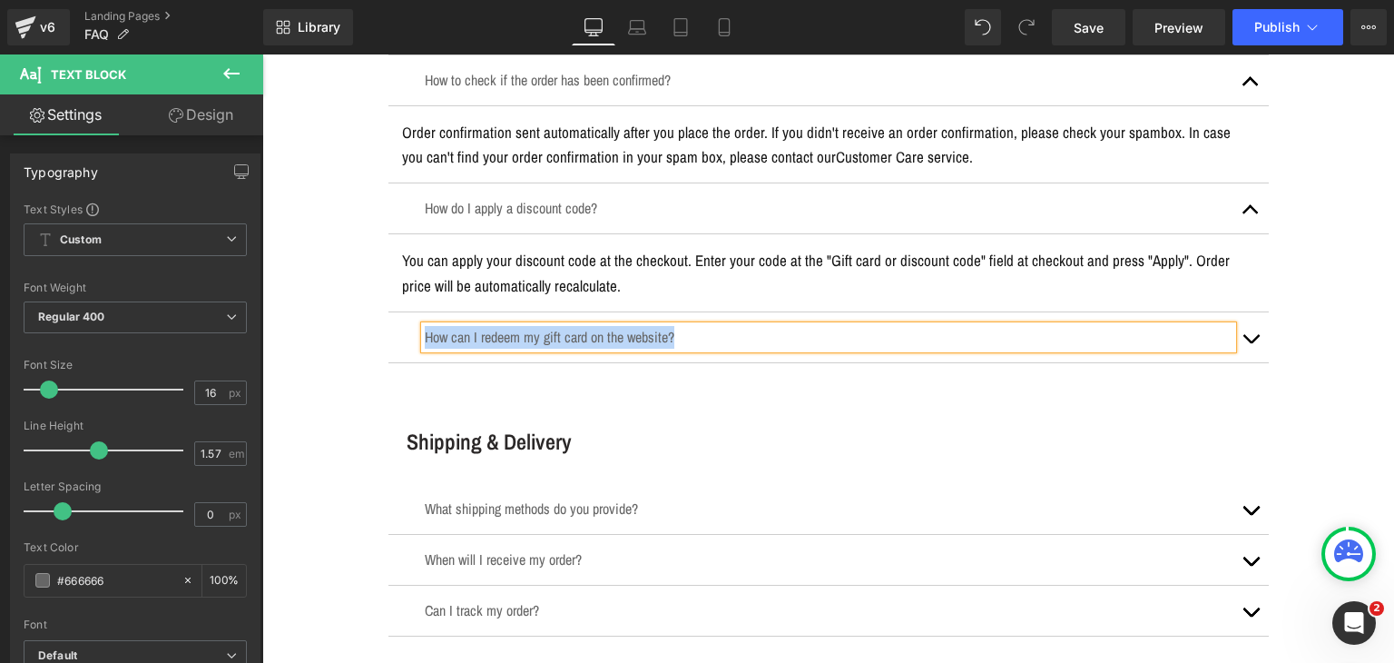
click at [1238, 347] on button "button" at bounding box center [1251, 337] width 36 height 50
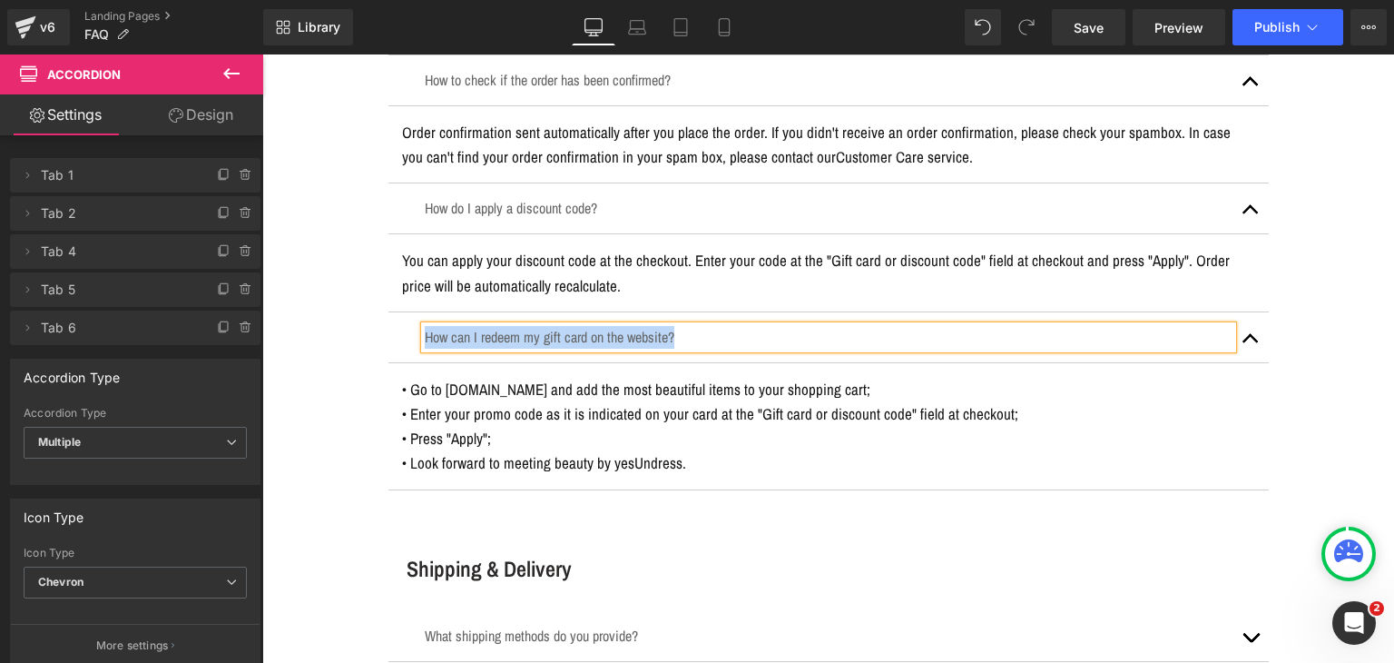
click at [732, 401] on p "• Enter your promo code as it is indicated on your card at the "Gift card or di…" at bounding box center [828, 413] width 853 height 25
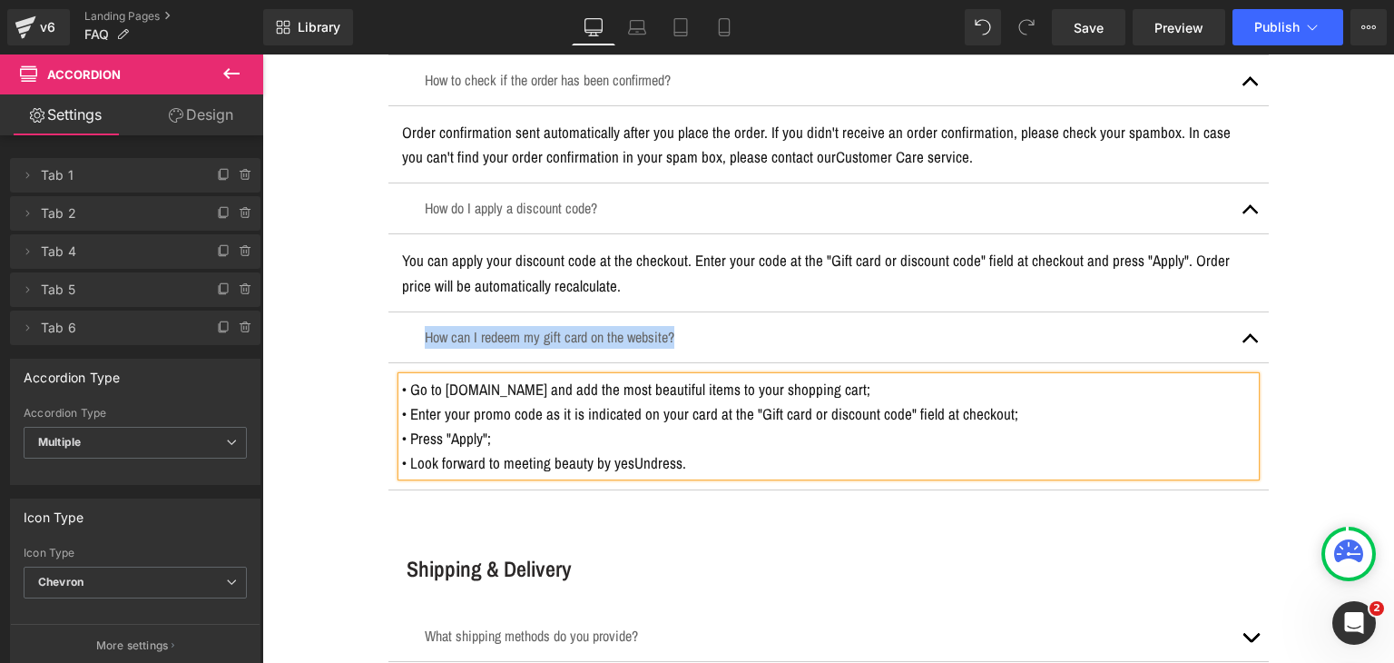
click at [732, 401] on p "• Enter your promo code as it is indicated on your card at the "Gift card or di…" at bounding box center [828, 413] width 853 height 25
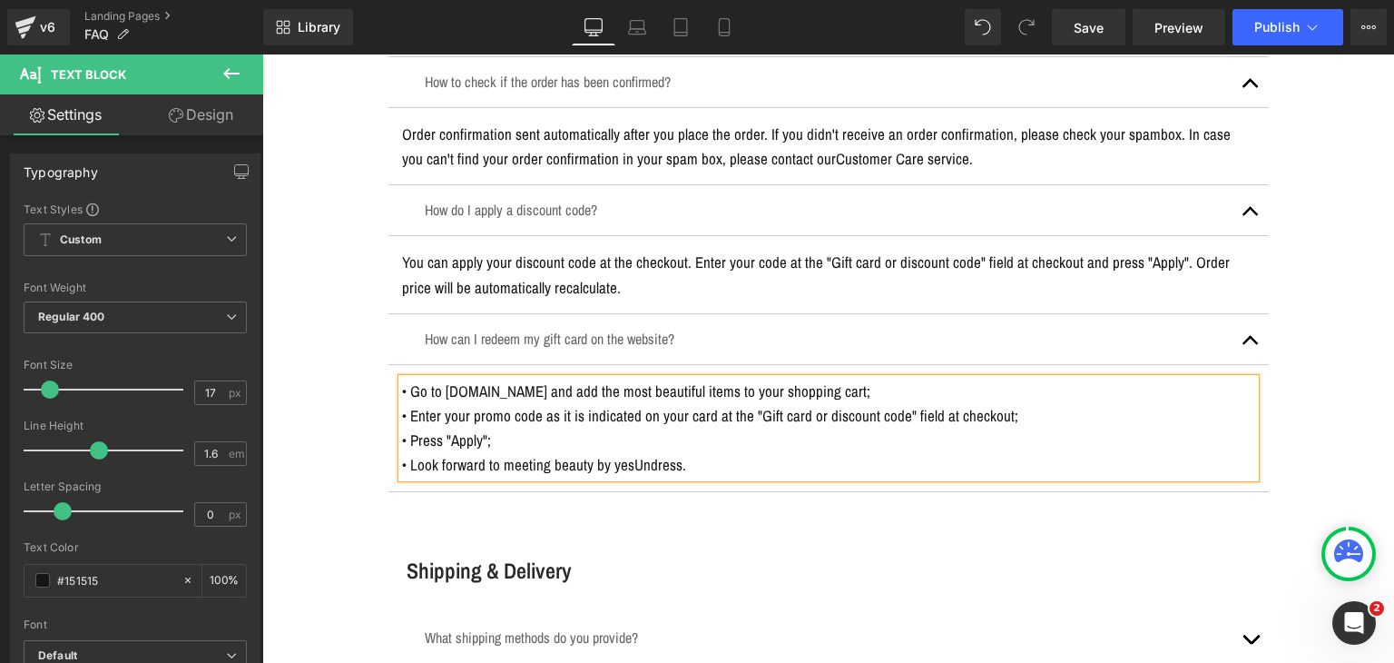
scroll to position [2179, 0]
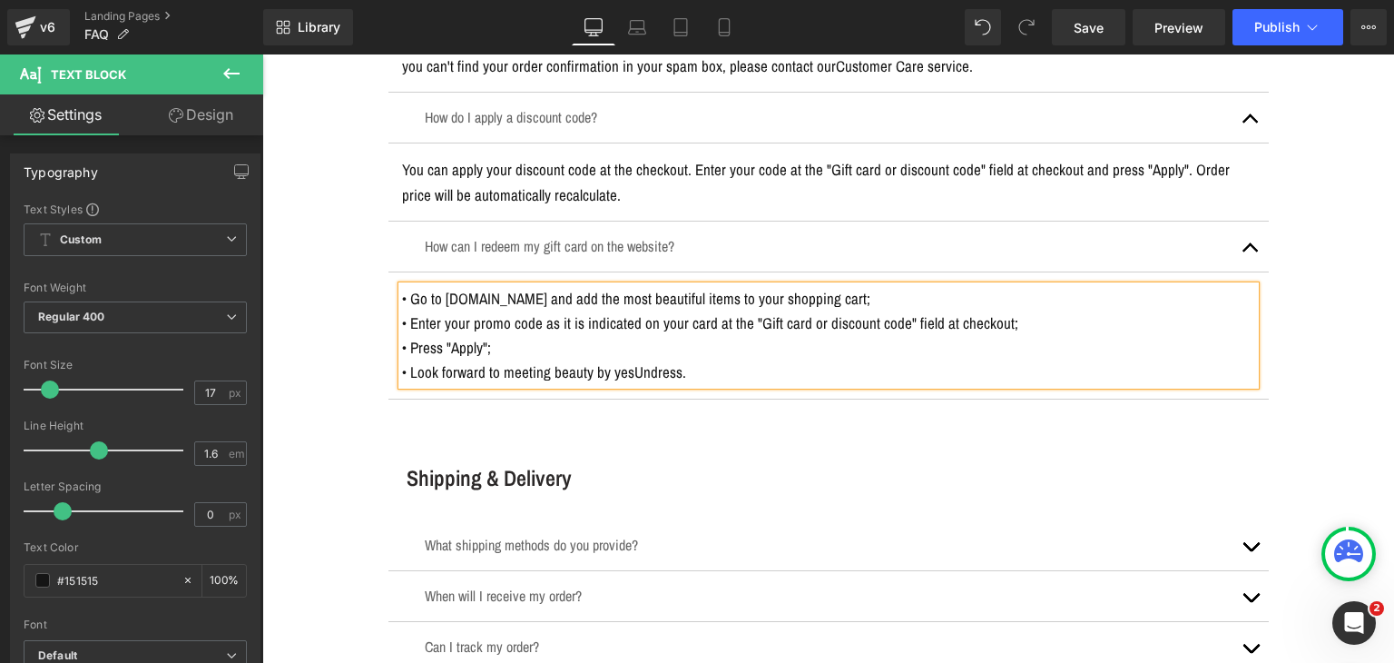
click at [493, 473] on h3 "Shipping & Delivery" at bounding box center [838, 478] width 862 height 30
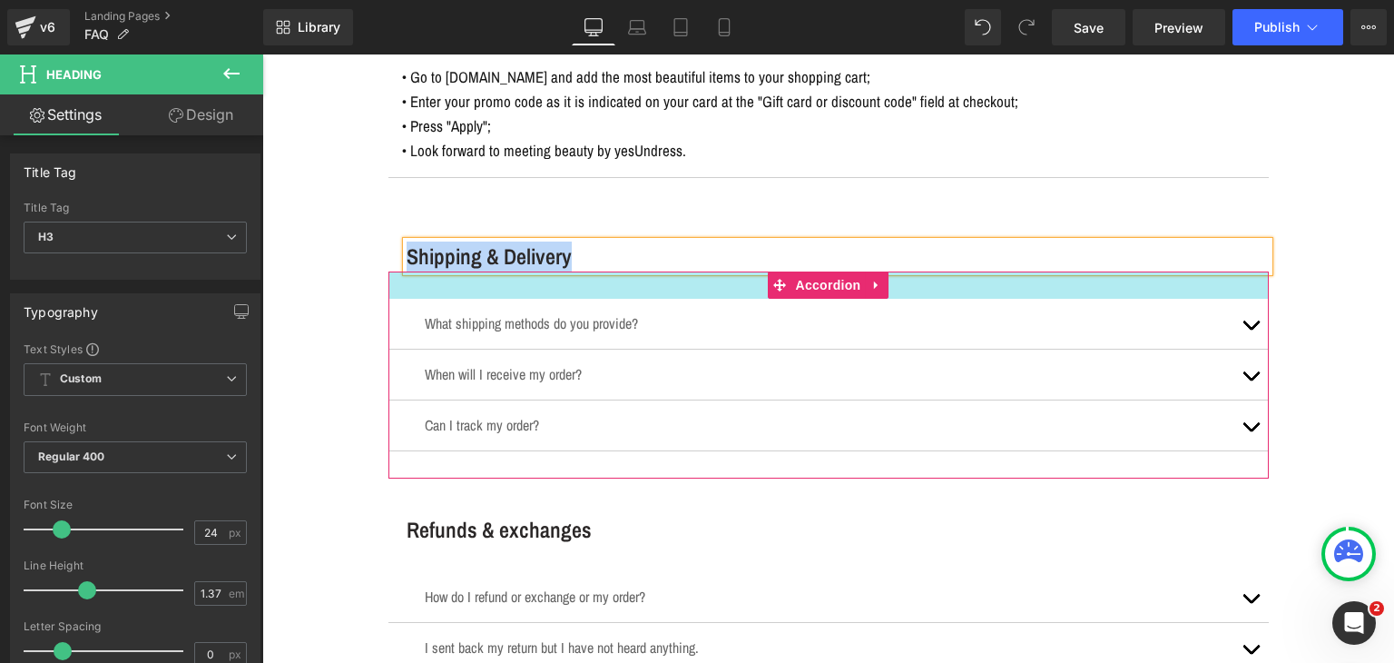
scroll to position [2542, 0]
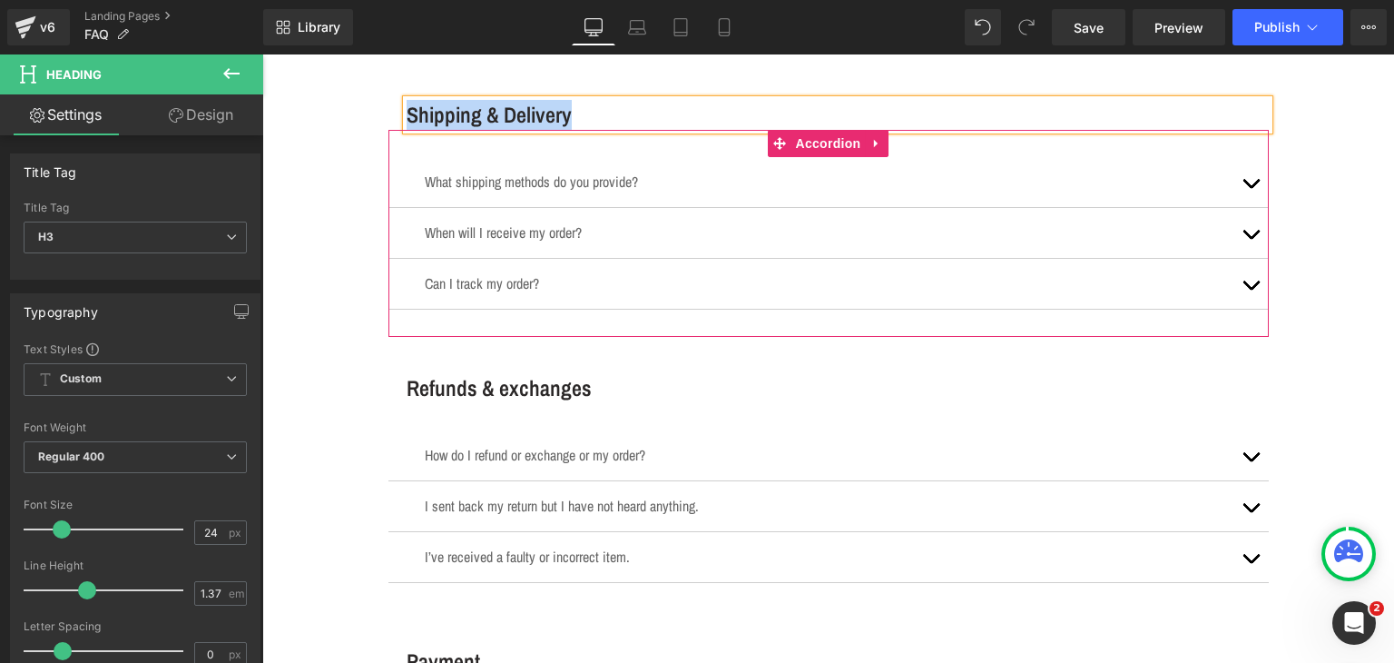
click at [262, 54] on div at bounding box center [262, 54] width 0 height 0
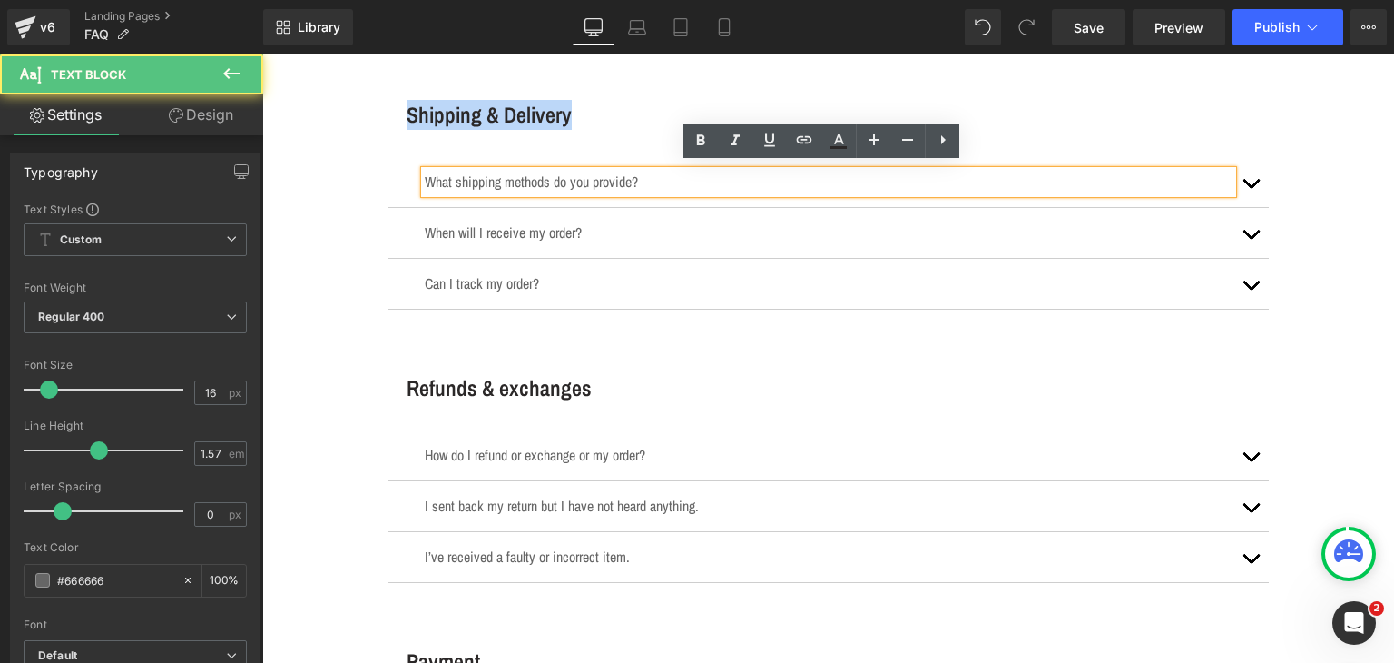
click at [479, 178] on p "What shipping methods do you provide?" at bounding box center [829, 182] width 808 height 23
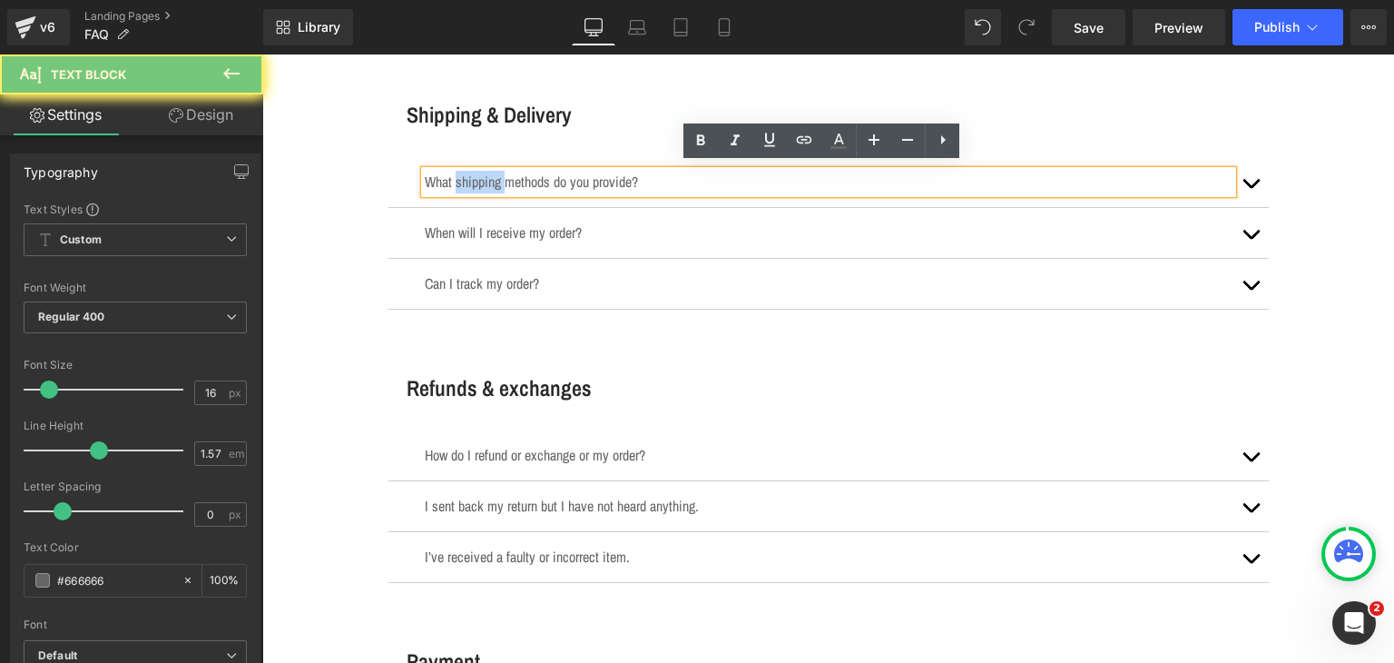
click at [479, 178] on p "What shipping methods do you provide?" at bounding box center [829, 182] width 808 height 23
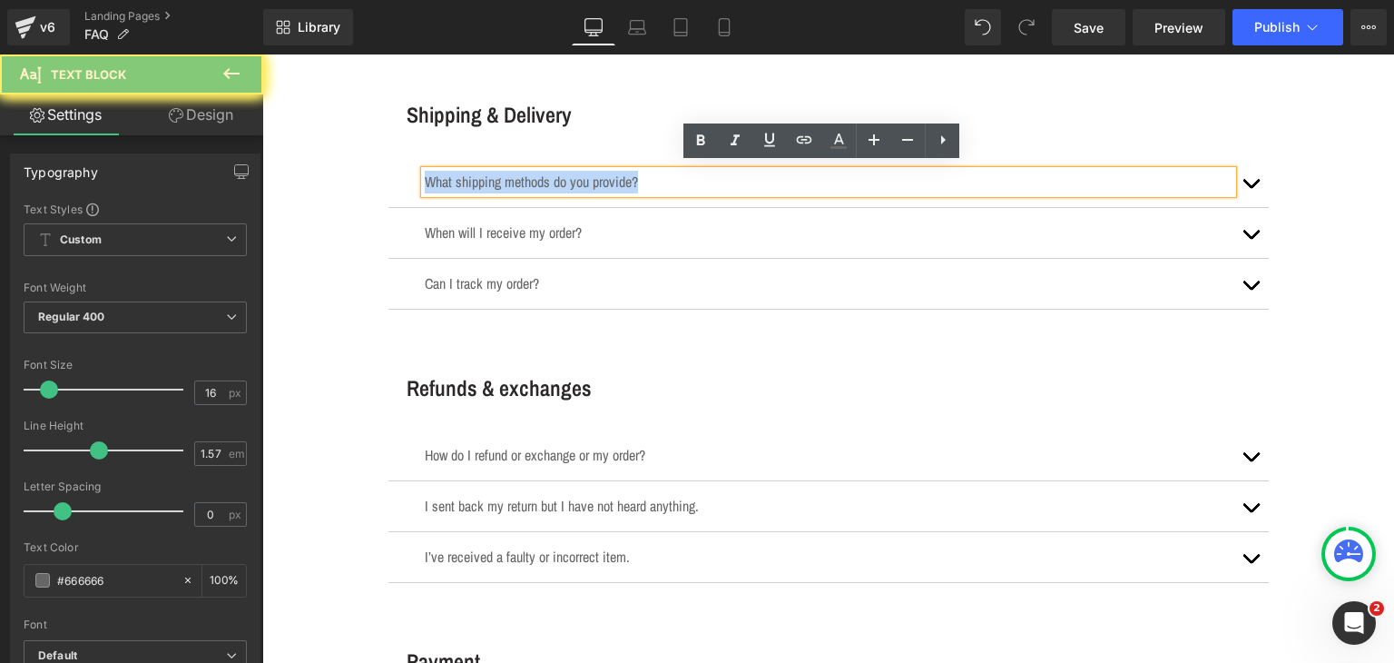
click at [479, 178] on p "What shipping methods do you provide?" at bounding box center [829, 182] width 808 height 23
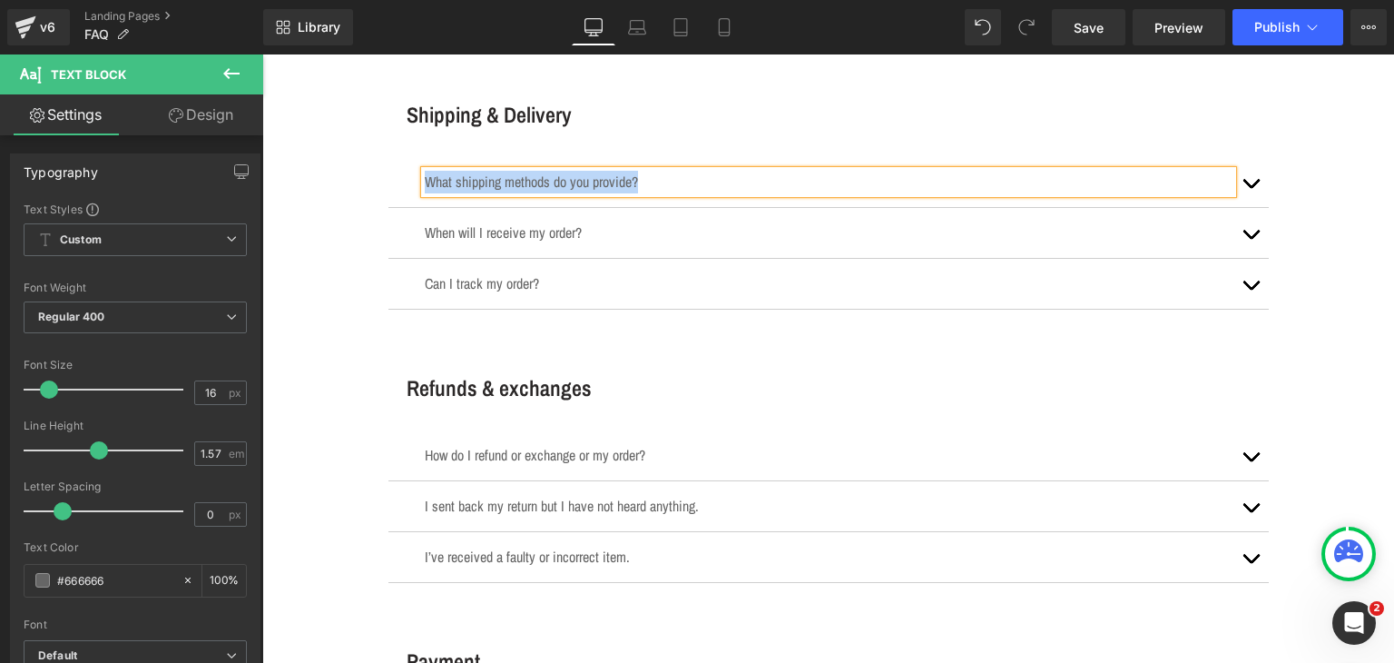
click at [1237, 179] on button "button" at bounding box center [1251, 182] width 36 height 50
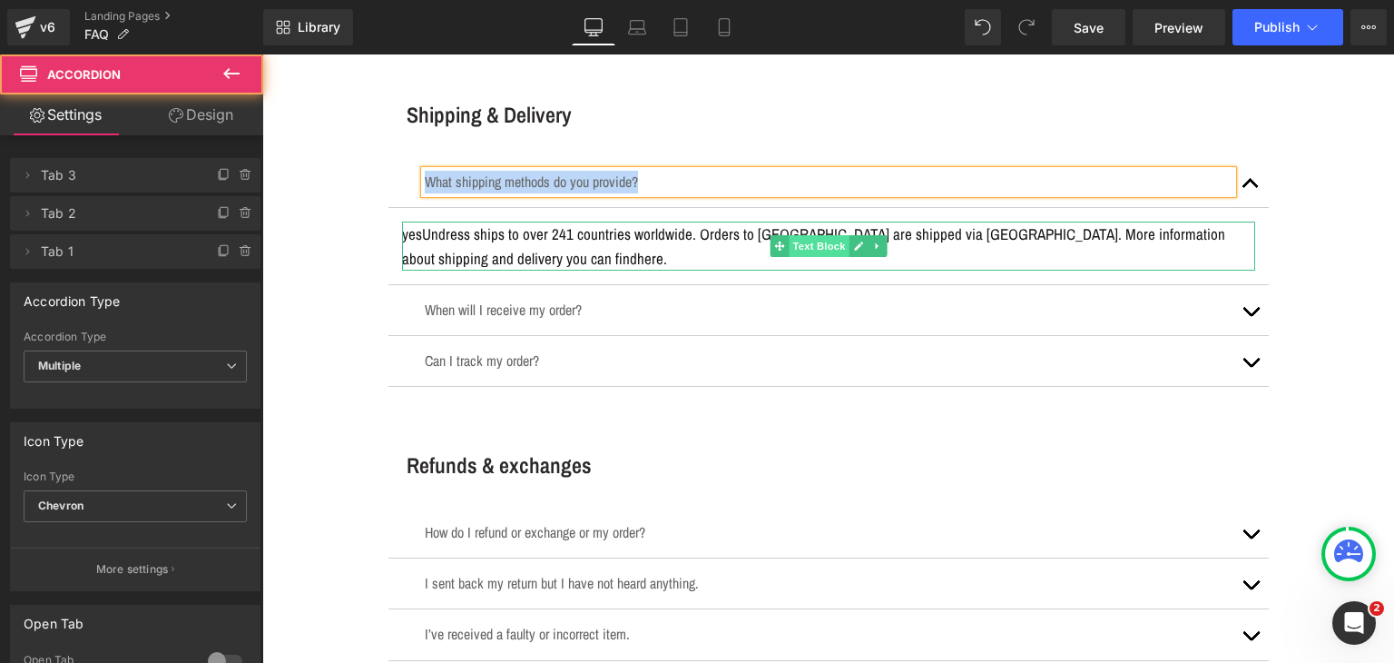
click at [821, 235] on link "Text Block" at bounding box center [809, 246] width 79 height 22
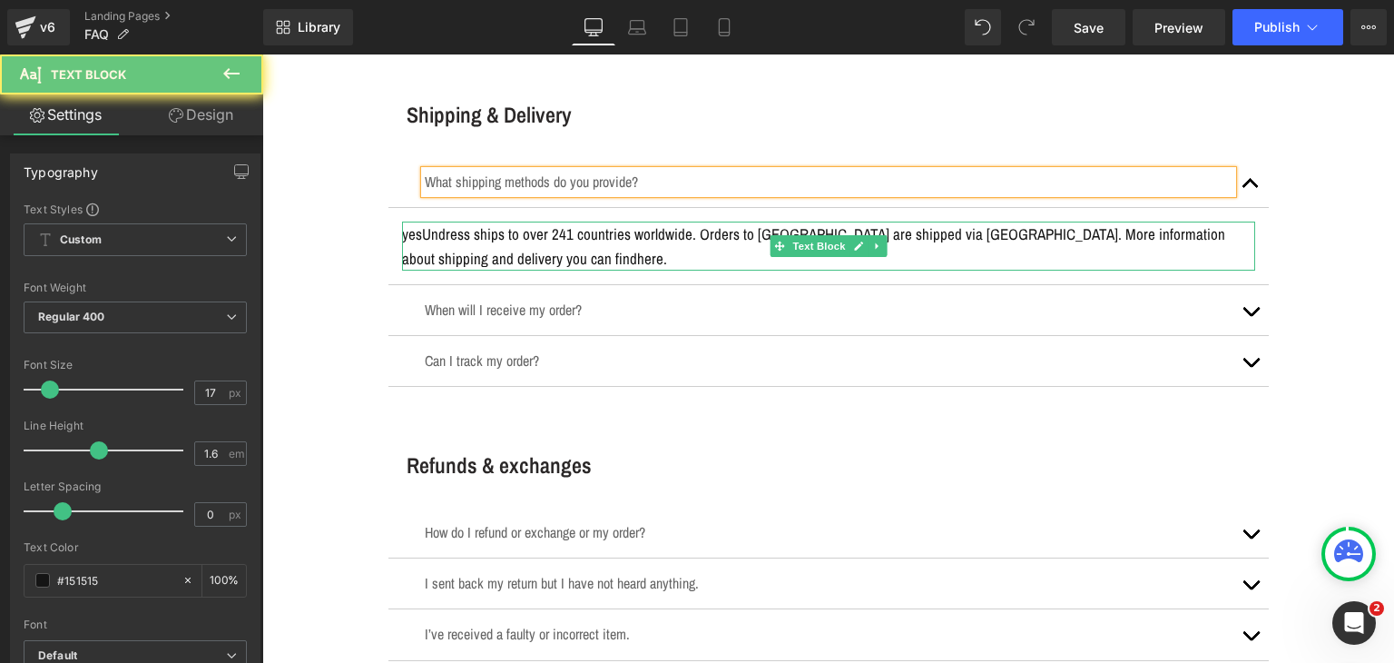
click at [576, 227] on p "yesUndress ships to over 241 countries worldwide. Orders to Ukraine are shipped…" at bounding box center [828, 246] width 853 height 49
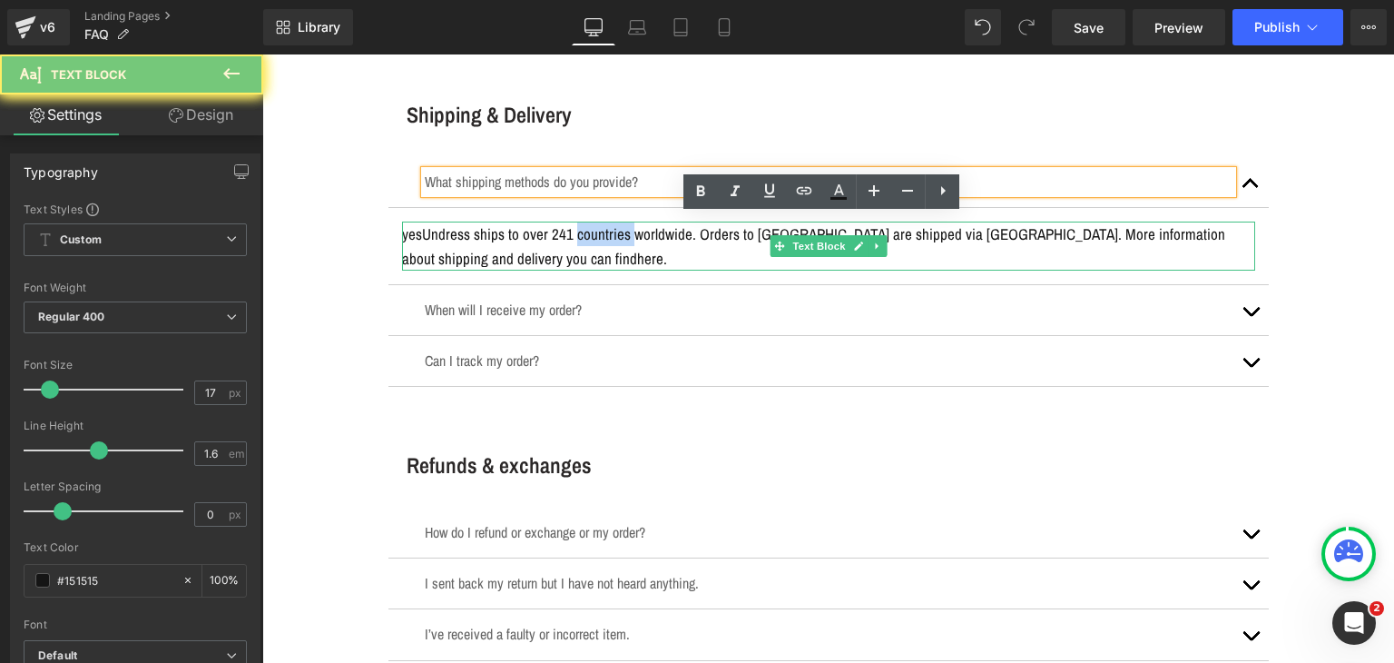
click at [576, 227] on p "yesUndress ships to over 241 countries worldwide. Orders to Ukraine are shipped…" at bounding box center [828, 246] width 853 height 49
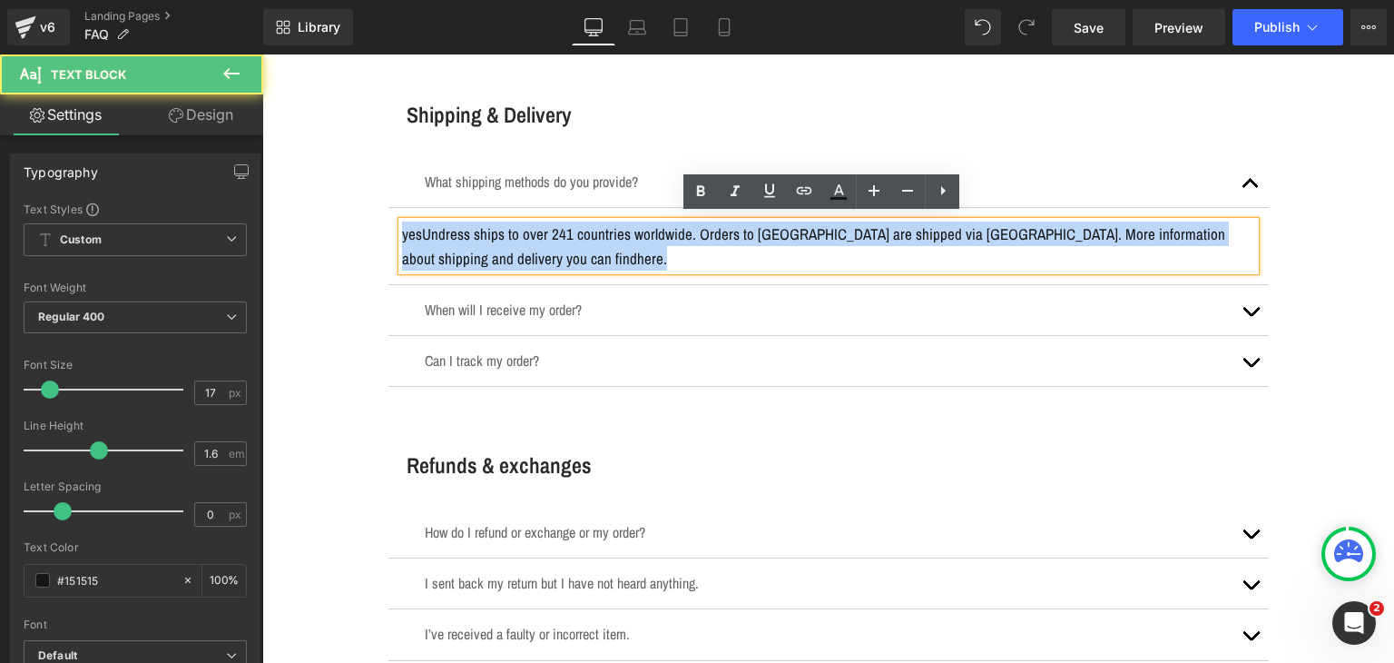
click at [576, 227] on p "yesUndress ships to over 241 countries worldwide. Orders to Ukraine are shipped…" at bounding box center [828, 246] width 853 height 49
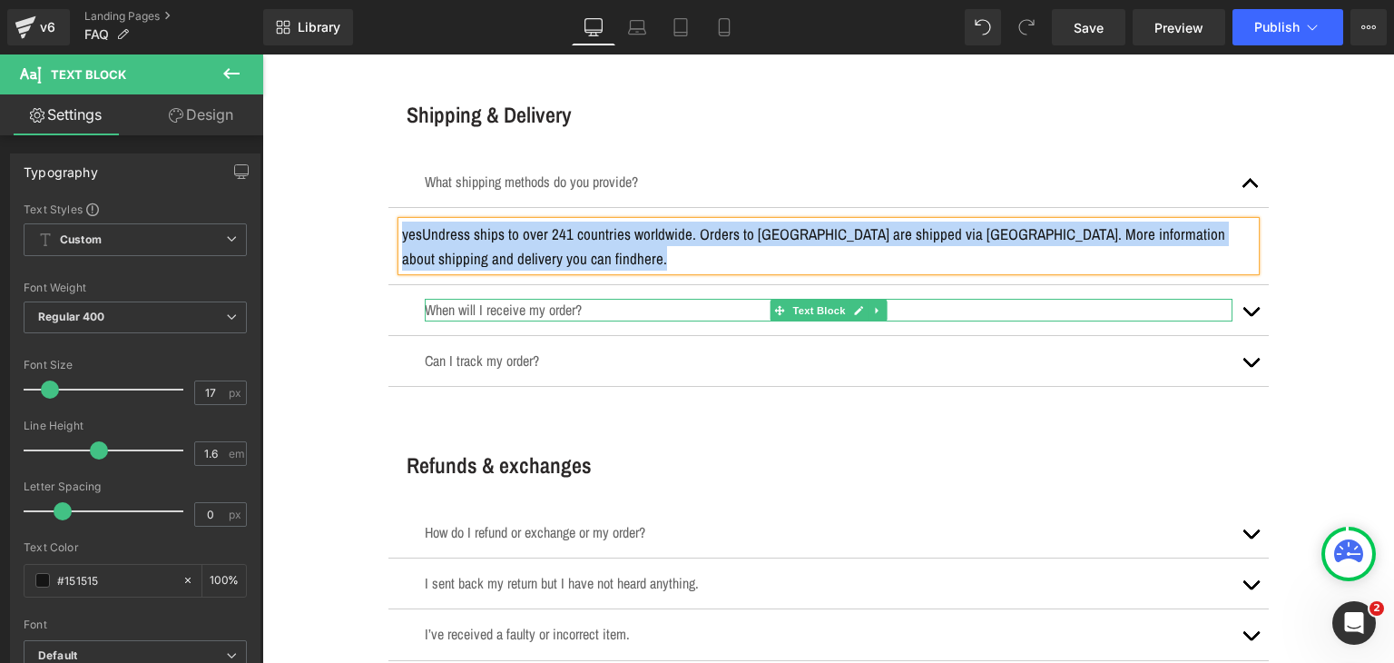
click at [548, 317] on div at bounding box center [829, 319] width 808 height 5
click at [548, 311] on p "When will I receive my order?" at bounding box center [829, 310] width 808 height 23
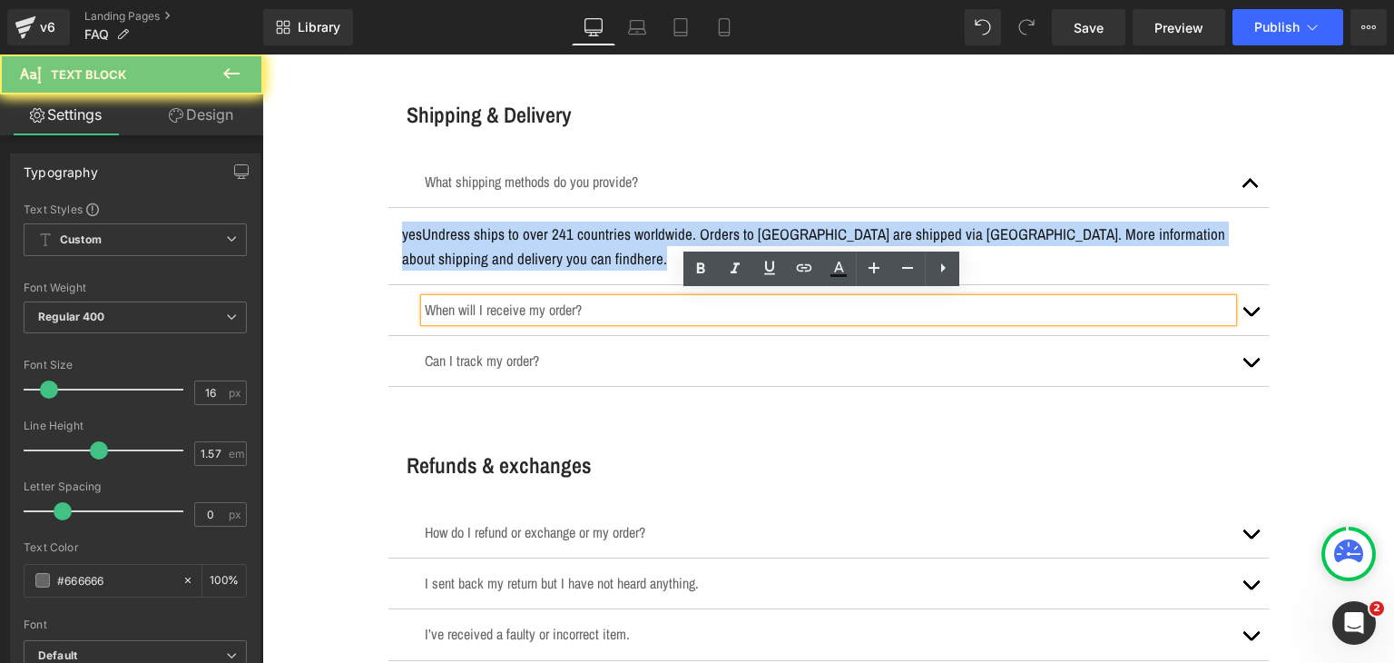
click at [550, 305] on p "When will I receive my order?" at bounding box center [829, 310] width 808 height 23
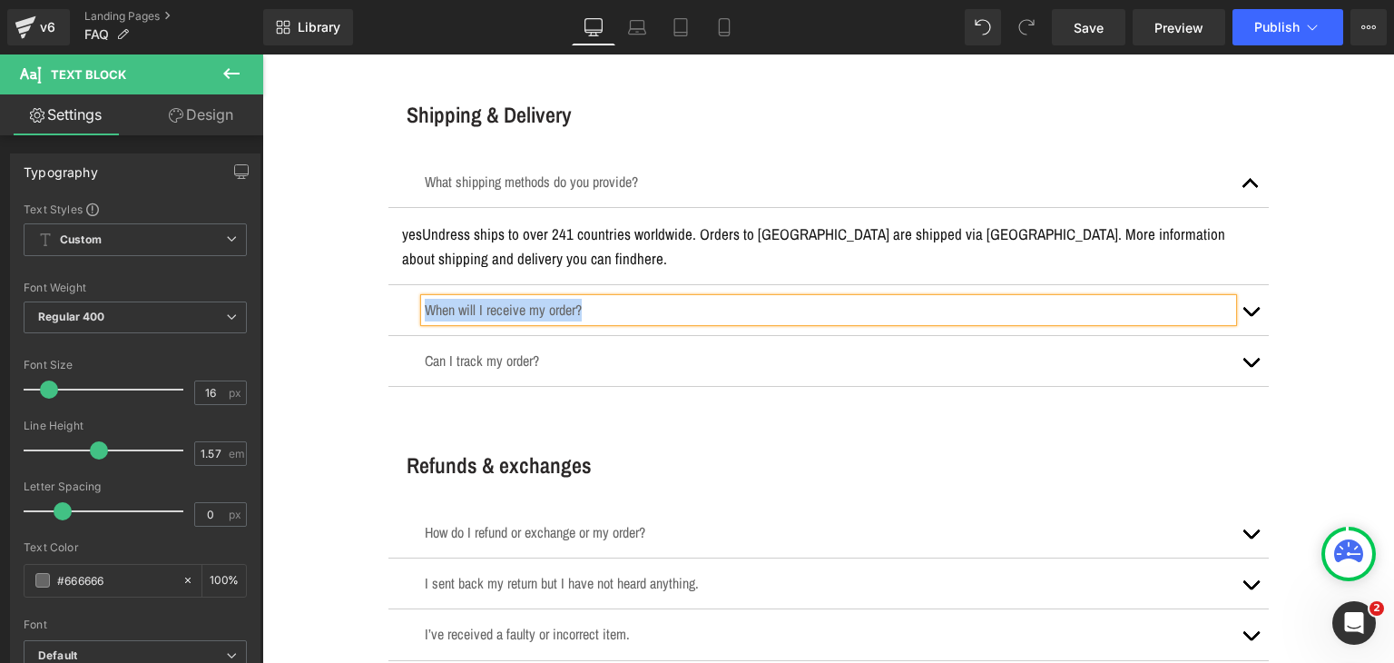
click at [1242, 315] on button "button" at bounding box center [1251, 310] width 36 height 50
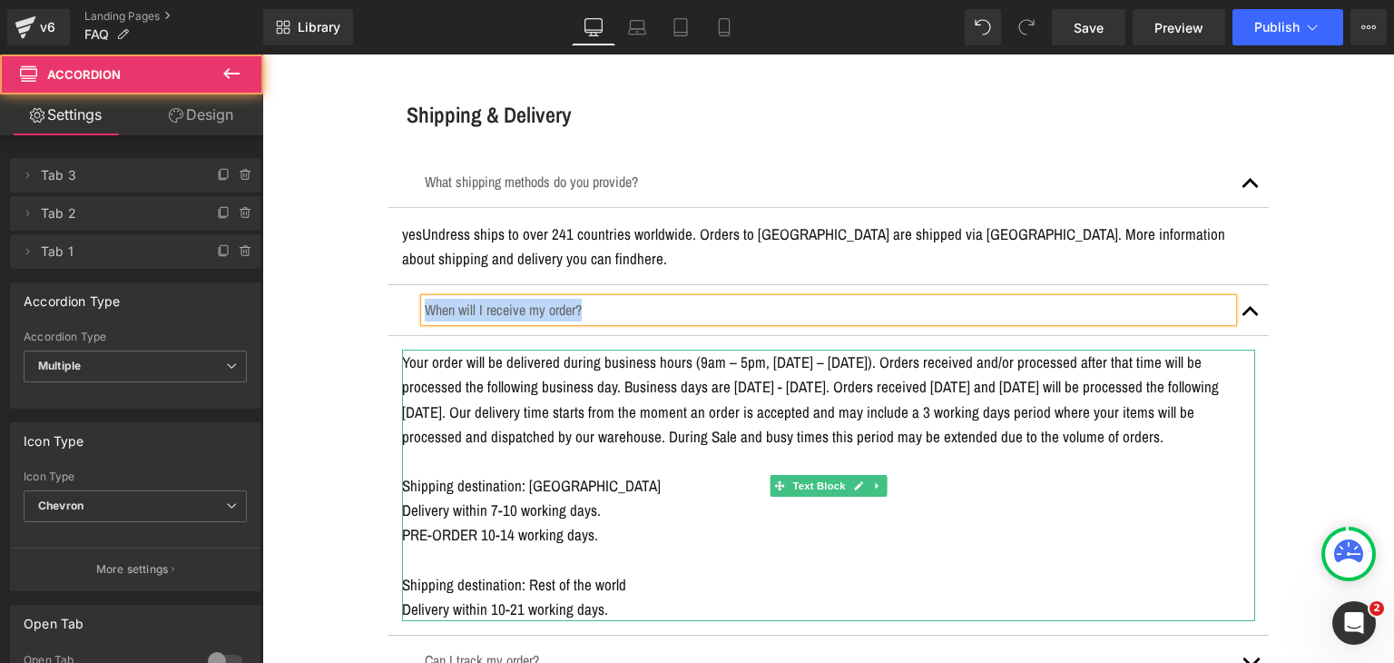
click at [508, 392] on p "Your order will be delivered during business hours (9am – 5pm, Monday – Friday)…" at bounding box center [828, 399] width 853 height 99
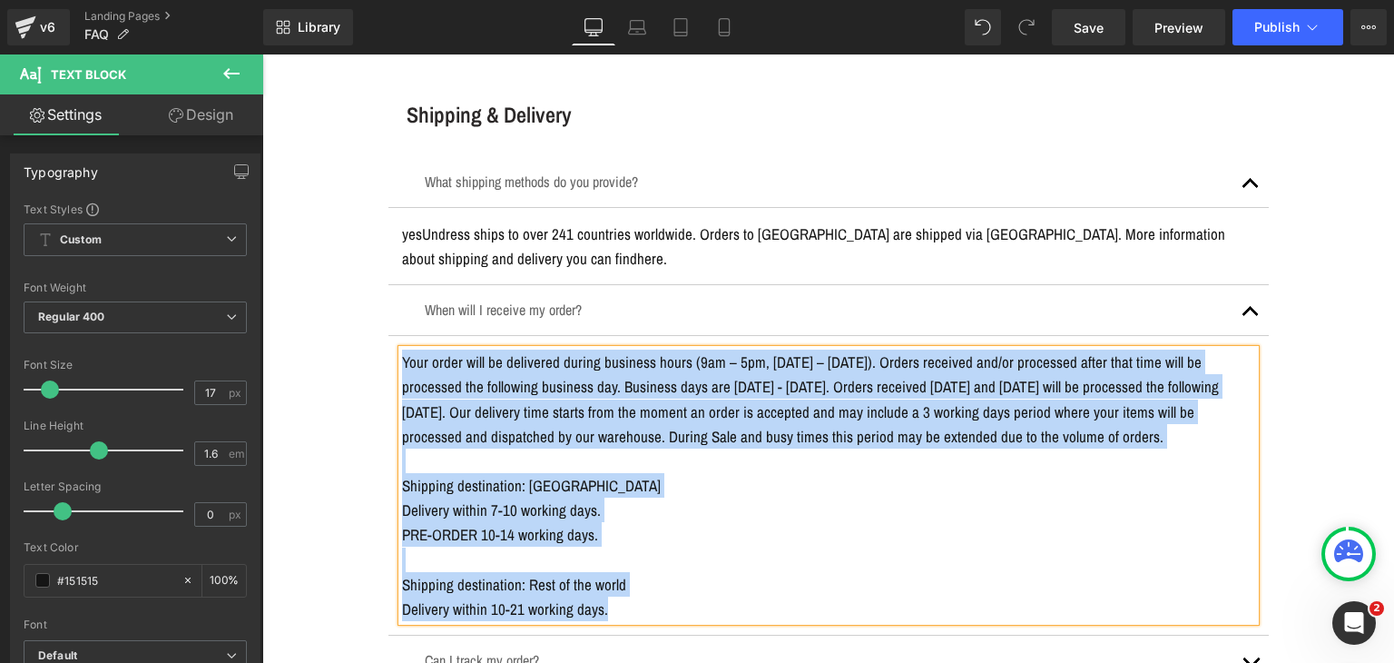
click at [1243, 295] on button "button" at bounding box center [1251, 310] width 36 height 50
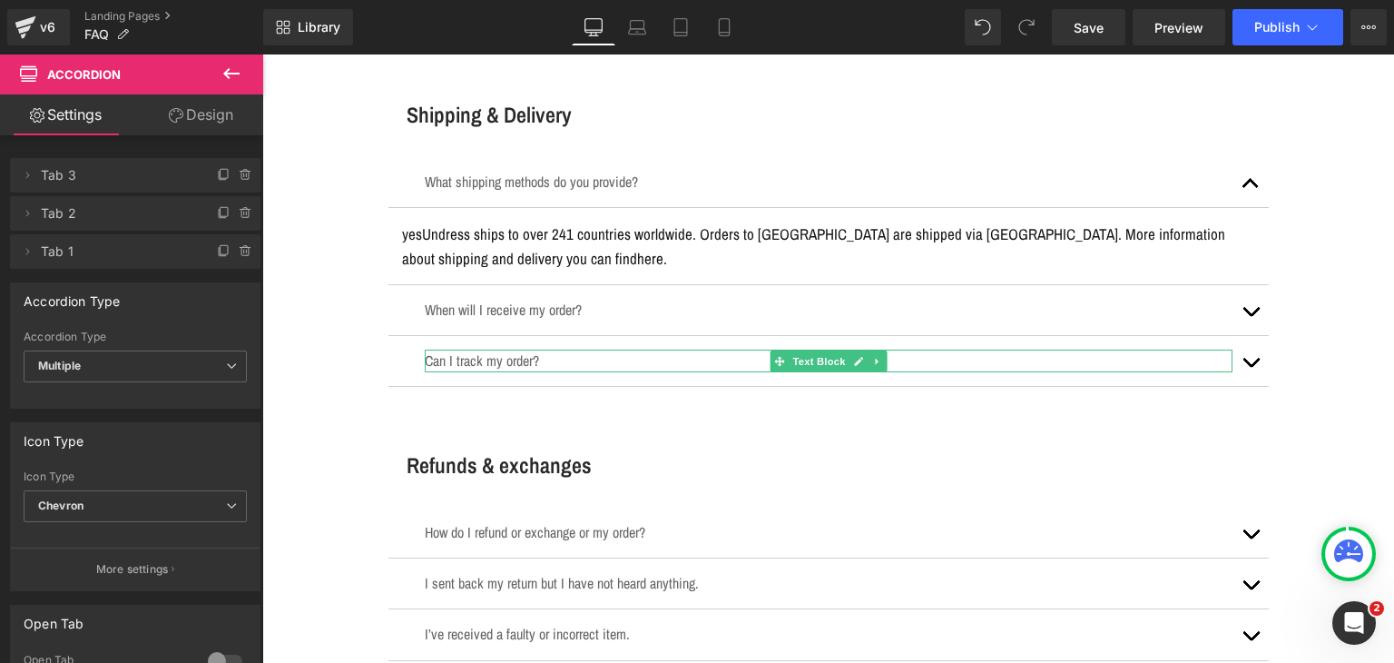
click at [488, 357] on p "Can I track my order?" at bounding box center [829, 361] width 808 height 23
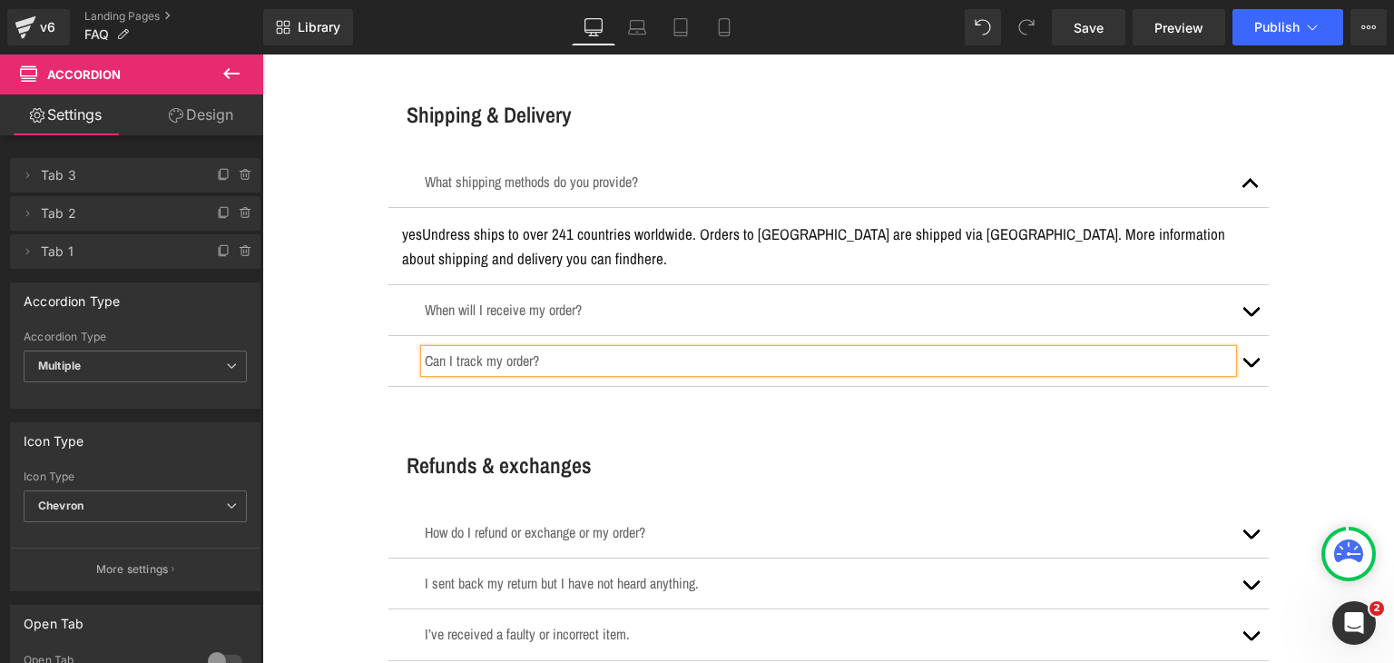
click at [488, 356] on p "Can I track my order?" at bounding box center [829, 361] width 808 height 23
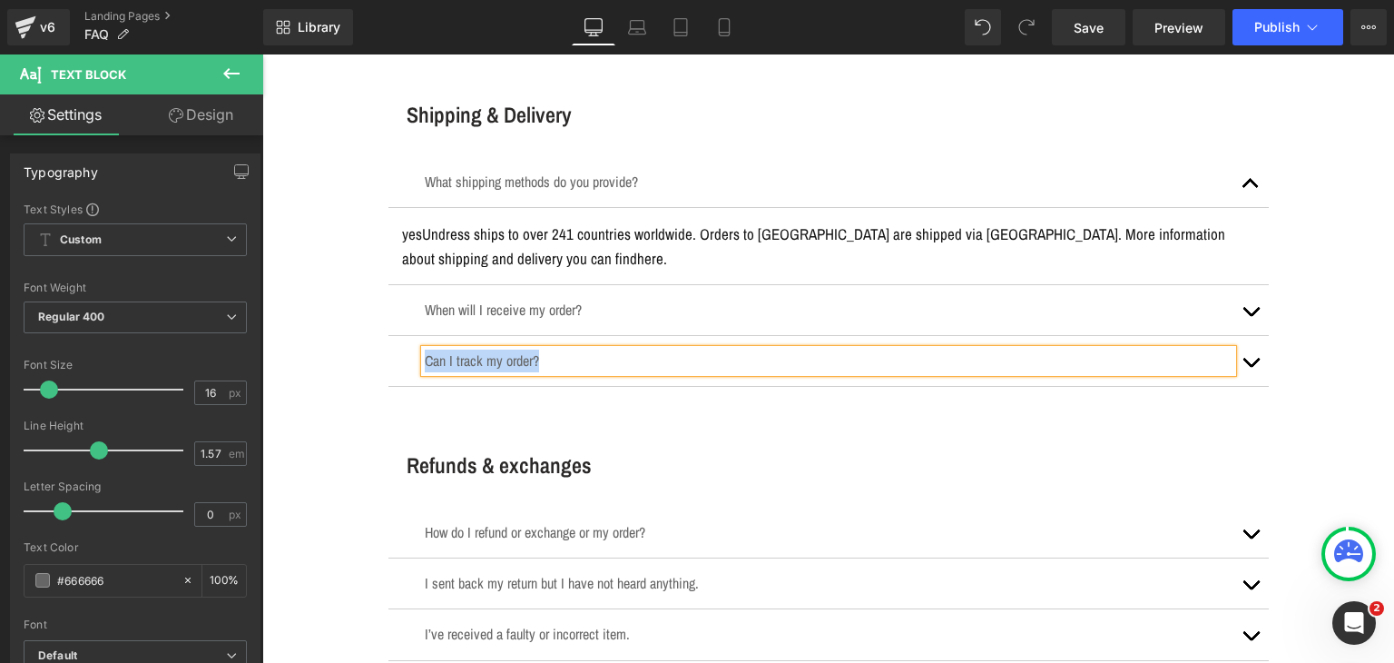
click at [1251, 367] on span "button" at bounding box center [1251, 367] width 0 height 0
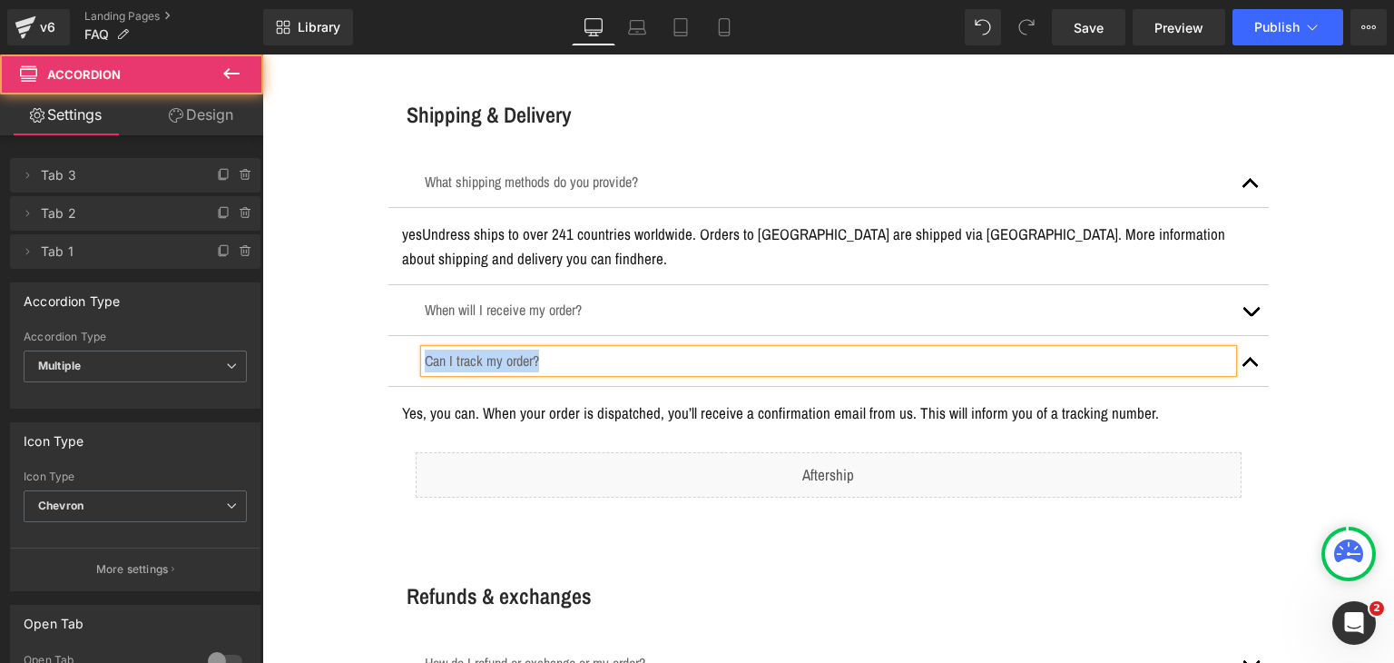
click at [528, 400] on p "Yes, you can. When your order is dispatched, you’ll receive a confirmation emai…" at bounding box center [828, 412] width 853 height 25
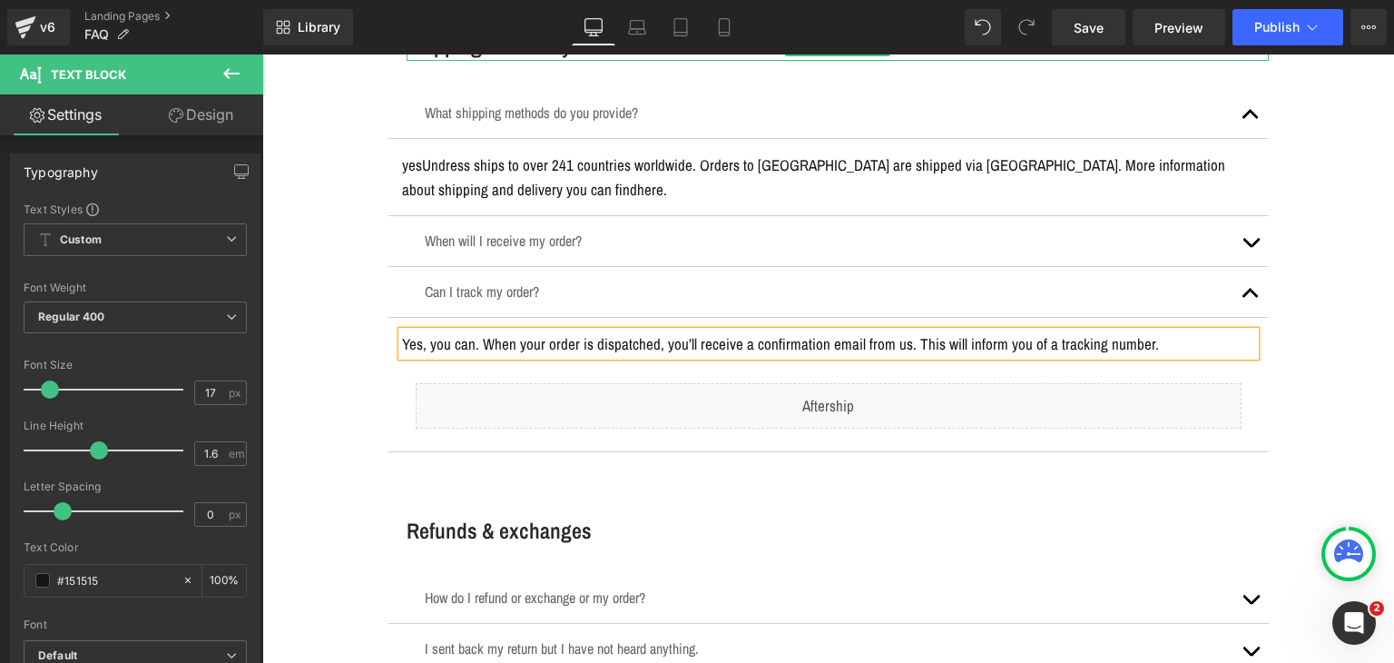
scroll to position [2814, 0]
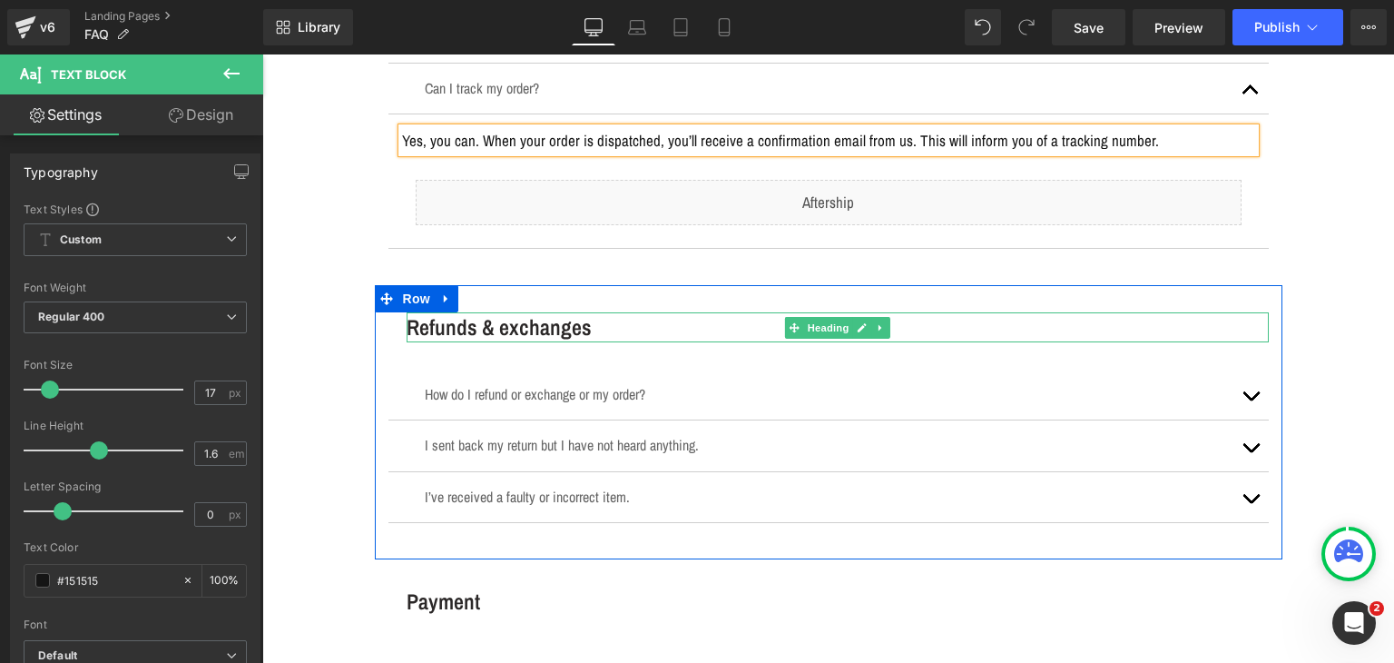
click at [500, 327] on h3 "Refunds & exchanges" at bounding box center [838, 327] width 862 height 30
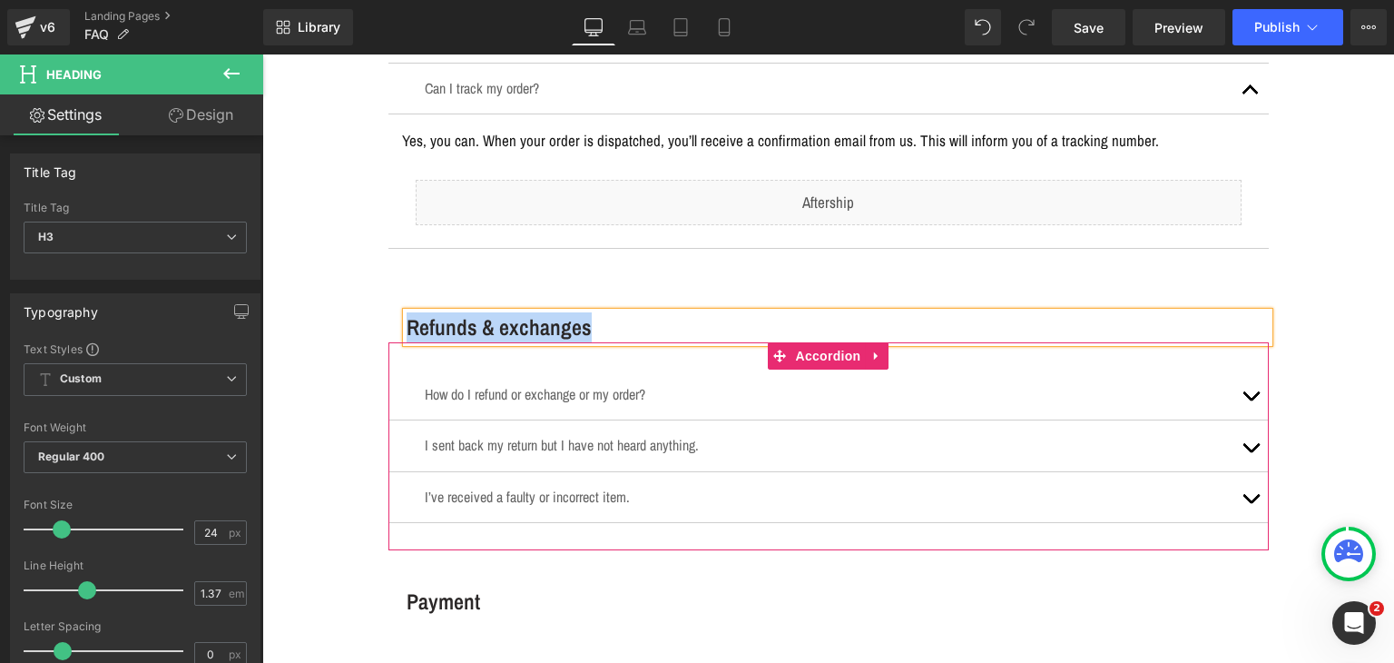
click at [613, 383] on div "How do I refund or exchange or my order? Text Block" at bounding box center [829, 394] width 808 height 23
click at [613, 383] on p "How do I refund or exchange or my order?" at bounding box center [829, 394] width 808 height 23
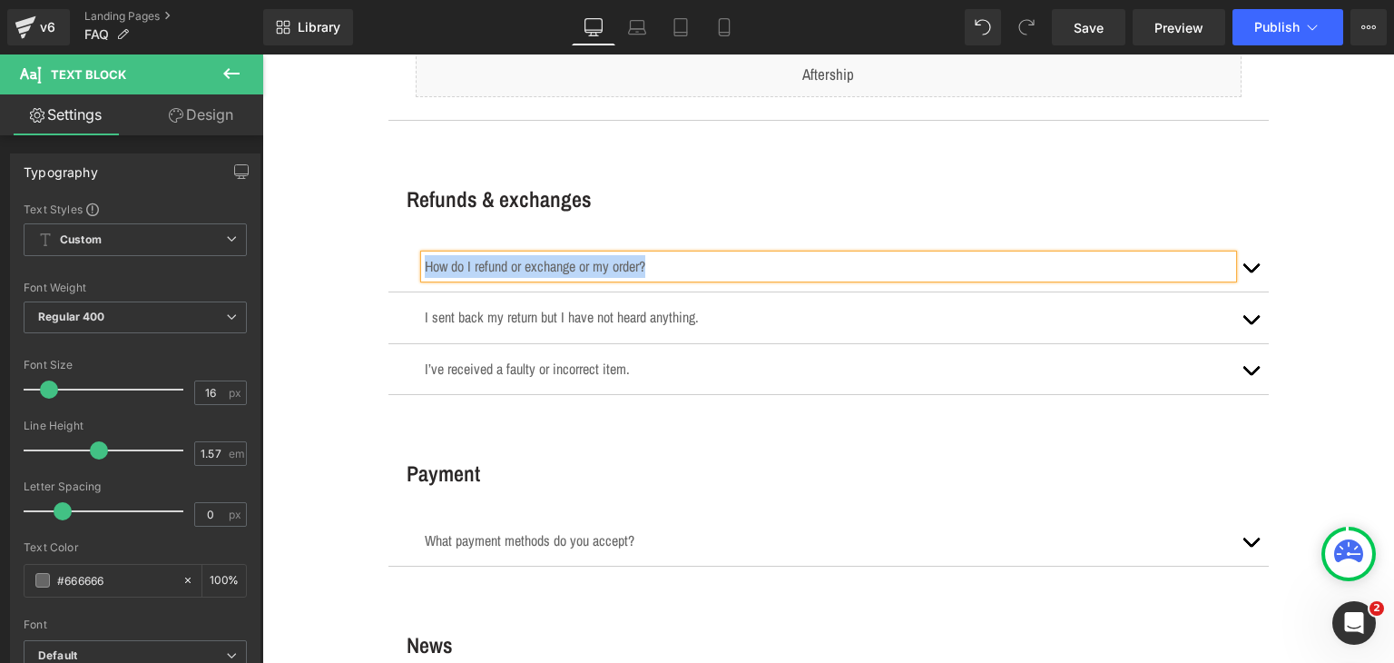
scroll to position [3087, 0]
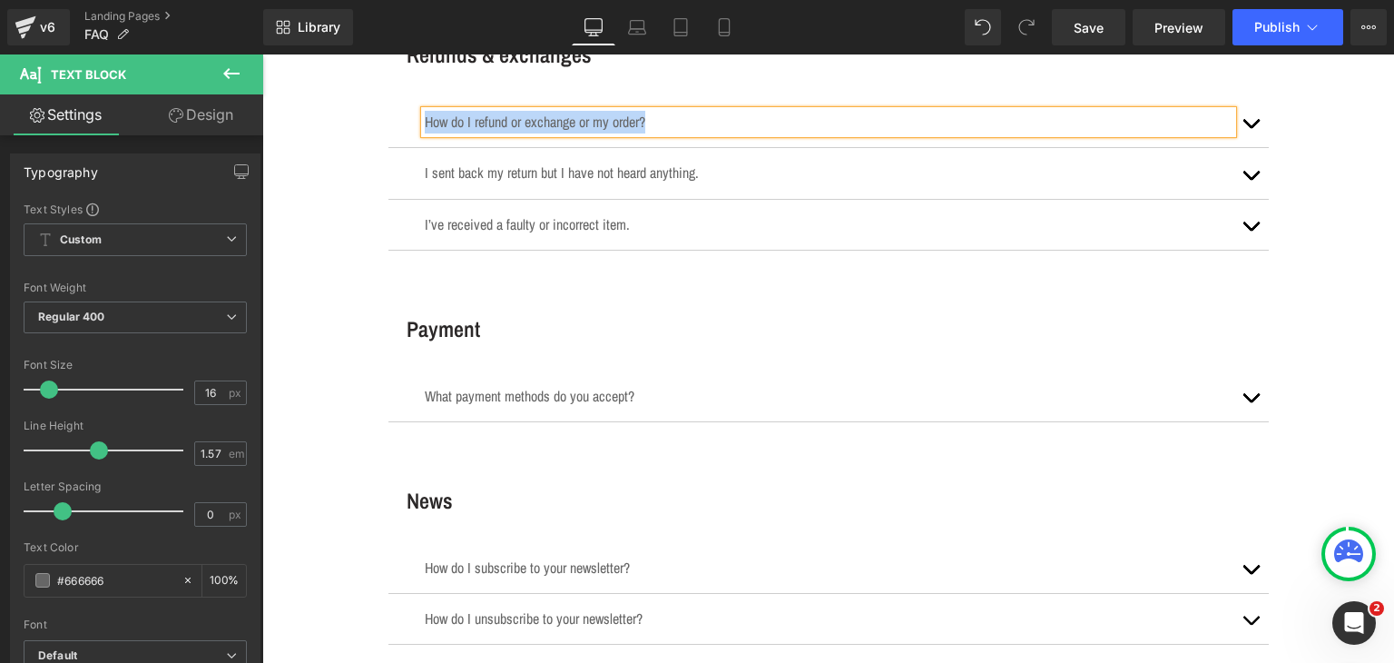
click at [1248, 123] on button "button" at bounding box center [1251, 122] width 36 height 50
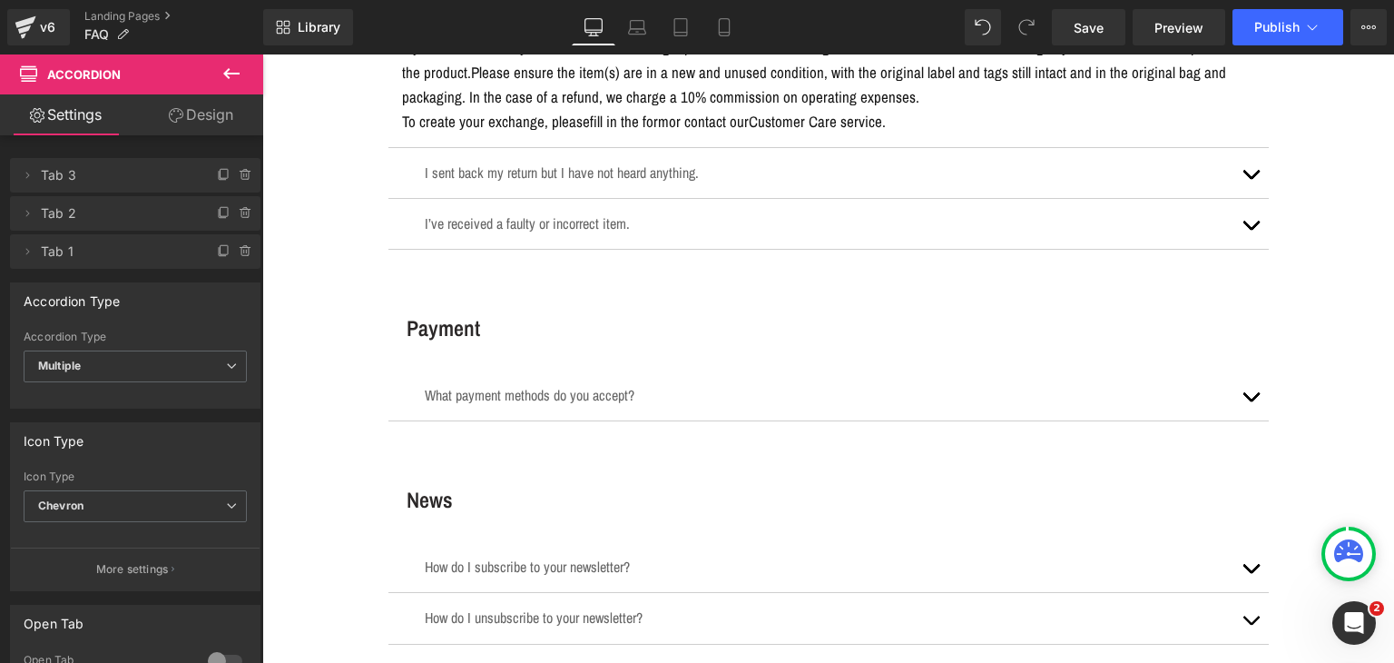
scroll to position [3123, 0]
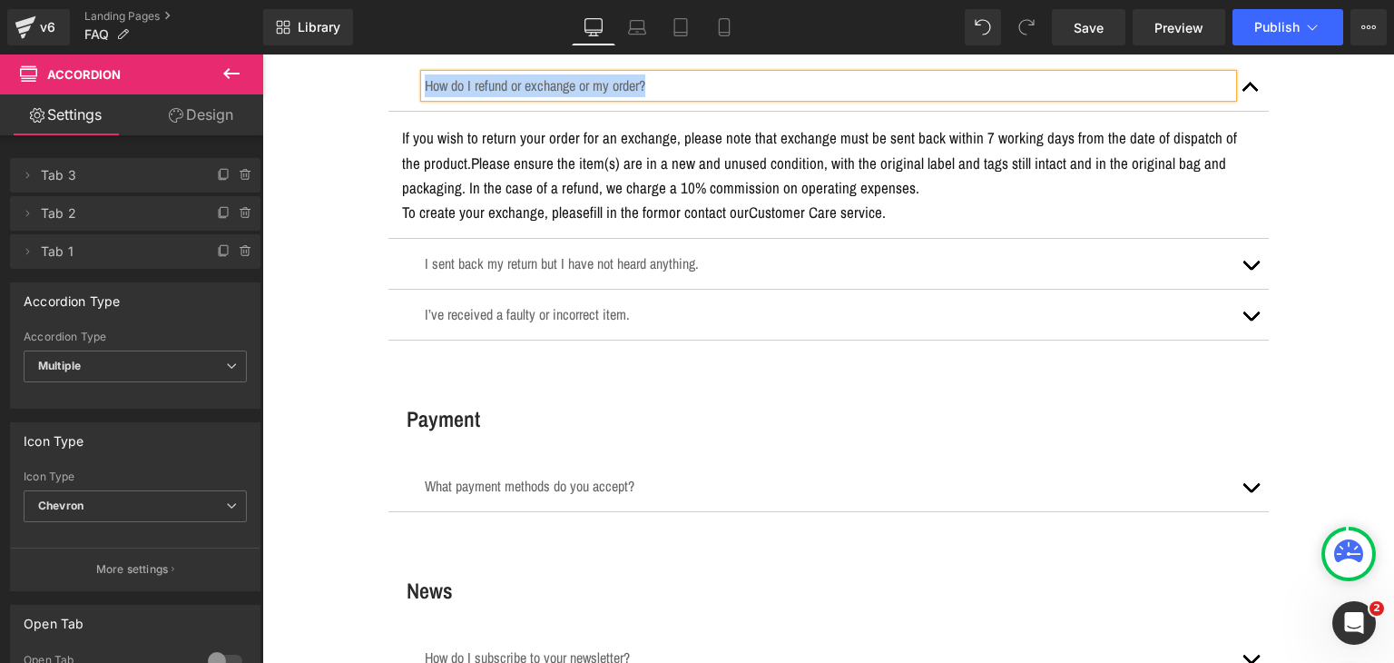
click at [658, 179] on span "Please ensure the item(s) are in a new and unused condition, with the original …" at bounding box center [814, 175] width 824 height 45
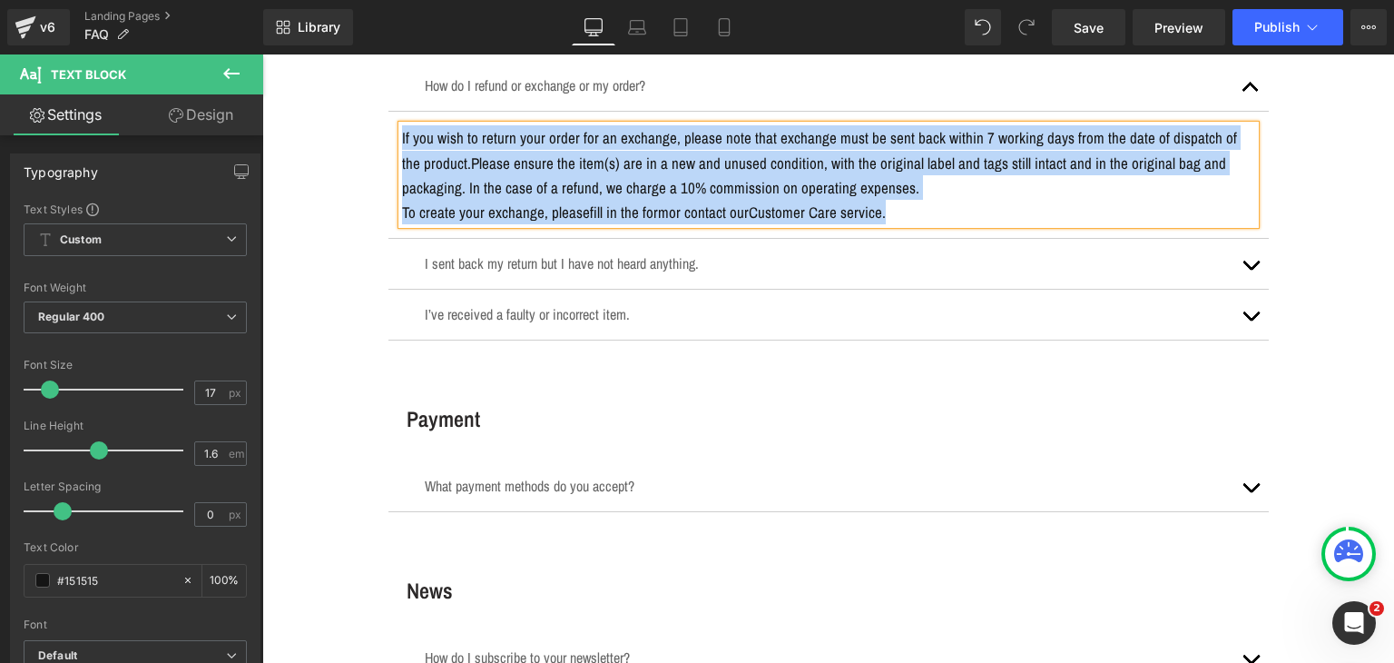
click at [614, 261] on p "I sent back my return but I have not heard anything." at bounding box center [829, 263] width 808 height 23
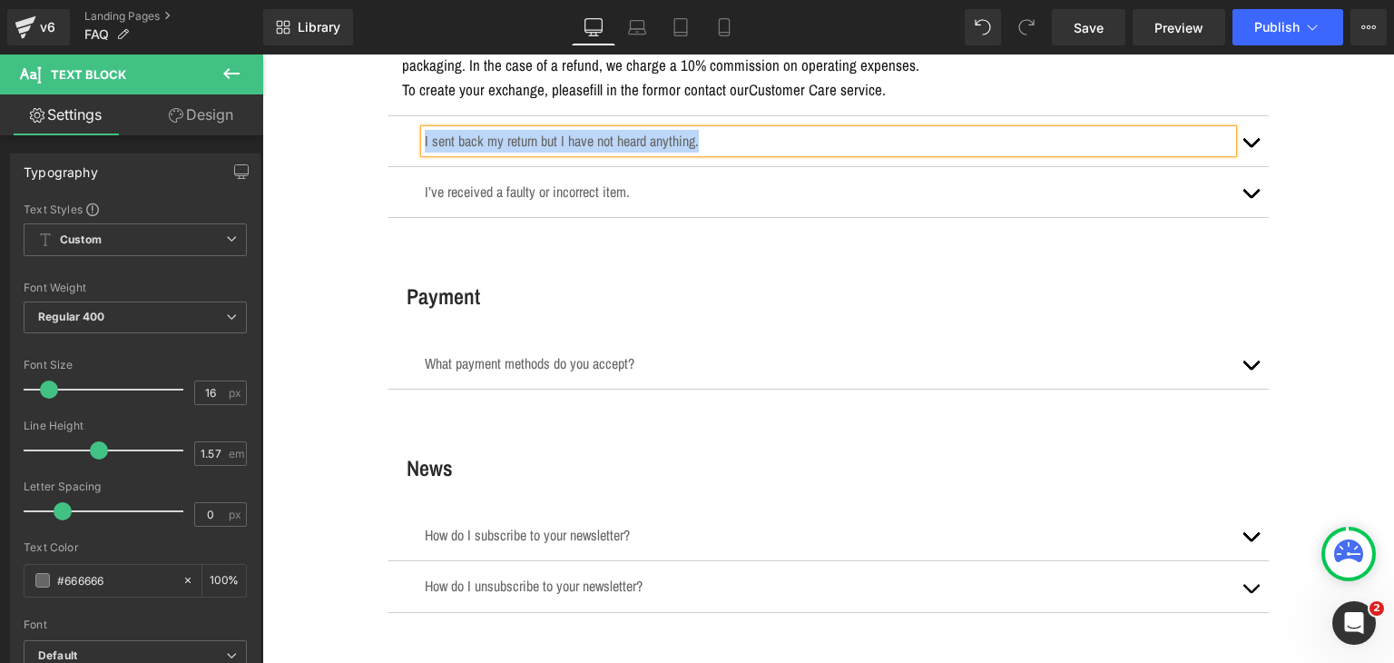
scroll to position [3214, 0]
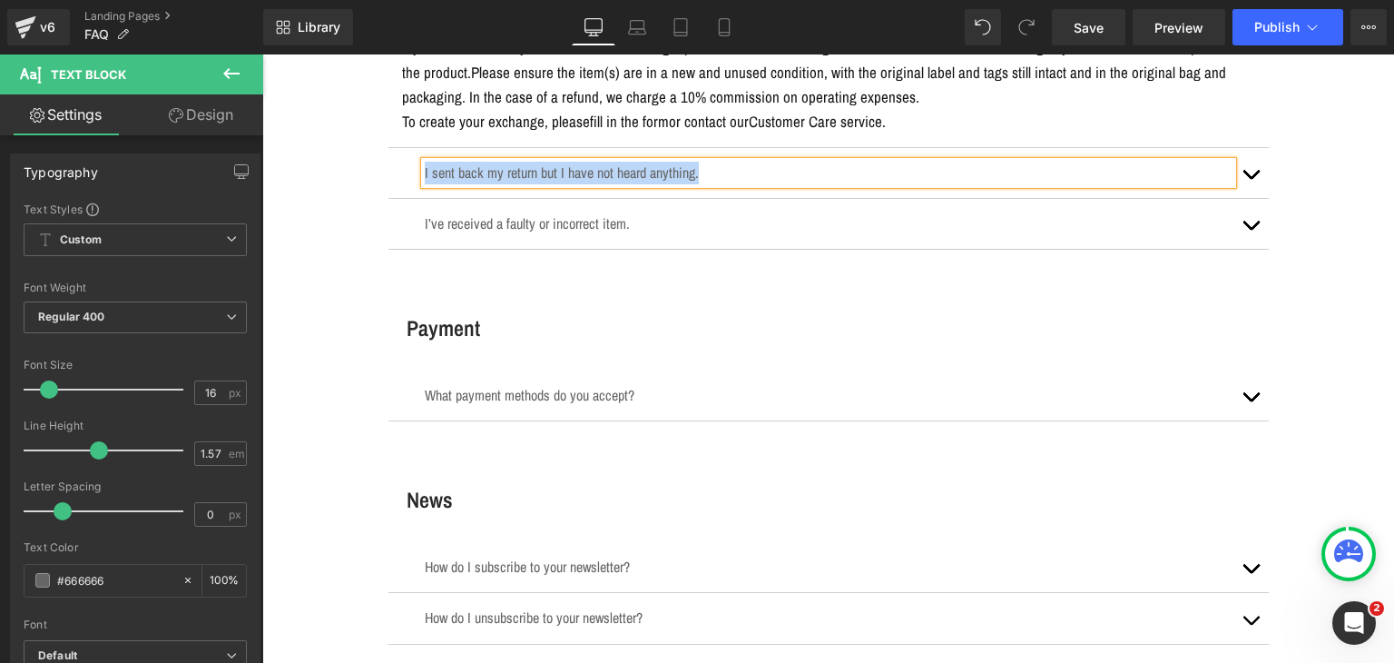
click at [1251, 179] on span "button" at bounding box center [1251, 179] width 0 height 0
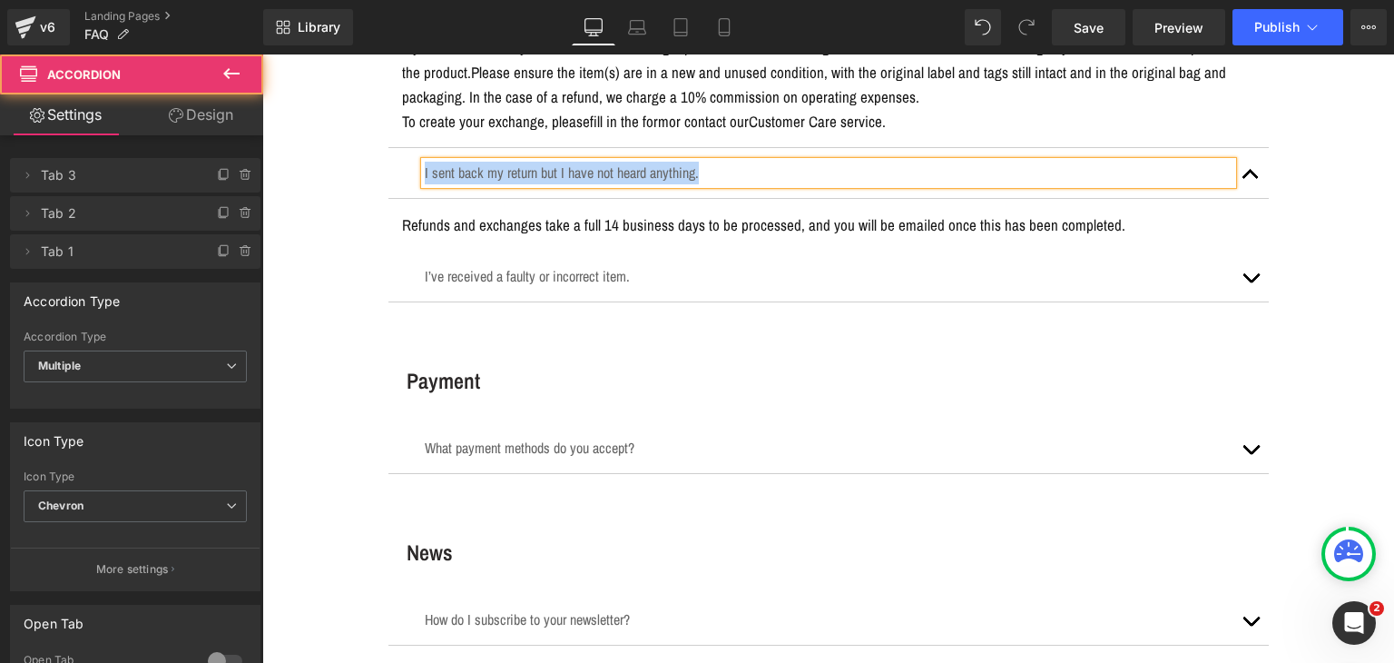
scroll to position [3265, 0]
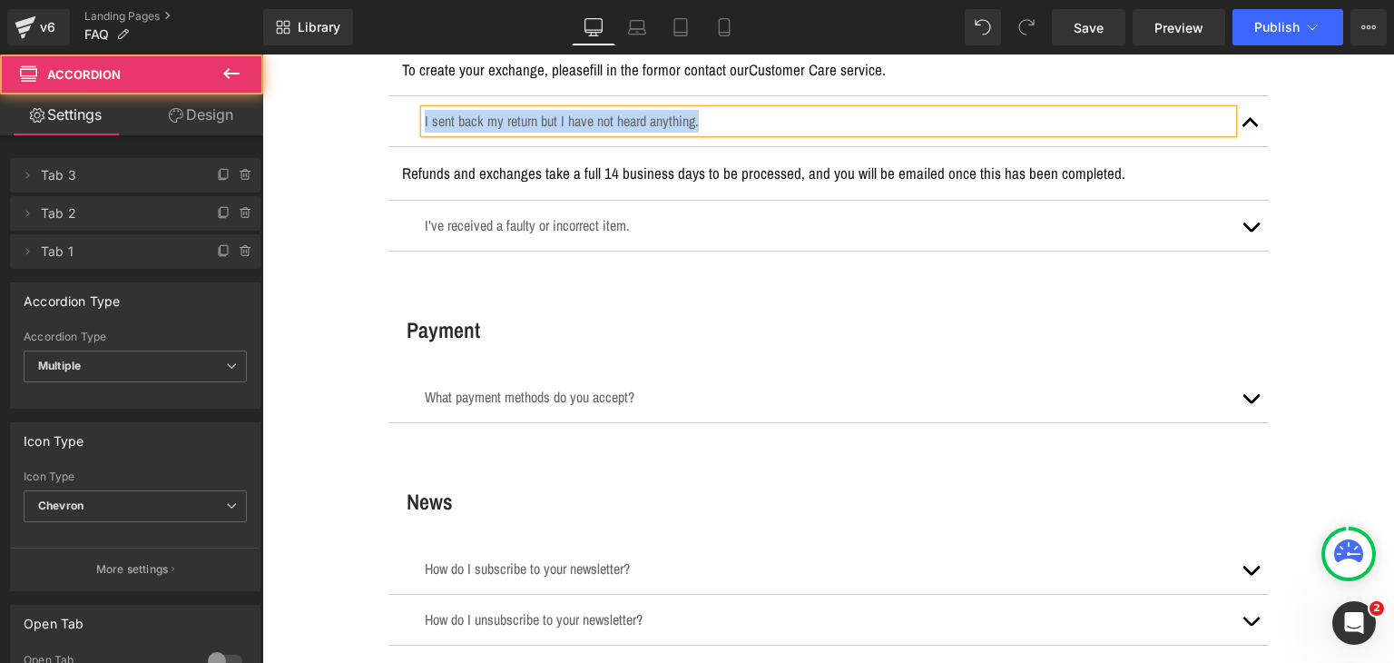
click at [615, 162] on p "Refunds and exchanges take a full 14 business days to be processed, and you wil…" at bounding box center [828, 173] width 853 height 25
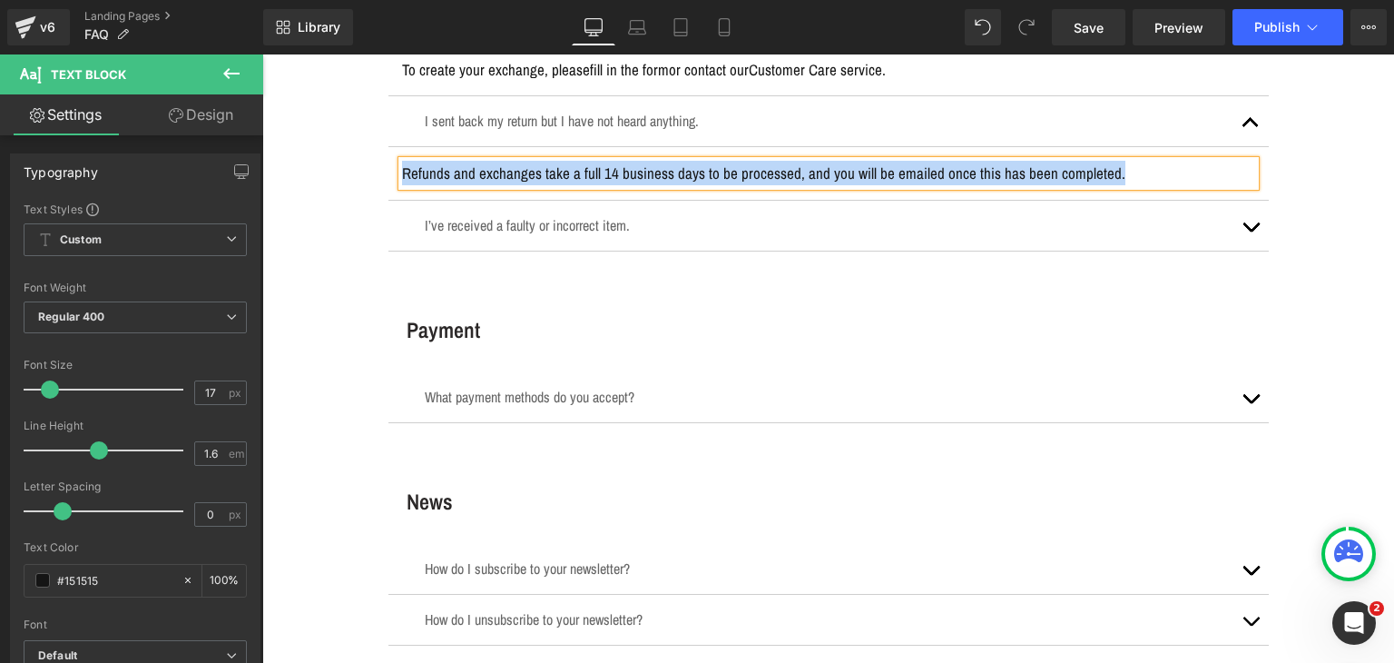
click at [502, 214] on p "I’ve received a faulty or incorrect item." at bounding box center [829, 225] width 808 height 23
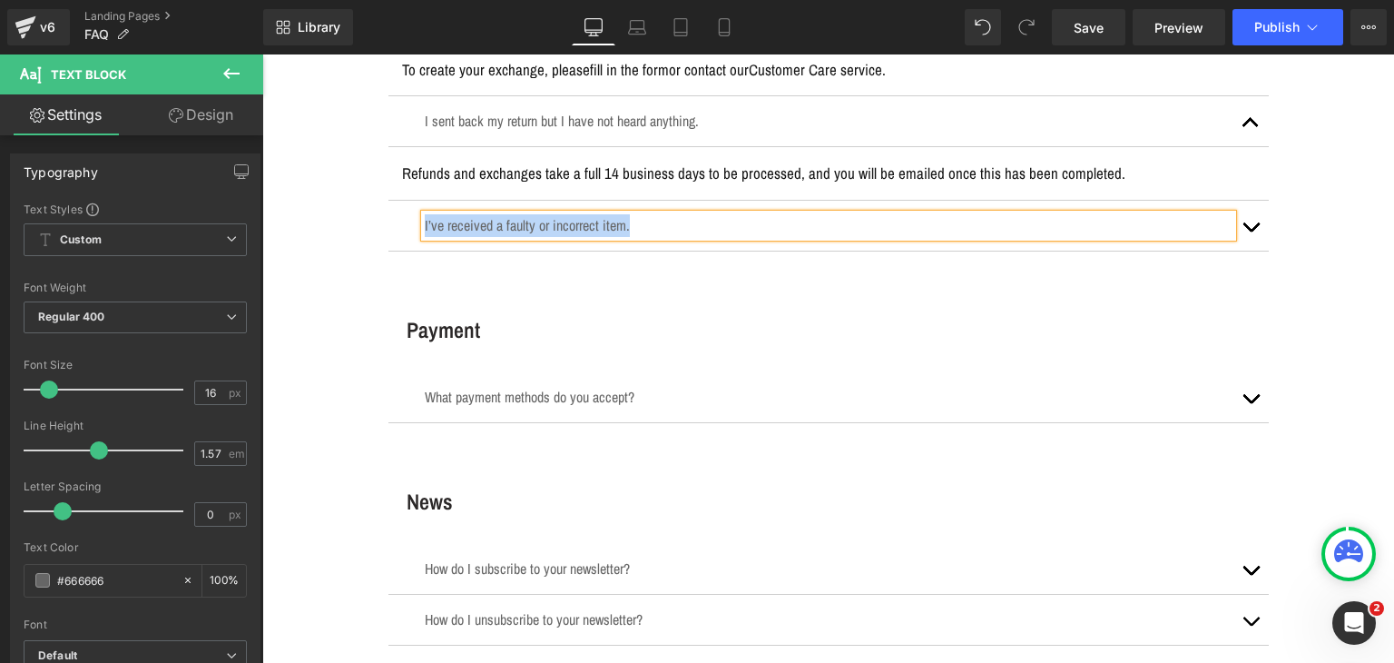
click at [1250, 227] on button "button" at bounding box center [1251, 226] width 36 height 50
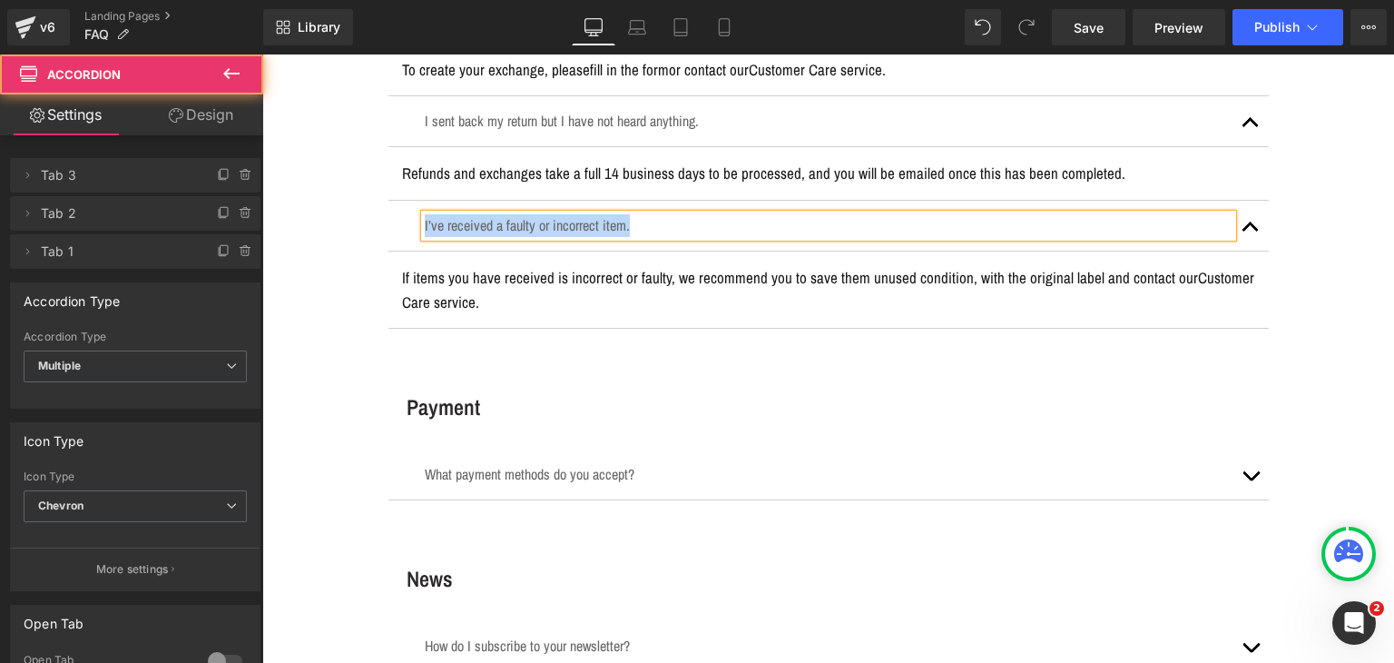
click at [761, 274] on p "If items you have received is incorrect or faulty, we recommend you to save the…" at bounding box center [828, 289] width 853 height 49
click at [760, 274] on p "If items you have received is incorrect or faulty, we recommend you to save the…" at bounding box center [828, 289] width 853 height 49
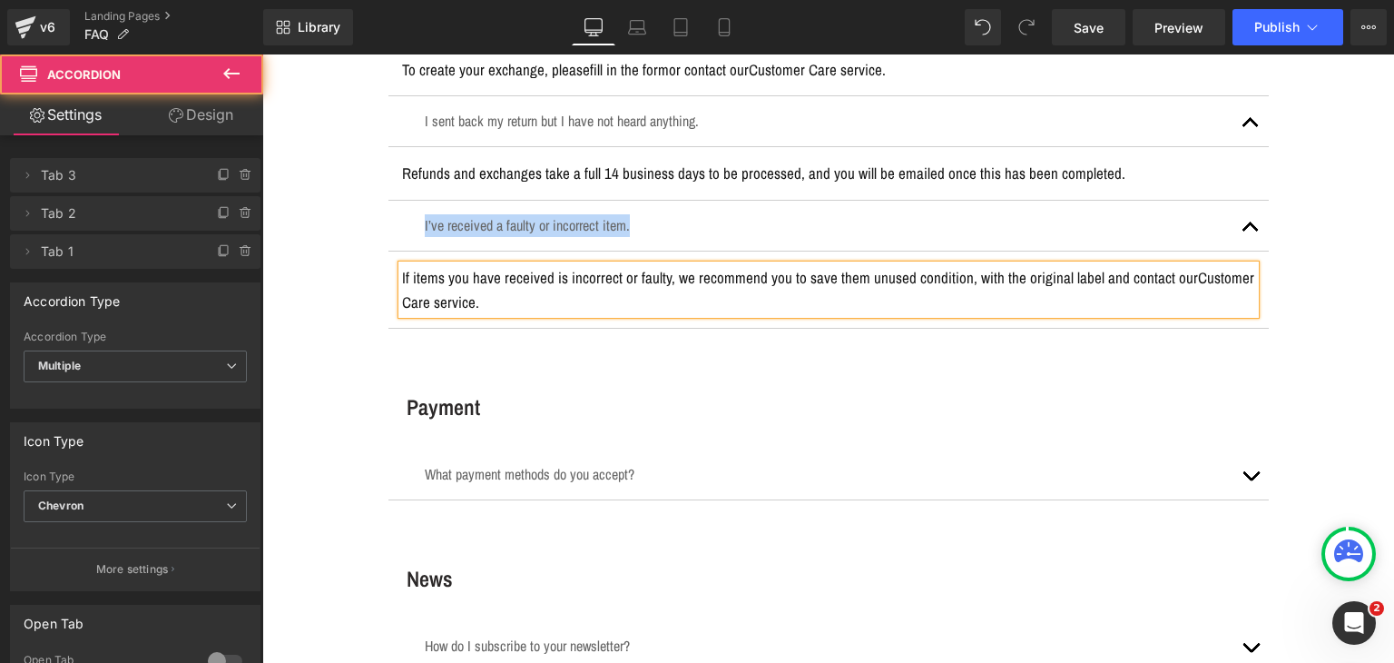
click at [760, 274] on p "If items you have received is incorrect or faulty, we recommend you to save the…" at bounding box center [828, 289] width 853 height 49
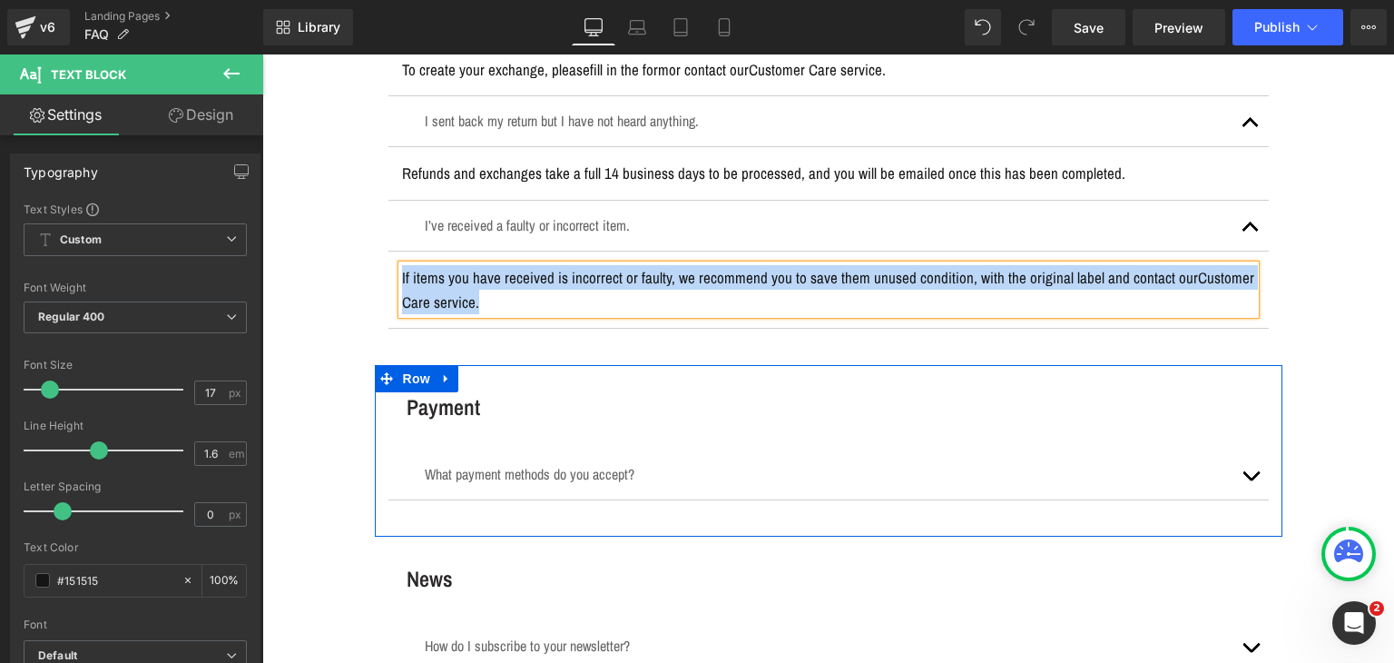
click at [422, 395] on h3 "Payment" at bounding box center [838, 407] width 862 height 30
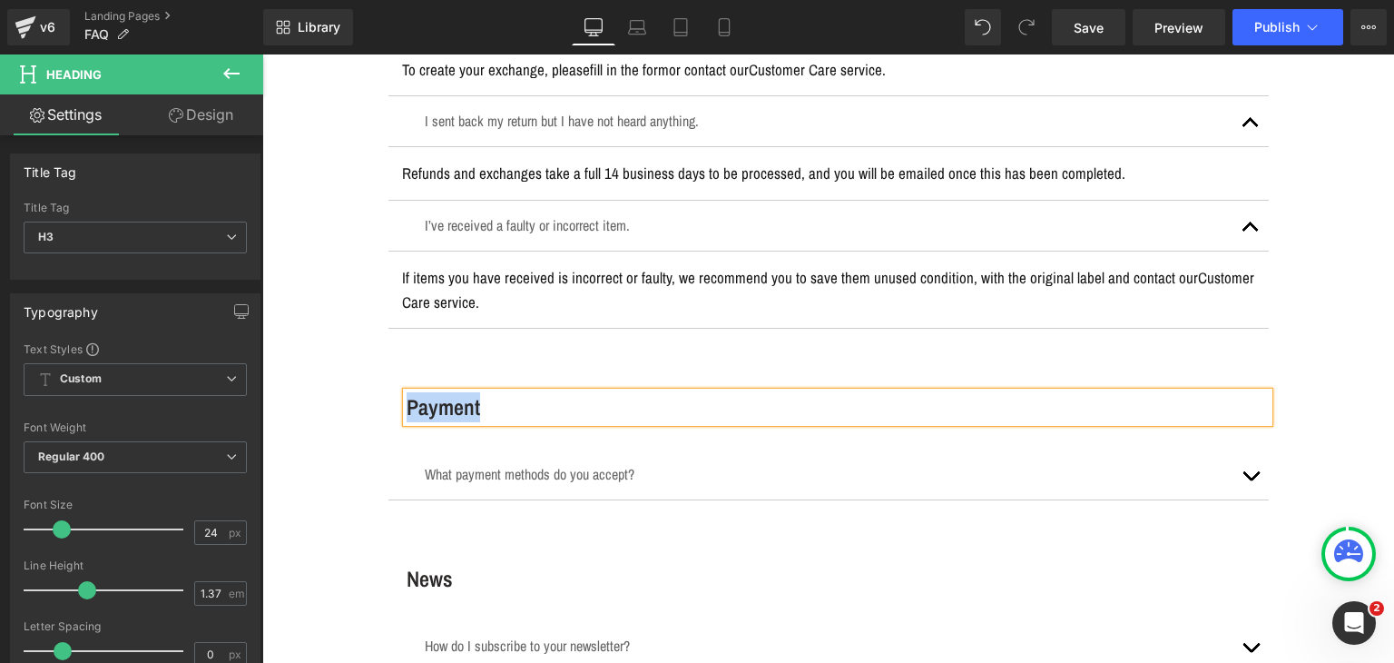
click at [496, 450] on div "What payment methods do you accept? Text Block" at bounding box center [829, 474] width 881 height 51
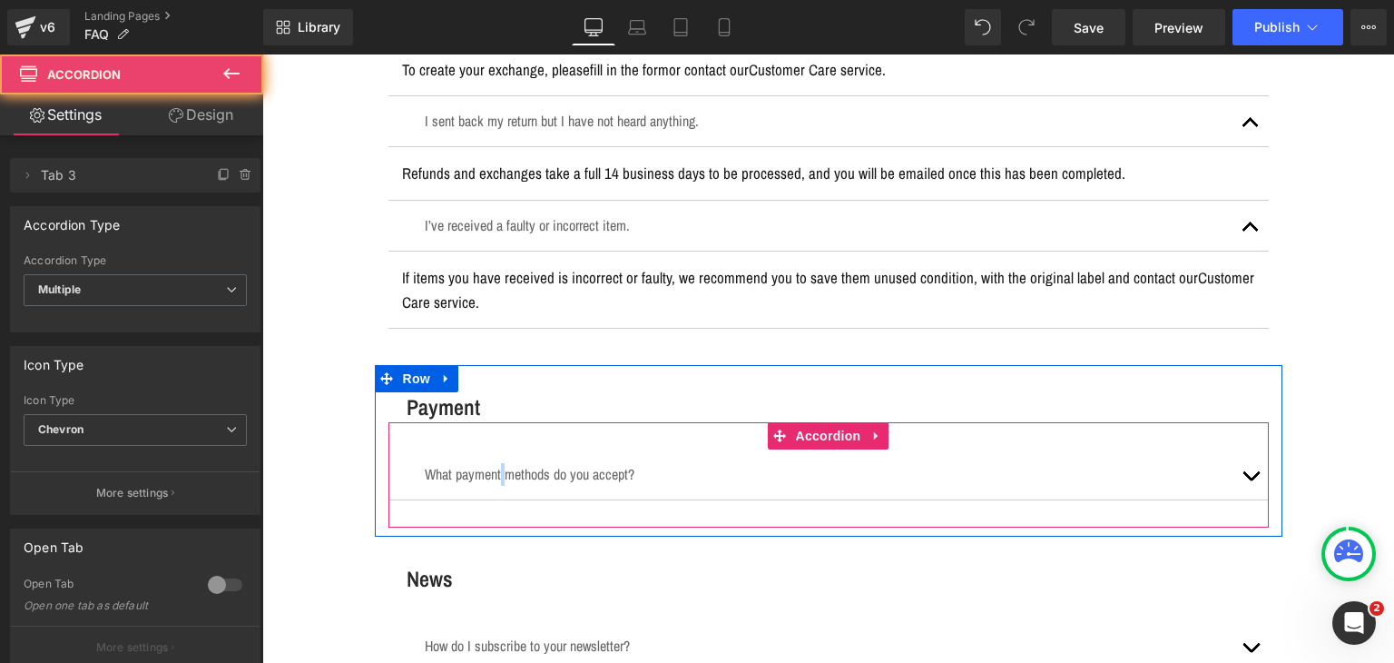
click at [496, 450] on div "What payment methods do you accept? Text Block" at bounding box center [829, 474] width 881 height 51
click at [491, 463] on div "What payment methods do you accept? Text Block" at bounding box center [829, 474] width 808 height 23
click at [491, 463] on p "What payment methods do you accept?" at bounding box center [829, 474] width 808 height 23
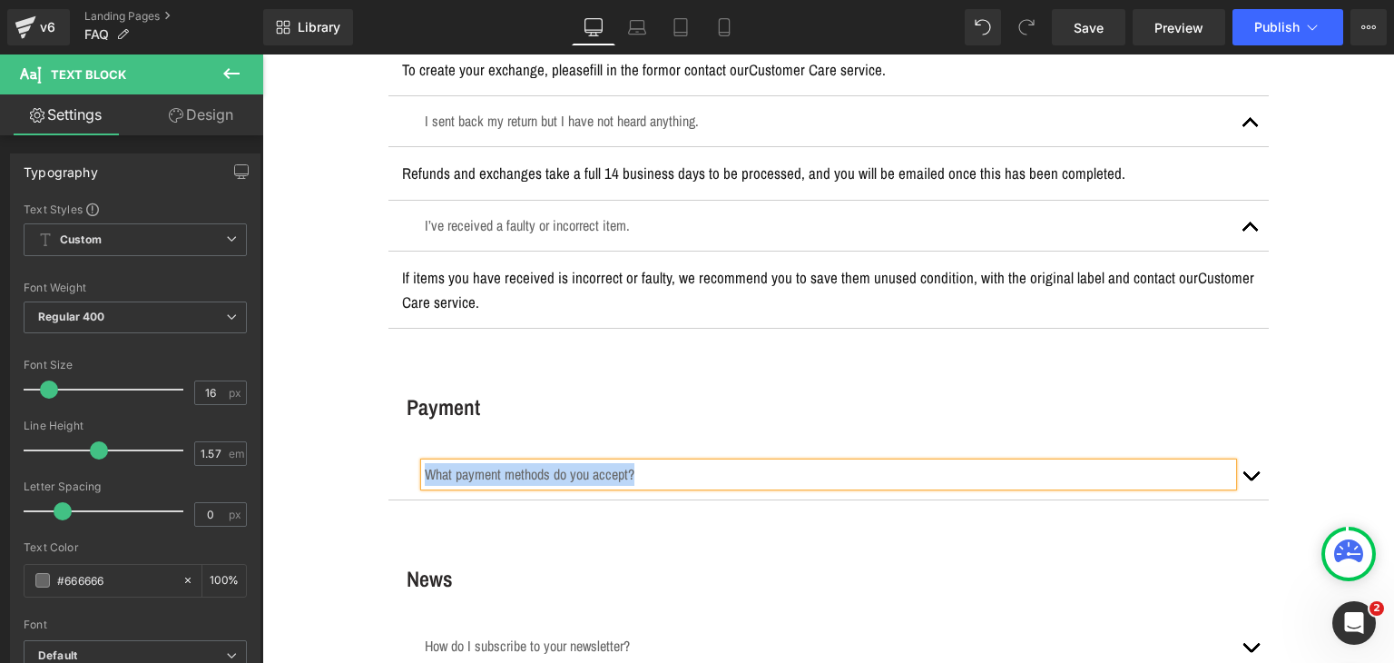
click at [1235, 467] on button "button" at bounding box center [1251, 474] width 36 height 50
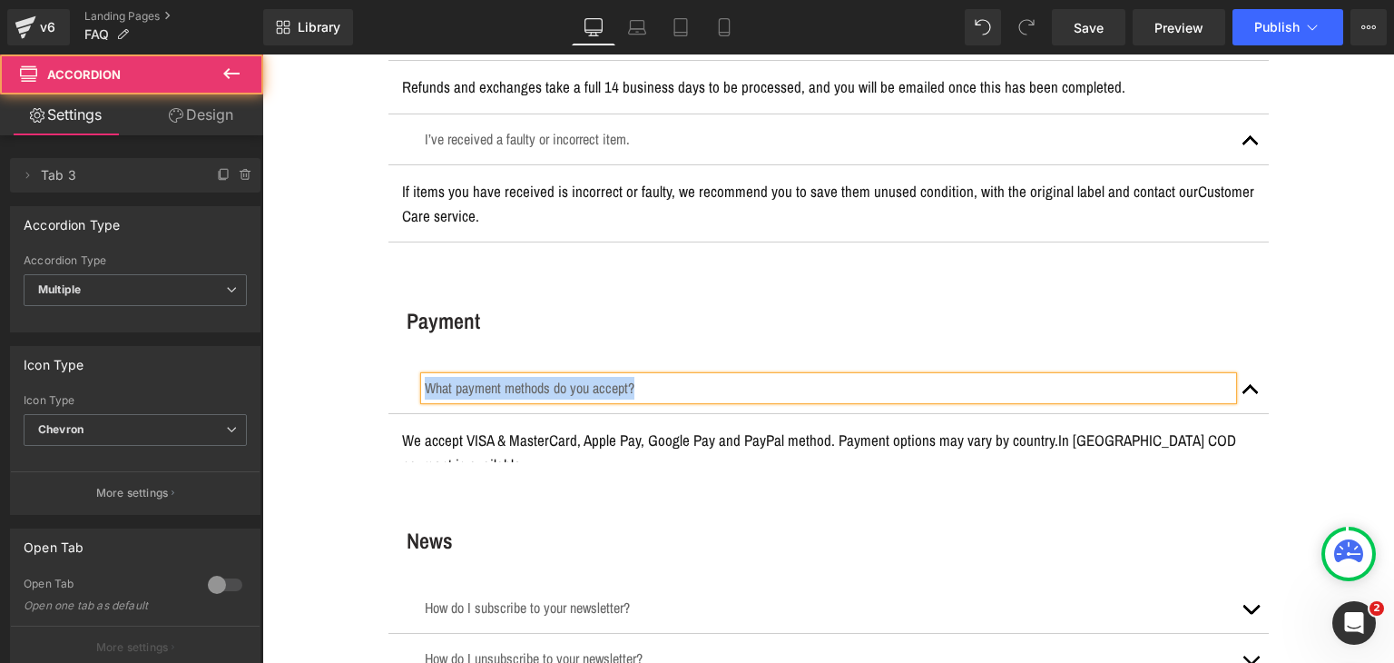
scroll to position [3447, 0]
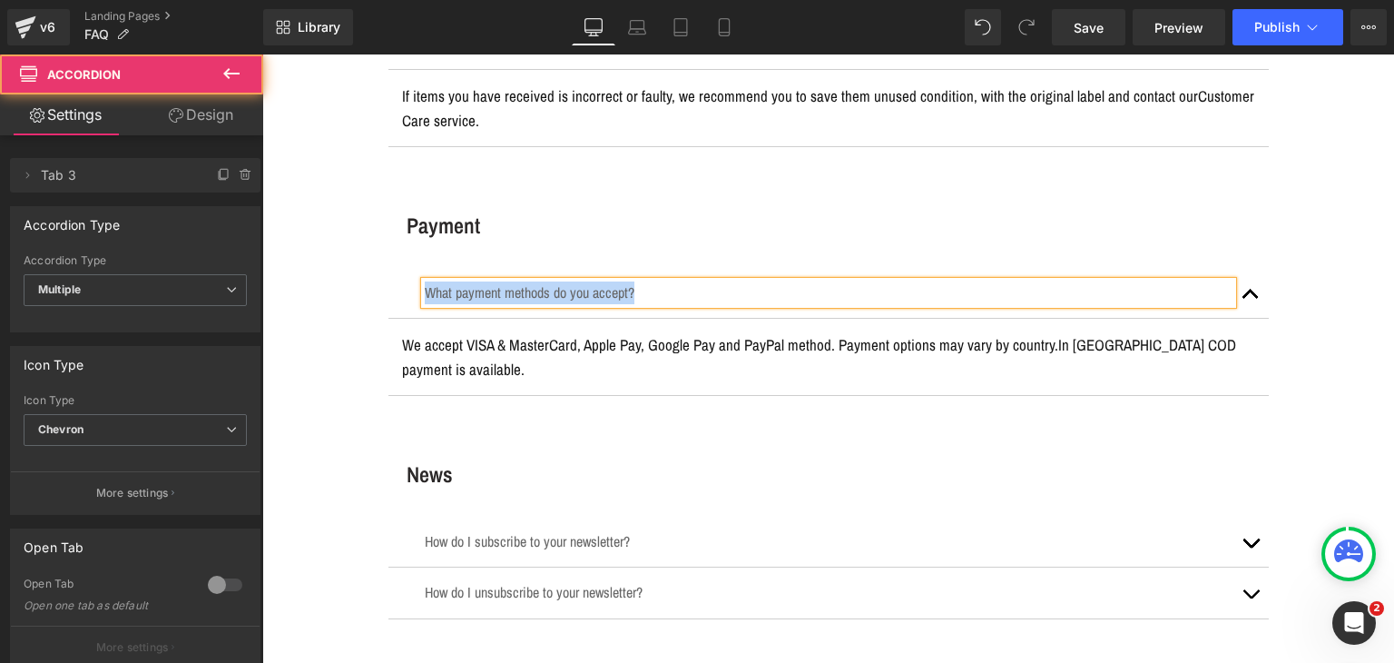
click at [625, 332] on p "We accept VISA & MasterCard, Apple Pay, Google Pay and PayPal method. Payment o…" at bounding box center [828, 356] width 853 height 49
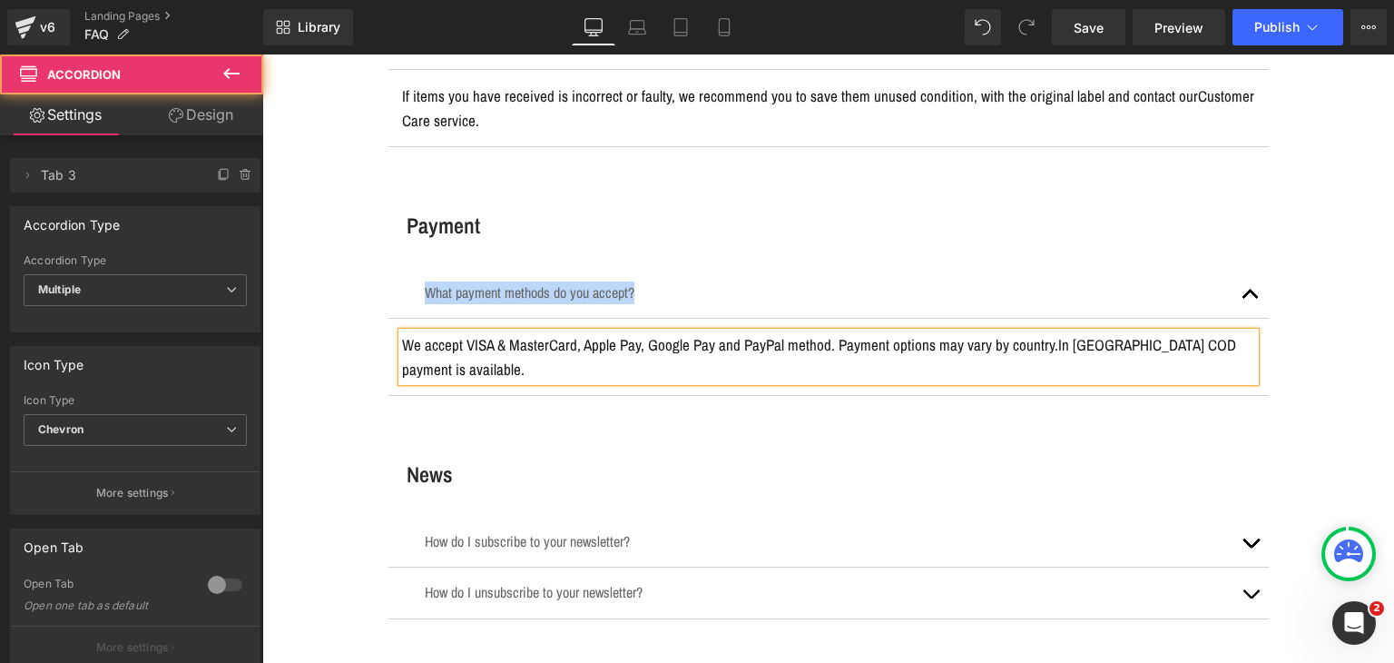
drag, startPoint x: 625, startPoint y: 331, endPoint x: 1062, endPoint y: 61, distance: 514.4
click at [625, 332] on p "We accept VISA & MasterCard, Apple Pay, Google Pay and PayPal method. Payment o…" at bounding box center [828, 356] width 853 height 49
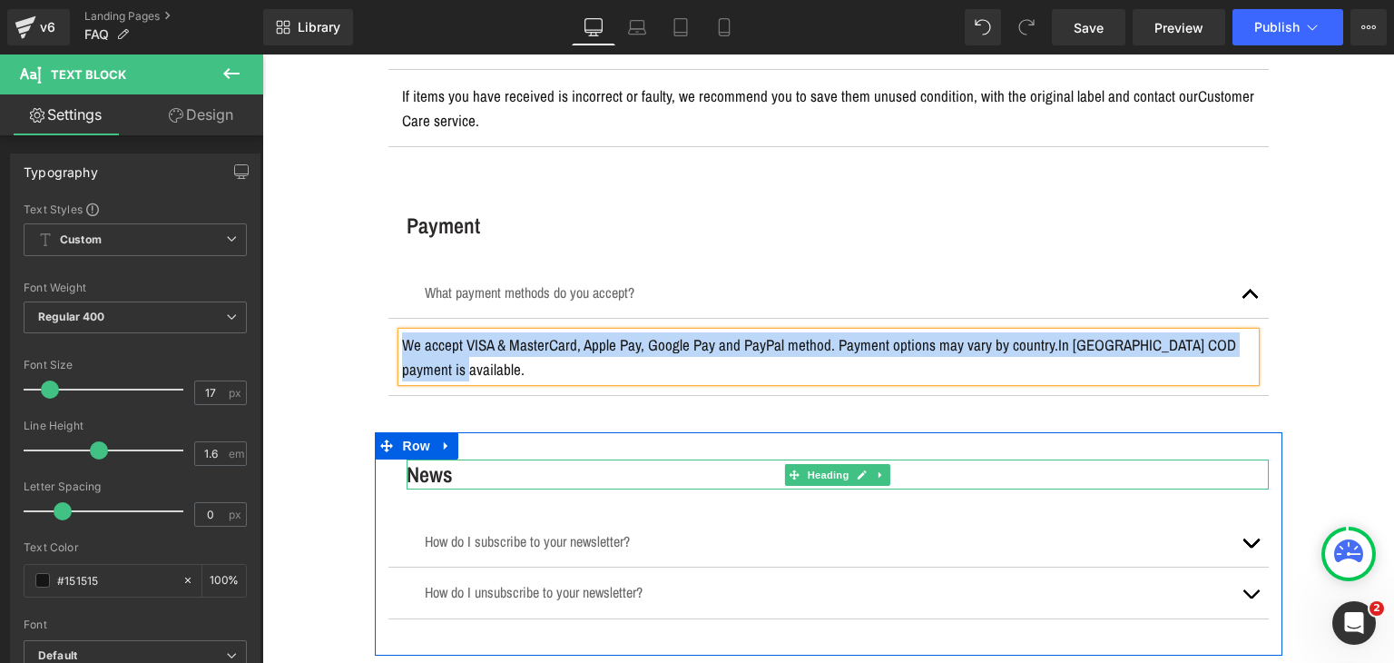
click at [429, 476] on h3 "News" at bounding box center [838, 474] width 862 height 30
click at [430, 476] on h3 "News" at bounding box center [838, 474] width 862 height 30
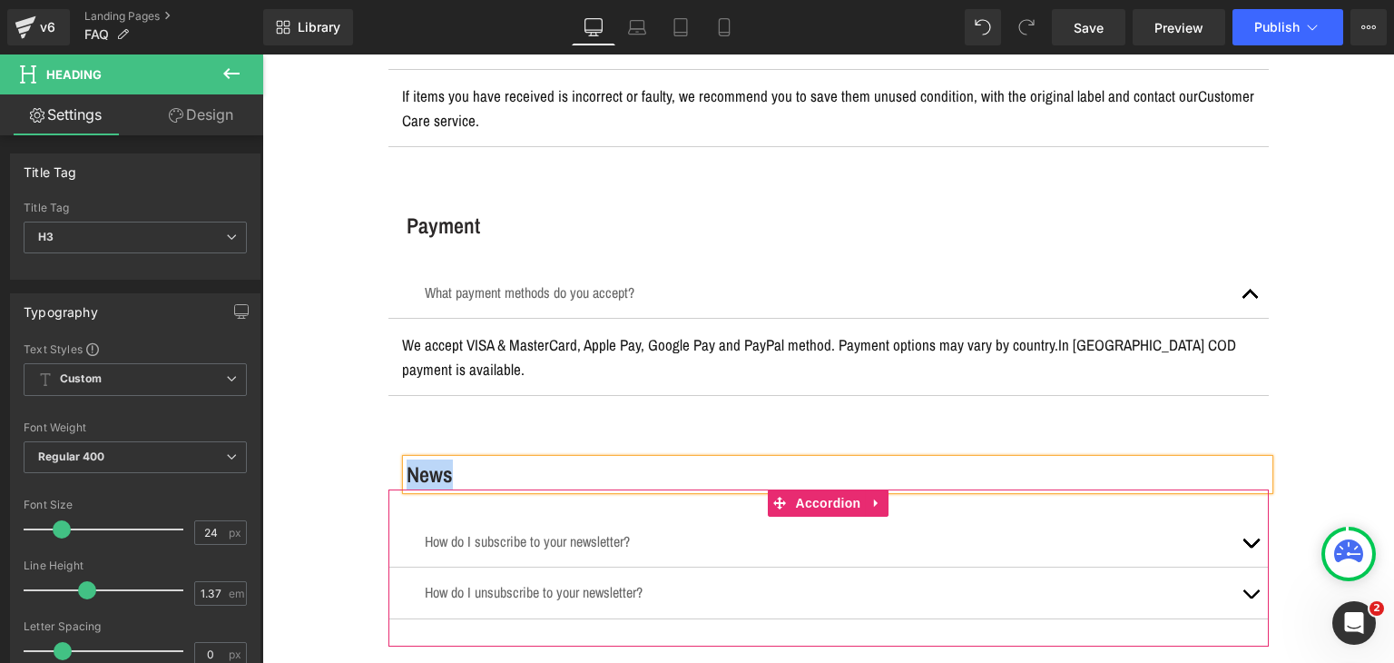
click at [459, 531] on p "How do I subscribe to your newsletter?" at bounding box center [829, 541] width 808 height 23
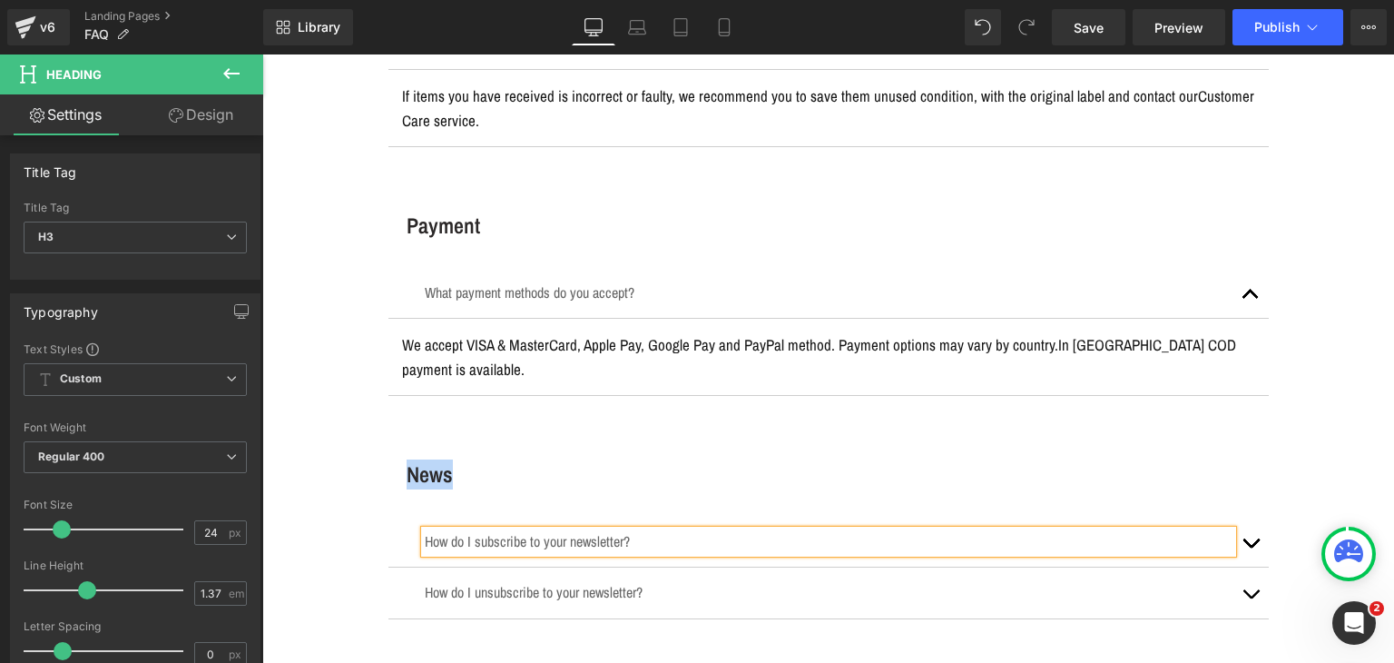
click at [459, 531] on p "How do I subscribe to your newsletter?" at bounding box center [829, 541] width 808 height 23
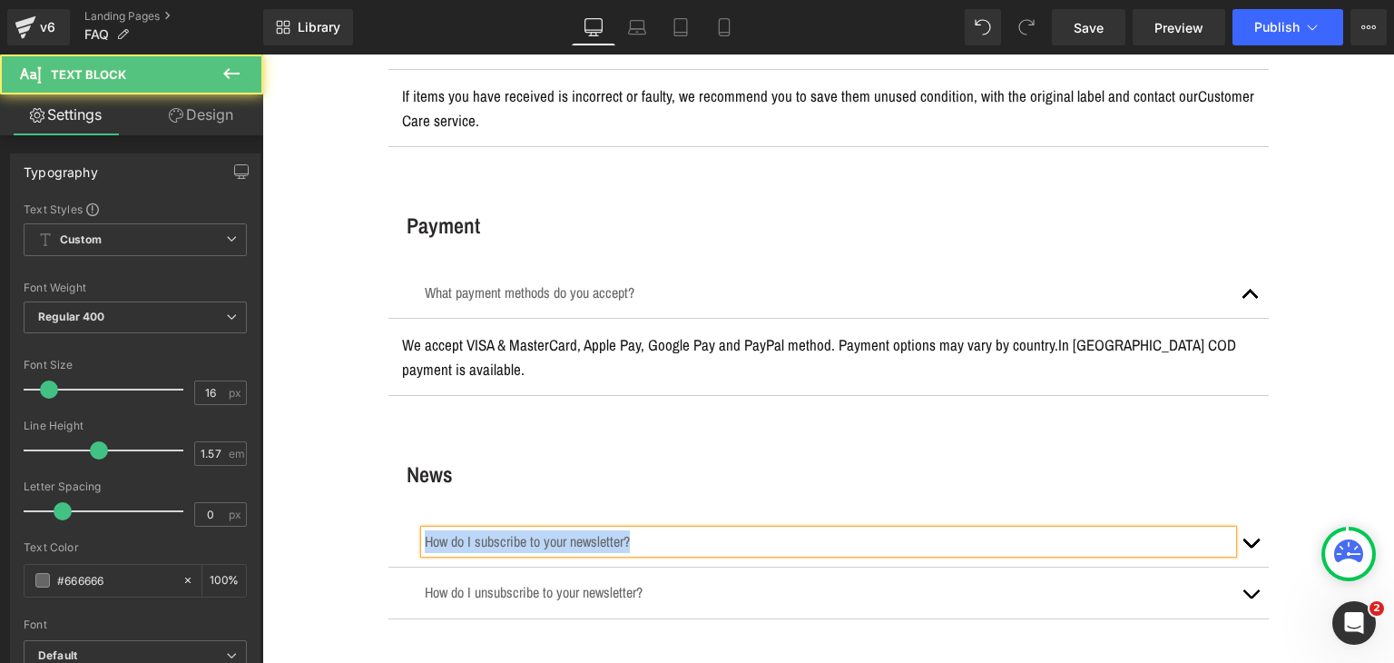
click at [1246, 539] on button "button" at bounding box center [1251, 542] width 36 height 50
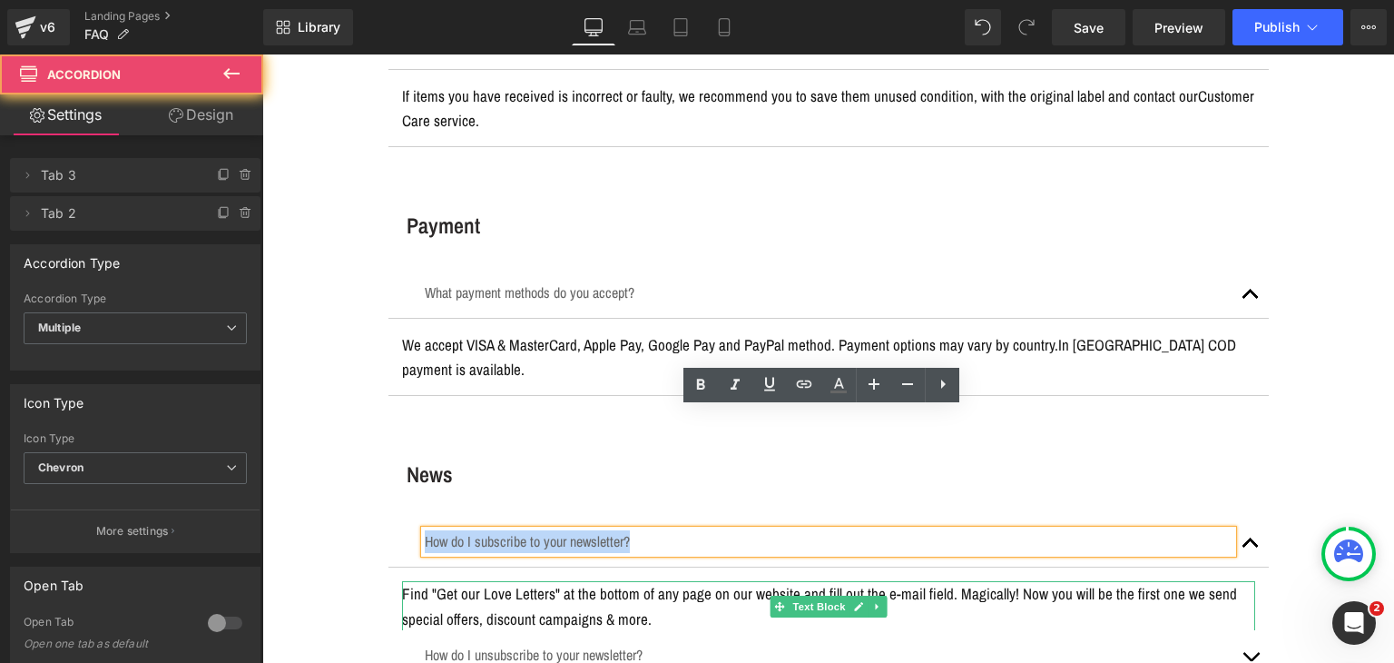
click at [647, 581] on p "Find "Get our Love Letters" at the bottom of any page on our website and fill o…" at bounding box center [828, 605] width 853 height 49
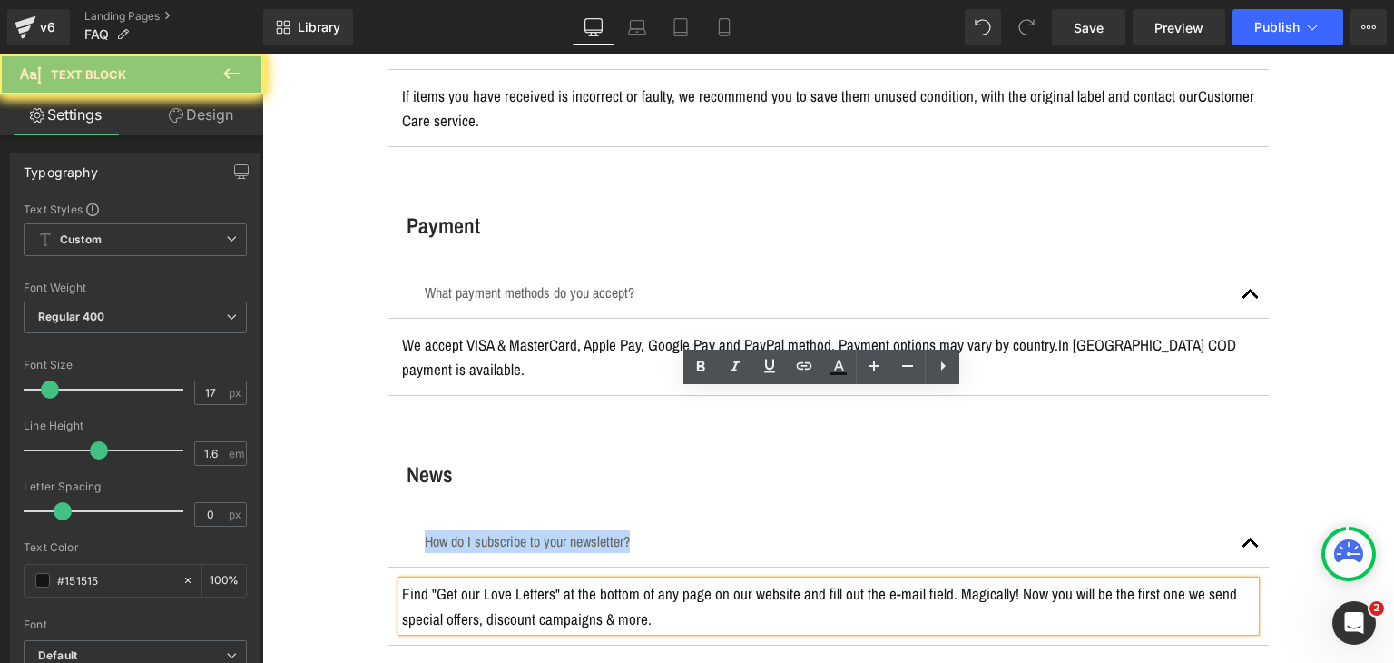
scroll to position [3629, 0]
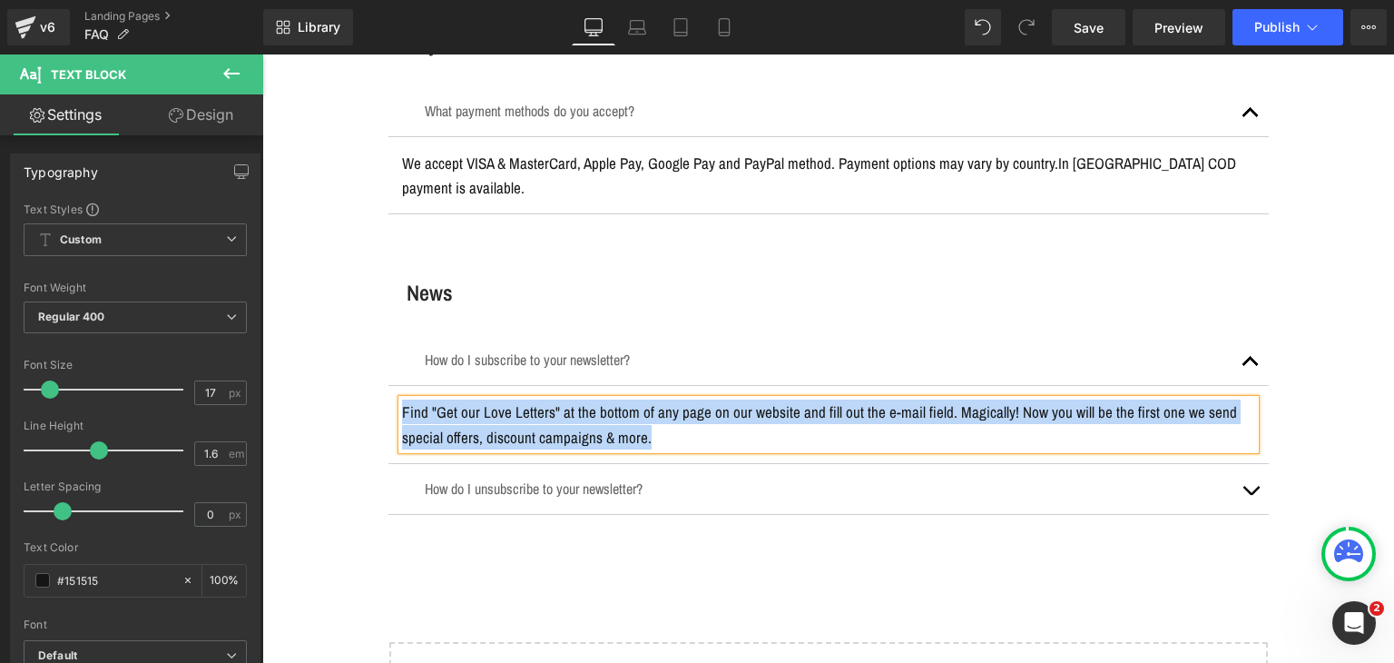
click at [531, 483] on p "How do I unsubscribe to your newsletter?" at bounding box center [829, 489] width 808 height 23
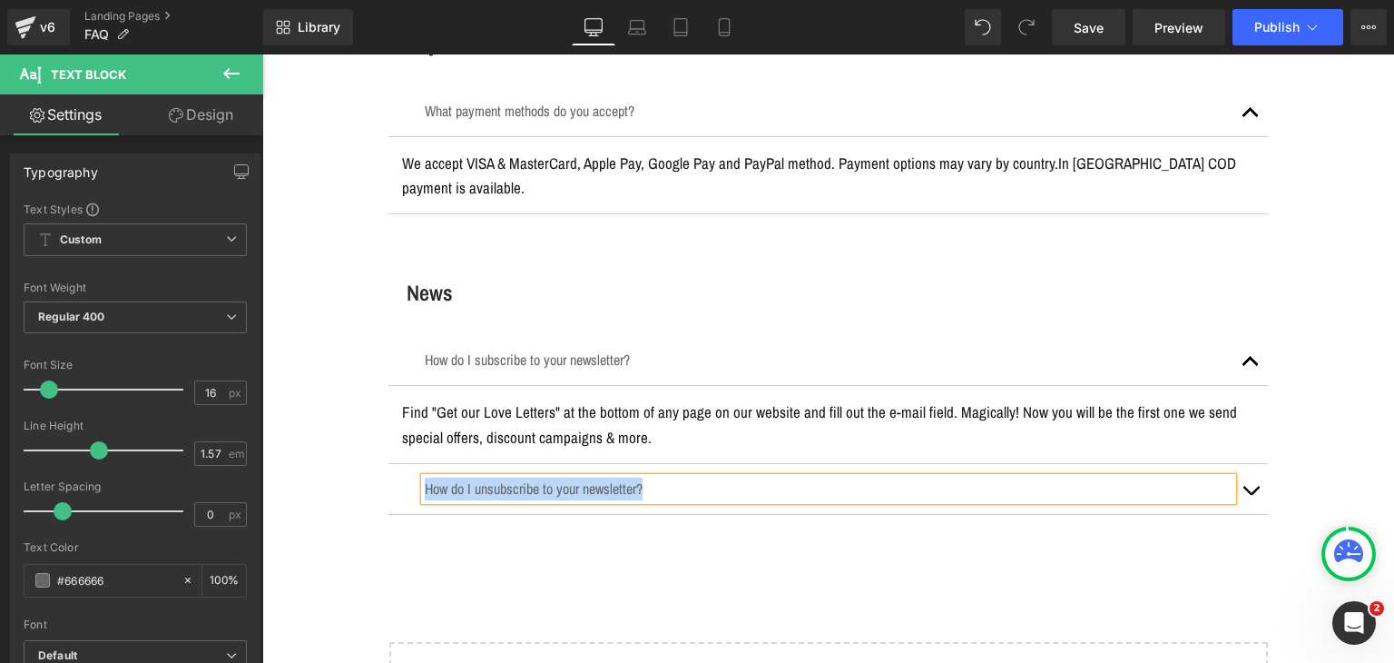
click at [1251, 495] on span "button" at bounding box center [1251, 495] width 0 height 0
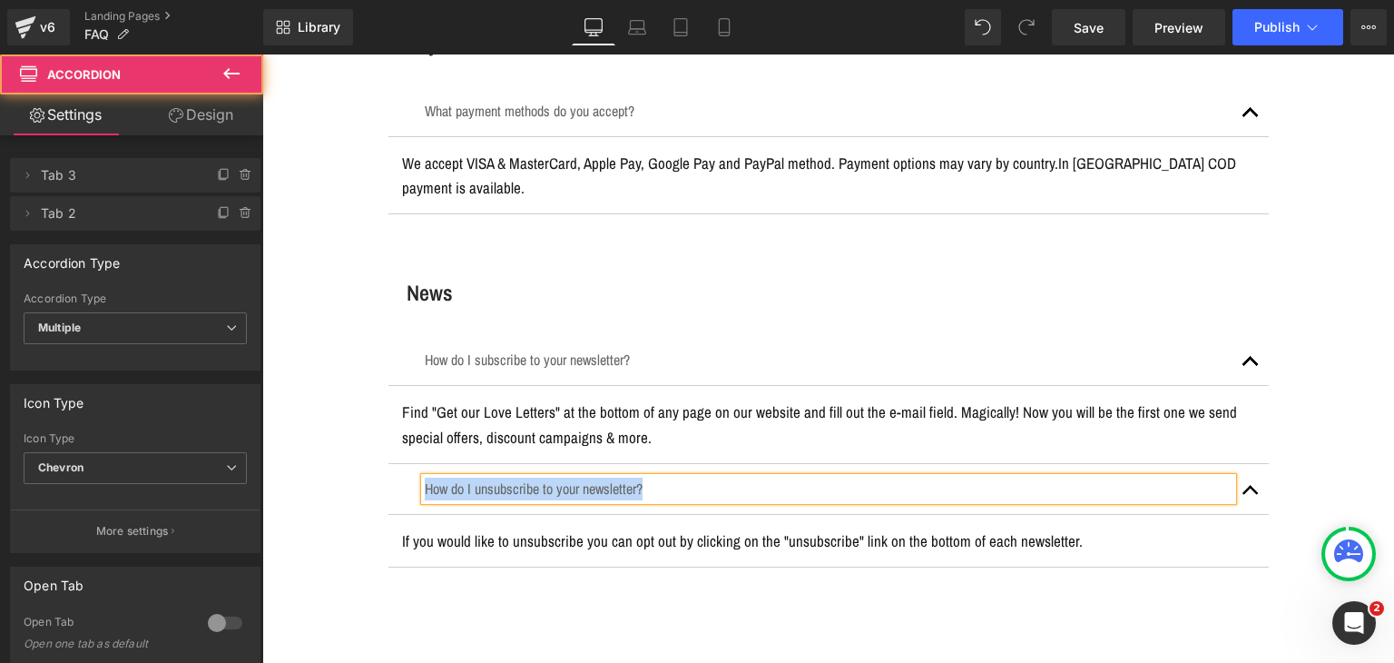
click at [744, 533] on p "If you would like to unsubscribe you can opt out by clicking on the "unsubscrib…" at bounding box center [828, 540] width 853 height 25
